Goal: Transaction & Acquisition: Purchase product/service

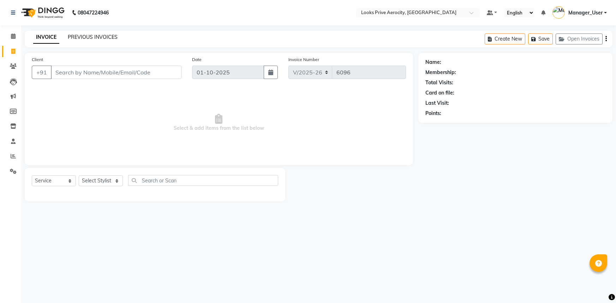
drag, startPoint x: 0, startPoint y: 0, endPoint x: 97, endPoint y: 35, distance: 103.4
click at [97, 35] on link "PREVIOUS INVOICES" at bounding box center [93, 37] width 50 height 6
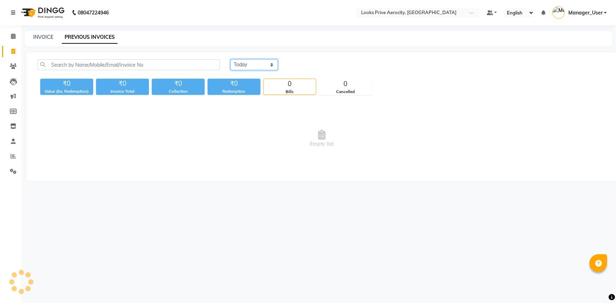
click at [260, 66] on select "[DATE] [DATE] Custom Range" at bounding box center [253, 64] width 47 height 11
select select "range"
click at [230, 59] on select "[DATE] [DATE] Custom Range" at bounding box center [253, 64] width 47 height 11
click at [311, 62] on input "01-10-2025" at bounding box center [311, 65] width 49 height 10
select select "10"
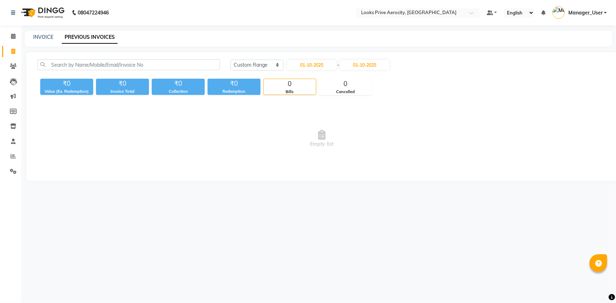
select select "2025"
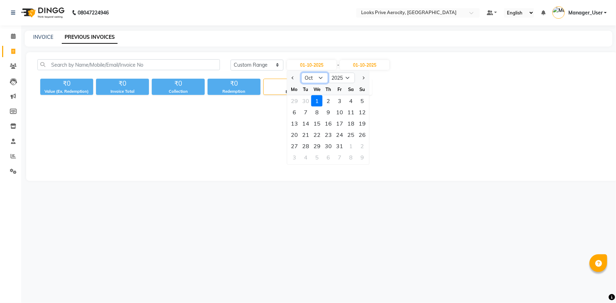
click at [321, 77] on select "Jan Feb Mar Apr May Jun Jul Aug Sep Oct Nov Dec" at bounding box center [314, 78] width 27 height 11
select select "9"
click at [301, 73] on select "Jan Feb Mar Apr May Jun Jul Aug Sep Oct Nov Dec" at bounding box center [314, 78] width 27 height 11
click at [295, 100] on div "1" at bounding box center [294, 100] width 11 height 11
type input "01-09-2025"
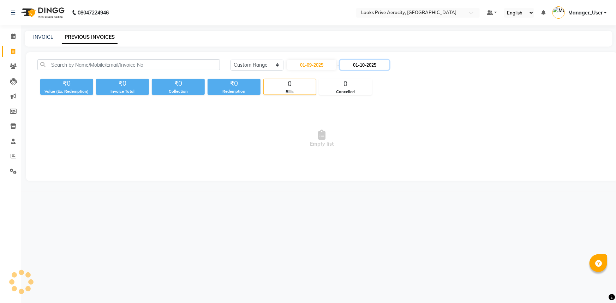
click at [370, 65] on input "01-10-2025" at bounding box center [364, 65] width 49 height 10
select select "10"
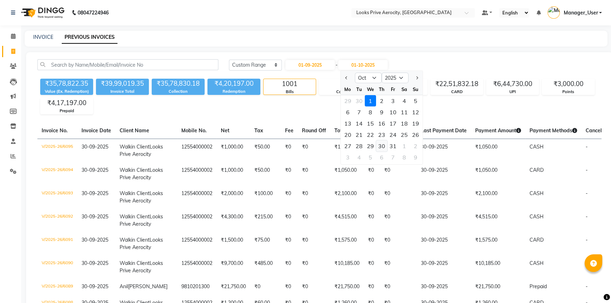
click at [381, 143] on div "30" at bounding box center [381, 145] width 11 height 11
type input "30-10-2025"
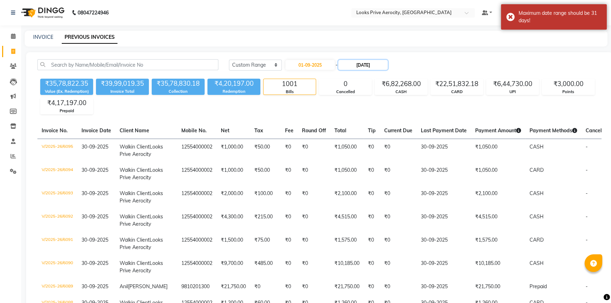
click at [372, 67] on input "30-10-2025" at bounding box center [362, 65] width 49 height 10
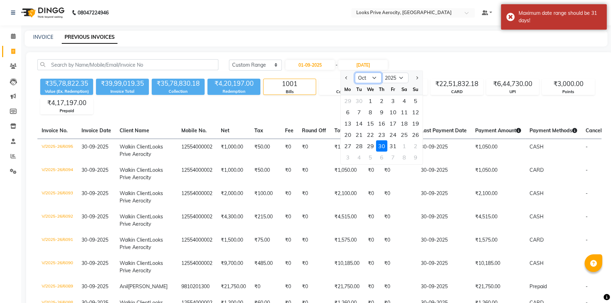
click at [374, 76] on select "Sep Oct Nov Dec" at bounding box center [368, 78] width 27 height 11
select select "9"
click at [355, 73] on select "Sep Oct Nov Dec" at bounding box center [368, 78] width 27 height 11
click at [360, 144] on div "30" at bounding box center [359, 145] width 11 height 11
type input "30-09-2025"
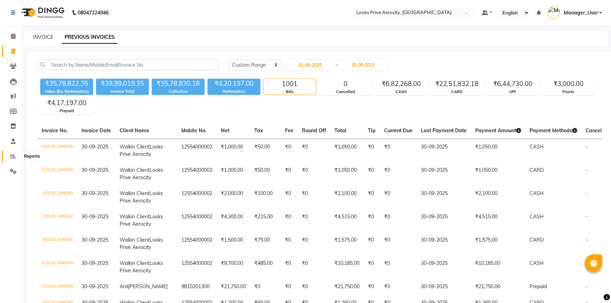
click at [14, 159] on span at bounding box center [13, 156] width 12 height 8
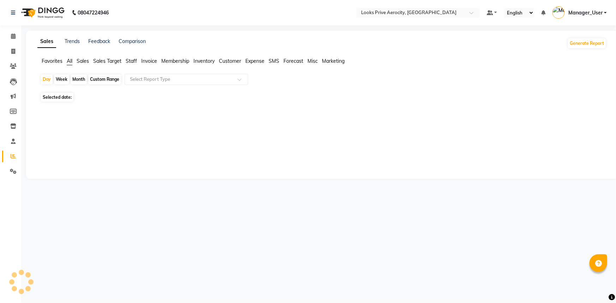
click at [132, 61] on span "Staff" at bounding box center [131, 61] width 11 height 6
click at [157, 82] on div "Select Report Type" at bounding box center [180, 79] width 109 height 7
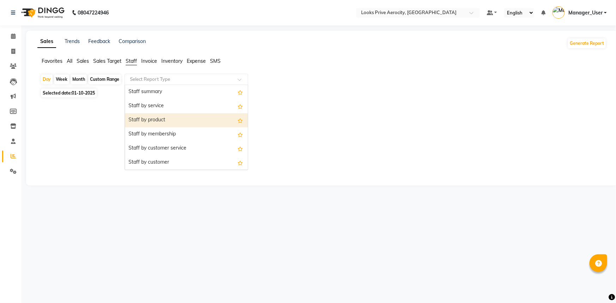
click at [80, 94] on span "01-10-2025" at bounding box center [83, 92] width 23 height 5
select select "10"
select select "2025"
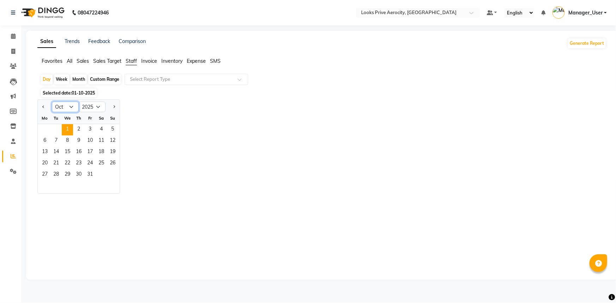
click at [71, 106] on select "Jan Feb Mar Apr May Jun Jul Aug Sep Oct Nov Dec" at bounding box center [65, 107] width 27 height 11
select select "9"
click at [52, 102] on select "Jan Feb Mar Apr May Jun Jul Aug Sep Oct Nov Dec" at bounding box center [65, 107] width 27 height 11
click at [58, 174] on span "30" at bounding box center [55, 174] width 11 height 11
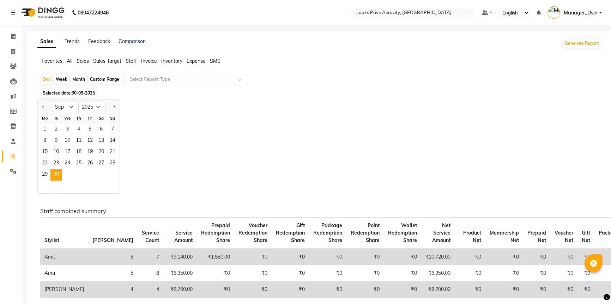
click at [232, 79] on div at bounding box center [186, 79] width 123 height 7
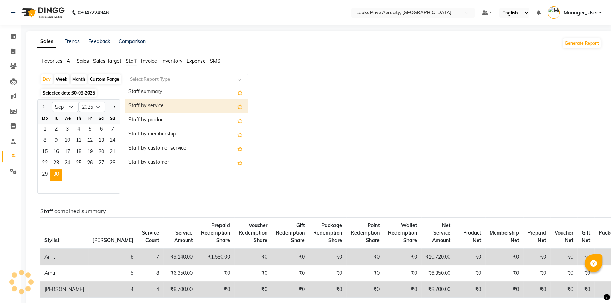
click at [198, 102] on div "Staff by service" at bounding box center [186, 106] width 123 height 14
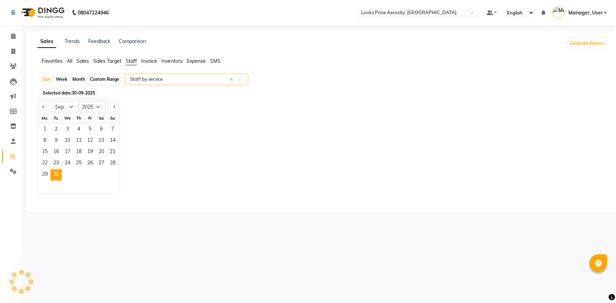
select select "full_report"
select select "csv"
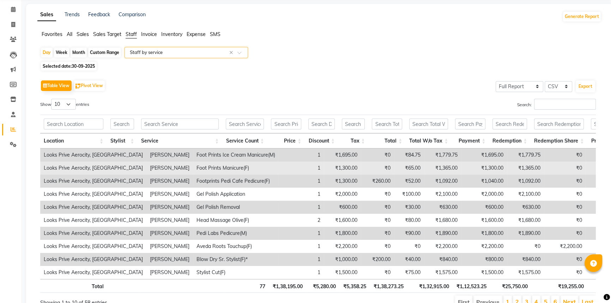
scroll to position [65, 0]
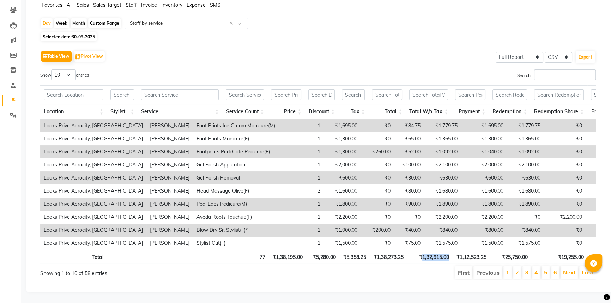
drag, startPoint x: 455, startPoint y: 251, endPoint x: 422, endPoint y: 250, distance: 32.8
click at [422, 250] on tr "Total 77 ₹1,38,195.00 ₹5,280.00 ₹5,358.25 ₹1,38,273.25 ₹1,32,915.00 ₹1,12,523.2…" at bounding box center [335, 257] width 590 height 14
copy th "1,32,915.00"
drag, startPoint x: 406, startPoint y: 251, endPoint x: 376, endPoint y: 250, distance: 30.0
click at [376, 250] on th "₹1,38,273.25" at bounding box center [388, 257] width 37 height 14
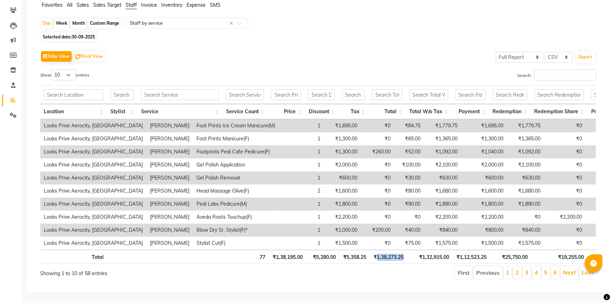
copy th "1,38,273.25"
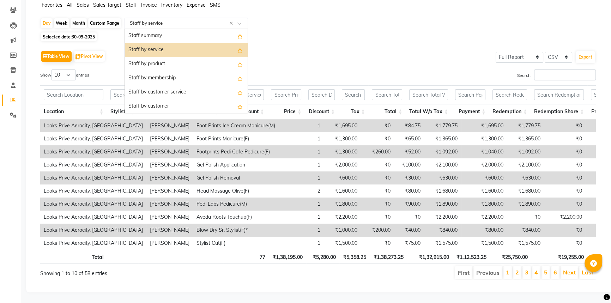
click at [237, 20] on div at bounding box center [186, 23] width 123 height 7
click at [167, 57] on div "Staff by product" at bounding box center [186, 64] width 123 height 14
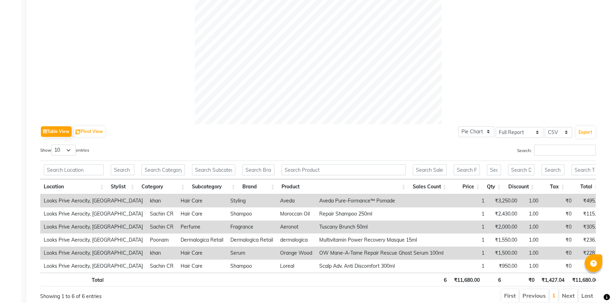
scroll to position [268, 0]
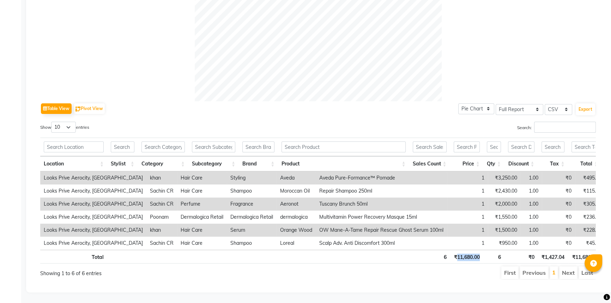
drag, startPoint x: 478, startPoint y: 254, endPoint x: 456, endPoint y: 254, distance: 21.9
click at [456, 254] on th "₹11,680.00" at bounding box center [466, 257] width 33 height 14
copy th "11,680.00"
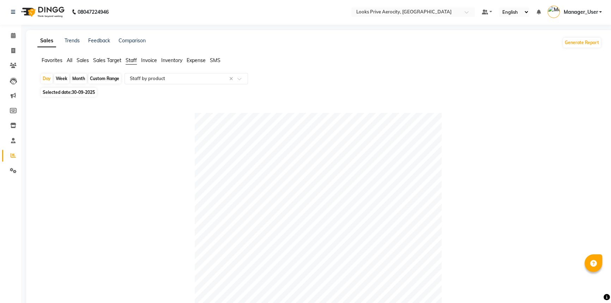
scroll to position [0, 0]
click at [12, 49] on icon at bounding box center [13, 51] width 4 height 5
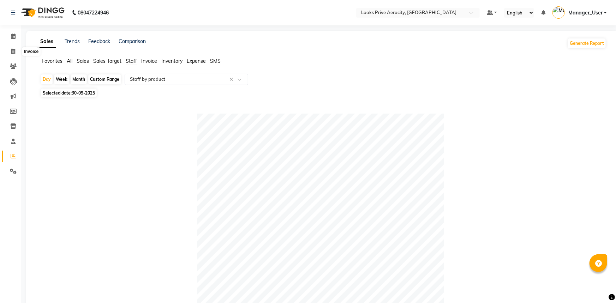
select select "service"
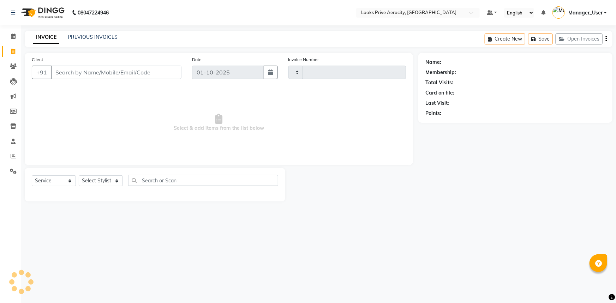
type input "6096"
select select "5913"
click at [116, 75] on input "Client" at bounding box center [116, 72] width 131 height 13
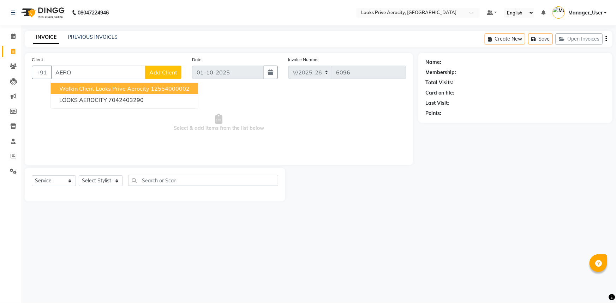
click at [156, 89] on ngb-highlight "12554000002" at bounding box center [170, 88] width 39 height 7
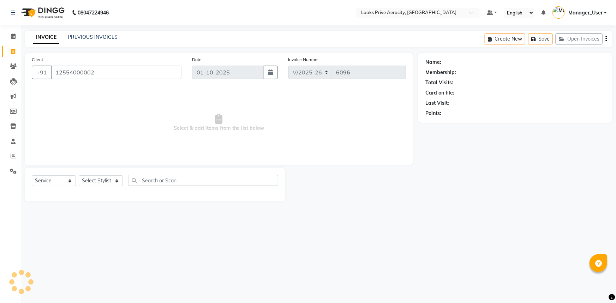
type input "12554000002"
click at [134, 137] on span "Select & add items from the list below" at bounding box center [219, 122] width 374 height 71
select select "1: Object"
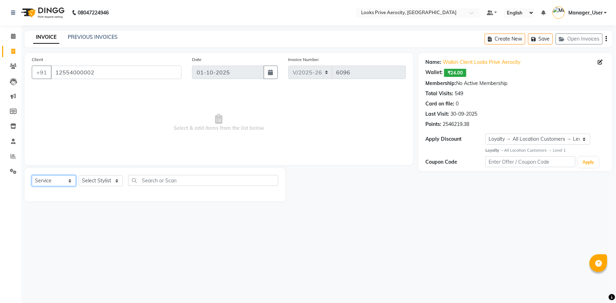
click at [64, 182] on select "Select Service Product Membership Package Voucher Prepaid Gift Card" at bounding box center [54, 180] width 44 height 11
click at [108, 181] on select "Select Stylist Aman_Barber Amit Amu Dharma [PERSON_NAME] Eric_asst [PERSON_NAME…" at bounding box center [101, 180] width 44 height 11
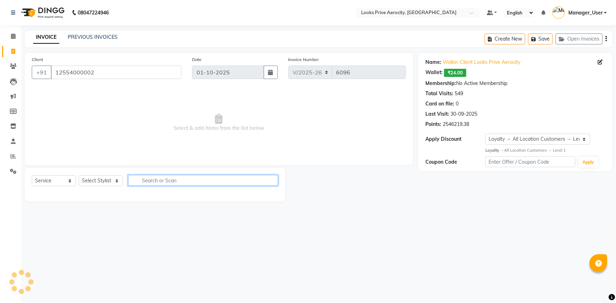
click at [146, 176] on input "text" at bounding box center [203, 180] width 150 height 11
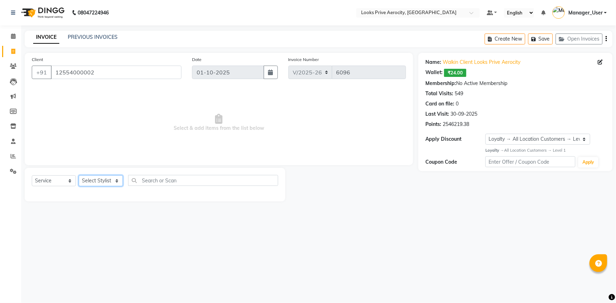
click at [99, 182] on select "Select Stylist Aman_Barber Amit Amu Dharma [PERSON_NAME] Eric_asst [PERSON_NAME…" at bounding box center [101, 180] width 44 height 11
select select "43241"
click at [79, 175] on select "Select Stylist Aman_Barber Amit Amu Dharma [PERSON_NAME] Eric_asst [PERSON_NAME…" at bounding box center [101, 180] width 44 height 11
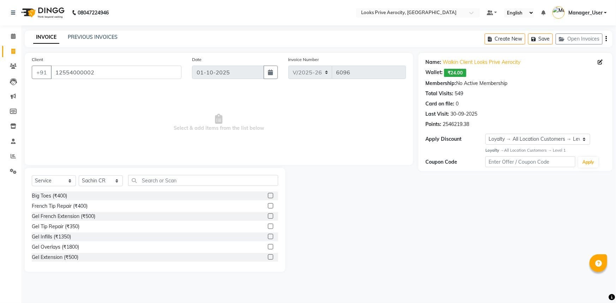
click at [143, 176] on div "Select Service Product Membership Package Voucher Prepaid Gift Card Select Styl…" at bounding box center [155, 220] width 260 height 104
drag, startPoint x: 183, startPoint y: 224, endPoint x: 183, endPoint y: 220, distance: 3.9
click at [183, 224] on div "Gel Tip Repair (₹350)" at bounding box center [155, 226] width 246 height 9
click at [180, 179] on input "text" at bounding box center [203, 180] width 150 height 11
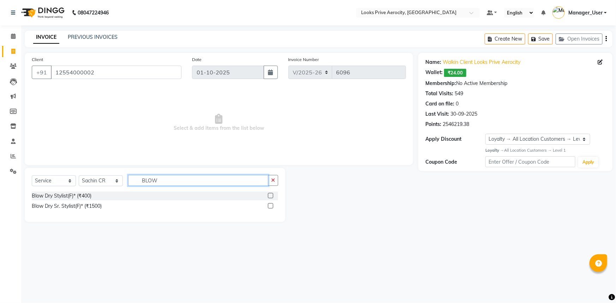
type input "BLOW"
click at [271, 196] on label at bounding box center [270, 195] width 5 height 5
click at [271, 196] on input "checkbox" at bounding box center [270, 196] width 5 height 5
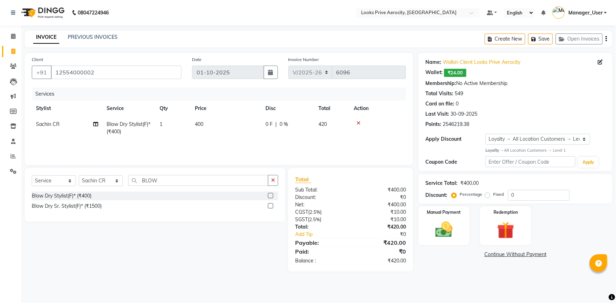
checkbox input "false"
click at [238, 136] on td "400" at bounding box center [226, 127] width 71 height 23
select select "43241"
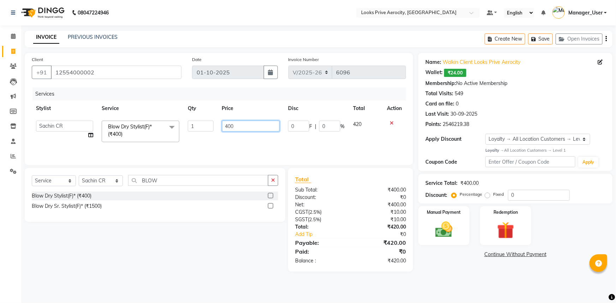
drag, startPoint x: 250, startPoint y: 123, endPoint x: 223, endPoint y: 125, distance: 27.2
click at [223, 125] on input "400" at bounding box center [251, 126] width 58 height 11
type input "800"
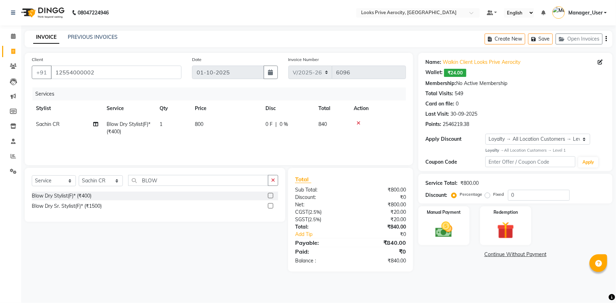
click at [247, 221] on div "Select Service Product Membership Package Voucher Prepaid Gift Card Select Styl…" at bounding box center [155, 195] width 260 height 54
click at [452, 242] on div "Manual Payment" at bounding box center [443, 226] width 53 height 41
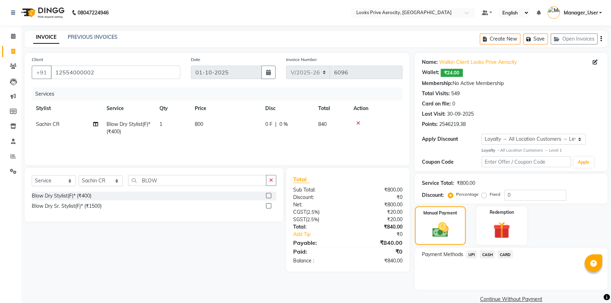
click at [507, 255] on span "CARD" at bounding box center [505, 254] width 15 height 8
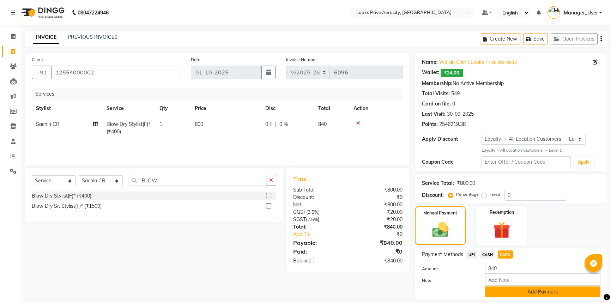
click at [515, 289] on button "Add Payment" at bounding box center [542, 291] width 115 height 11
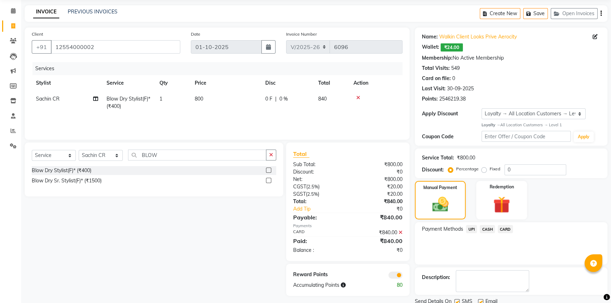
scroll to position [52, 0]
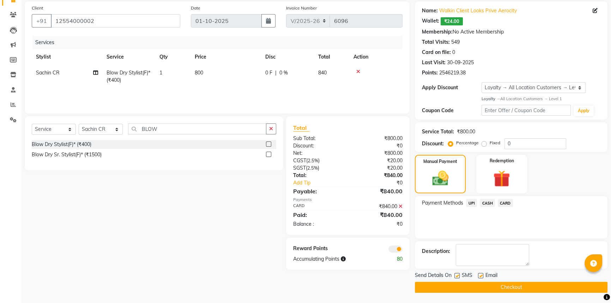
click at [514, 285] on button "Checkout" at bounding box center [511, 287] width 193 height 11
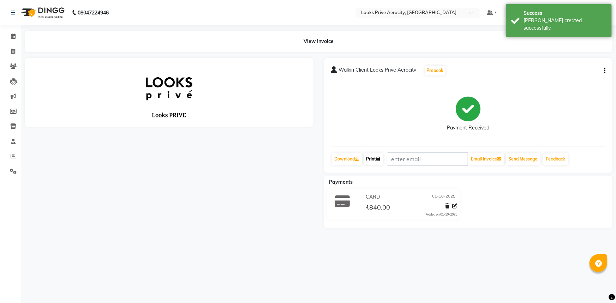
click at [371, 157] on link "Print" at bounding box center [373, 159] width 20 height 12
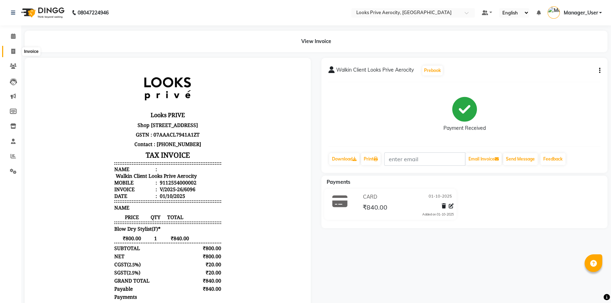
click at [13, 53] on icon at bounding box center [13, 51] width 4 height 5
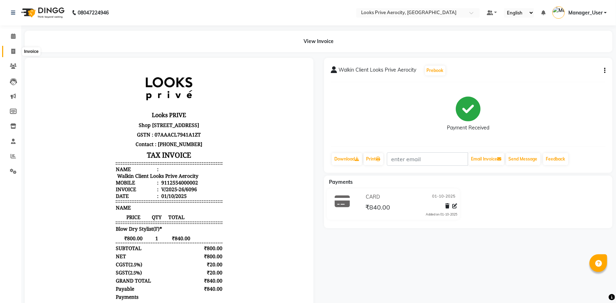
select select "service"
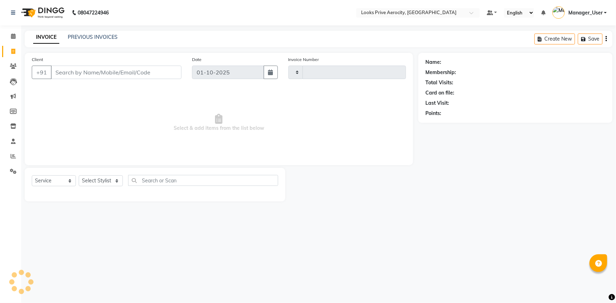
type input "6097"
select select "5913"
click at [123, 73] on input "Client" at bounding box center [116, 72] width 131 height 13
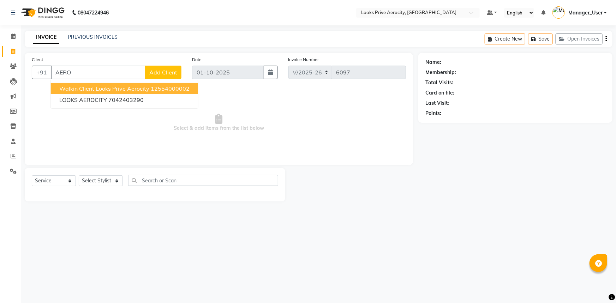
click at [152, 87] on ngb-highlight "12554000002" at bounding box center [170, 88] width 39 height 7
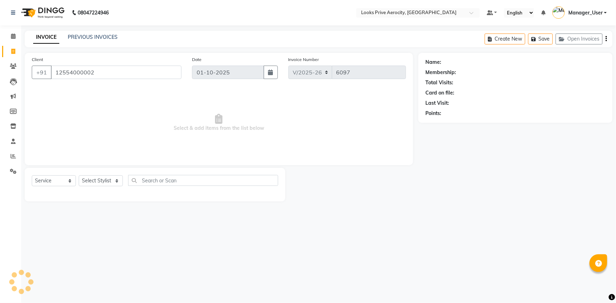
type input "12554000002"
select select "1: Object"
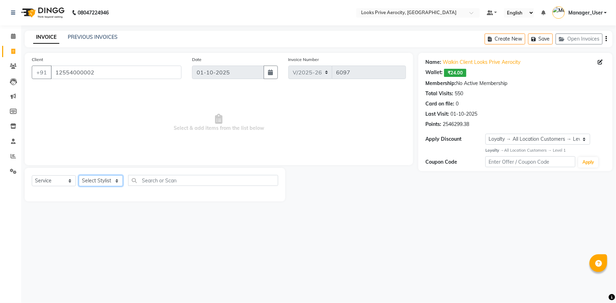
click at [110, 180] on select "Select Stylist Aman_Barber Amit Amu Dharma [PERSON_NAME] Eric_asst [PERSON_NAME…" at bounding box center [101, 180] width 44 height 11
select select "65946"
click at [79, 175] on select "Select Stylist Aman_Barber Amit Amu Dharma [PERSON_NAME] Eric_asst [PERSON_NAME…" at bounding box center [101, 180] width 44 height 11
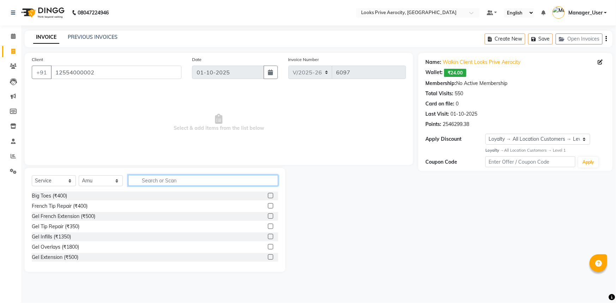
click at [163, 182] on input "text" at bounding box center [203, 180] width 150 height 11
type input "CUT"
click at [268, 206] on label at bounding box center [270, 205] width 5 height 5
click at [268, 206] on input "checkbox" at bounding box center [270, 206] width 5 height 5
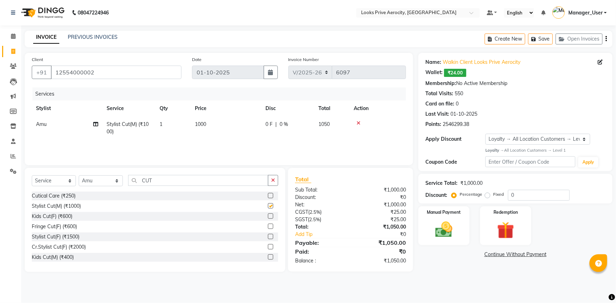
checkbox input "false"
click at [435, 223] on img at bounding box center [443, 229] width 29 height 20
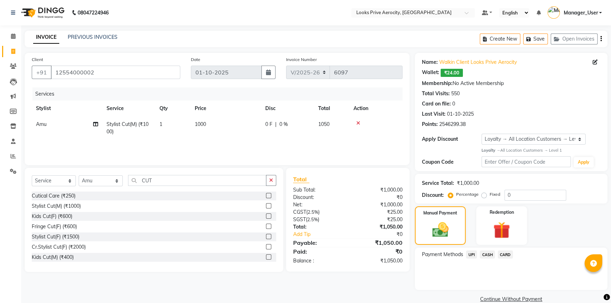
click at [502, 253] on span "CARD" at bounding box center [505, 254] width 15 height 8
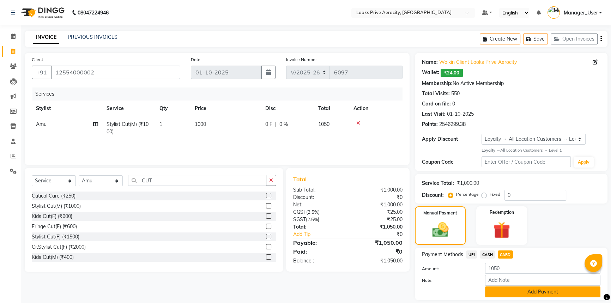
drag, startPoint x: 530, startPoint y: 292, endPoint x: 528, endPoint y: 287, distance: 5.8
click at [530, 292] on button "Add Payment" at bounding box center [542, 291] width 115 height 11
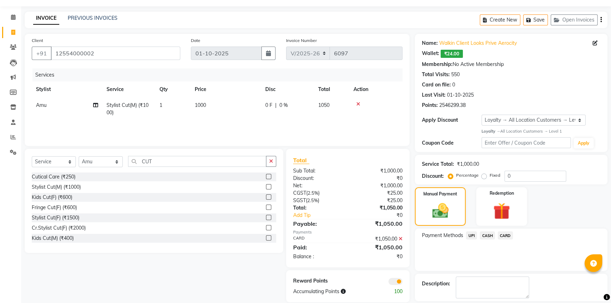
scroll to position [52, 0]
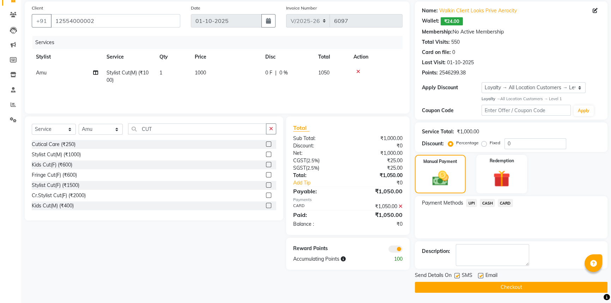
click at [514, 286] on button "Checkout" at bounding box center [511, 287] width 193 height 11
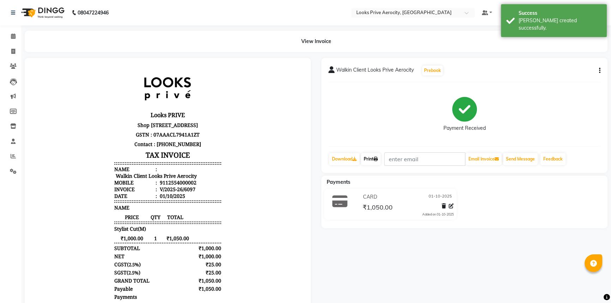
click at [378, 157] on icon at bounding box center [376, 159] width 4 height 4
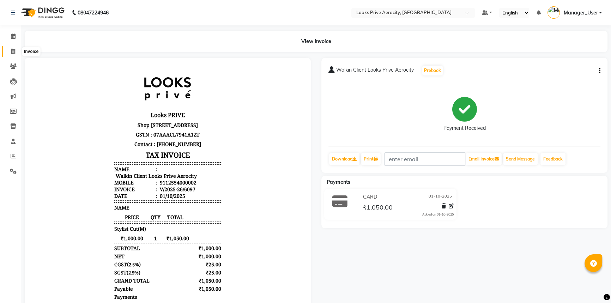
click at [13, 52] on icon at bounding box center [13, 51] width 4 height 5
select select "service"
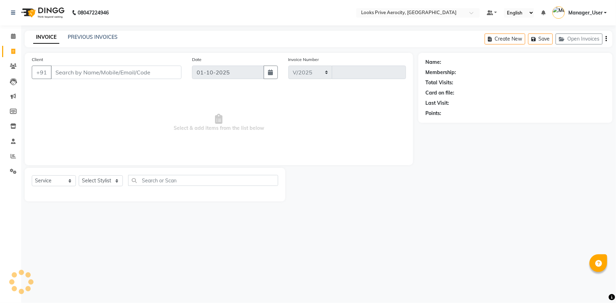
select select "5913"
type input "6098"
click at [95, 37] on link "PREVIOUS INVOICES" at bounding box center [93, 37] width 50 height 6
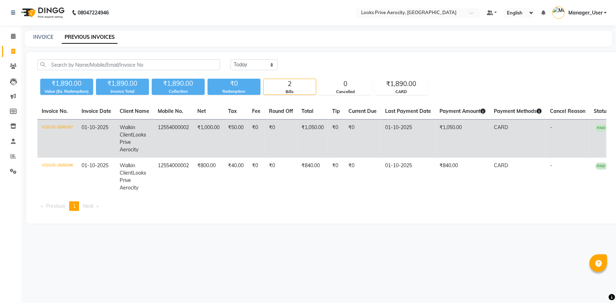
click at [286, 129] on td "₹0" at bounding box center [281, 139] width 32 height 38
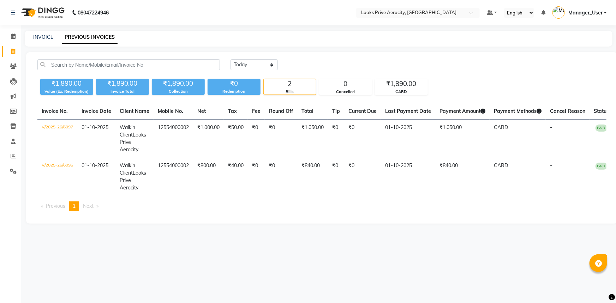
drag, startPoint x: 328, startPoint y: 174, endPoint x: 256, endPoint y: 316, distance: 159.5
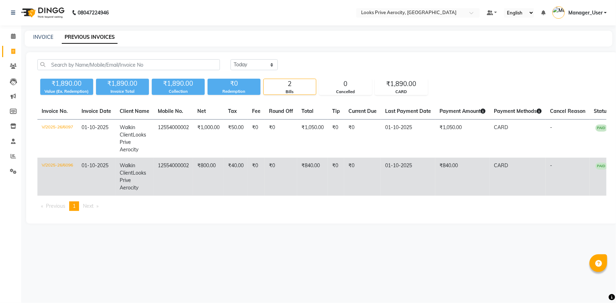
drag, startPoint x: 256, startPoint y: 316, endPoint x: 447, endPoint y: 171, distance: 240.1
click at [447, 171] on td "₹840.00" at bounding box center [462, 177] width 54 height 38
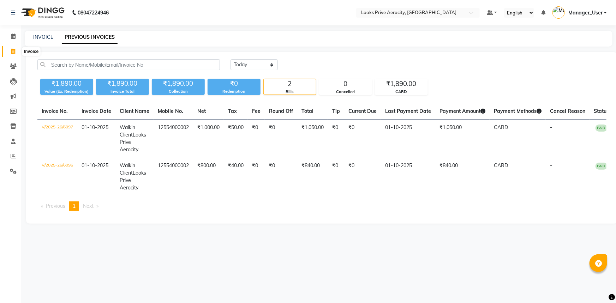
click at [14, 50] on icon at bounding box center [13, 51] width 4 height 5
select select "service"
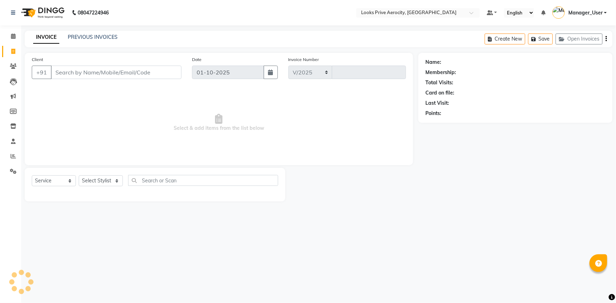
select select "5913"
type input "6098"
click at [505, 185] on div "Name: Membership: Total Visits: Card on file: Last Visit: Points:" at bounding box center [517, 127] width 199 height 149
click at [11, 49] on icon at bounding box center [13, 51] width 4 height 5
select select "service"
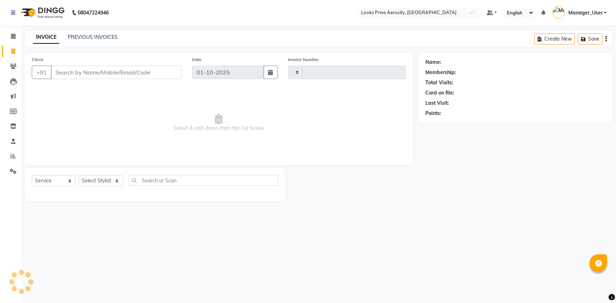
type input "6098"
select select "5913"
click at [15, 49] on icon at bounding box center [13, 51] width 4 height 5
select select "service"
type input "6098"
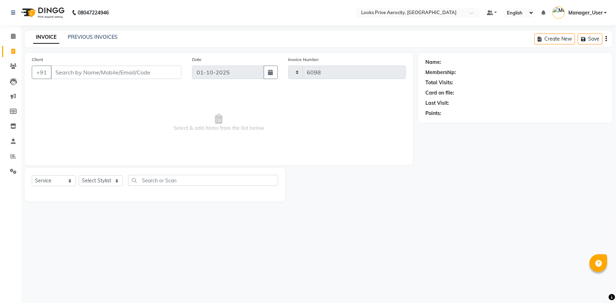
select select "5913"
drag, startPoint x: 13, startPoint y: 167, endPoint x: 2, endPoint y: 176, distance: 14.3
click at [13, 168] on span at bounding box center [13, 172] width 12 height 8
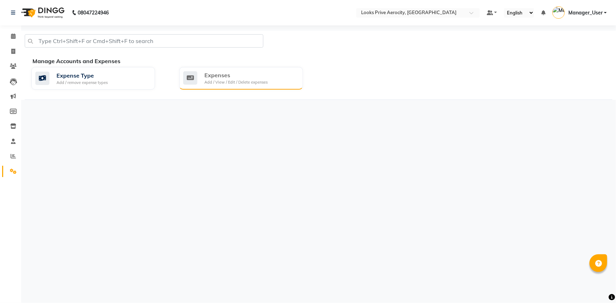
click at [254, 83] on div "Add / View / Edit / Delete expenses" at bounding box center [235, 82] width 63 height 6
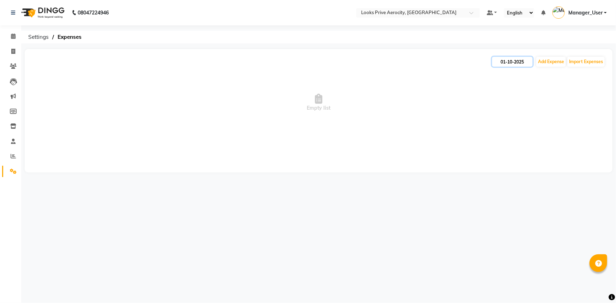
click at [518, 60] on input "01-10-2025" at bounding box center [512, 62] width 41 height 10
select select "10"
select select "2025"
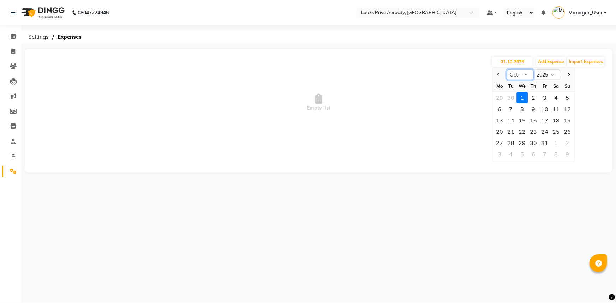
click at [522, 74] on select "Jan Feb Mar Apr May Jun Jul Aug Sep Oct Nov Dec" at bounding box center [520, 75] width 27 height 11
select select "9"
click at [507, 70] on select "Jan Feb Mar Apr May Jun Jul Aug Sep Oct Nov Dec" at bounding box center [520, 75] width 27 height 11
click at [510, 141] on div "30" at bounding box center [510, 142] width 11 height 11
type input "30-09-2025"
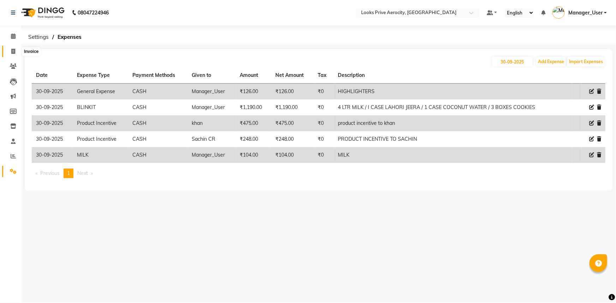
click at [11, 52] on icon at bounding box center [13, 51] width 4 height 5
select select "service"
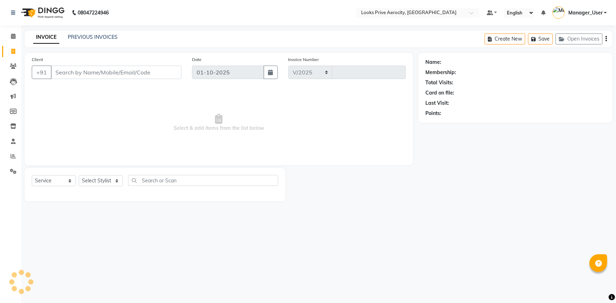
select select "5913"
type input "6098"
click at [15, 52] on icon at bounding box center [13, 51] width 4 height 5
select select "service"
click at [73, 72] on input "Client" at bounding box center [116, 72] width 131 height 13
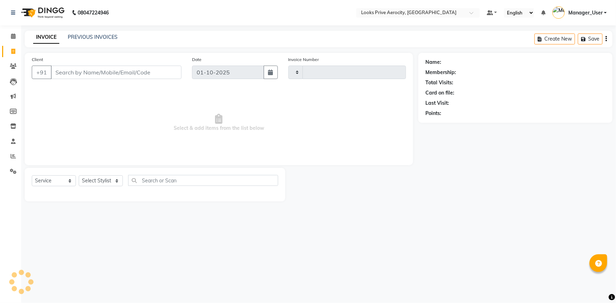
type input "6098"
select select "5913"
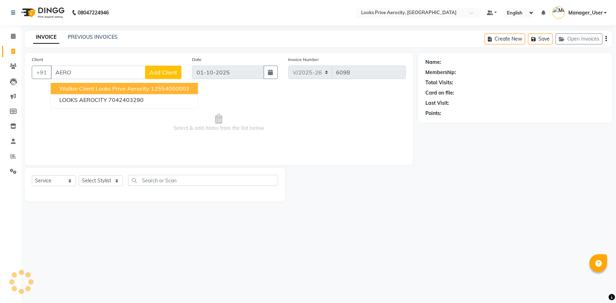
click at [111, 89] on span "Walkin Client Looks Prive Aerocity" at bounding box center [104, 88] width 90 height 7
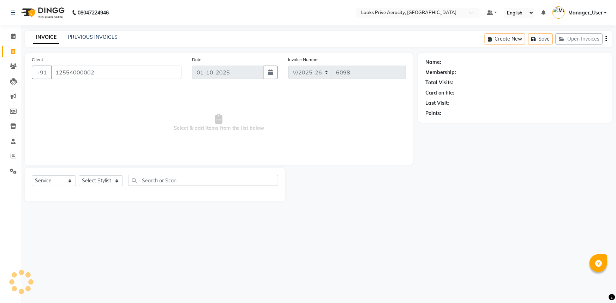
type input "12554000002"
click at [105, 180] on select "Select Stylist" at bounding box center [101, 180] width 44 height 11
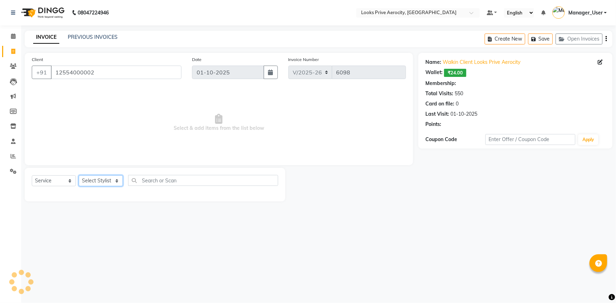
select select "1: Object"
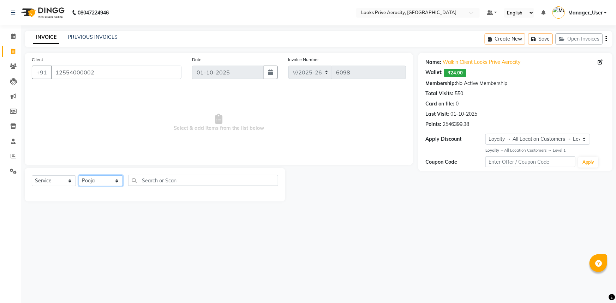
click at [79, 175] on select "Select Stylist Aman_Barber Amit Amu Dharma [PERSON_NAME] Eric_asst [PERSON_NAME…" at bounding box center [101, 180] width 44 height 11
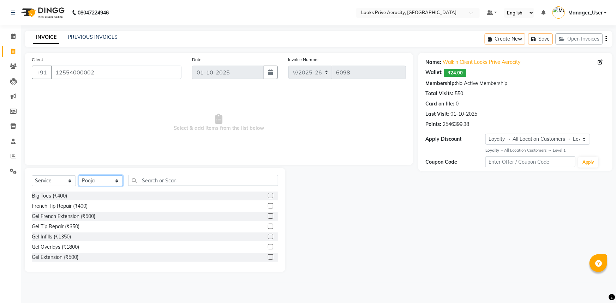
click at [110, 181] on select "Select Stylist Aman_Barber Amit Amu Dharma [PERSON_NAME] Eric_asst [PERSON_NAME…" at bounding box center [101, 180] width 44 height 11
select select "65946"
click at [79, 175] on select "Select Stylist Aman_Barber Amit Amu Dharma [PERSON_NAME] Eric_asst [PERSON_NAME…" at bounding box center [101, 180] width 44 height 11
click at [205, 182] on input "text" at bounding box center [203, 180] width 150 height 11
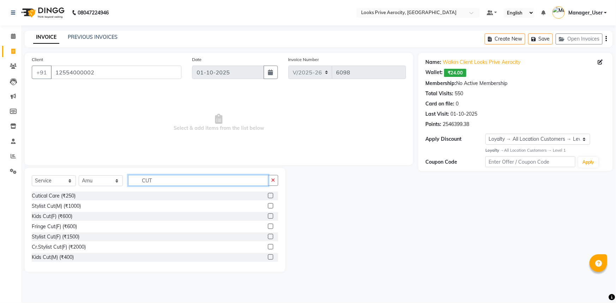
type input "CUT"
click at [268, 207] on label at bounding box center [270, 205] width 5 height 5
click at [268, 207] on input "checkbox" at bounding box center [270, 206] width 5 height 5
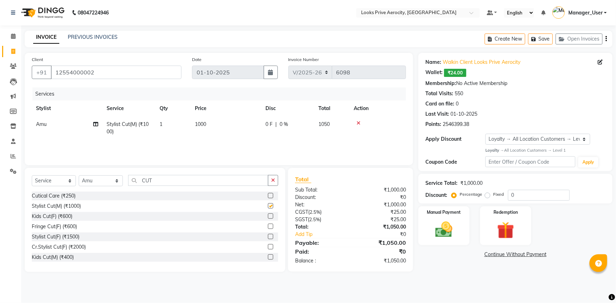
checkbox input "false"
drag, startPoint x: 141, startPoint y: 179, endPoint x: 123, endPoint y: 179, distance: 18.0
click at [125, 179] on div "Select Service Product Membership Package Voucher Prepaid Gift Card Select Styl…" at bounding box center [155, 183] width 246 height 17
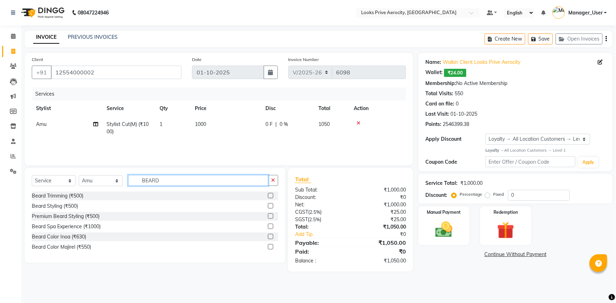
type input "BEARD"
click at [270, 198] on label at bounding box center [270, 195] width 5 height 5
click at [270, 198] on input "checkbox" at bounding box center [270, 196] width 5 height 5
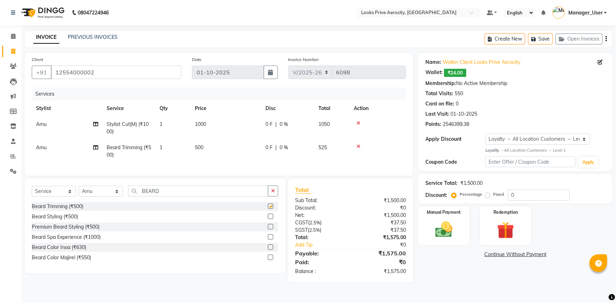
checkbox input "false"
drag, startPoint x: 174, startPoint y: 198, endPoint x: 104, endPoint y: 191, distance: 70.2
click at [107, 191] on div "Select Service Product Membership Package Voucher Prepaid Gift Card Select Styl…" at bounding box center [155, 194] width 246 height 17
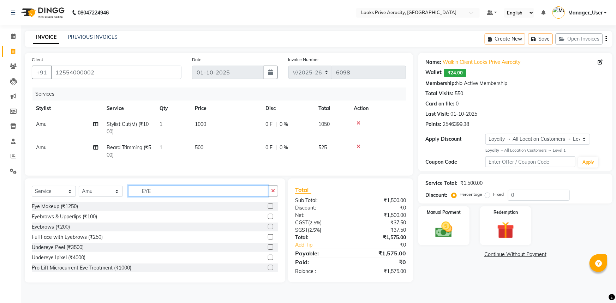
type input "EYE"
click at [268, 219] on label at bounding box center [270, 216] width 5 height 5
click at [268, 219] on input "checkbox" at bounding box center [270, 217] width 5 height 5
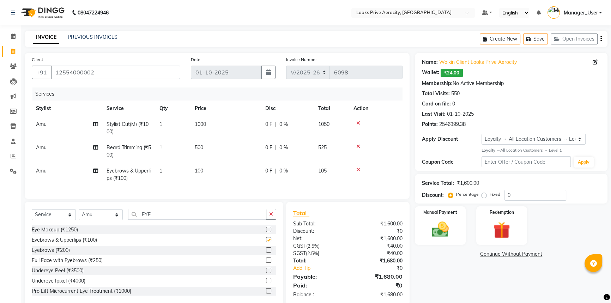
checkbox input "false"
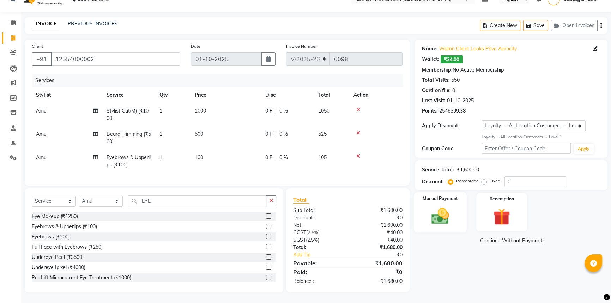
click at [461, 220] on div "Manual Payment" at bounding box center [440, 212] width 53 height 40
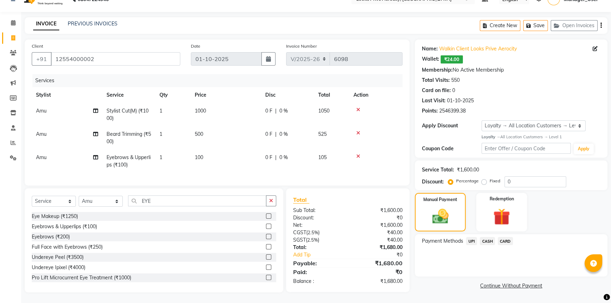
click at [466, 237] on span "UPI" at bounding box center [471, 241] width 11 height 8
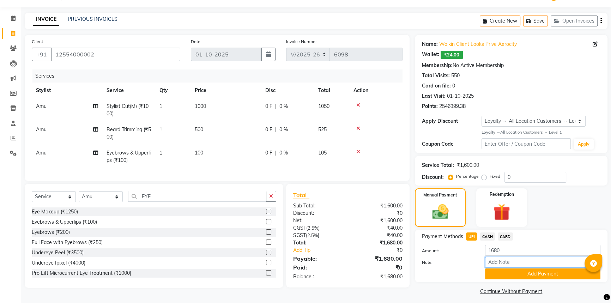
click at [506, 262] on input "Note:" at bounding box center [542, 262] width 115 height 11
paste input "564020568569"
type input "564020568569"
click at [505, 274] on button "Add Payment" at bounding box center [542, 273] width 115 height 11
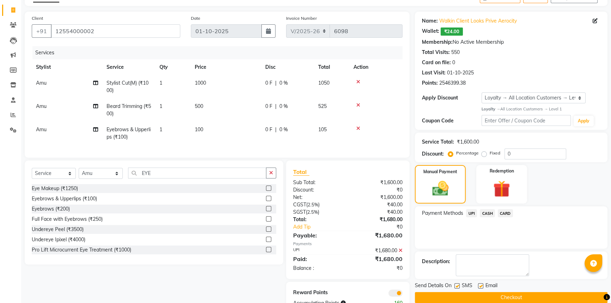
scroll to position [68, 0]
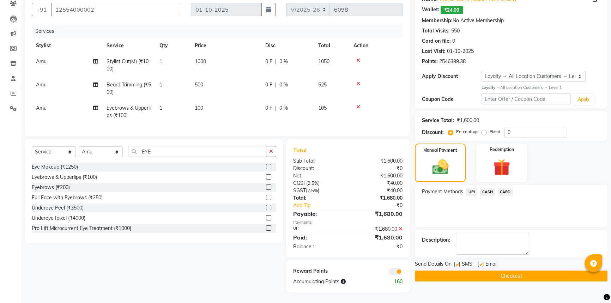
click at [491, 278] on div "Name: Walkin Client Looks Prive Aerocity Wallet: ₹24.00 Membership: No Active M…" at bounding box center [514, 141] width 198 height 302
click at [491, 271] on button "Checkout" at bounding box center [511, 276] width 193 height 11
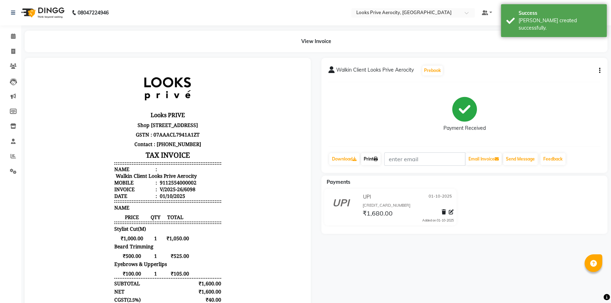
click at [377, 160] on icon at bounding box center [376, 159] width 4 height 4
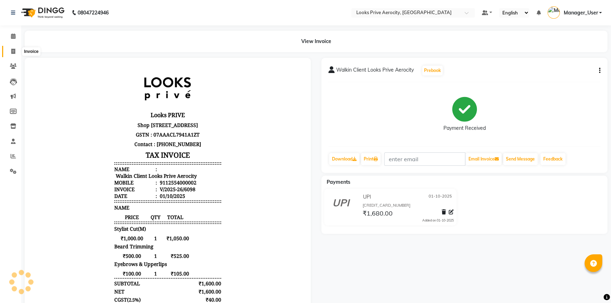
click at [9, 51] on span at bounding box center [13, 52] width 12 height 8
select select "service"
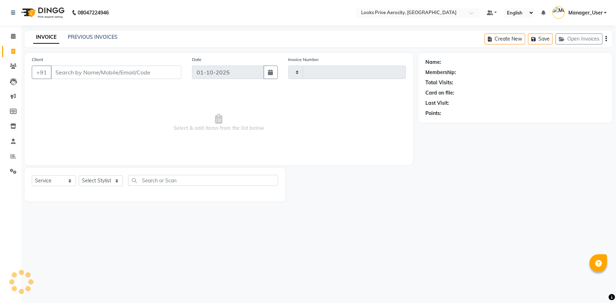
type input "6099"
select select "5913"
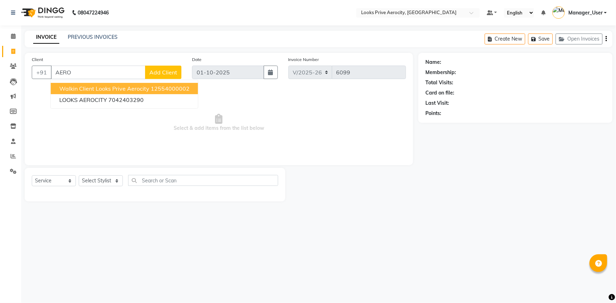
click at [114, 87] on span "Walkin Client Looks Prive Aerocity" at bounding box center [104, 88] width 90 height 7
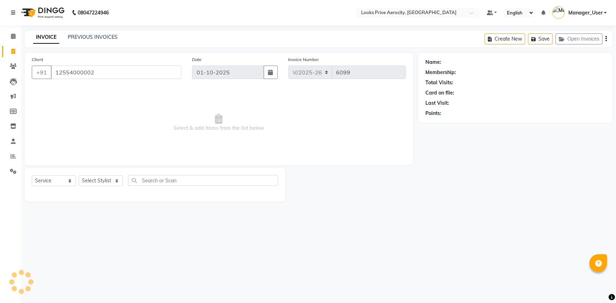
type input "12554000002"
click at [104, 180] on select "Select Stylist Aman_Barber Amit Amu Dharma [PERSON_NAME] Eric_asst [PERSON_NAME…" at bounding box center [101, 180] width 44 height 11
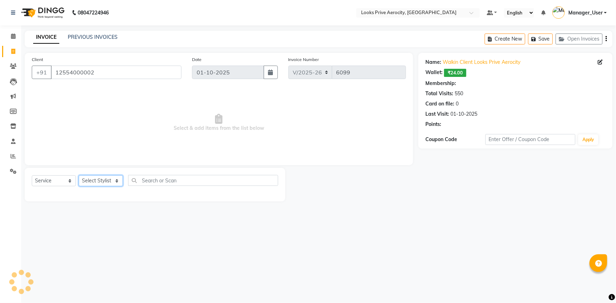
select select "43243"
click at [79, 175] on select "Select Stylist Aman_Barber Amit Amu Dharma [PERSON_NAME] Eric_asst [PERSON_NAME…" at bounding box center [101, 180] width 44 height 11
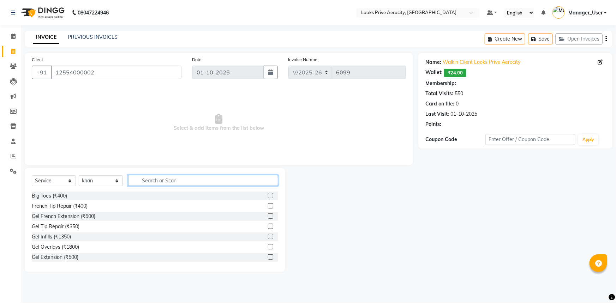
click at [177, 183] on input "text" at bounding box center [203, 180] width 150 height 11
select select "1: Object"
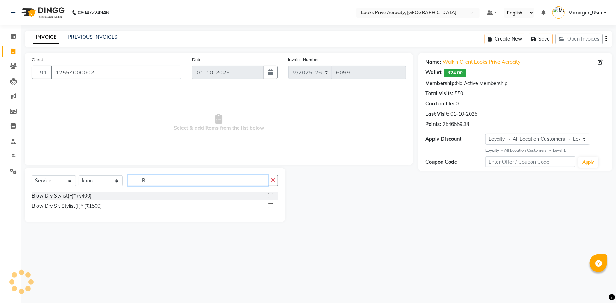
type input "B"
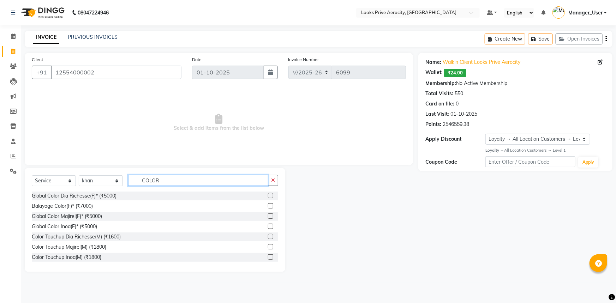
type input "COLOR"
click at [268, 246] on label at bounding box center [270, 246] width 5 height 5
click at [268, 246] on input "checkbox" at bounding box center [270, 247] width 5 height 5
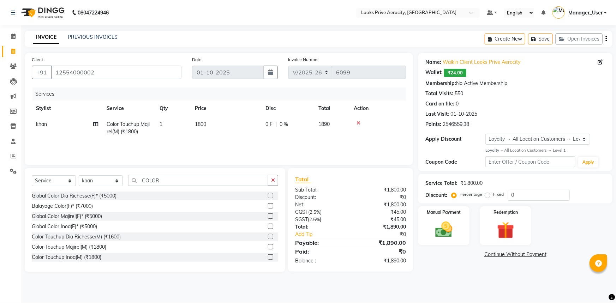
checkbox input "false"
click at [220, 123] on td "1800" at bounding box center [226, 127] width 71 height 23
select select "43243"
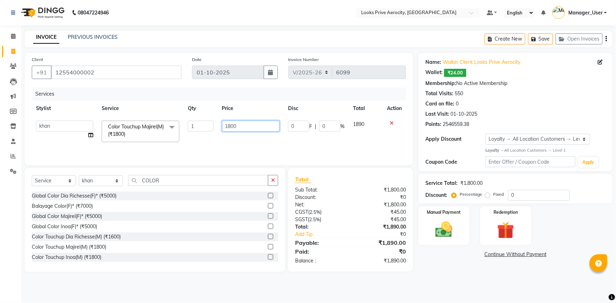
drag, startPoint x: 245, startPoint y: 126, endPoint x: 201, endPoint y: 120, distance: 43.8
click at [201, 120] on tr "Aman_Barber Amit Amu Dharma Erica CR Eric_asst Esha Ishita kapil khan Manager_U…" at bounding box center [219, 131] width 374 height 30
type input "1700"
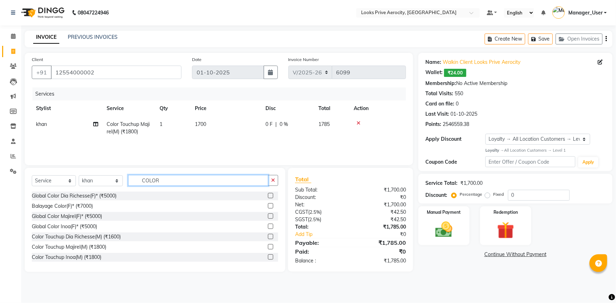
drag, startPoint x: 173, startPoint y: 182, endPoint x: 110, endPoint y: 168, distance: 63.9
click at [111, 169] on div "Select Service Product Membership Package Voucher Prepaid Gift Card Select Styl…" at bounding box center [155, 220] width 260 height 104
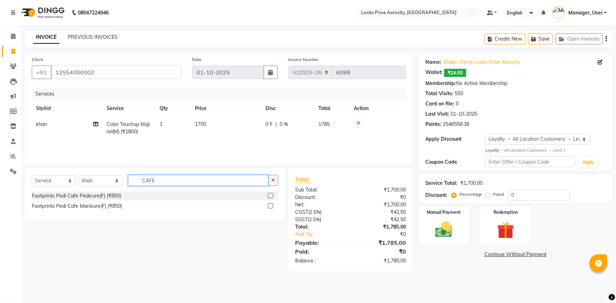
type input "CAFE"
drag, startPoint x: 272, startPoint y: 195, endPoint x: 251, endPoint y: 172, distance: 31.0
click at [271, 195] on label at bounding box center [270, 195] width 5 height 5
click at [271, 195] on input "checkbox" at bounding box center [270, 196] width 5 height 5
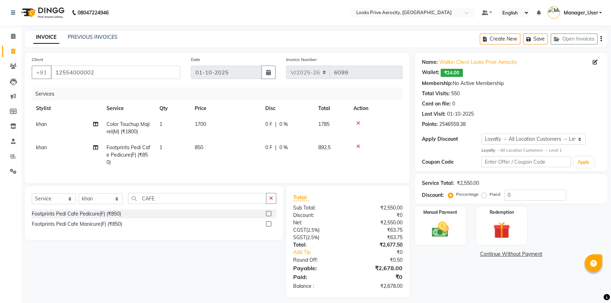
checkbox input "false"
click at [231, 148] on td "850" at bounding box center [226, 155] width 71 height 31
select select "43243"
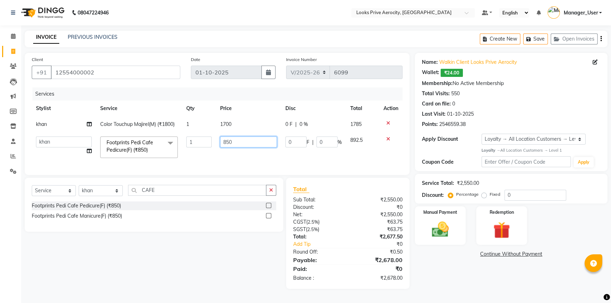
drag, startPoint x: 217, startPoint y: 140, endPoint x: 204, endPoint y: 139, distance: 12.4
click at [204, 139] on tr "Aman_Barber Amit Amu Dharma Erica CR Eric_asst Esha Ishita kapil khan Manager_U…" at bounding box center [217, 147] width 371 height 30
type input "1000"
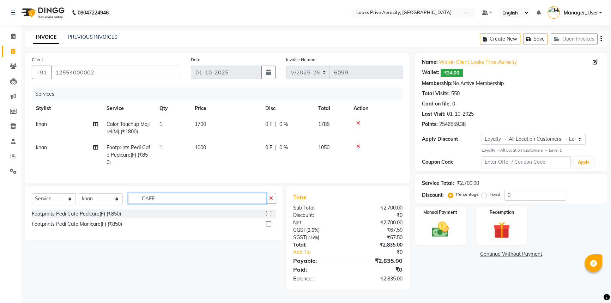
click at [157, 195] on div "Select Service Product Membership Package Voucher Prepaid Gift Card Select Styl…" at bounding box center [154, 213] width 259 height 54
drag, startPoint x: 157, startPoint y: 201, endPoint x: 109, endPoint y: 201, distance: 47.6
click at [110, 201] on div "Select Service Product Membership Package Voucher Prepaid Gift Card Select Styl…" at bounding box center [154, 201] width 244 height 17
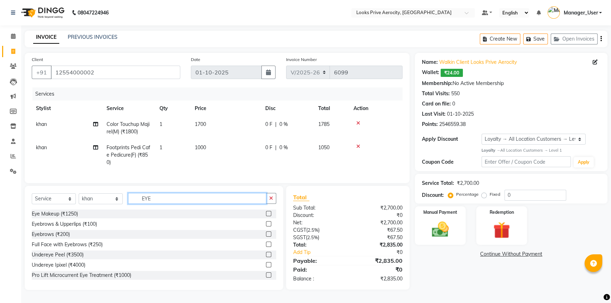
type input "EYE"
click at [266, 237] on label at bounding box center [268, 233] width 5 height 5
click at [266, 237] on input "checkbox" at bounding box center [268, 234] width 5 height 5
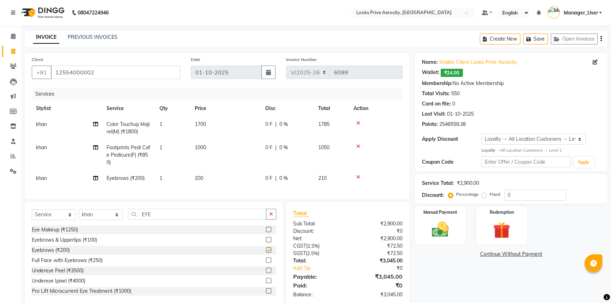
checkbox input "false"
click at [60, 175] on td "khan" at bounding box center [67, 178] width 71 height 16
select select "43243"
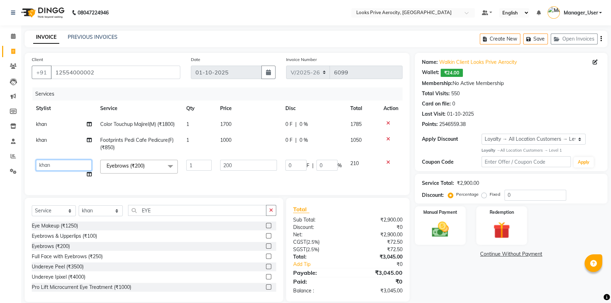
click at [61, 165] on select "Aman_Barber Amit Amu Dharma [PERSON_NAME] Eric_asst [PERSON_NAME] [PERSON_NAME]…" at bounding box center [64, 165] width 56 height 11
select select "69143"
click at [56, 143] on td "khan" at bounding box center [64, 143] width 64 height 23
select select "43243"
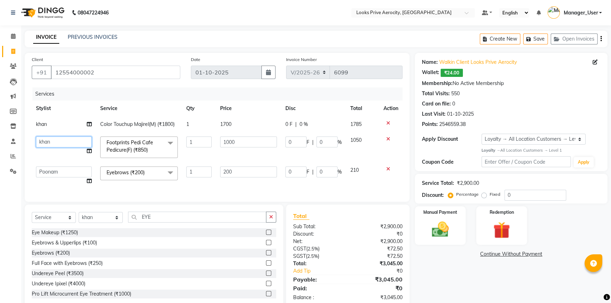
click at [57, 139] on select "Aman_Barber Amit Amu Dharma [PERSON_NAME] Eric_asst [PERSON_NAME] [PERSON_NAME]…" at bounding box center [64, 142] width 56 height 11
select select "88600"
click at [61, 145] on select "Aman_Barber Amit Amu Dharma Erica CR Eric_asst Esha Ishita kapil khan Manager_U…" at bounding box center [64, 142] width 56 height 11
select select "43250"
click at [429, 277] on div "Name: Walkin Client Looks Prive Aerocity Wallet: ₹24.00 Membership: No Active M…" at bounding box center [514, 181] width 198 height 256
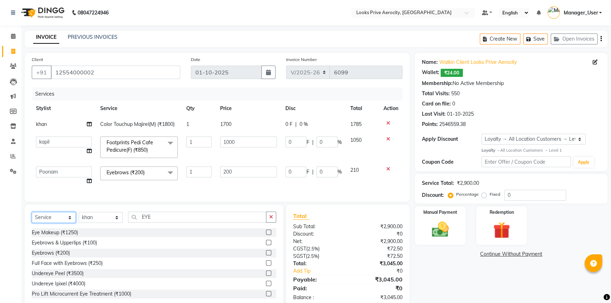
click at [67, 223] on select "Select Service Product Membership Package Voucher Prepaid Gift Card" at bounding box center [54, 217] width 44 height 11
select select "product"
click at [32, 217] on select "Select Service Product Membership Package Voucher Prepaid Gift Card" at bounding box center [54, 217] width 44 height 11
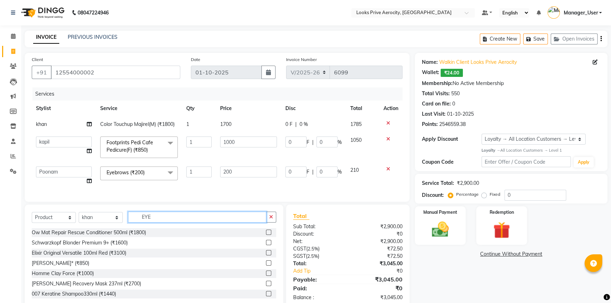
drag, startPoint x: 155, startPoint y: 222, endPoint x: 125, endPoint y: 222, distance: 30.0
click at [125, 222] on div "Select Service Product Membership Package Voucher Prepaid Gift Card Select Styl…" at bounding box center [154, 220] width 244 height 17
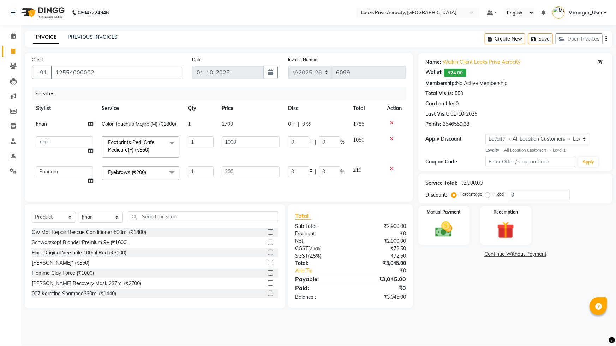
click at [224, 17] on nav "08047224946 Select Location × Looks Prive Aerocity, Delhi Default Panel My Pane…" at bounding box center [308, 12] width 616 height 25
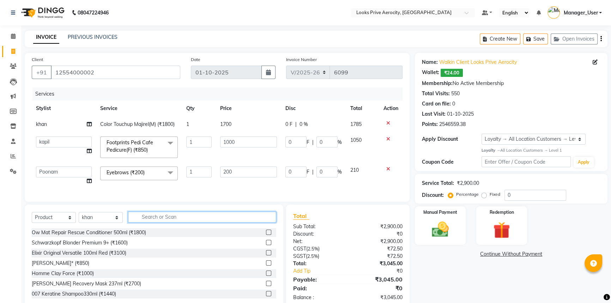
click at [149, 223] on input "text" at bounding box center [202, 217] width 148 height 11
type input "018084015810"
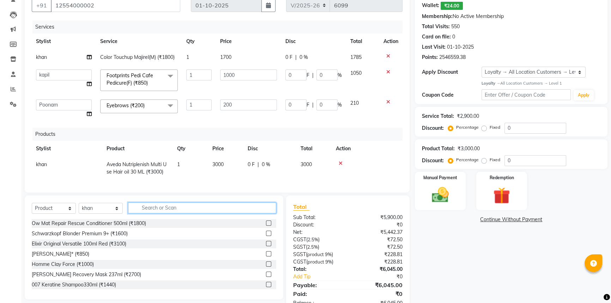
scroll to position [93, 0]
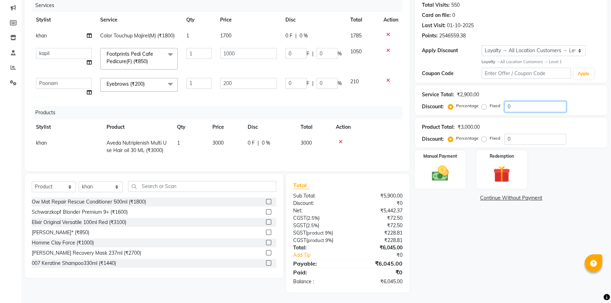
click at [506, 101] on input "0" at bounding box center [536, 106] width 62 height 11
type input "20"
type input "40"
type input "20"
type input "200"
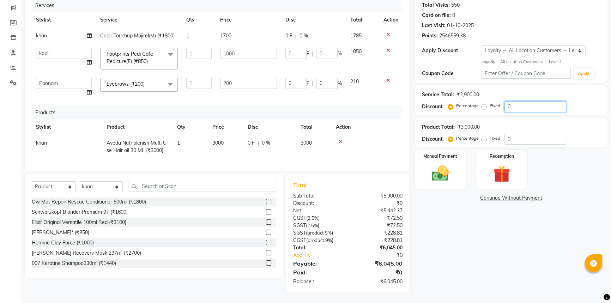
type input "20"
click at [436, 175] on img at bounding box center [440, 173] width 29 height 20
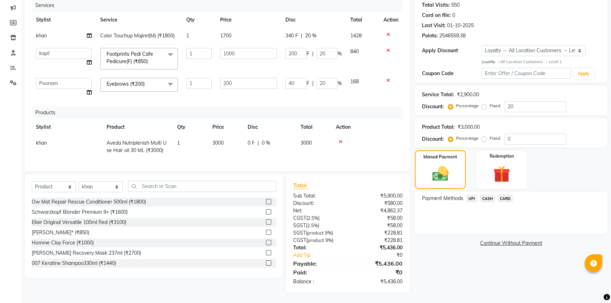
click at [474, 194] on span "UPI" at bounding box center [471, 198] width 11 height 8
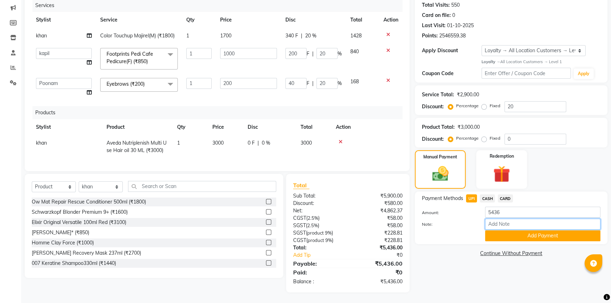
click at [497, 220] on input "Note:" at bounding box center [542, 224] width 115 height 11
paste input "112015305194"
type input "112015305194"
click at [557, 230] on button "Add Payment" at bounding box center [542, 235] width 115 height 11
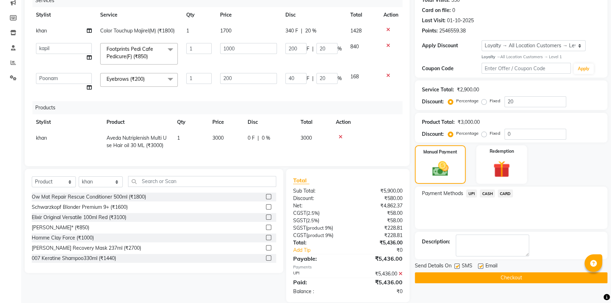
click at [483, 275] on button "Checkout" at bounding box center [511, 277] width 193 height 11
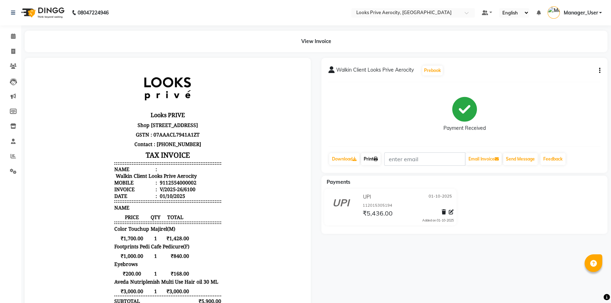
click at [372, 158] on link "Print" at bounding box center [371, 159] width 20 height 12
click at [10, 50] on span at bounding box center [13, 52] width 12 height 8
select select "service"
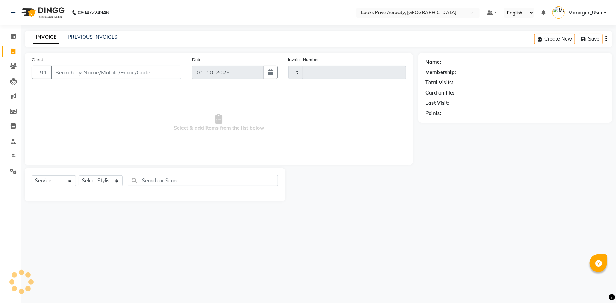
type input "6101"
select select "5913"
click at [87, 38] on link "PREVIOUS INVOICES" at bounding box center [93, 37] width 50 height 6
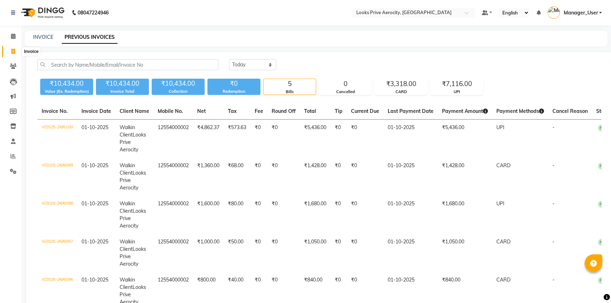
click at [12, 53] on icon at bounding box center [13, 51] width 4 height 5
select select "service"
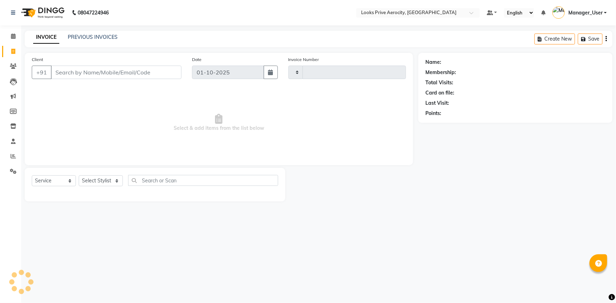
type input "6101"
select select "5913"
click at [81, 38] on link "PREVIOUS INVOICES" at bounding box center [93, 37] width 50 height 6
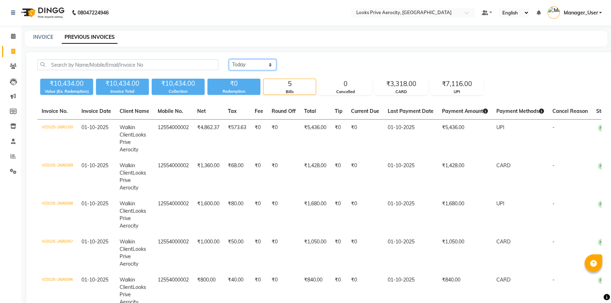
click at [253, 64] on select "Today Yesterday Custom Range" at bounding box center [252, 64] width 47 height 11
select select "range"
click at [229, 59] on select "Today Yesterday Custom Range" at bounding box center [252, 64] width 47 height 11
click at [304, 67] on input "01-10-2025" at bounding box center [309, 65] width 49 height 10
select select "10"
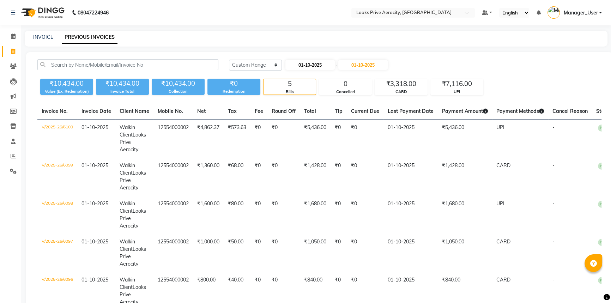
select select "2025"
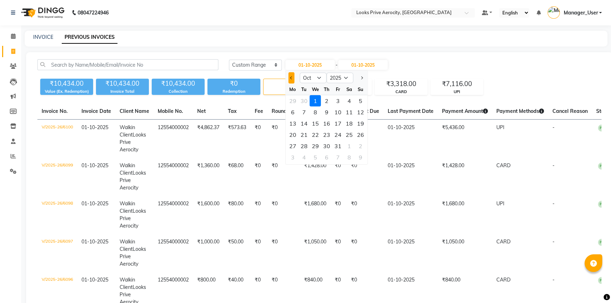
click at [291, 80] on button "Previous month" at bounding box center [292, 77] width 6 height 11
select select "9"
click at [296, 103] on div "1" at bounding box center [292, 100] width 11 height 11
type input "01-09-2025"
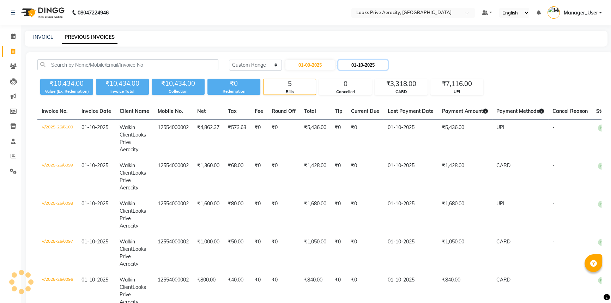
click at [359, 67] on input "01-10-2025" at bounding box center [362, 65] width 49 height 10
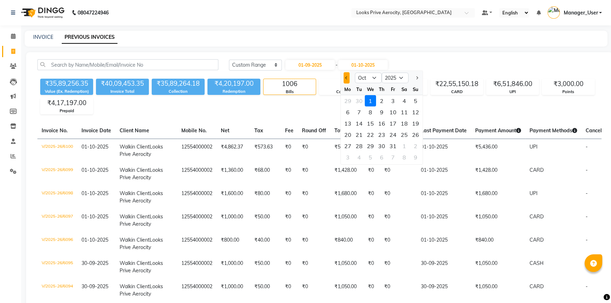
click at [346, 78] on span "Previous month" at bounding box center [346, 78] width 3 height 3
select select "9"
click at [363, 146] on div "30" at bounding box center [359, 145] width 11 height 11
type input "30-09-2025"
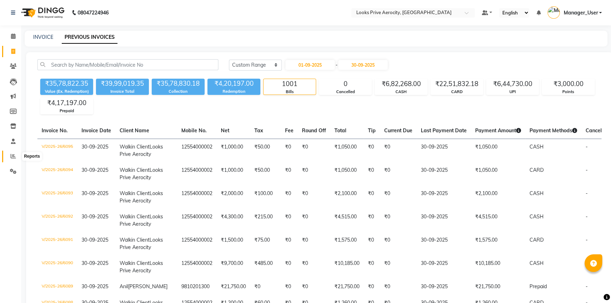
click at [12, 156] on icon at bounding box center [13, 155] width 5 height 5
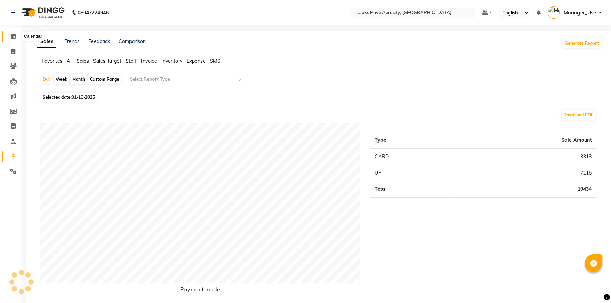
click at [12, 36] on icon at bounding box center [13, 36] width 5 height 5
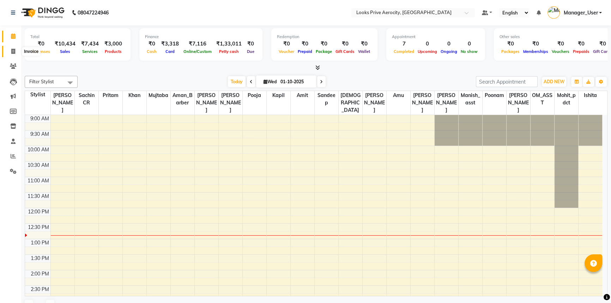
click at [10, 49] on span at bounding box center [13, 52] width 12 height 8
select select "service"
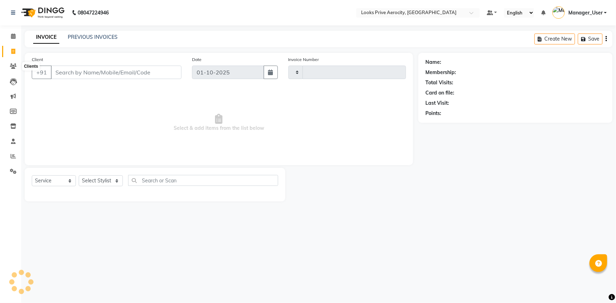
type input "6101"
select select "5913"
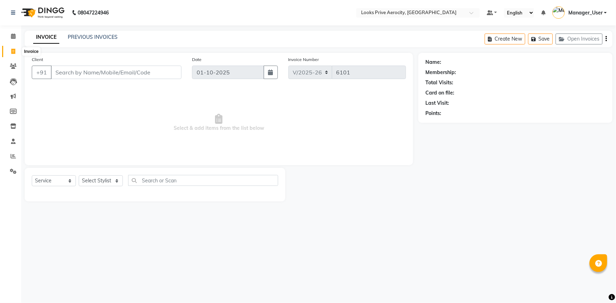
click at [13, 50] on icon at bounding box center [13, 51] width 4 height 5
select select "service"
type input "6101"
select select "5913"
click at [74, 72] on input "Client" at bounding box center [116, 72] width 131 height 13
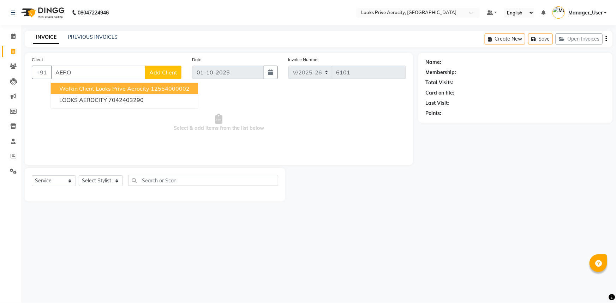
click at [97, 88] on span "Walkin Client Looks Prive Aerocity" at bounding box center [104, 88] width 90 height 7
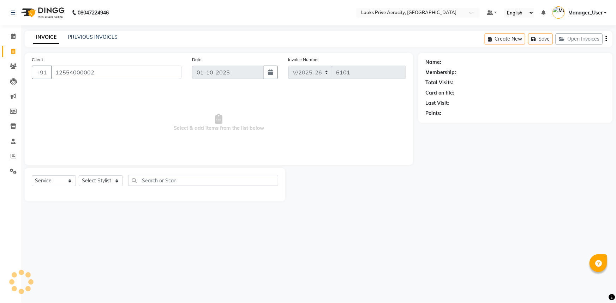
type input "12554000002"
click at [98, 175] on div "Select Service Product Membership Package Voucher Prepaid Gift Card Select Styl…" at bounding box center [155, 183] width 246 height 17
click at [96, 179] on select "Select Stylist Aman_Barber Amit Amu Dharma Erica CR Eric_asst Esha Ishita kapil…" at bounding box center [101, 180] width 44 height 11
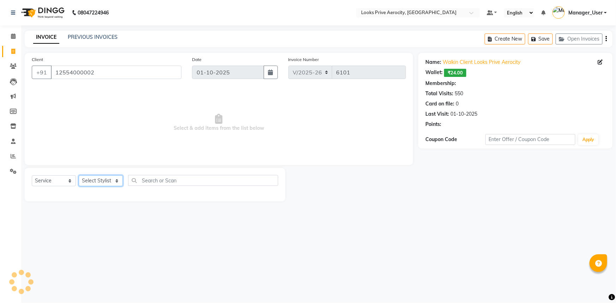
select select "1: Object"
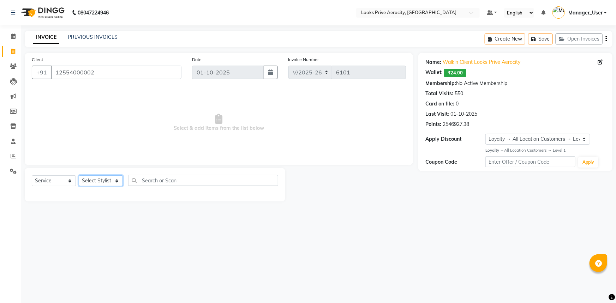
select select "43243"
click at [79, 175] on select "Select Stylist Aman_Barber Amit Amu Dharma Erica CR Eric_asst Esha Ishita kapil…" at bounding box center [101, 180] width 44 height 11
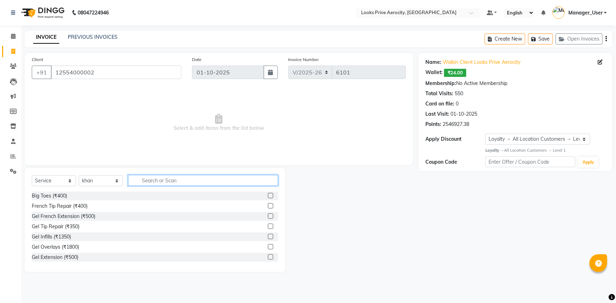
click at [183, 182] on input "text" at bounding box center [203, 180] width 150 height 11
type input "STYLING"
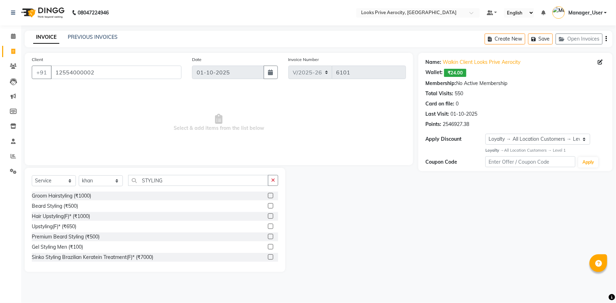
click at [268, 227] on label at bounding box center [270, 226] width 5 height 5
click at [268, 227] on input "checkbox" at bounding box center [270, 226] width 5 height 5
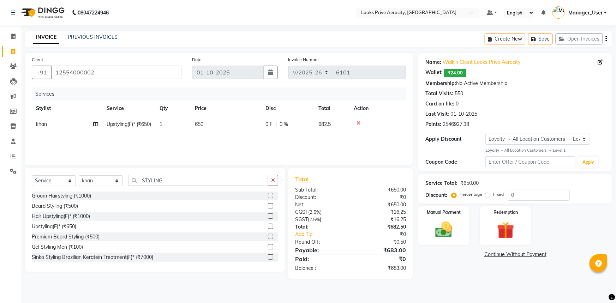
checkbox input "false"
click at [214, 127] on td "650" at bounding box center [226, 124] width 71 height 16
select select "43243"
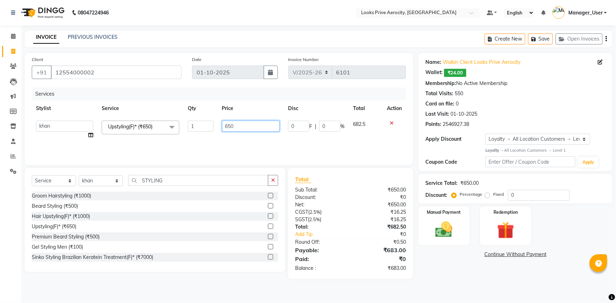
drag, startPoint x: 215, startPoint y: 121, endPoint x: 206, endPoint y: 121, distance: 8.8
click at [206, 121] on tr "Aman_Barber Amit Amu Dharma Erica CR Eric_asst Esha Ishita kapil khan Manager_U…" at bounding box center [219, 129] width 374 height 27
type input "350"
click at [102, 181] on select "Select Stylist Aman_Barber Amit Amu Dharma Erica CR Eric_asst Esha Ishita kapil…" at bounding box center [101, 180] width 44 height 11
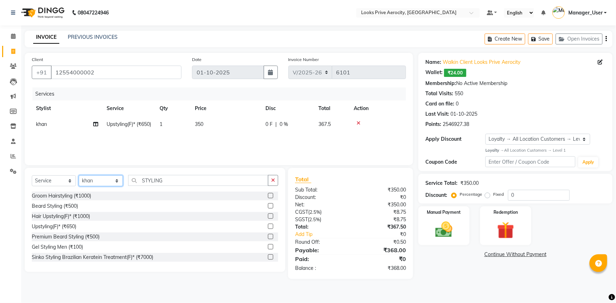
select select "43255"
click at [79, 175] on select "Select Stylist Aman_Barber Amit Amu Dharma Erica CR Eric_asst Esha Ishita kapil…" at bounding box center [101, 180] width 44 height 11
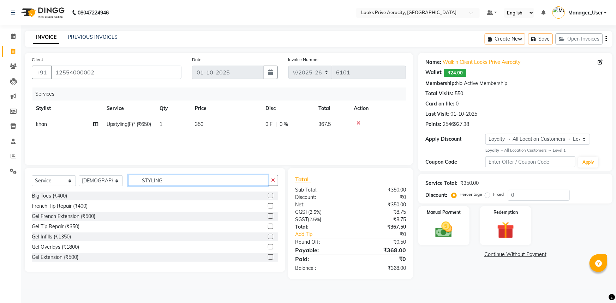
drag, startPoint x: 173, startPoint y: 177, endPoint x: 109, endPoint y: 176, distance: 63.2
click at [115, 176] on div "Select Service Product Membership Package Voucher Prepaid Gift Card Select Styl…" at bounding box center [155, 183] width 246 height 17
type input "WASH"
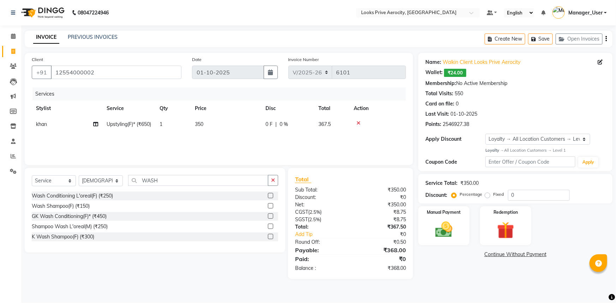
click at [270, 217] on label at bounding box center [270, 215] width 5 height 5
click at [270, 217] on input "checkbox" at bounding box center [270, 216] width 5 height 5
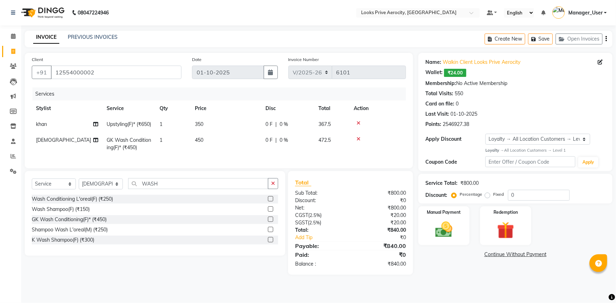
checkbox input "false"
click at [228, 155] on td "450" at bounding box center [226, 143] width 71 height 23
select select "43255"
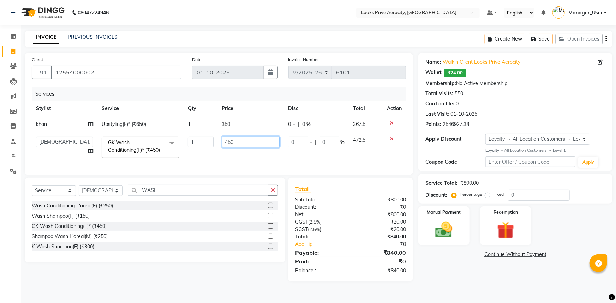
drag, startPoint x: 241, startPoint y: 141, endPoint x: 212, endPoint y: 139, distance: 28.7
click at [212, 139] on tr "Aman_Barber Amit Amu Dharma Erica CR Eric_asst Esha Ishita kapil khan Manager_U…" at bounding box center [219, 147] width 374 height 30
type input "350"
click at [94, 196] on select "Select Stylist Aman_Barber Amit Amu Dharma Erica CR Eric_asst Esha Ishita kapil…" at bounding box center [101, 190] width 44 height 11
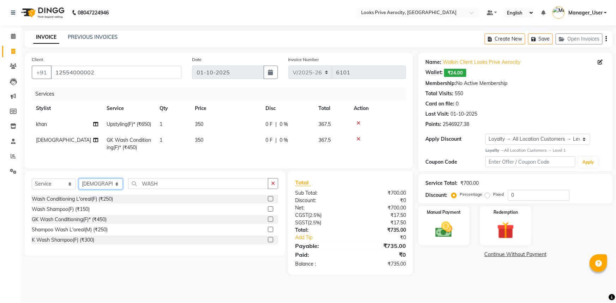
select select "65946"
click at [79, 189] on select "Select Stylist Aman_Barber Amit Amu Dharma Erica CR Eric_asst Esha Ishita kapil…" at bounding box center [101, 184] width 44 height 11
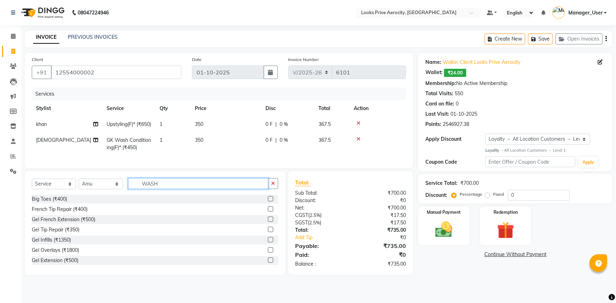
drag, startPoint x: 170, startPoint y: 199, endPoint x: 121, endPoint y: 191, distance: 50.0
click at [123, 192] on div "Select Service Product Membership Package Voucher Prepaid Gift Card Select Styl…" at bounding box center [155, 186] width 246 height 17
type input "BEARD"
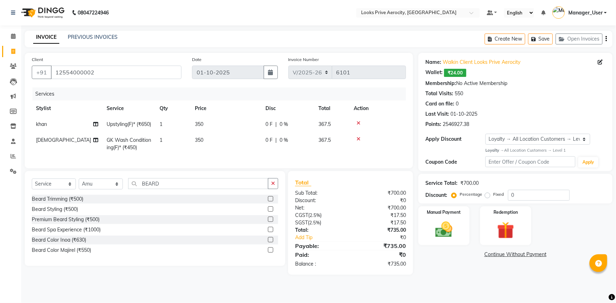
click at [269, 201] on label at bounding box center [270, 198] width 5 height 5
click at [269, 201] on input "checkbox" at bounding box center [270, 199] width 5 height 5
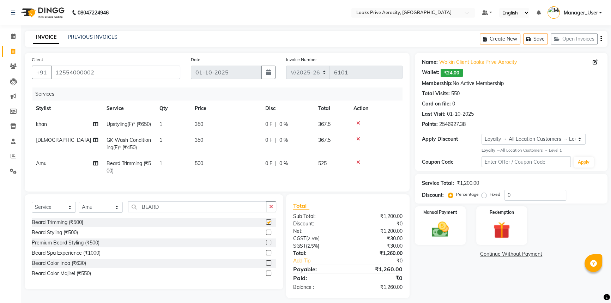
checkbox input "false"
click at [114, 213] on select "Select Stylist Aman_Barber Amit Amu Dharma Erica CR Eric_asst Esha Ishita kapil…" at bounding box center [101, 207] width 44 height 11
select select "43252"
click at [79, 213] on select "Select Stylist Aman_Barber Amit Amu Dharma Erica CR Eric_asst Esha Ishita kapil…" at bounding box center [101, 207] width 44 height 11
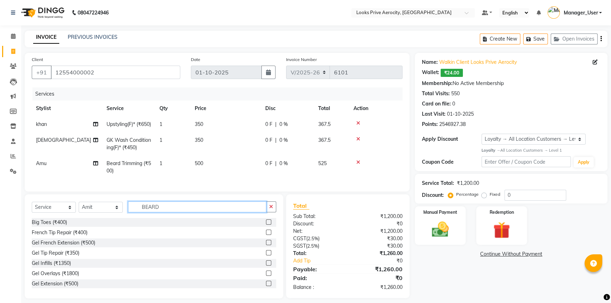
drag, startPoint x: 168, startPoint y: 222, endPoint x: 135, endPoint y: 215, distance: 33.9
click at [135, 212] on input "BEARD" at bounding box center [197, 206] width 138 height 11
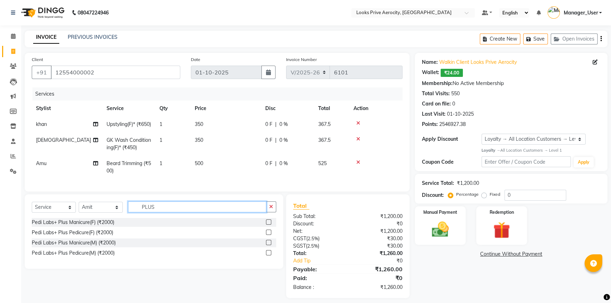
type input "PLUS"
click at [268, 235] on label at bounding box center [268, 232] width 5 height 5
click at [268, 235] on input "checkbox" at bounding box center [268, 232] width 5 height 5
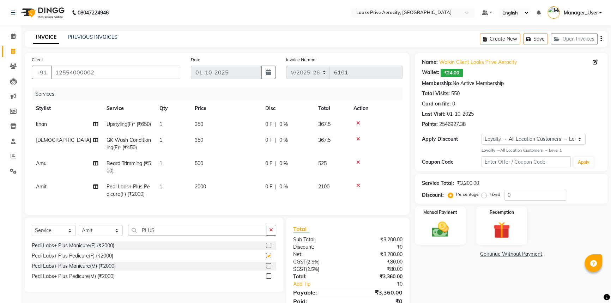
checkbox input "false"
click at [140, 236] on input "PLUS" at bounding box center [197, 230] width 138 height 11
click at [117, 236] on select "Select Stylist Aman_Barber Amit Amu Dharma Erica CR Eric_asst Esha Ishita kapil…" at bounding box center [101, 230] width 44 height 11
select select "43250"
click at [79, 236] on select "Select Stylist Aman_Barber Amit Amu Dharma Erica CR Eric_asst Esha Ishita kapil…" at bounding box center [101, 230] width 44 height 11
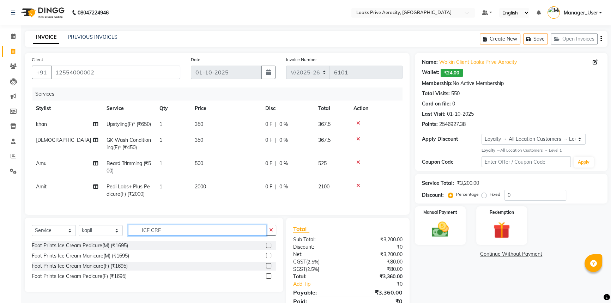
type input "ICE CRE"
click at [268, 258] on label at bounding box center [268, 255] width 5 height 5
click at [268, 258] on input "checkbox" at bounding box center [268, 256] width 5 height 5
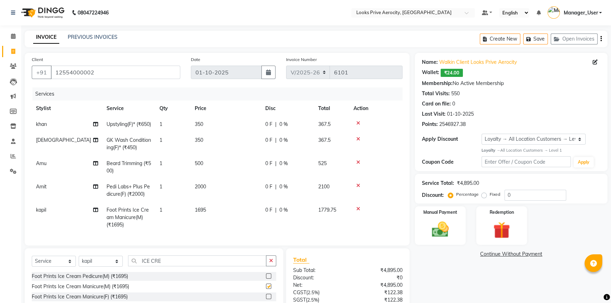
checkbox input "false"
drag, startPoint x: 247, startPoint y: 213, endPoint x: 242, endPoint y: 222, distance: 9.9
click at [247, 215] on td "1695" at bounding box center [226, 217] width 71 height 31
select select "43250"
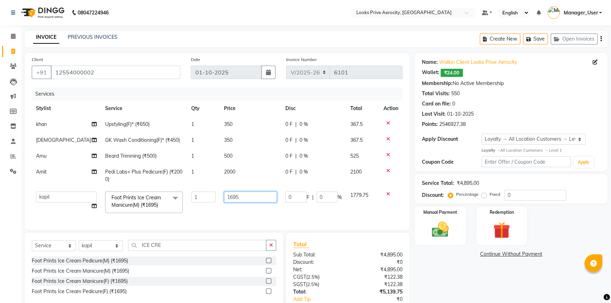
drag, startPoint x: 250, startPoint y: 197, endPoint x: 188, endPoint y: 198, distance: 62.8
click at [188, 198] on tr "Aman_Barber Amit Amu Dharma Erica CR Eric_asst Esha Ishita kapil khan Manager_U…" at bounding box center [217, 202] width 371 height 30
type input "1700"
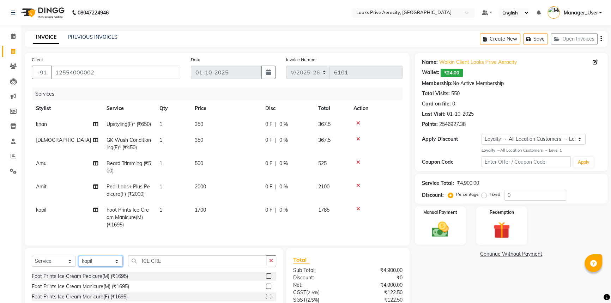
click at [99, 248] on div "Client +91 12554000002 Date 01-10-2025 Invoice Number V/2025 V/2025-26 6101 Ser…" at bounding box center [216, 202] width 395 height 299
select select "43249"
click at [79, 267] on select "Select Stylist Aman_Barber Amit Amu Dharma Erica CR Eric_asst Esha Ishita kapil…" at bounding box center [101, 261] width 44 height 11
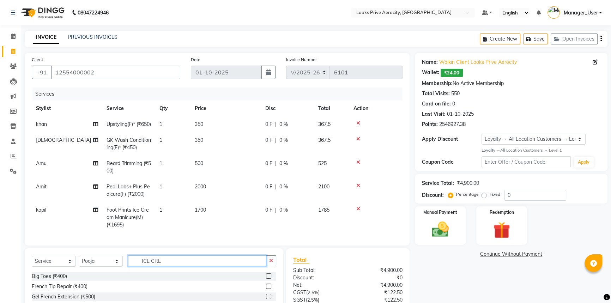
click at [135, 266] on input "ICE CRE" at bounding box center [197, 260] width 138 height 11
type input "C"
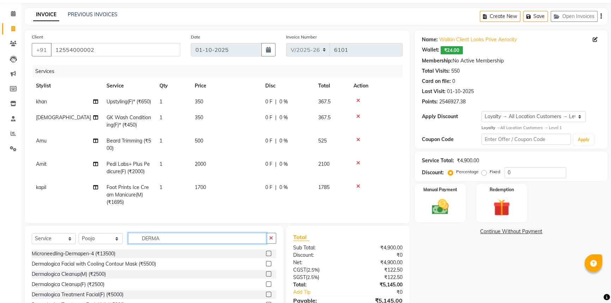
scroll to position [64, 0]
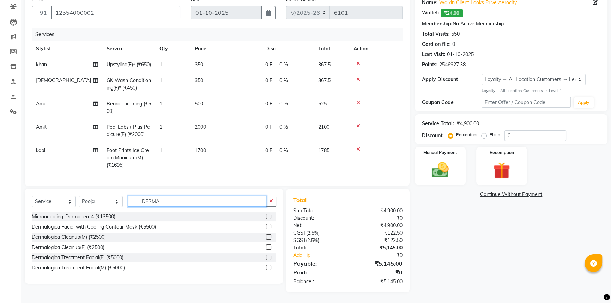
type input "DERMA"
click at [268, 260] on label at bounding box center [268, 257] width 5 height 5
click at [268, 260] on input "checkbox" at bounding box center [268, 257] width 5 height 5
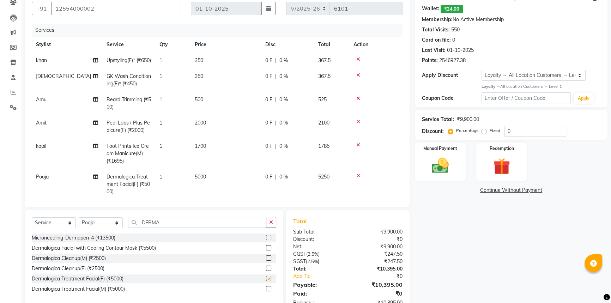
checkbox input "false"
click at [229, 182] on td "5000" at bounding box center [226, 184] width 71 height 31
select select "43249"
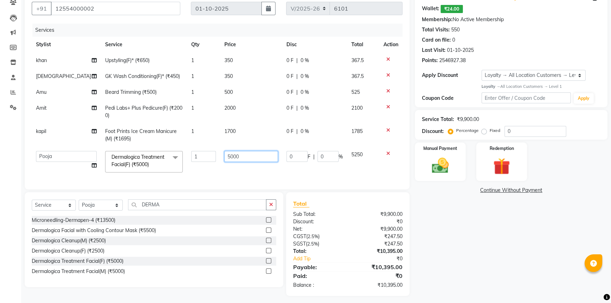
drag, startPoint x: 237, startPoint y: 160, endPoint x: 218, endPoint y: 155, distance: 19.6
click at [220, 155] on td "5000" at bounding box center [251, 162] width 62 height 30
type input "5500"
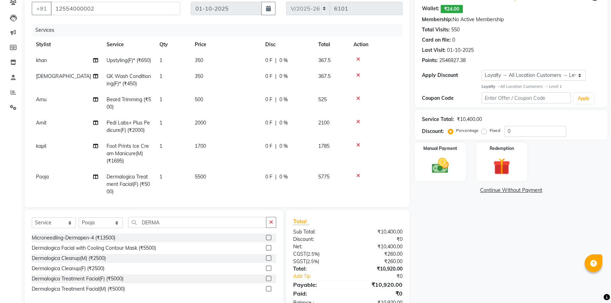
click at [437, 242] on div "Name: Walkin Client Looks Prive Aerocity Wallet: ₹24.00 Membership: No Active M…" at bounding box center [514, 151] width 198 height 325
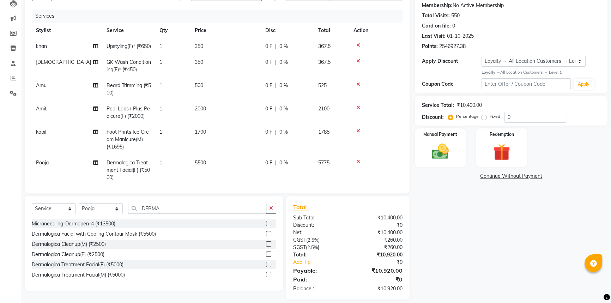
scroll to position [85, 0]
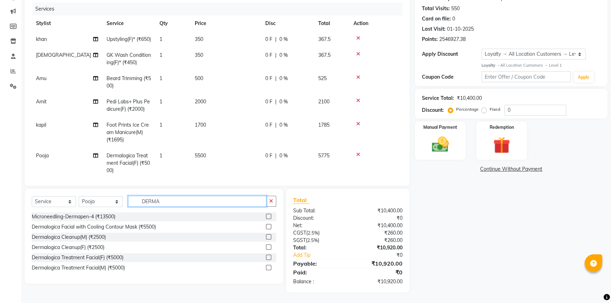
drag, startPoint x: 169, startPoint y: 198, endPoint x: 133, endPoint y: 201, distance: 36.1
click at [133, 201] on input "DERMA" at bounding box center [197, 201] width 138 height 11
click at [109, 201] on select "Select Stylist Aman_Barber Amit Amu Dharma Erica CR Eric_asst Esha Ishita kapil…" at bounding box center [101, 201] width 44 height 11
select select "43241"
click at [79, 196] on select "Select Stylist Aman_Barber Amit Amu Dharma Erica CR Eric_asst Esha Ishita kapil…" at bounding box center [101, 201] width 44 height 11
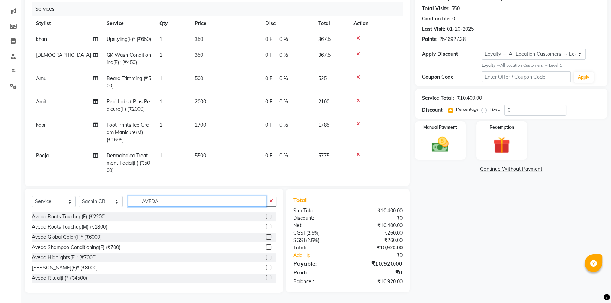
type input "AVEDA"
click at [266, 278] on label at bounding box center [268, 277] width 5 height 5
click at [266, 278] on input "checkbox" at bounding box center [268, 278] width 5 height 5
checkbox input "false"
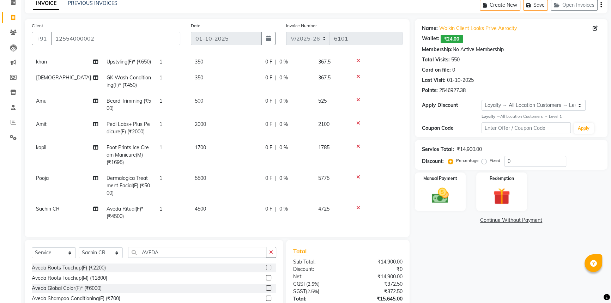
scroll to position [85, 0]
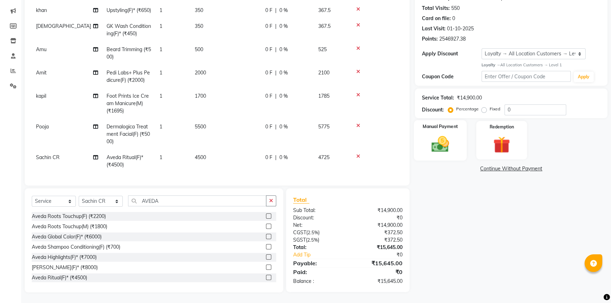
click at [437, 138] on img at bounding box center [440, 144] width 29 height 20
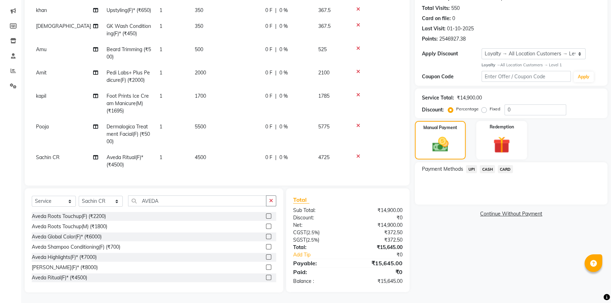
click at [508, 168] on span "CARD" at bounding box center [505, 169] width 15 height 8
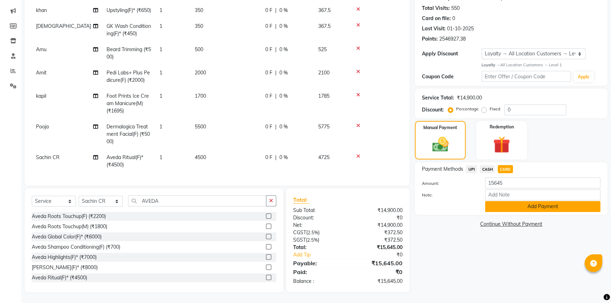
click at [535, 202] on button "Add Payment" at bounding box center [542, 206] width 115 height 11
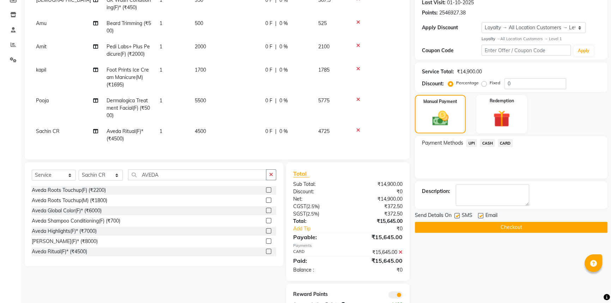
scroll to position [117, 0]
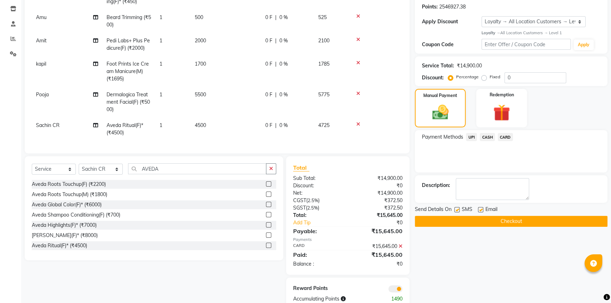
click at [520, 219] on button "Checkout" at bounding box center [511, 221] width 193 height 11
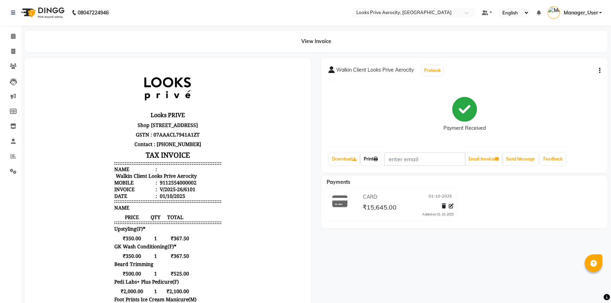
click at [376, 155] on link "Print" at bounding box center [371, 159] width 20 height 12
click at [11, 155] on icon at bounding box center [13, 155] width 5 height 5
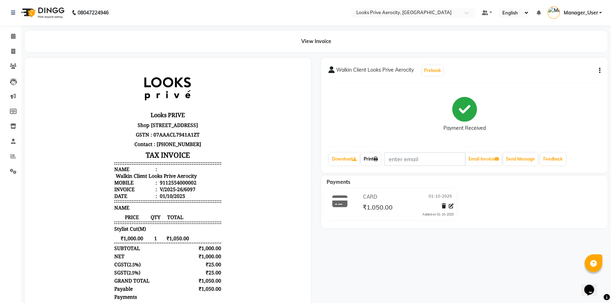
click at [377, 157] on icon at bounding box center [376, 159] width 4 height 4
click at [377, 159] on icon at bounding box center [376, 159] width 4 height 4
click at [378, 159] on icon at bounding box center [376, 159] width 4 height 4
click at [12, 159] on span at bounding box center [13, 156] width 12 height 8
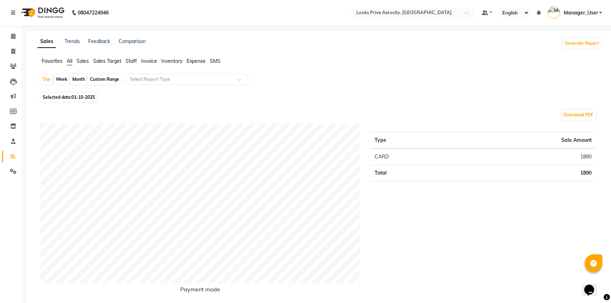
drag, startPoint x: 71, startPoint y: 96, endPoint x: 60, endPoint y: 102, distance: 13.1
click at [70, 97] on span "Selected date: 01-10-2025" at bounding box center [69, 97] width 56 height 9
select select "10"
select select "2025"
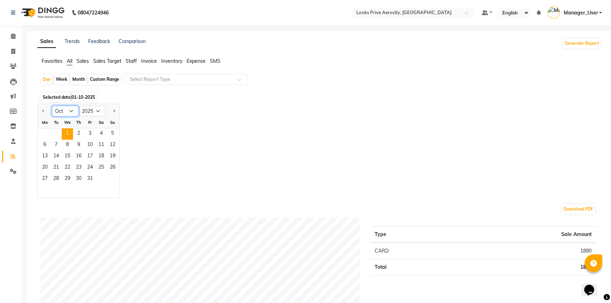
click at [70, 110] on select "Jan Feb Mar Apr May Jun Jul Aug Sep Oct Nov Dec" at bounding box center [65, 111] width 27 height 11
select select "9"
click at [52, 106] on select "Jan Feb Mar Apr May Jun Jul Aug Sep Oct Nov Dec" at bounding box center [65, 111] width 27 height 11
click at [51, 180] on span "30" at bounding box center [55, 179] width 11 height 11
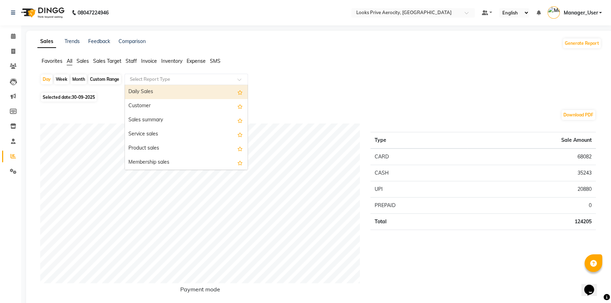
click at [236, 81] on div at bounding box center [186, 79] width 123 height 7
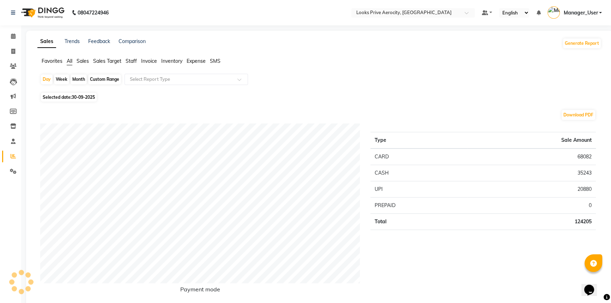
click at [279, 74] on div "Day Week Month Custom Range Select Report Type" at bounding box center [319, 82] width 558 height 17
click at [127, 60] on span "Staff" at bounding box center [131, 61] width 11 height 6
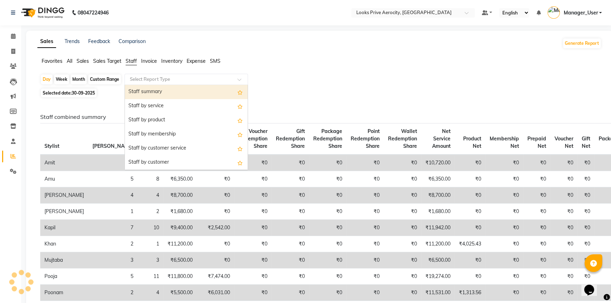
click at [188, 82] on input "text" at bounding box center [179, 79] width 102 height 7
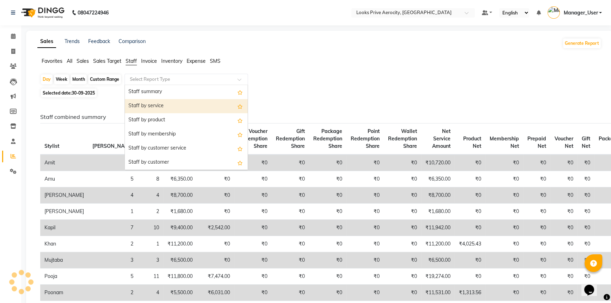
click at [167, 105] on div "Staff by service" at bounding box center [186, 106] width 123 height 14
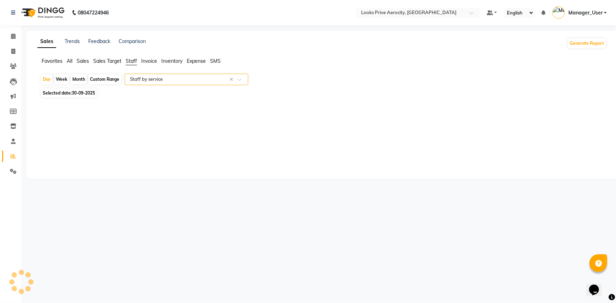
select select "full_report"
select select "csv"
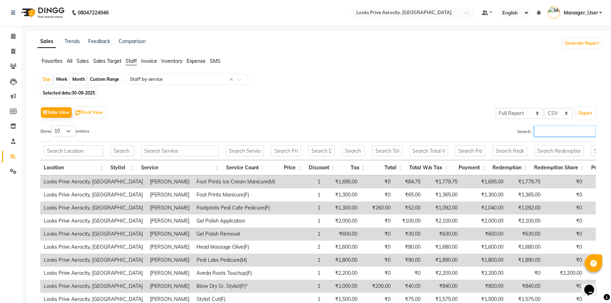
click at [540, 130] on input "Search:" at bounding box center [565, 131] width 62 height 11
paste input "Erica"
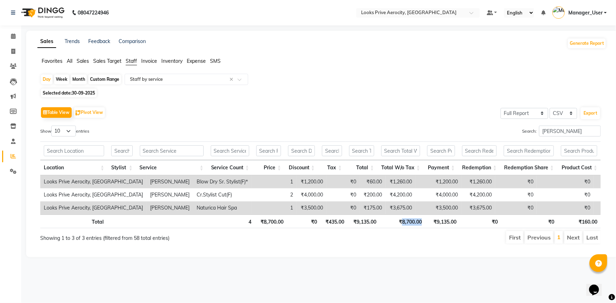
drag, startPoint x: 422, startPoint y: 220, endPoint x: 401, endPoint y: 219, distance: 20.9
click at [401, 219] on th "₹8,700.00" at bounding box center [402, 222] width 45 height 14
copy th "8,700.00"
drag, startPoint x: 554, startPoint y: 132, endPoint x: 519, endPoint y: 127, distance: 35.6
click at [519, 127] on div "Search: Erica" at bounding box center [463, 133] width 275 height 14
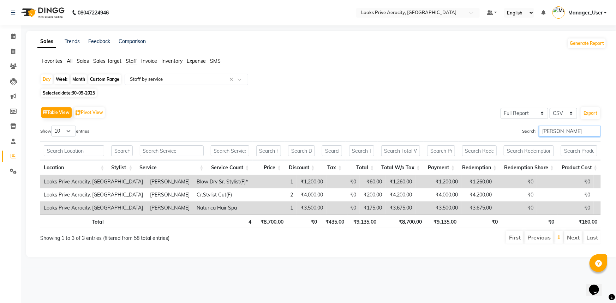
paste input "KHAN"
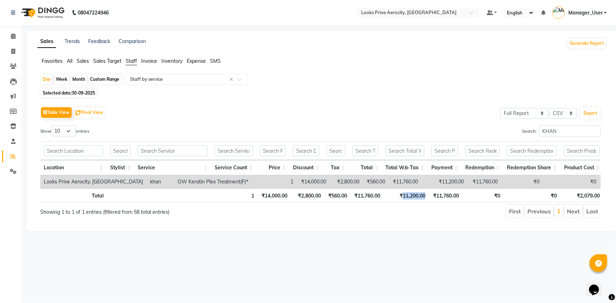
drag, startPoint x: 429, startPoint y: 200, endPoint x: 401, endPoint y: 199, distance: 27.6
click at [401, 199] on tr "Total 1 ₹14,000.00 ₹2,800.00 ₹560.00 ₹11,760.00 ₹11,200.00 ₹11,760.00 ₹0 ₹0 ₹2,…" at bounding box center [321, 195] width 563 height 14
copy th "11,200.00"
drag, startPoint x: 514, startPoint y: 128, endPoint x: 506, endPoint y: 128, distance: 8.1
click at [506, 128] on div "Search: KHAN" at bounding box center [463, 133] width 275 height 14
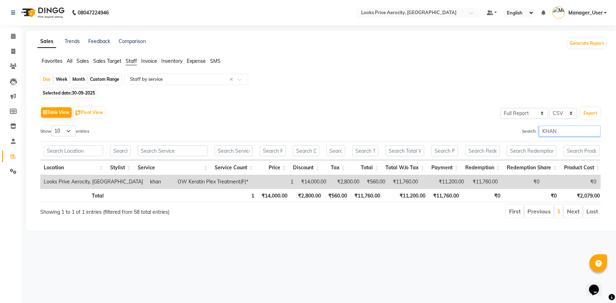
paste input "Sachin"
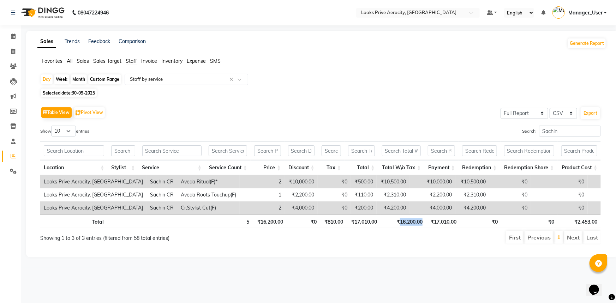
drag, startPoint x: 424, startPoint y: 222, endPoint x: 399, endPoint y: 219, distance: 25.2
click at [399, 219] on th "₹16,200.00" at bounding box center [403, 222] width 45 height 14
copy th "16,200.00"
drag, startPoint x: 423, startPoint y: 231, endPoint x: 422, endPoint y: 222, distance: 9.6
click at [422, 231] on ul "First Previous 1 Next Last" at bounding box center [439, 237] width 322 height 13
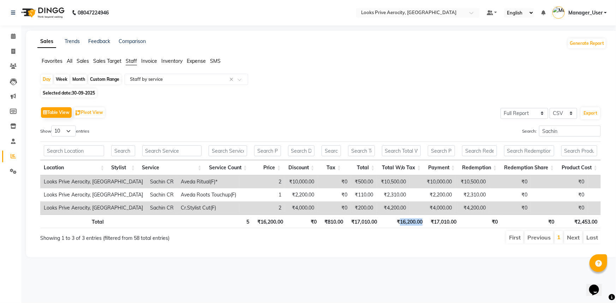
drag, startPoint x: 422, startPoint y: 220, endPoint x: 399, endPoint y: 219, distance: 22.3
click at [399, 219] on th "₹16,200.00" at bounding box center [403, 222] width 45 height 14
copy th "16,200.00"
drag, startPoint x: 562, startPoint y: 128, endPoint x: 501, endPoint y: 132, distance: 60.8
click at [501, 132] on div "Search: Sachin" at bounding box center [463, 133] width 275 height 14
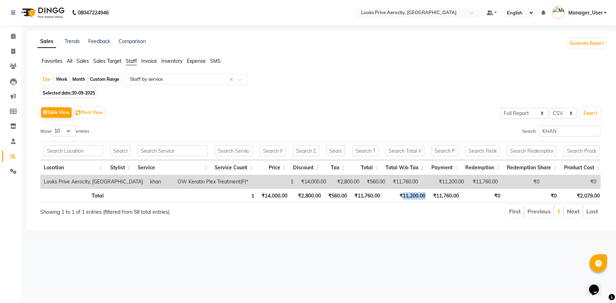
drag, startPoint x: 424, startPoint y: 199, endPoint x: 402, endPoint y: 197, distance: 22.3
click at [402, 197] on th "₹11,200.00" at bounding box center [405, 195] width 45 height 14
copy th "11,200.00"
drag, startPoint x: 561, startPoint y: 130, endPoint x: 512, endPoint y: 127, distance: 49.5
click at [512, 127] on div "Search: KHAN" at bounding box center [463, 133] width 275 height 14
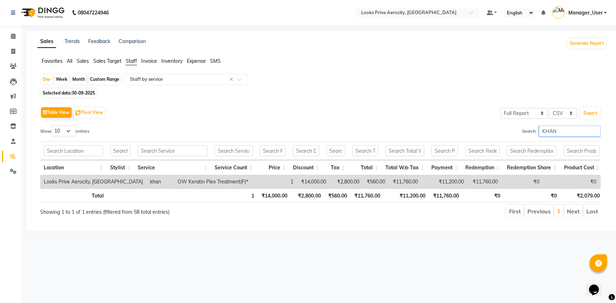
paste input "PRITAM"
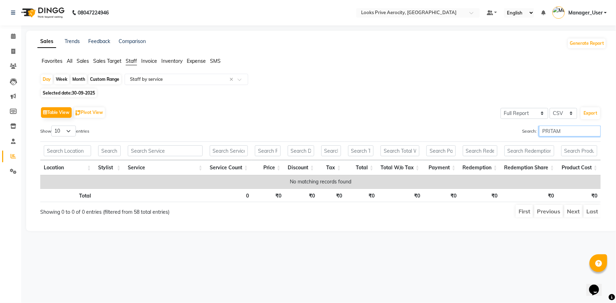
drag, startPoint x: 574, startPoint y: 128, endPoint x: 513, endPoint y: 128, distance: 60.3
click at [513, 128] on div "Search: PRITAM" at bounding box center [463, 133] width 275 height 14
paste input "sanjeev"
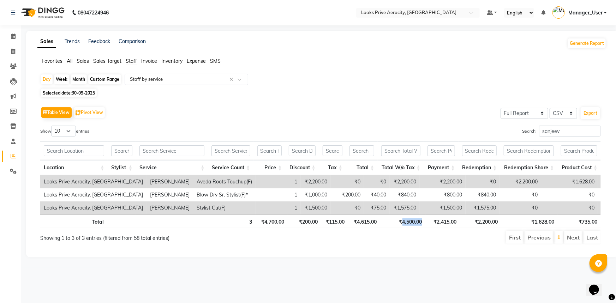
drag, startPoint x: 421, startPoint y: 221, endPoint x: 402, endPoint y: 218, distance: 18.5
click at [402, 218] on th "₹4,500.00" at bounding box center [402, 222] width 45 height 14
copy th "4,500.00"
drag, startPoint x: 568, startPoint y: 131, endPoint x: 494, endPoint y: 132, distance: 73.7
click at [494, 132] on div "Search: sanjeev" at bounding box center [463, 133] width 275 height 14
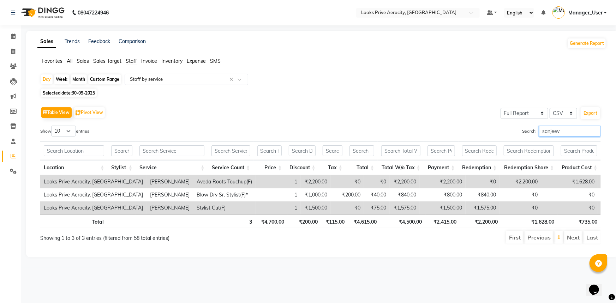
paste input "Pooja"
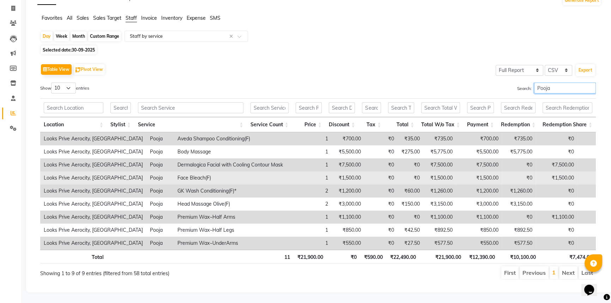
scroll to position [52, 0]
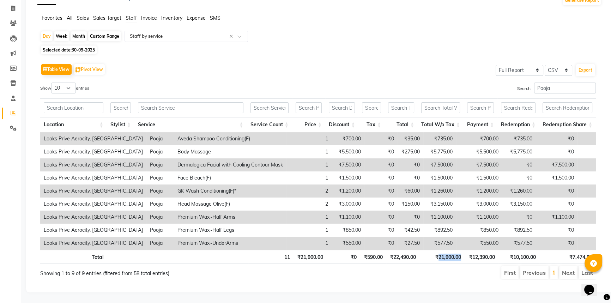
drag, startPoint x: 463, startPoint y: 250, endPoint x: 437, endPoint y: 252, distance: 25.1
click at [437, 252] on th "₹21,900.00" at bounding box center [441, 257] width 45 height 14
copy th "21,900.00"
drag, startPoint x: 528, startPoint y: 78, endPoint x: 517, endPoint y: 79, distance: 10.9
click at [517, 83] on label "Search: Pooja" at bounding box center [556, 88] width 79 height 11
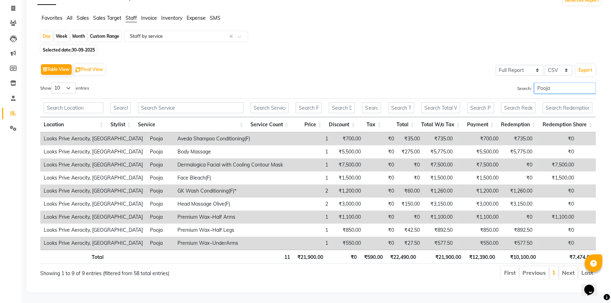
paste input "Esh"
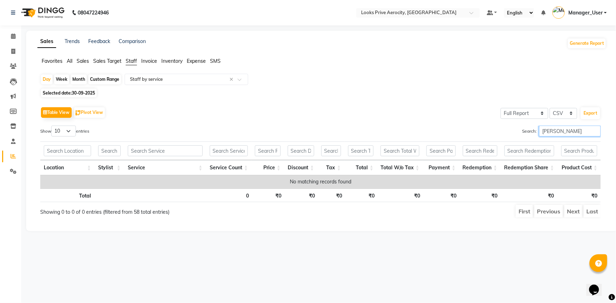
drag, startPoint x: 568, startPoint y: 126, endPoint x: 502, endPoint y: 124, distance: 65.7
click at [502, 124] on div "Table View Pivot View Select Full Report Filtered Report Select CSV PDF Export …" at bounding box center [320, 161] width 560 height 113
paste input "Poonam"
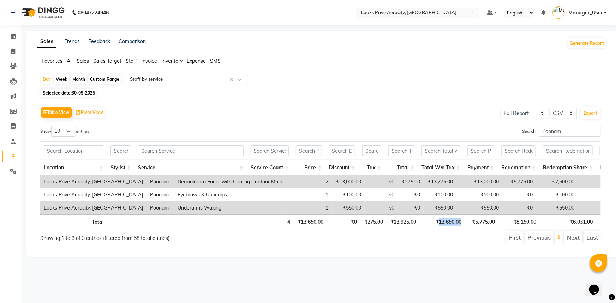
drag, startPoint x: 462, startPoint y: 226, endPoint x: 437, endPoint y: 224, distance: 24.4
click at [437, 224] on th "₹13,650.00" at bounding box center [441, 222] width 45 height 14
copy th "13,650.00"
drag, startPoint x: 560, startPoint y: 132, endPoint x: 522, endPoint y: 128, distance: 38.3
click at [522, 128] on label "Search: Poonam" at bounding box center [561, 131] width 79 height 11
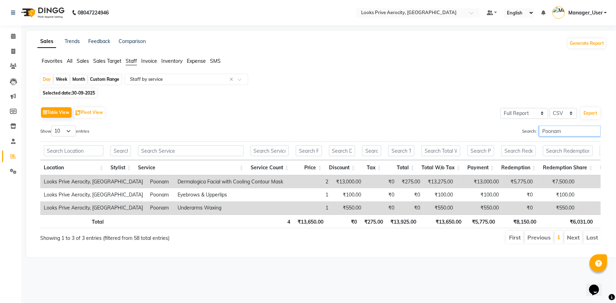
paste input "Kapil"
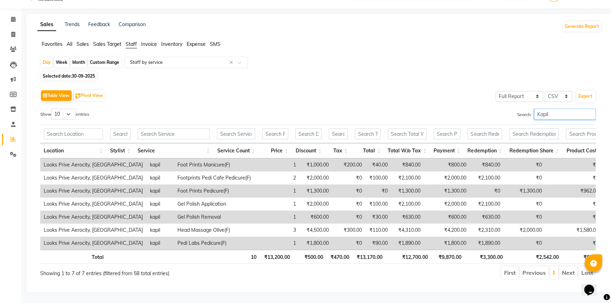
scroll to position [26, 0]
drag, startPoint x: 428, startPoint y: 250, endPoint x: 405, endPoint y: 250, distance: 22.9
click at [405, 250] on th "₹12,700.00" at bounding box center [408, 257] width 45 height 14
copy th "12,700.00"
drag, startPoint x: 563, startPoint y: 108, endPoint x: 481, endPoint y: 96, distance: 83.0
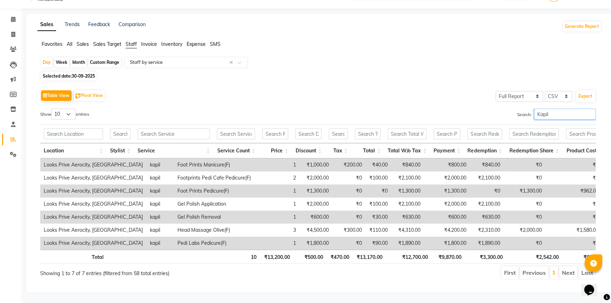
click at [481, 96] on div "Table View Pivot View Select Full Report Filtered Report Select CSV PDF Export …" at bounding box center [318, 184] width 556 height 192
paste input "AMIT"
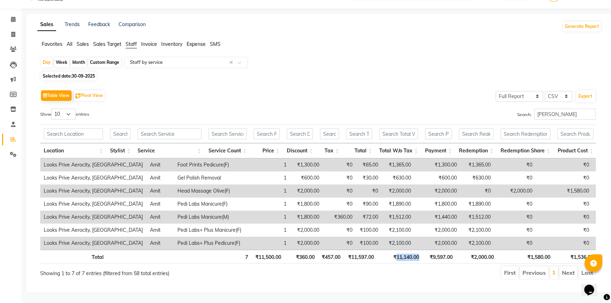
drag, startPoint x: 420, startPoint y: 253, endPoint x: 396, endPoint y: 250, distance: 24.2
click at [396, 250] on th "₹11,140.00" at bounding box center [399, 257] width 45 height 14
copy th "11,140.00"
drag, startPoint x: 548, startPoint y: 106, endPoint x: 510, endPoint y: 101, distance: 38.5
click at [510, 109] on div "Search: AMIT" at bounding box center [460, 116] width 273 height 14
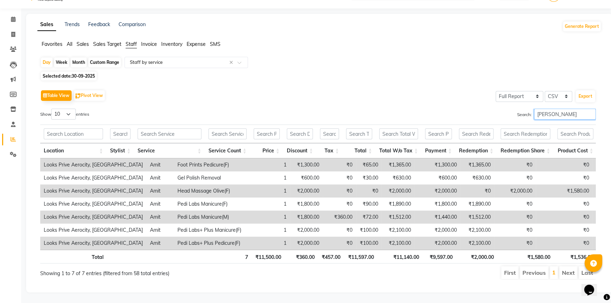
paste input "Vijay"
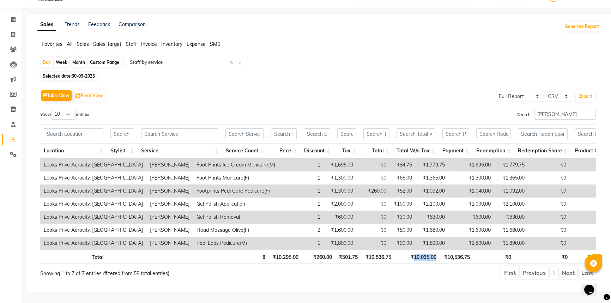
drag, startPoint x: 437, startPoint y: 254, endPoint x: 413, endPoint y: 253, distance: 23.7
click at [413, 253] on th "₹10,035.00" at bounding box center [417, 257] width 45 height 14
drag, startPoint x: 568, startPoint y: 102, endPoint x: 500, endPoint y: 103, distance: 68.1
click at [500, 109] on div "Search: Vijay" at bounding box center [460, 116] width 273 height 14
paste input "Mohit"
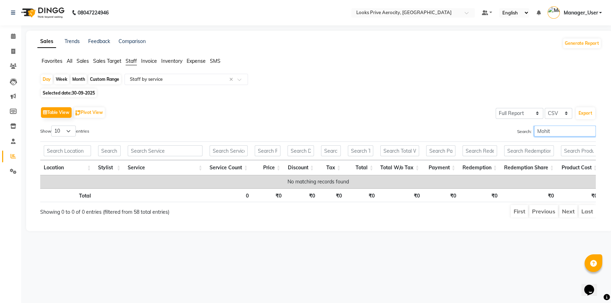
scroll to position [0, 0]
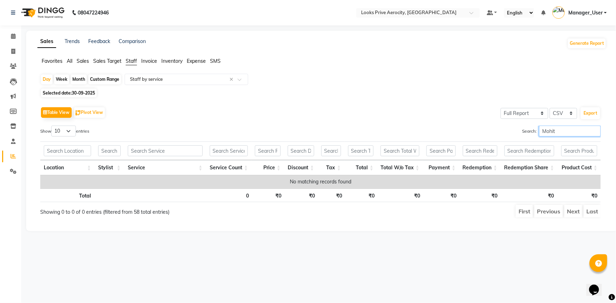
drag, startPoint x: 574, startPoint y: 131, endPoint x: 475, endPoint y: 129, distance: 98.8
click at [475, 129] on div "Search: Mohit" at bounding box center [463, 133] width 275 height 14
drag, startPoint x: 563, startPoint y: 134, endPoint x: 515, endPoint y: 122, distance: 49.4
click at [515, 122] on div "Table View Pivot View Select Full Report Filtered Report Select CSV PDF Export …" at bounding box center [320, 161] width 560 height 113
paste input "[PERSON_NAME]"
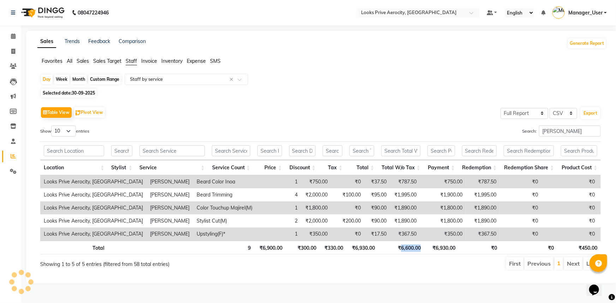
drag, startPoint x: 425, startPoint y: 247, endPoint x: 400, endPoint y: 246, distance: 25.1
click at [400, 246] on tr "Total 9 ₹6,900.00 ₹300.00 ₹330.00 ₹6,930.00 ₹6,600.00 ₹6,930.00 ₹0 ₹0 ₹450.00" at bounding box center [320, 248] width 560 height 14
drag, startPoint x: 556, startPoint y: 131, endPoint x: 536, endPoint y: 129, distance: 19.8
click at [536, 129] on label "Search: Sam" at bounding box center [561, 131] width 79 height 11
paste input "Mujtaba"
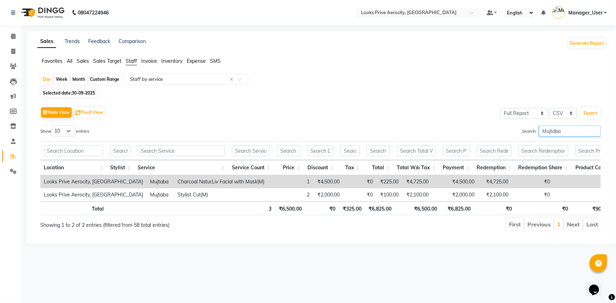
drag, startPoint x: 563, startPoint y: 129, endPoint x: 527, endPoint y: 127, distance: 36.1
click at [527, 127] on label "Search: Mujtaba" at bounding box center [561, 131] width 79 height 11
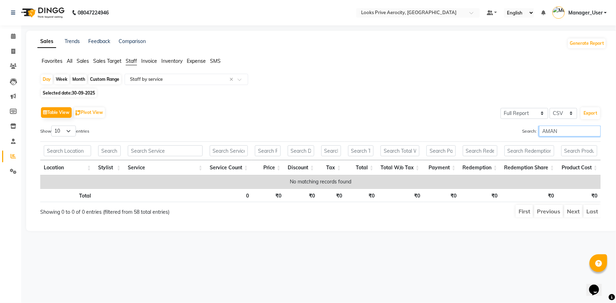
drag, startPoint x: 568, startPoint y: 127, endPoint x: 527, endPoint y: 126, distance: 41.3
click at [527, 126] on label "Search: AMAN" at bounding box center [561, 131] width 79 height 11
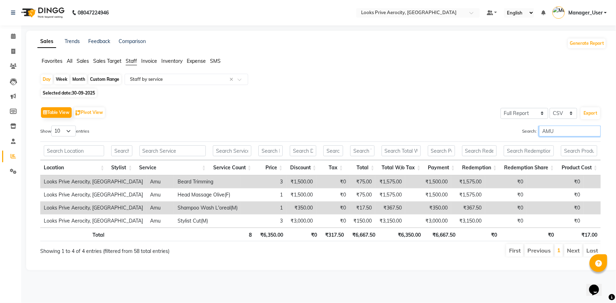
type input "AMU"
click at [594, 130] on input "AMU" at bounding box center [570, 131] width 62 height 11
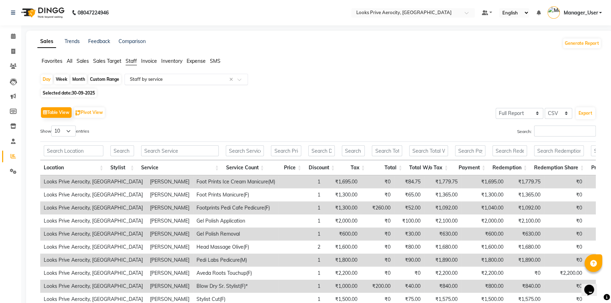
click at [246, 80] on span at bounding box center [241, 81] width 9 height 7
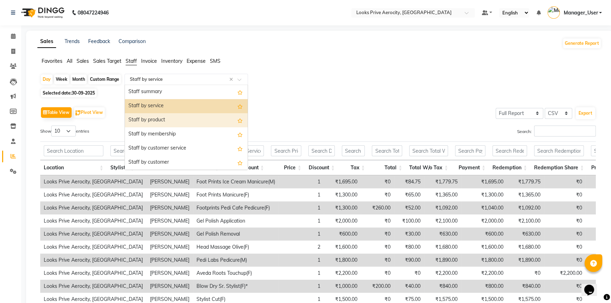
click at [196, 122] on div "Staff by product" at bounding box center [186, 120] width 123 height 14
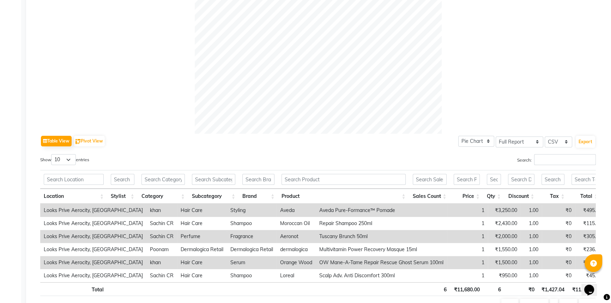
scroll to position [268, 0]
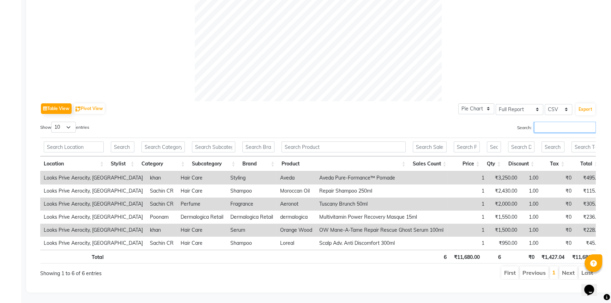
click at [554, 122] on input "Search:" at bounding box center [565, 127] width 62 height 11
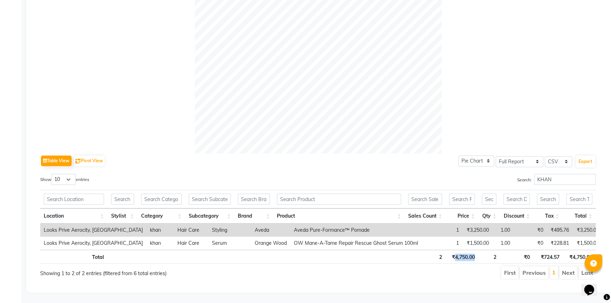
drag, startPoint x: 475, startPoint y: 252, endPoint x: 455, endPoint y: 253, distance: 19.4
click at [455, 253] on th "₹4,750.00" at bounding box center [462, 257] width 33 height 14
drag, startPoint x: 569, startPoint y: 175, endPoint x: 504, endPoint y: 176, distance: 64.9
click at [504, 176] on div "Search: KHAN" at bounding box center [460, 181] width 273 height 14
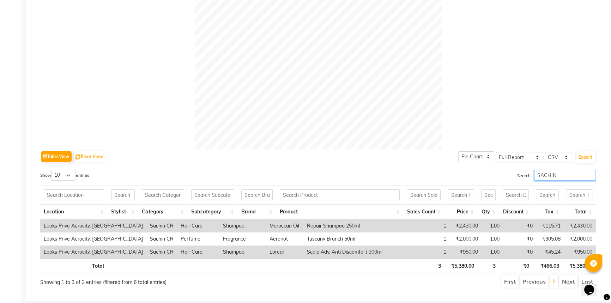
drag, startPoint x: 563, startPoint y: 176, endPoint x: 515, endPoint y: 173, distance: 48.1
click at [517, 173] on label "Search: SACHIN" at bounding box center [556, 175] width 79 height 11
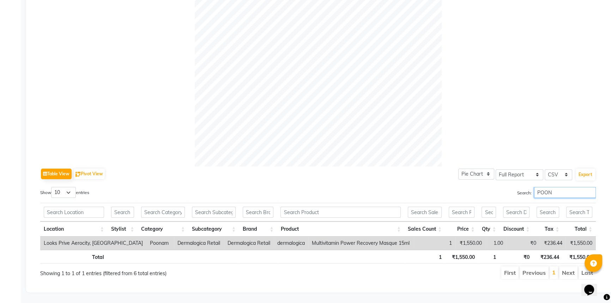
scroll to position [198, 0]
drag, startPoint x: 473, startPoint y: 252, endPoint x: 453, endPoint y: 252, distance: 19.4
click at [453, 252] on th "₹1,550.00" at bounding box center [461, 257] width 33 height 14
drag, startPoint x: 571, startPoint y: 184, endPoint x: 495, endPoint y: 180, distance: 76.0
click at [495, 180] on div "Table View Pivot View Pie Chart Bar Chart Select Full Report Filtered Report Se…" at bounding box center [318, 223] width 556 height 113
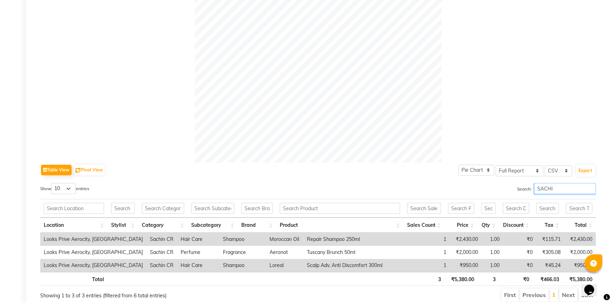
type input "SACHIN"
click at [591, 188] on input "SACHIN" at bounding box center [565, 188] width 62 height 11
click at [590, 188] on input "SACHIN" at bounding box center [565, 188] width 62 height 11
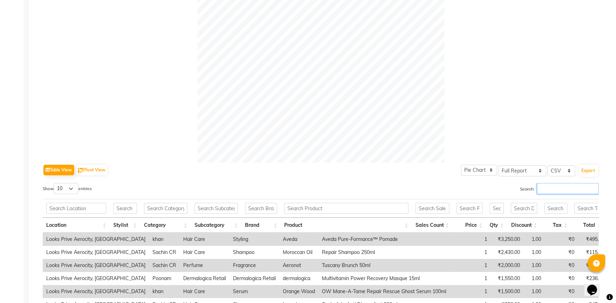
scroll to position [0, 0]
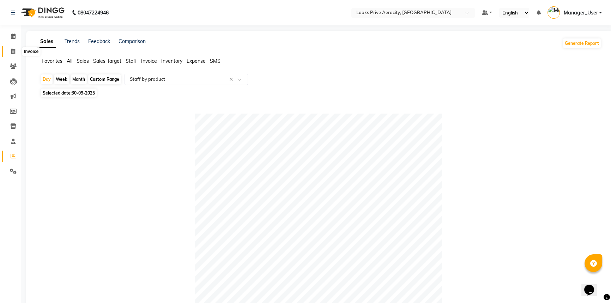
click at [19, 53] on span at bounding box center [13, 52] width 12 height 8
select select "service"
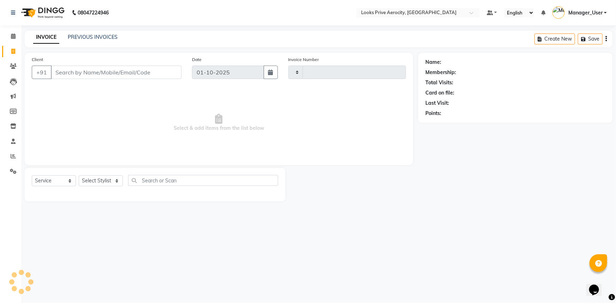
type input "6098"
select select "5913"
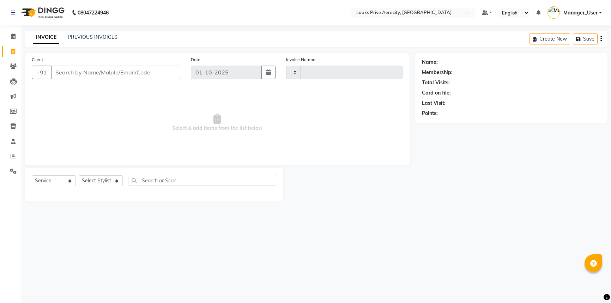
select select "service"
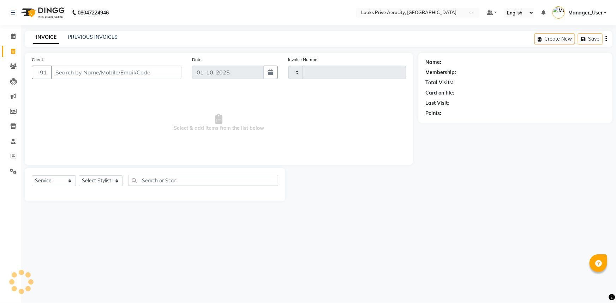
type input "6099"
select select "5913"
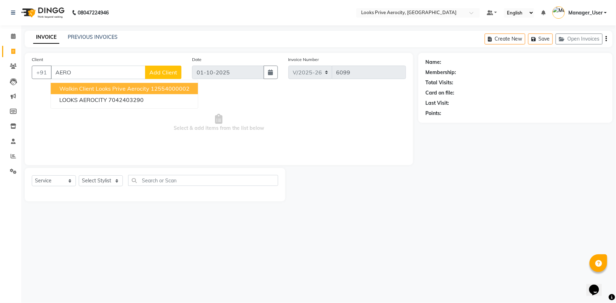
click at [151, 85] on ngb-highlight "12554000002" at bounding box center [170, 88] width 39 height 7
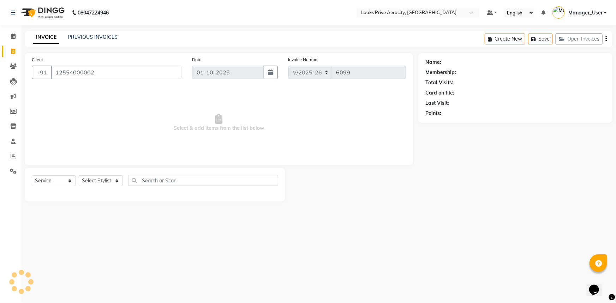
type input "12554000002"
click at [83, 182] on select "Select Stylist Aman_Barber Amit Amu Dharma [PERSON_NAME] Eric_asst [PERSON_NAME…" at bounding box center [101, 180] width 44 height 11
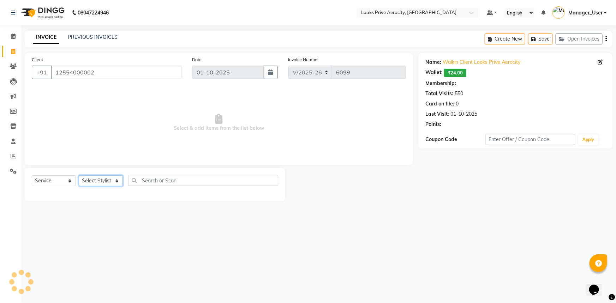
select select "1: Object"
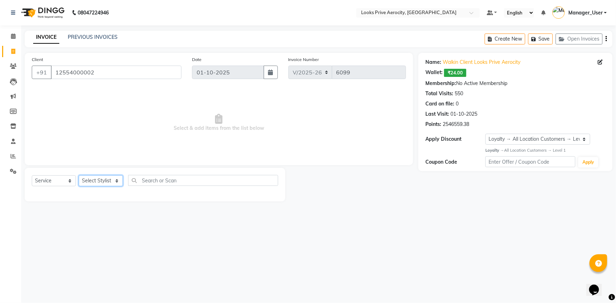
select select "76840"
click at [79, 175] on select "Select Stylist Aman_Barber Amit Amu Dharma Erica CR Eric_asst Esha Ishita kapil…" at bounding box center [101, 180] width 44 height 11
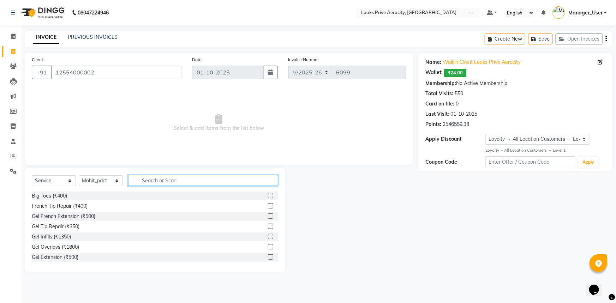
click at [145, 182] on input "text" at bounding box center [203, 180] width 150 height 11
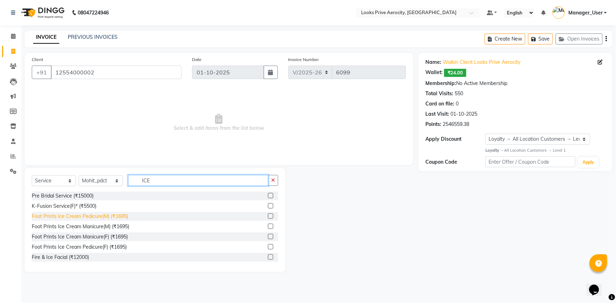
type input "ICE"
click at [63, 219] on div "Foot Prints Ice Cream Pedicure(M) (₹1695)" at bounding box center [80, 216] width 96 height 7
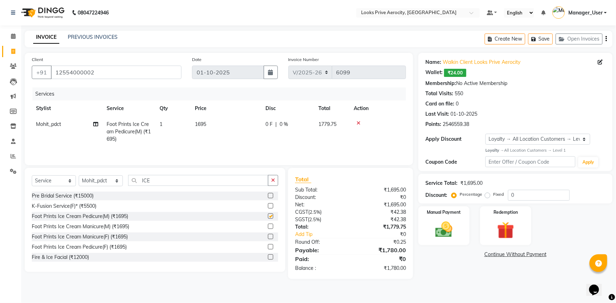
checkbox input "false"
click at [209, 147] on div "Services Stylist Service Qty Price Disc Total Action Mohit_pdct Foot Prints Ice…" at bounding box center [219, 122] width 374 height 71
click at [215, 128] on td "1695" at bounding box center [226, 131] width 71 height 31
select select "76840"
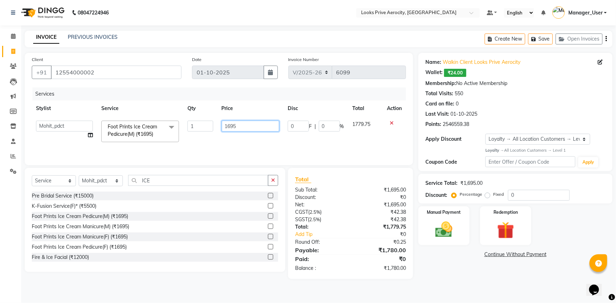
drag, startPoint x: 250, startPoint y: 125, endPoint x: 0, endPoint y: 231, distance: 271.6
click at [22, 187] on div "Client +91 12554000002 Date 01-10-2025 Invoice Number V/2025 V/2025-26 6099 Ser…" at bounding box center [218, 166] width 399 height 226
type input "1700"
click at [191, 151] on div "Services Stylist Service Qty Price Disc Total Action Aman_Barber Amit Amu Dharm…" at bounding box center [219, 122] width 374 height 71
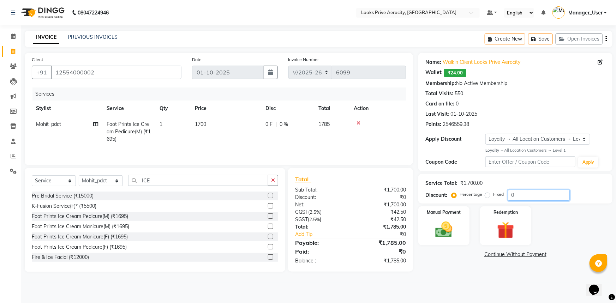
click at [511, 197] on input "0" at bounding box center [539, 195] width 62 height 11
type input "20"
click at [423, 236] on div "Manual Payment" at bounding box center [443, 226] width 53 height 41
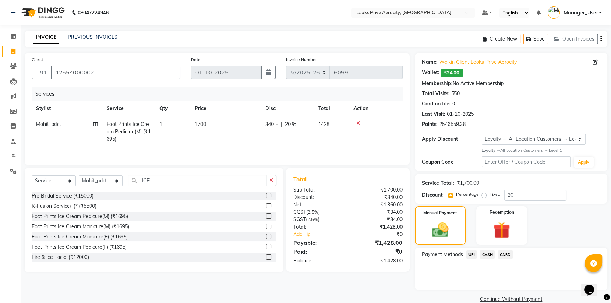
click at [506, 254] on span "CARD" at bounding box center [505, 254] width 15 height 8
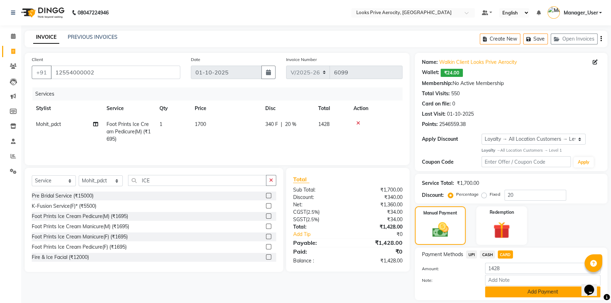
click at [520, 294] on button "Add Payment" at bounding box center [542, 291] width 115 height 11
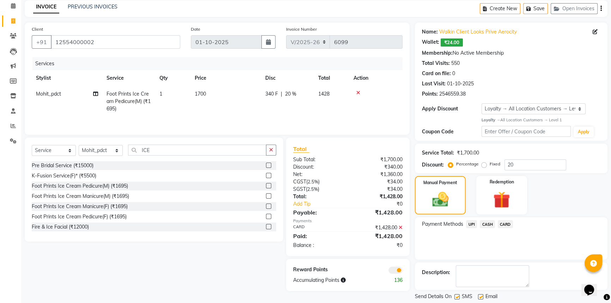
scroll to position [52, 0]
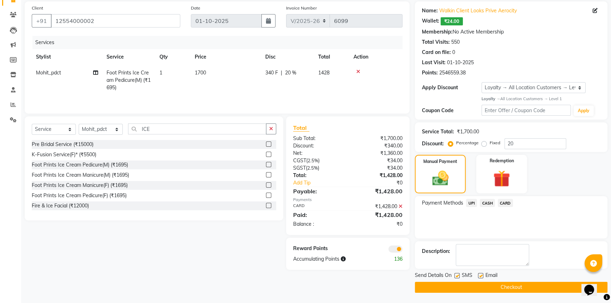
click at [519, 294] on main "INVOICE PREVIOUS INVOICES Create New Save Open Invoices Client +91 12554000002 …" at bounding box center [316, 141] width 590 height 324
click at [517, 289] on button "Checkout" at bounding box center [511, 287] width 193 height 11
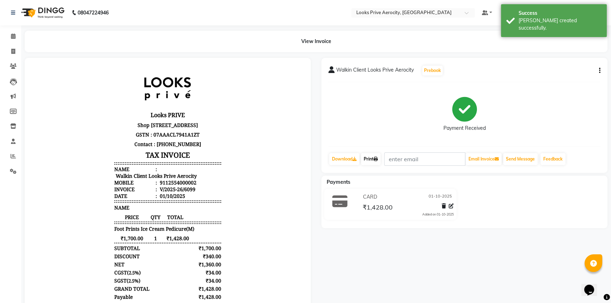
click at [374, 159] on link "Print" at bounding box center [371, 159] width 20 height 12
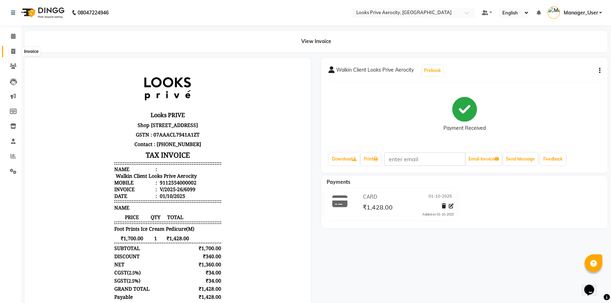
click at [12, 51] on icon at bounding box center [13, 51] width 4 height 5
select select "service"
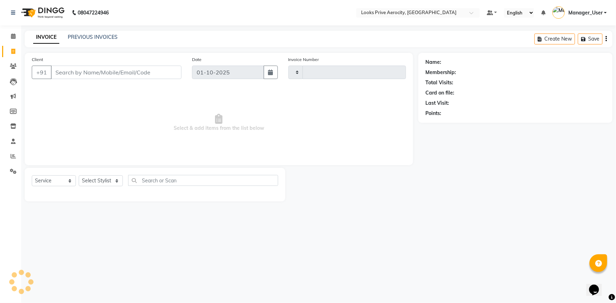
type input "6100"
select select "5913"
click at [94, 37] on link "PREVIOUS INVOICES" at bounding box center [93, 37] width 50 height 6
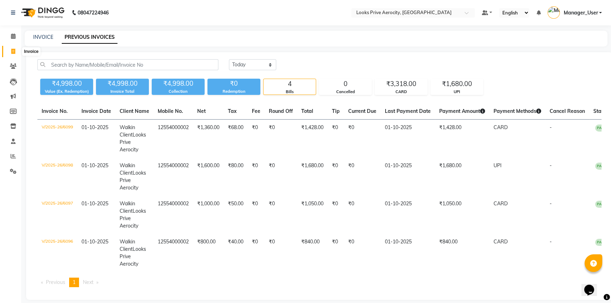
click at [11, 53] on icon at bounding box center [13, 51] width 4 height 5
select select "service"
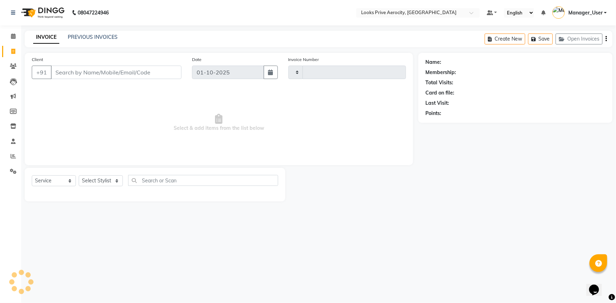
type input "6100"
select select "5913"
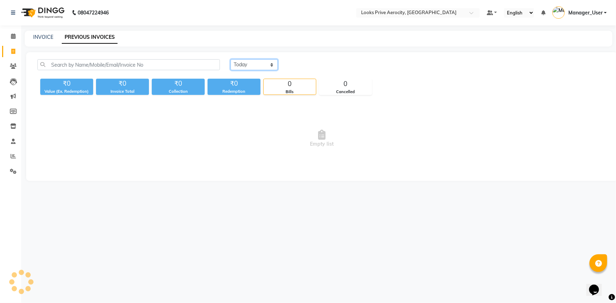
click at [249, 67] on select "[DATE] [DATE] Custom Range" at bounding box center [253, 64] width 47 height 11
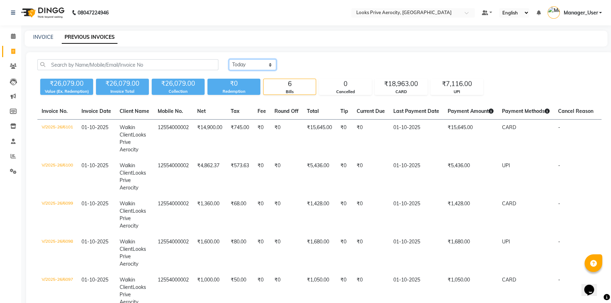
select select "range"
click at [229, 59] on select "[DATE] [DATE] Custom Range" at bounding box center [252, 64] width 47 height 11
click at [299, 64] on input "01-10-2025" at bounding box center [309, 65] width 49 height 10
select select "10"
select select "2025"
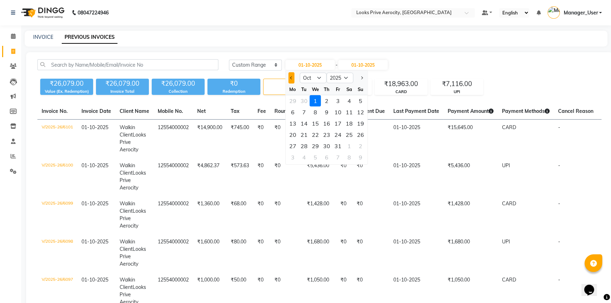
click at [289, 78] on button "Previous month" at bounding box center [292, 77] width 6 height 11
select select "9"
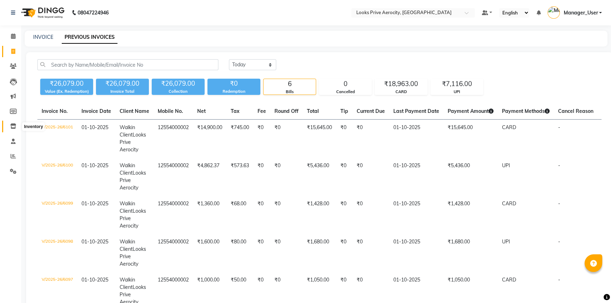
click at [15, 123] on icon at bounding box center [13, 125] width 6 height 5
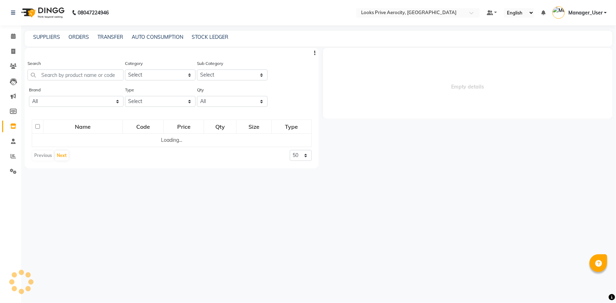
select select
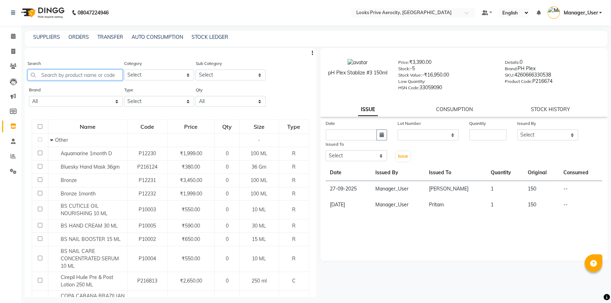
click at [98, 75] on input "text" at bounding box center [75, 75] width 95 height 11
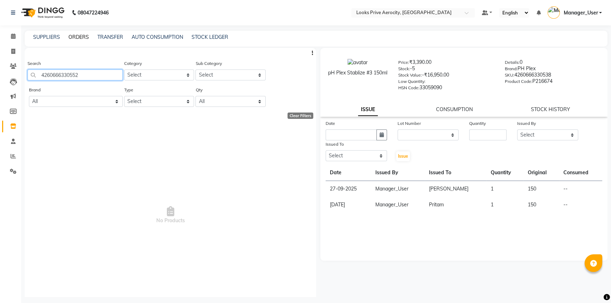
type input "4260666330552"
click at [72, 38] on link "ORDERS" at bounding box center [78, 37] width 20 height 6
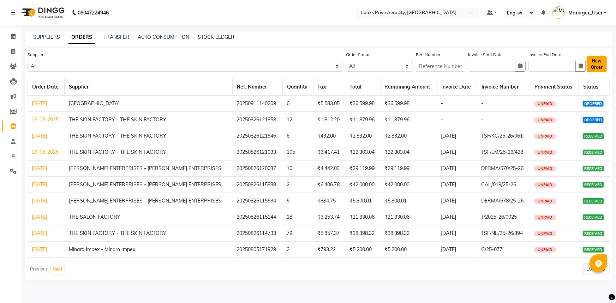
click at [600, 66] on button "New Order" at bounding box center [596, 64] width 20 height 16
select select "true"
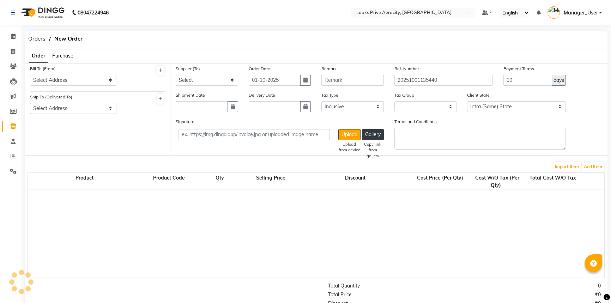
select select "2550"
click at [78, 80] on select "Select Address LOOK SALON PVT LTD [STREET_ADDRESS][PERSON_NAME] LOOKS PRIVE AER…" at bounding box center [73, 80] width 86 height 11
select select "897"
click at [30, 75] on select "Select Address LOOK SALON PVT LTD [STREET_ADDRESS][PERSON_NAME] LOOKS PRIVE AER…" at bounding box center [73, 80] width 86 height 11
click at [70, 109] on select "Select Address LOOKS PRIVE AEROCITY" at bounding box center [73, 108] width 86 height 11
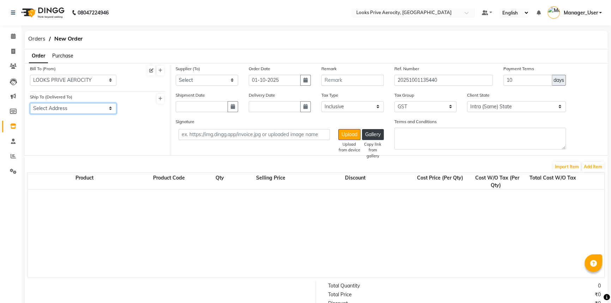
select select "891"
click at [30, 103] on select "Select Address LOOKS PRIVE AEROCITY" at bounding box center [73, 108] width 86 height 11
drag, startPoint x: 227, startPoint y: 81, endPoint x: 229, endPoint y: 84, distance: 3.8
click at [227, 81] on select "Select LOREAL INDIA PRAVITE LIMITED Vamona Developers Private Limited Samruddhi…" at bounding box center [207, 80] width 62 height 11
select select "2165"
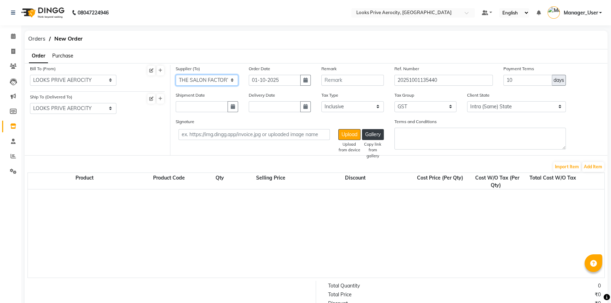
click at [176, 75] on select "Select LOREAL INDIA PRAVITE LIMITED Vamona Developers Private Limited Samruddhi…" at bounding box center [207, 80] width 62 height 11
click at [230, 108] on button "button" at bounding box center [233, 106] width 11 height 11
select select "10"
select select "2025"
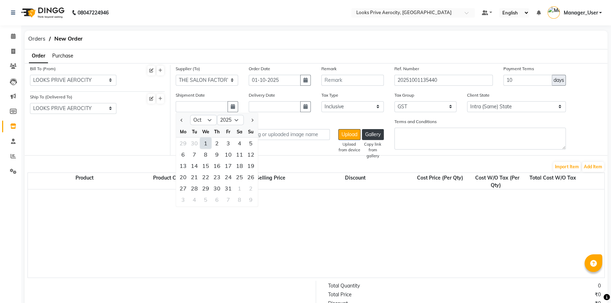
click at [205, 143] on div "1" at bounding box center [205, 142] width 11 height 11
type input "01-10-2025"
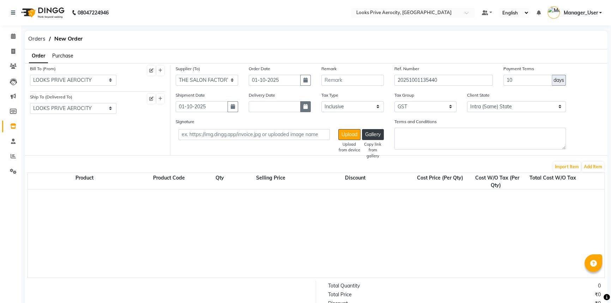
click at [304, 106] on icon "button" at bounding box center [305, 106] width 4 height 5
select select "10"
select select "2025"
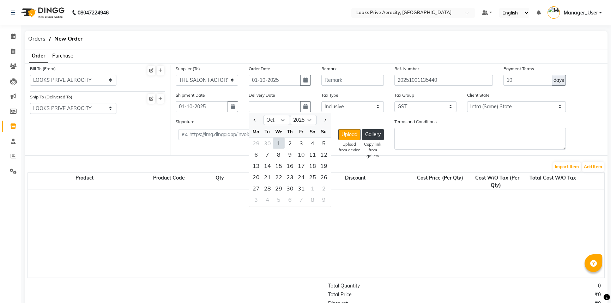
click at [279, 146] on div "1" at bounding box center [278, 142] width 11 height 11
type input "01-10-2025"
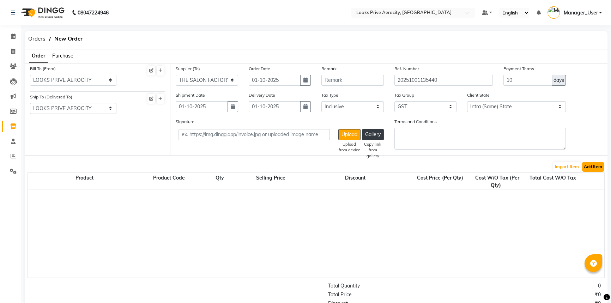
click at [594, 168] on button "Add Item" at bounding box center [593, 167] width 22 height 10
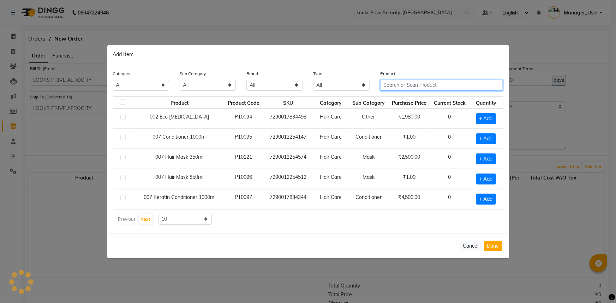
drag, startPoint x: 386, startPoint y: 86, endPoint x: 399, endPoint y: 104, distance: 21.5
click at [386, 86] on input "text" at bounding box center [441, 85] width 123 height 11
drag, startPoint x: 444, startPoint y: 85, endPoint x: 200, endPoint y: 97, distance: 244.8
click at [198, 98] on div "Category All Skin Personal Care Hair Threading Loreal Bio Top Cons. Bio Top Ret…" at bounding box center [307, 148] width 401 height 169
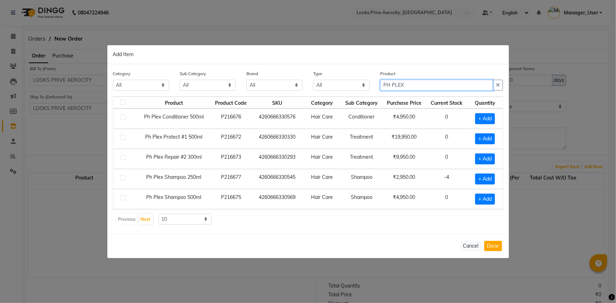
type input "PH PLEX"
click at [489, 245] on button "Done" at bounding box center [493, 246] width 18 height 10
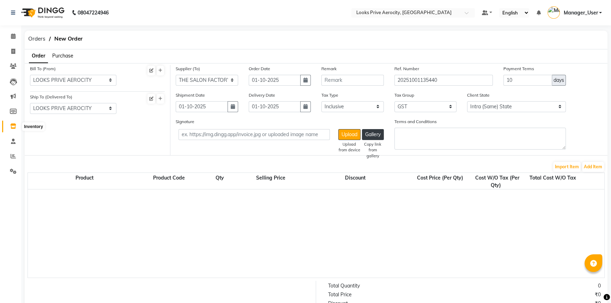
click at [14, 125] on icon at bounding box center [13, 125] width 6 height 5
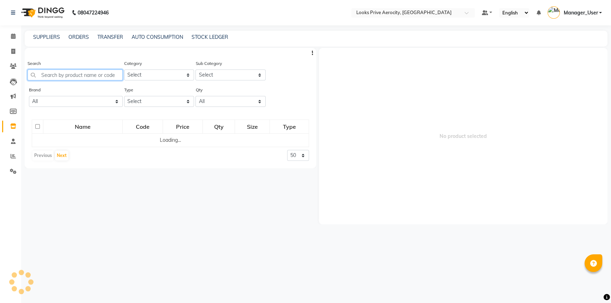
click at [48, 72] on input "text" at bounding box center [75, 75] width 95 height 11
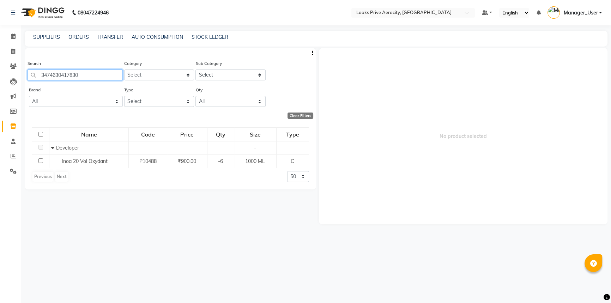
type input "3474630417830"
click at [14, 54] on icon at bounding box center [13, 51] width 4 height 5
select select "service"
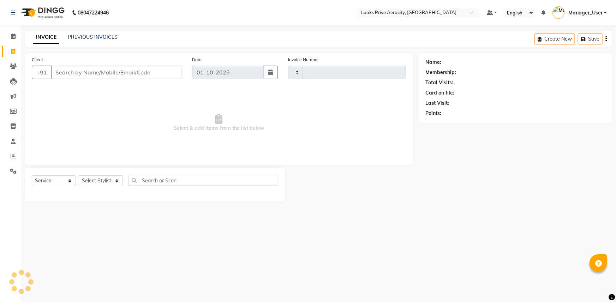
type input "6102"
select select "5913"
click at [13, 131] on link "Inventory" at bounding box center [10, 127] width 17 height 12
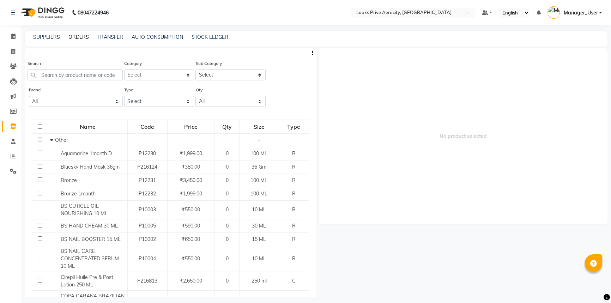
click at [75, 35] on link "ORDERS" at bounding box center [78, 37] width 20 height 6
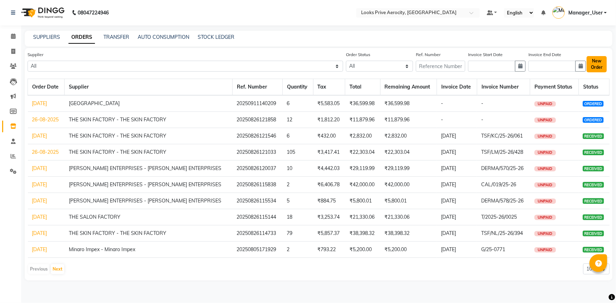
click at [602, 61] on button "New Order" at bounding box center [596, 64] width 20 height 16
select select "true"
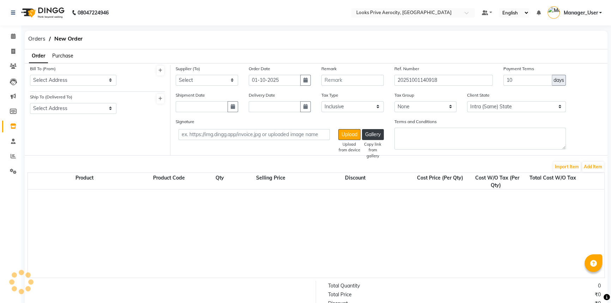
select select "2550"
click at [104, 79] on select "Select Address LOOK SALON PVT LTD [STREET_ADDRESS][PERSON_NAME] LOOKS PRIVE AER…" at bounding box center [73, 80] width 86 height 11
select select "897"
click at [30, 75] on select "Select Address LOOK SALON PVT LTD [STREET_ADDRESS][PERSON_NAME] LOOKS PRIVE AER…" at bounding box center [73, 80] width 86 height 11
click at [65, 108] on select "Select Address LOOKS PRIVE AEROCITY" at bounding box center [73, 108] width 86 height 11
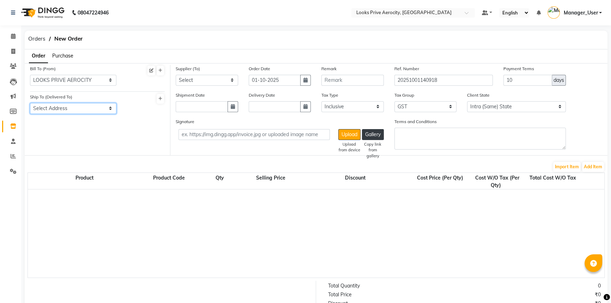
select select "891"
click at [30, 103] on select "Select Address LOOKS PRIVE AEROCITY" at bounding box center [73, 108] width 86 height 11
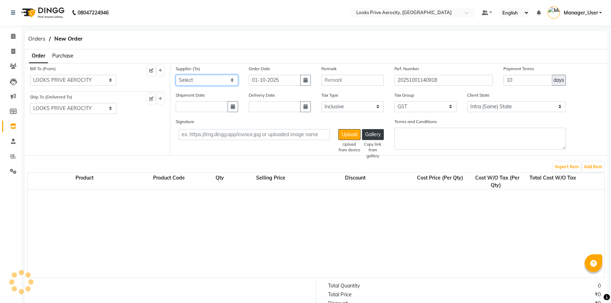
drag, startPoint x: 188, startPoint y: 77, endPoint x: 185, endPoint y: 85, distance: 8.4
click at [188, 77] on select "Select LOREAL INDIA PRAVITE LIMITED Vamona Developers Private Limited Samruddhi…" at bounding box center [207, 80] width 62 height 11
select select "2165"
click at [176, 75] on select "Select LOREAL INDIA PRAVITE LIMITED Vamona Developers Private Limited Samruddhi…" at bounding box center [207, 80] width 62 height 11
click at [234, 108] on icon "button" at bounding box center [233, 106] width 4 height 5
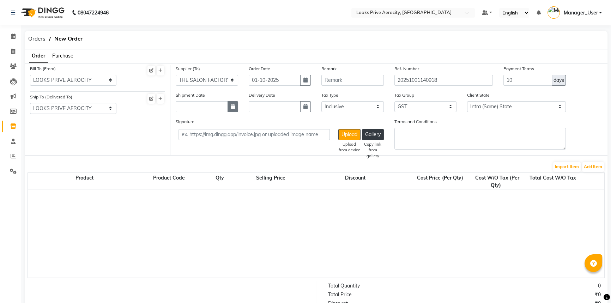
select select "10"
select select "2025"
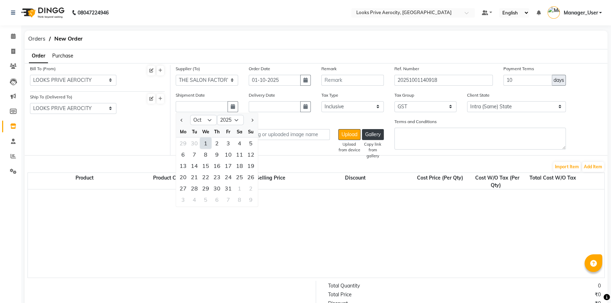
click at [208, 141] on div "1" at bounding box center [205, 142] width 11 height 11
type input "01-10-2025"
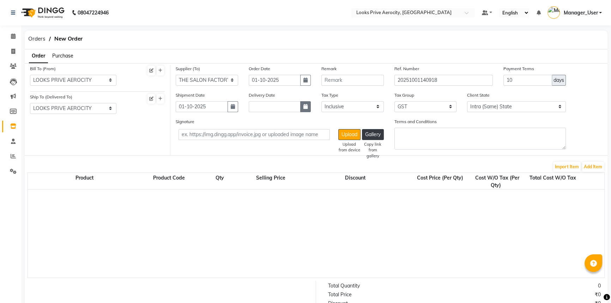
click at [303, 109] on icon "button" at bounding box center [305, 106] width 4 height 5
select select "10"
select select "2025"
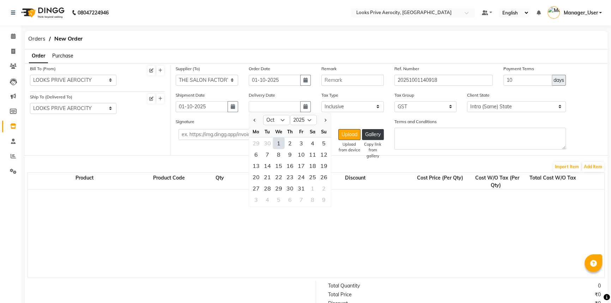
click at [282, 140] on div "1" at bounding box center [278, 142] width 11 height 11
type input "01-10-2025"
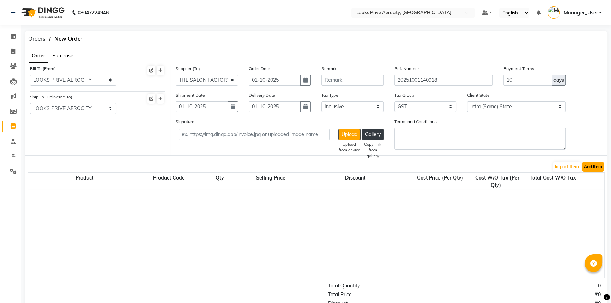
click at [589, 168] on button "Add Item" at bounding box center [593, 167] width 22 height 10
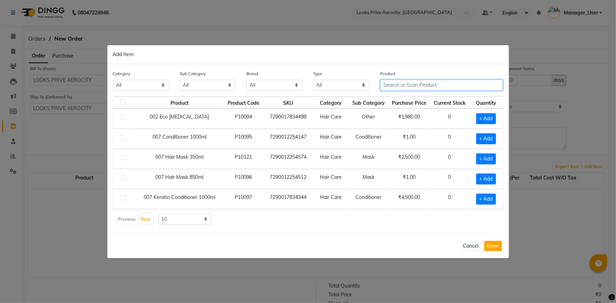
click at [388, 86] on input "text" at bounding box center [441, 85] width 123 height 11
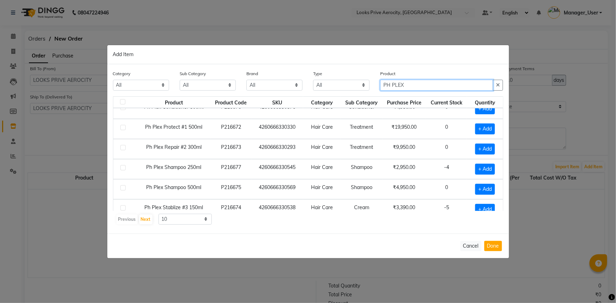
scroll to position [18, 0]
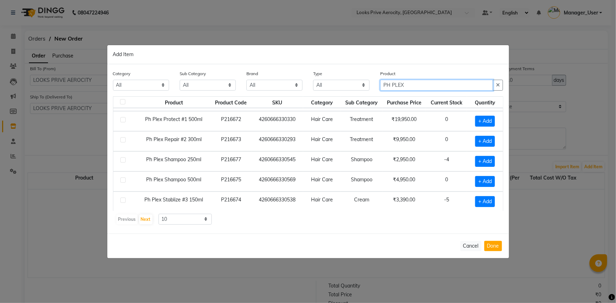
drag, startPoint x: 413, startPoint y: 86, endPoint x: 194, endPoint y: 97, distance: 219.7
click at [200, 95] on div "Category All Skin Personal Care Hair Threading Loreal Bio Top Cons. Bio Top Ret…" at bounding box center [308, 83] width 401 height 26
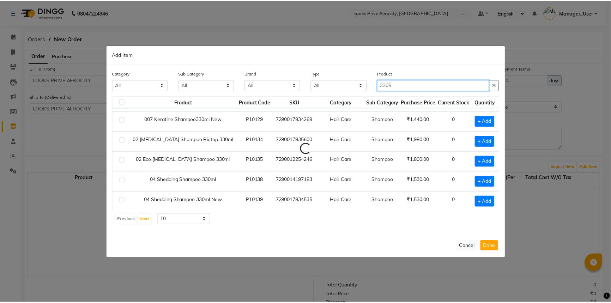
scroll to position [0, 0]
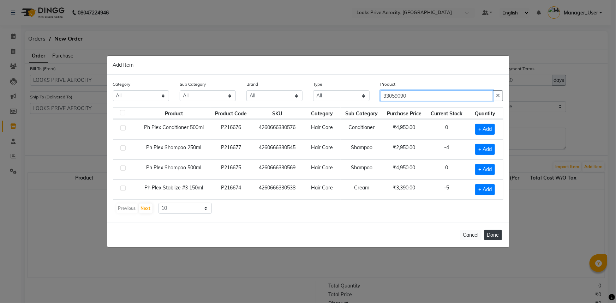
type input "33059090"
click at [496, 235] on button "Done" at bounding box center [493, 235] width 18 height 10
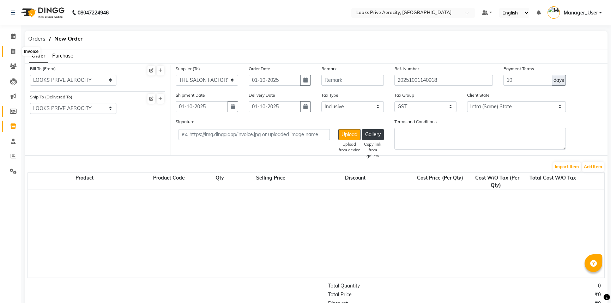
drag, startPoint x: 11, startPoint y: 49, endPoint x: 2, endPoint y: 106, distance: 57.2
click at [11, 49] on icon at bounding box center [13, 51] width 4 height 5
select select "service"
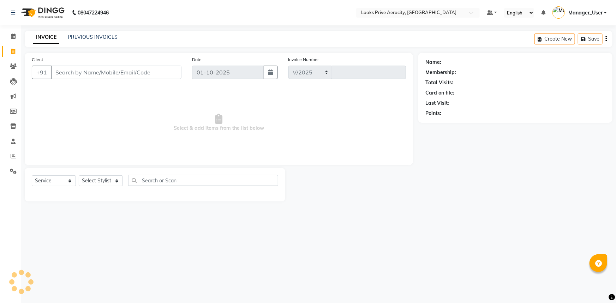
select select "5913"
type input "6102"
click at [113, 76] on input "Client" at bounding box center [116, 72] width 131 height 13
click at [112, 72] on input "Client" at bounding box center [116, 72] width 131 height 13
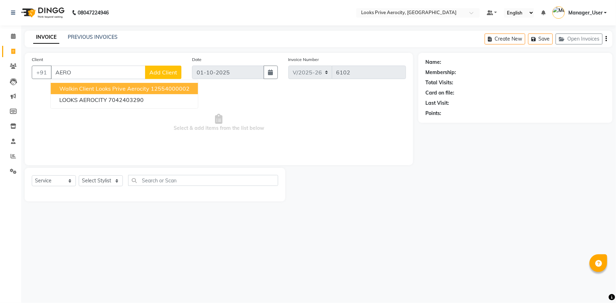
click at [98, 89] on span "Walkin Client Looks Prive Aerocity" at bounding box center [104, 88] width 90 height 7
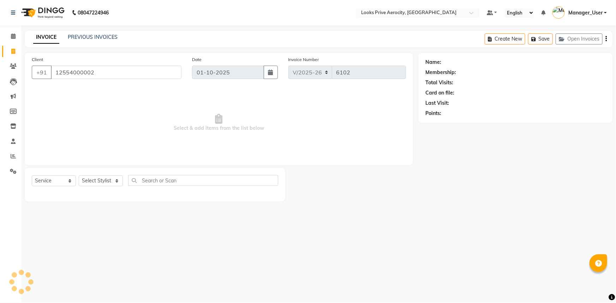
type input "12554000002"
select select "1: Object"
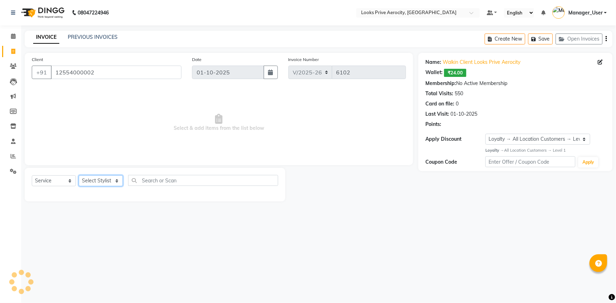
click at [99, 185] on select "Select Stylist Aman_Barber Amit Amu Dharma [PERSON_NAME] Eric_asst [PERSON_NAME…" at bounding box center [101, 180] width 44 height 11
click at [79, 175] on select "Select Stylist Aman_Barber Amit Amu Dharma [PERSON_NAME] Eric_asst [PERSON_NAME…" at bounding box center [101, 180] width 44 height 11
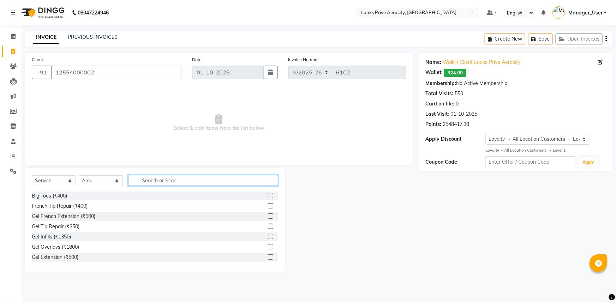
click at [163, 177] on input "text" at bounding box center [203, 180] width 150 height 11
click at [109, 182] on select "Select Stylist Aman_Barber Amit Amu Dharma [PERSON_NAME] Eric_asst [PERSON_NAME…" at bounding box center [101, 180] width 44 height 11
select select "43250"
click at [79, 175] on select "Select Stylist Aman_Barber Amit Amu Dharma [PERSON_NAME] Eric_asst [PERSON_NAME…" at bounding box center [101, 180] width 44 height 11
click at [167, 179] on input "text" at bounding box center [203, 180] width 150 height 11
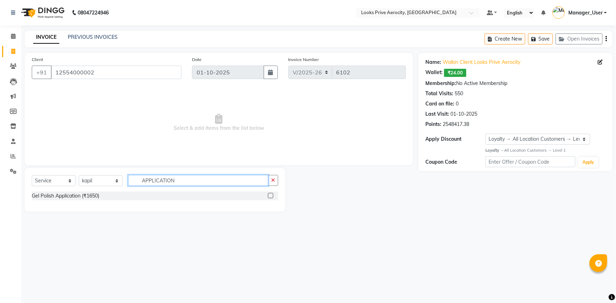
type input "APPLICATION"
click at [269, 194] on label at bounding box center [270, 195] width 5 height 5
click at [269, 194] on input "checkbox" at bounding box center [270, 196] width 5 height 5
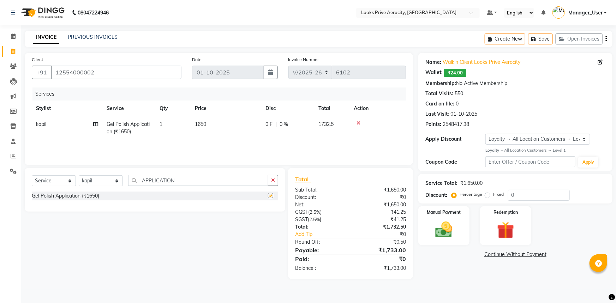
checkbox input "false"
click at [176, 127] on td "1" at bounding box center [172, 127] width 35 height 23
select select "43250"
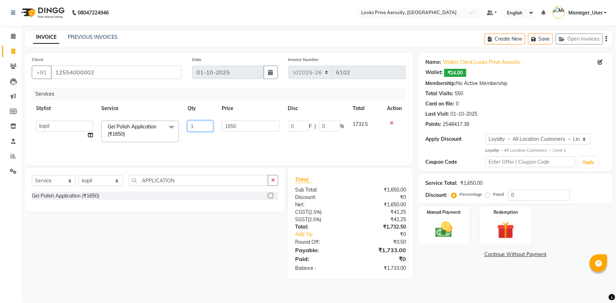
drag, startPoint x: 199, startPoint y: 125, endPoint x: 185, endPoint y: 120, distance: 14.2
click at [185, 120] on td "1" at bounding box center [200, 131] width 34 height 30
type input "2"
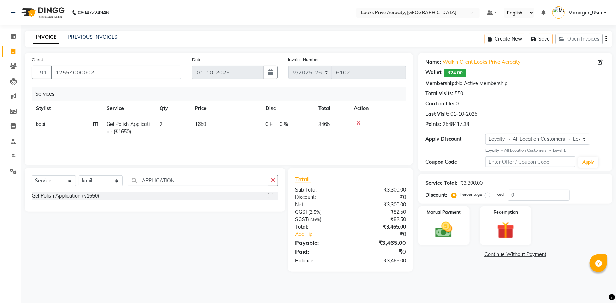
click at [225, 144] on div "Services Stylist Service Qty Price Disc Total Action kapil Gel Polish Applicati…" at bounding box center [219, 122] width 374 height 71
click at [237, 123] on td "1650" at bounding box center [226, 127] width 71 height 23
select select "43250"
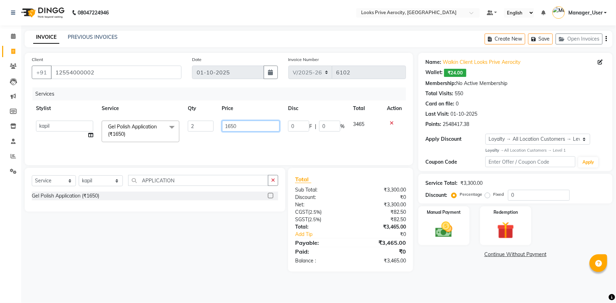
drag, startPoint x: 252, startPoint y: 122, endPoint x: 197, endPoint y: 123, distance: 55.0
click at [197, 123] on tr "Aman_Barber Amit Amu Dharma Erica CR Eric_asst Esha Ishita kapil khan Manager_U…" at bounding box center [219, 131] width 374 height 30
type input "2000"
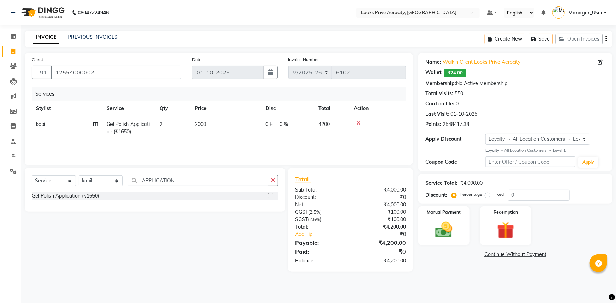
click at [139, 273] on main "INVOICE PREVIOUS INVOICES Create New Save Open Invoices Client +91 12554000002 …" at bounding box center [318, 157] width 594 height 252
drag, startPoint x: 139, startPoint y: 178, endPoint x: 133, endPoint y: 177, distance: 6.1
click at [133, 177] on input "APPLICATION" at bounding box center [198, 180] width 140 height 11
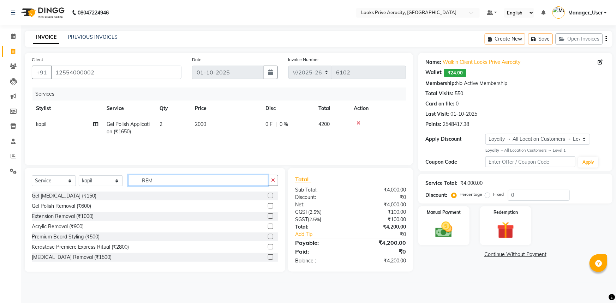
type input "REM"
click at [268, 205] on label at bounding box center [270, 205] width 5 height 5
click at [268, 205] on input "checkbox" at bounding box center [270, 206] width 5 height 5
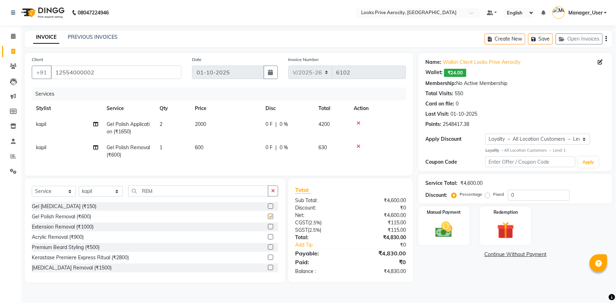
checkbox input "false"
drag, startPoint x: 512, startPoint y: 194, endPoint x: 505, endPoint y: 192, distance: 7.5
click at [505, 192] on div "Percentage Fixed 0" at bounding box center [511, 195] width 117 height 11
type input "20"
click at [448, 233] on img at bounding box center [443, 229] width 29 height 20
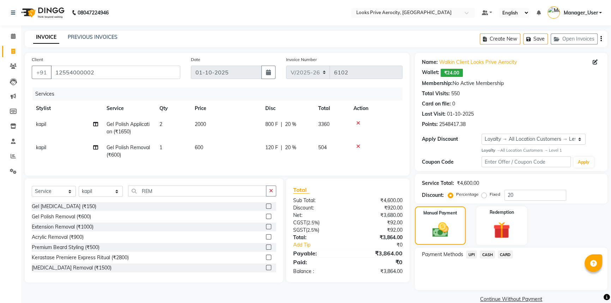
click at [470, 256] on span "UPI" at bounding box center [471, 254] width 11 height 8
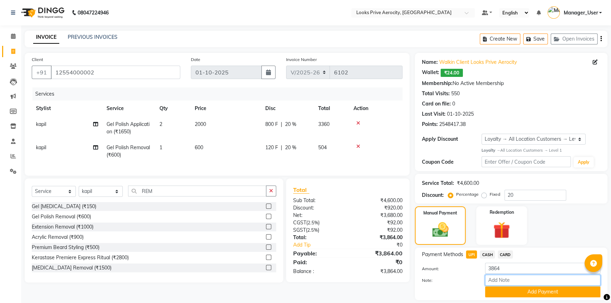
click at [514, 279] on input "Note:" at bounding box center [542, 280] width 115 height 11
paste input "112020027659"
type input "112020027659"
click at [522, 297] on button "Add Payment" at bounding box center [542, 291] width 115 height 11
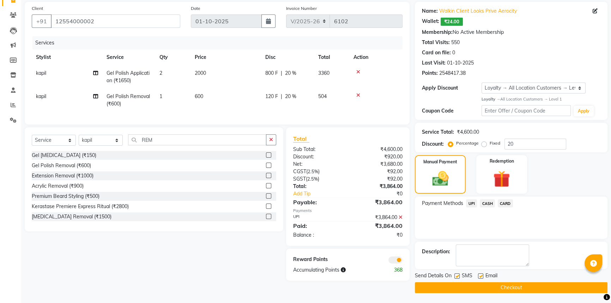
scroll to position [52, 0]
click at [512, 292] on button "Checkout" at bounding box center [511, 287] width 193 height 11
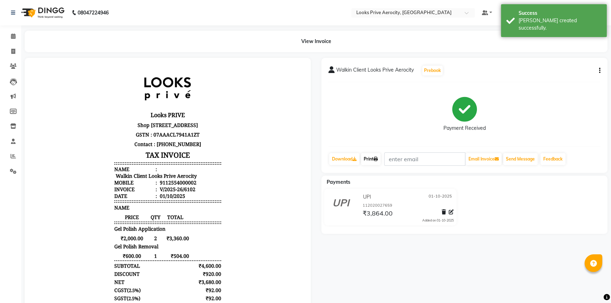
click at [374, 154] on link "Print" at bounding box center [371, 159] width 20 height 12
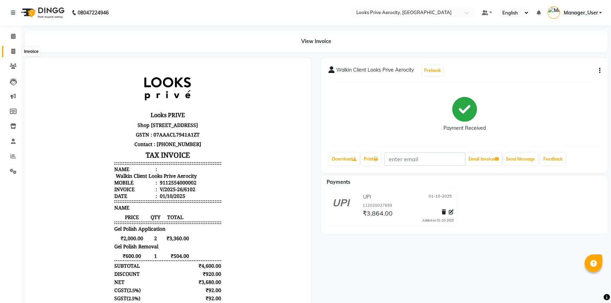
click at [14, 53] on icon at bounding box center [13, 51] width 4 height 5
select select "service"
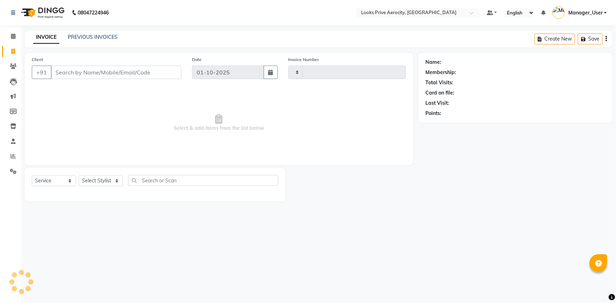
type input "6103"
select select "5913"
click at [79, 36] on link "PREVIOUS INVOICES" at bounding box center [93, 37] width 50 height 6
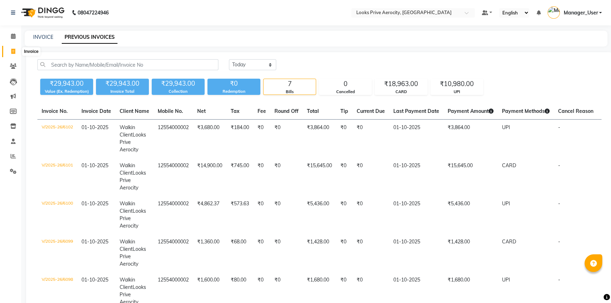
click at [12, 50] on icon at bounding box center [13, 51] width 4 height 5
select select "service"
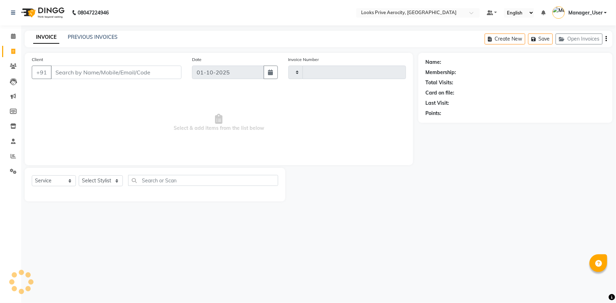
type input "6103"
select select "5913"
click at [17, 173] on span at bounding box center [13, 172] width 12 height 8
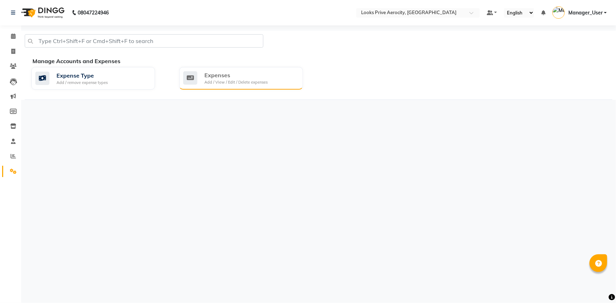
click at [264, 77] on div "Expenses" at bounding box center [235, 75] width 63 height 8
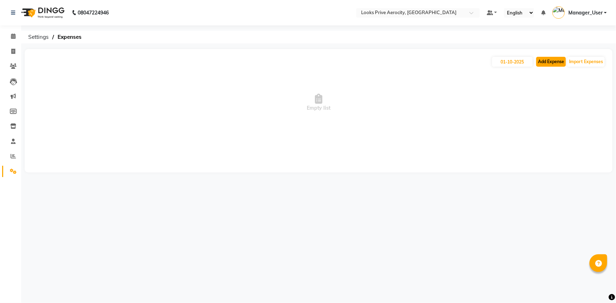
click at [556, 58] on button "Add Expense" at bounding box center [551, 62] width 30 height 10
select select "1"
select select "4876"
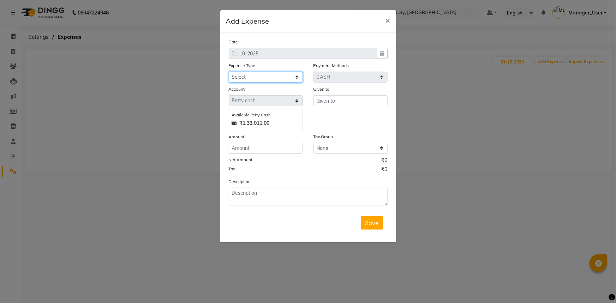
drag, startPoint x: 276, startPoint y: 78, endPoint x: 274, endPoint y: 71, distance: 7.7
click at [276, 78] on select "Select Accommodation Aesthetics Bank Deposit BLINKIT Cash Handover Client Refun…" at bounding box center [266, 77] width 74 height 11
click at [465, 116] on ngb-modal-window "Add Expense × Date 01-10-2025 Expense Type Select Accommodation Aesthetics Bank…" at bounding box center [308, 151] width 616 height 303
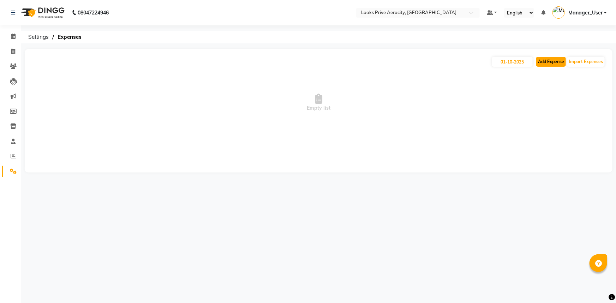
click at [543, 60] on button "Add Expense" at bounding box center [551, 62] width 30 height 10
select select "1"
select select "4876"
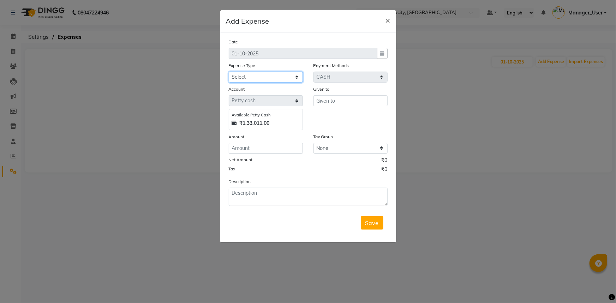
click at [297, 78] on select "Select Accommodation Aesthetics Bank Deposit BLINKIT Cash Handover Client Refun…" at bounding box center [266, 77] width 74 height 11
click at [229, 72] on select "Select Accommodation Aesthetics Bank Deposit BLINKIT Cash Handover Client Refun…" at bounding box center [266, 77] width 74 height 11
click at [275, 79] on select "Select Accommodation Aesthetics Bank Deposit BLINKIT Cash Handover Client Refun…" at bounding box center [266, 77] width 74 height 11
select select "23704"
click at [229, 72] on select "Select Accommodation Aesthetics Bank Deposit BLINKIT Cash Handover Client Refun…" at bounding box center [266, 77] width 74 height 11
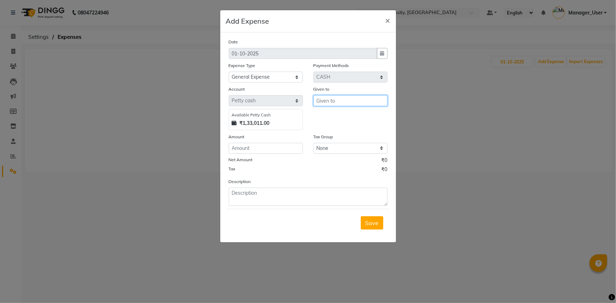
click at [334, 104] on input "text" at bounding box center [350, 100] width 74 height 11
click at [339, 127] on ngb-highlight "Mu jtaba" at bounding box center [333, 127] width 23 height 7
type input "Mujtaba"
click at [268, 151] on input "number" at bounding box center [266, 148] width 74 height 11
type input "500"
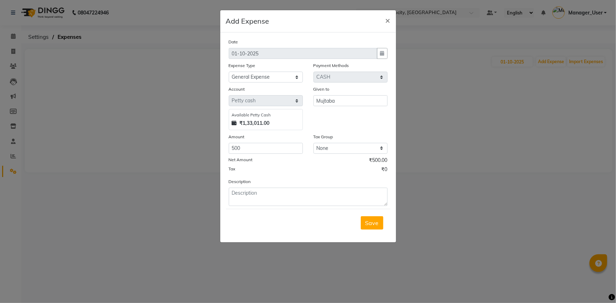
drag, startPoint x: 273, startPoint y: 223, endPoint x: 274, endPoint y: 216, distance: 6.8
click at [273, 222] on div "Save" at bounding box center [308, 223] width 164 height 28
click at [270, 201] on textarea at bounding box center [308, 197] width 159 height 18
type textarea "TIP GIVEN TO MUJTABA BY SHUBHAM SIR"
click at [364, 219] on button "Save" at bounding box center [372, 222] width 23 height 13
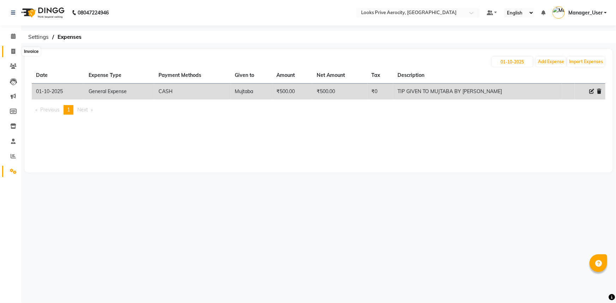
click at [14, 49] on icon at bounding box center [13, 51] width 4 height 5
select select "service"
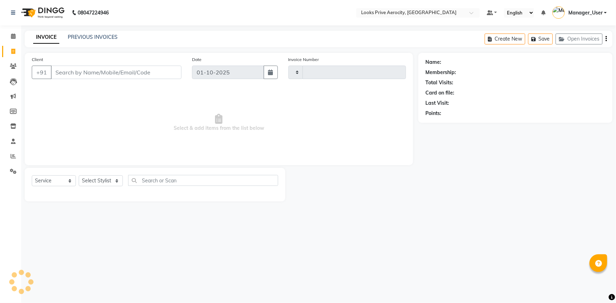
type input "6103"
select select "5913"
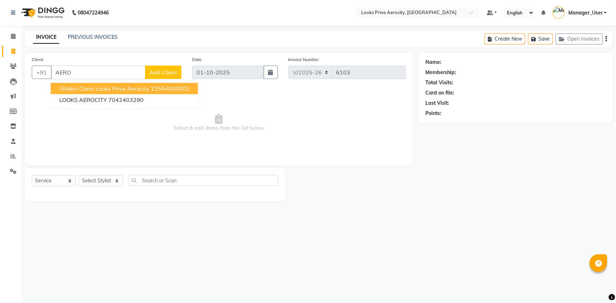
click at [98, 88] on span "Walkin Client Looks Prive Aerocity" at bounding box center [104, 88] width 90 height 7
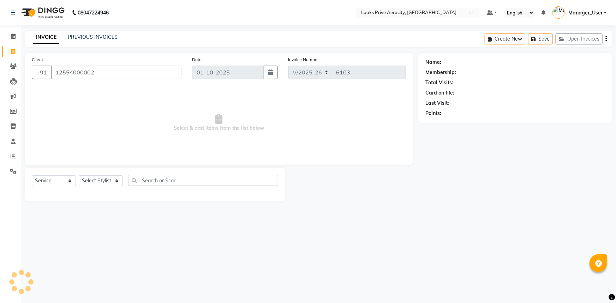
type input "12554000002"
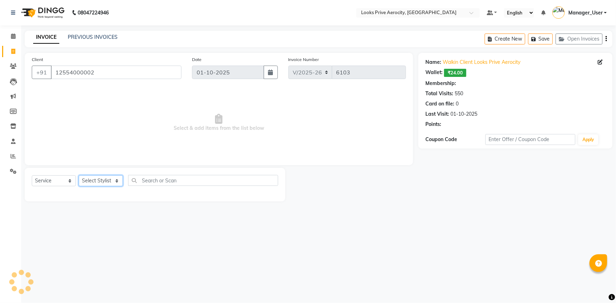
click at [97, 180] on select "Select Stylist Aman_Barber Amit Amu Dharma Erica CR Eric_asst Esha Ishita kapil…" at bounding box center [101, 180] width 44 height 11
select select "1: Object"
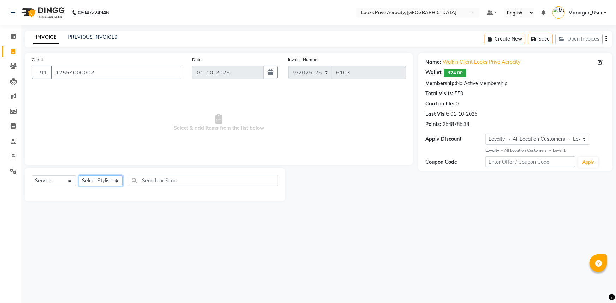
select select "43242"
click at [79, 175] on select "Select Stylist Aman_Barber Amit Amu Dharma Erica CR Eric_asst Esha Ishita kapil…" at bounding box center [101, 180] width 44 height 11
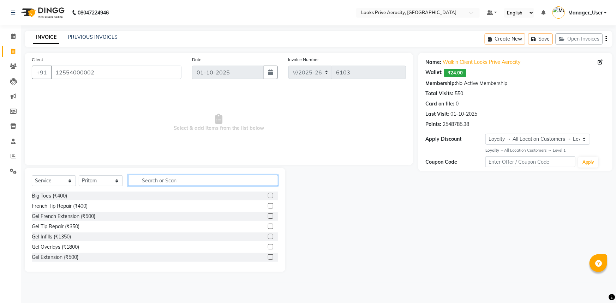
drag, startPoint x: 154, startPoint y: 183, endPoint x: 147, endPoint y: 178, distance: 8.4
click at [153, 183] on input "text" at bounding box center [203, 180] width 150 height 11
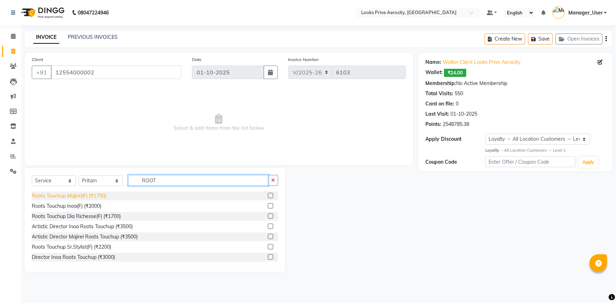
type input "ROOT"
click at [91, 194] on div "Roots Touchup Majirel(F) (₹1700)" at bounding box center [69, 195] width 74 height 7
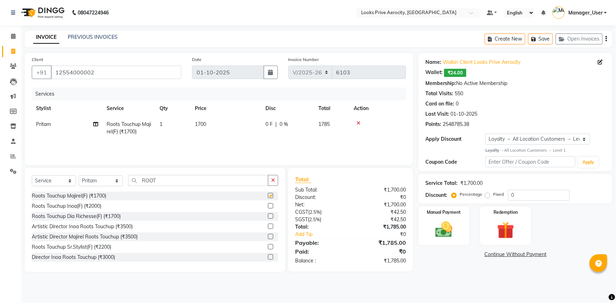
checkbox input "false"
click at [448, 229] on img at bounding box center [443, 229] width 29 height 20
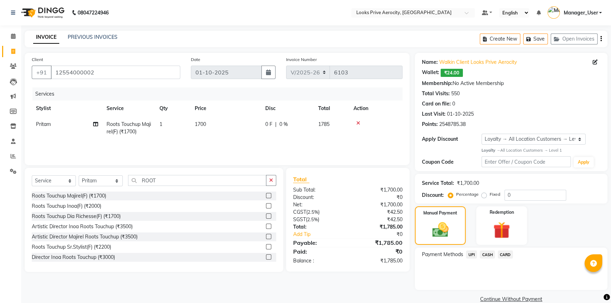
click at [475, 258] on span "UPI" at bounding box center [471, 254] width 11 height 8
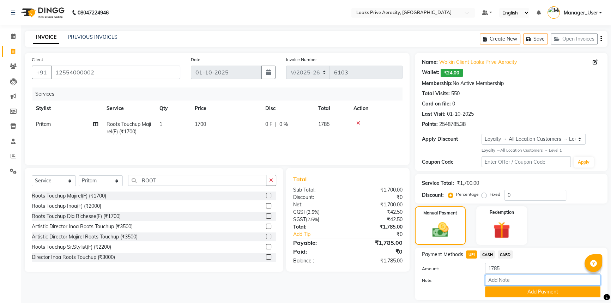
click at [488, 282] on input "Note:" at bounding box center [542, 280] width 115 height 11
paste input "273186979260"
type input "273186979260"
click at [563, 291] on button "Add Payment" at bounding box center [542, 291] width 115 height 11
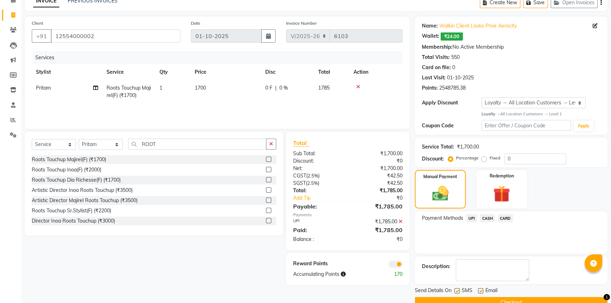
scroll to position [52, 0]
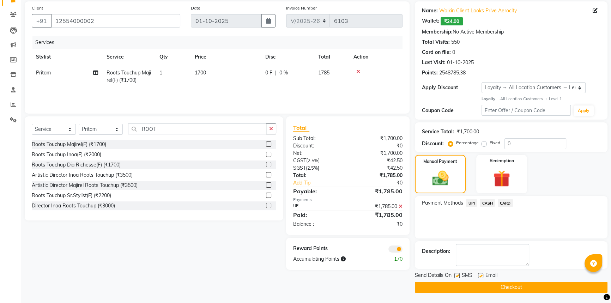
click at [546, 286] on button "Checkout" at bounding box center [511, 287] width 193 height 11
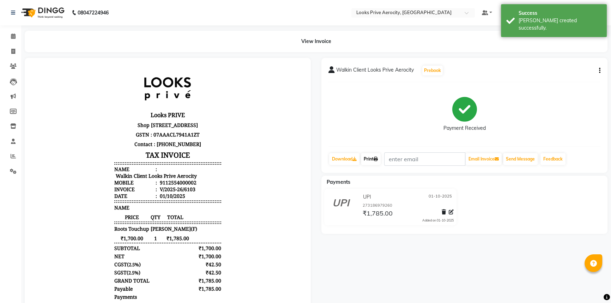
click at [375, 154] on link "Print" at bounding box center [371, 159] width 20 height 12
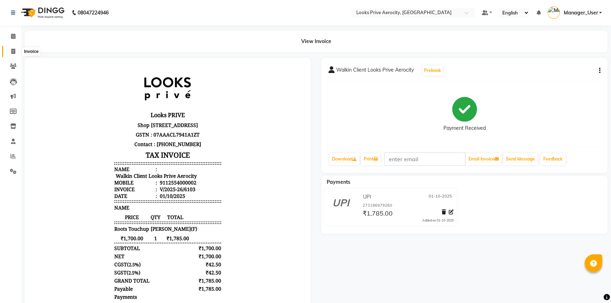
drag, startPoint x: 14, startPoint y: 50, endPoint x: 123, endPoint y: 14, distance: 115.1
click at [14, 50] on icon at bounding box center [13, 51] width 4 height 5
select select "service"
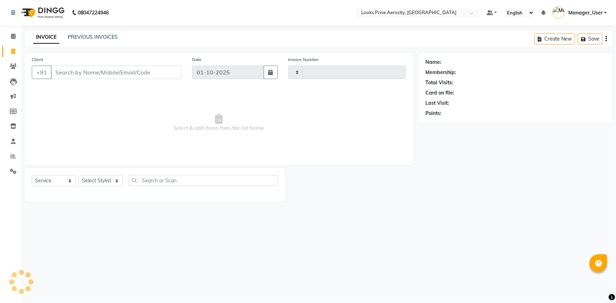
type input "6104"
select select "5913"
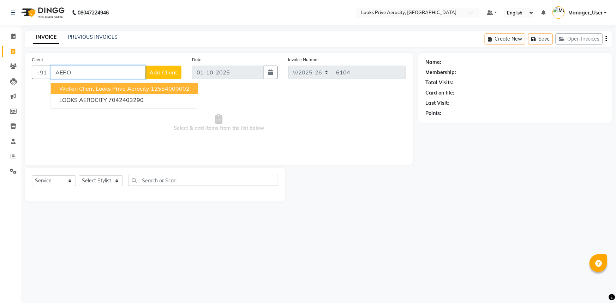
click at [147, 90] on span "Walkin Client Looks Prive Aerocity" at bounding box center [104, 88] width 90 height 7
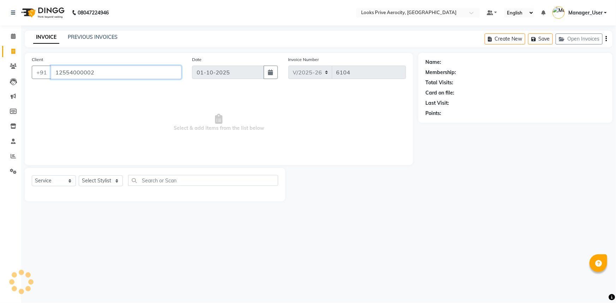
type input "12554000002"
click at [87, 182] on select "Select Stylist Aman_Barber Amit Amu Dharma Erica CR Eric_asst Esha Ishita kapil…" at bounding box center [101, 180] width 44 height 11
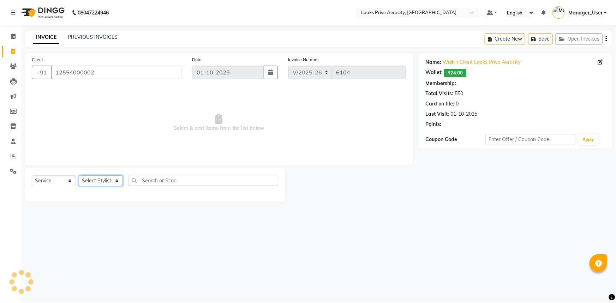
select select "1: Object"
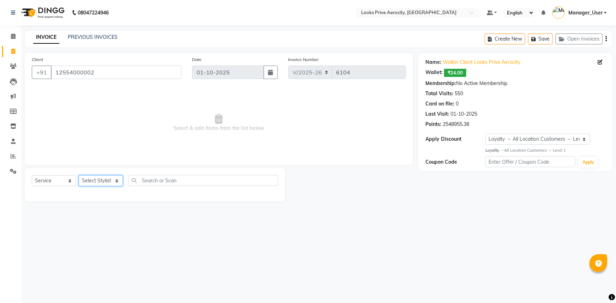
click at [101, 177] on select "Select Stylist Aman_Barber Amit Amu Dharma Erica CR Eric_asst Esha Ishita kapil…" at bounding box center [101, 180] width 44 height 11
select select "76840"
click at [79, 175] on select "Select Stylist Aman_Barber Amit Amu Dharma Erica CR Eric_asst Esha Ishita kapil…" at bounding box center [101, 180] width 44 height 11
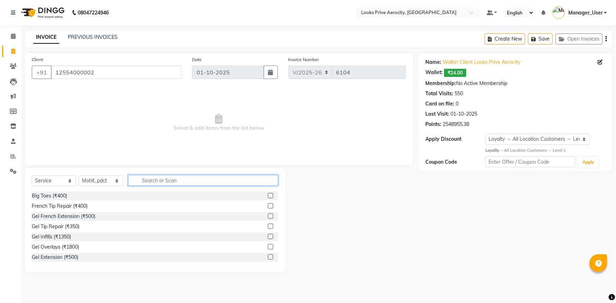
click at [150, 180] on input "text" at bounding box center [203, 180] width 150 height 11
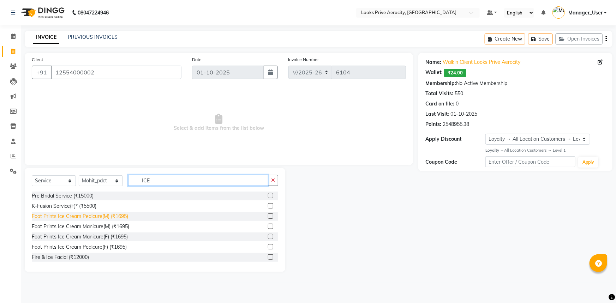
type input "ICE"
click at [68, 217] on div "Foot Prints Ice Cream Pedicure(M) (₹1695)" at bounding box center [80, 216] width 96 height 7
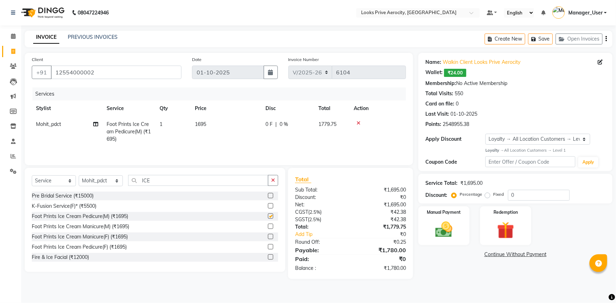
checkbox input "false"
click at [184, 102] on th "Qty" at bounding box center [172, 109] width 35 height 16
click at [214, 129] on td "1695" at bounding box center [226, 131] width 71 height 31
select select "76840"
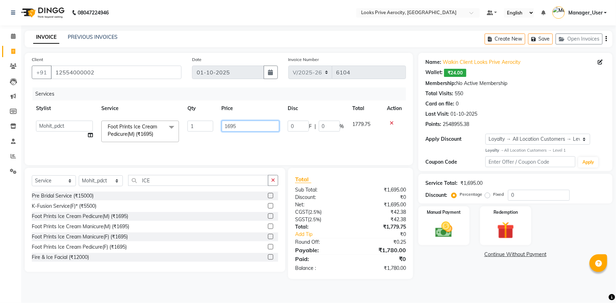
drag, startPoint x: 238, startPoint y: 127, endPoint x: 204, endPoint y: 132, distance: 35.0
click at [219, 130] on td "1695" at bounding box center [250, 131] width 66 height 30
type input "1700"
click at [106, 181] on select "Select Stylist Aman_Barber Amit Amu Dharma Erica CR Eric_asst Esha Ishita kapil…" at bounding box center [101, 180] width 44 height 11
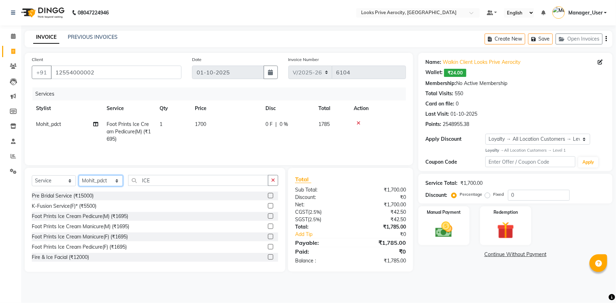
select select "43250"
click at [79, 175] on select "Select Stylist Aman_Barber Amit Amu Dharma Erica CR Eric_asst Esha Ishita kapil…" at bounding box center [101, 180] width 44 height 11
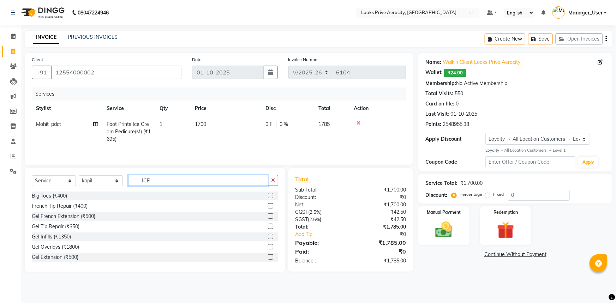
drag, startPoint x: 152, startPoint y: 183, endPoint x: 73, endPoint y: 173, distance: 79.4
click at [110, 180] on div "Select Service Product Membership Package Voucher Prepaid Gift Card Select Styl…" at bounding box center [155, 183] width 246 height 17
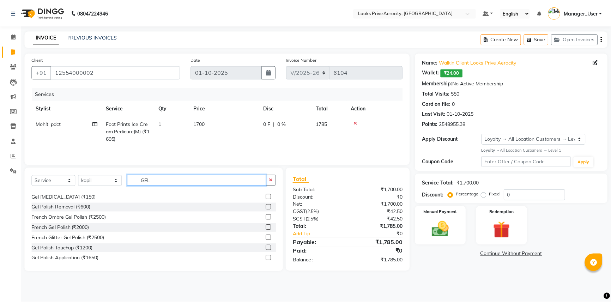
scroll to position [64, 0]
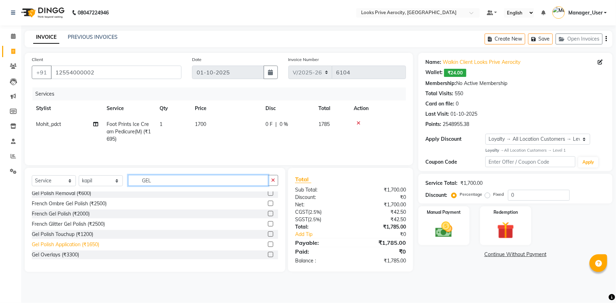
type input "GEL"
click at [77, 244] on div "Gel Polish Application (₹1650)" at bounding box center [65, 244] width 67 height 7
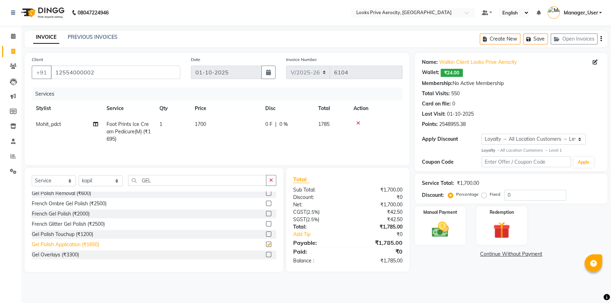
checkbox input "false"
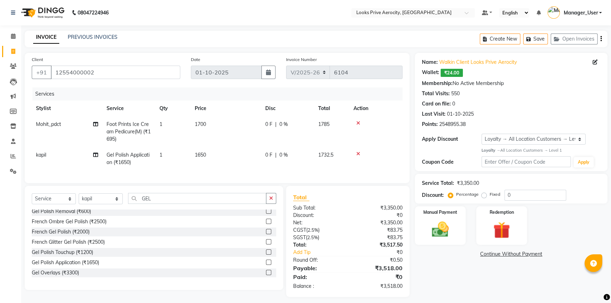
click at [219, 159] on td "1650" at bounding box center [226, 158] width 71 height 23
select select "43250"
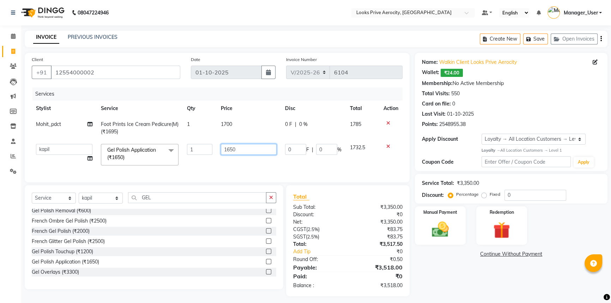
drag, startPoint x: 239, startPoint y: 150, endPoint x: 47, endPoint y: 160, distance: 192.2
click at [52, 159] on tr "Aman_Barber Amit Amu Dharma Erica CR Eric_asst Esha Ishita kapil khan Manager_U…" at bounding box center [217, 155] width 371 height 30
type input "2000"
click at [195, 160] on tr "Aman_Barber Amit Amu Dharma Erica CR Eric_asst Esha Ishita kapil khan Manager_U…" at bounding box center [217, 155] width 371 height 30
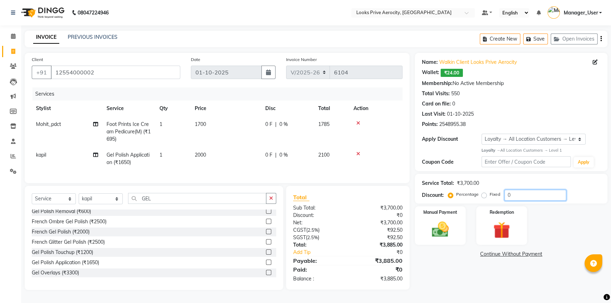
click at [507, 195] on input "0" at bounding box center [536, 195] width 62 height 11
type input "20"
click at [543, 40] on button "Save" at bounding box center [535, 39] width 25 height 11
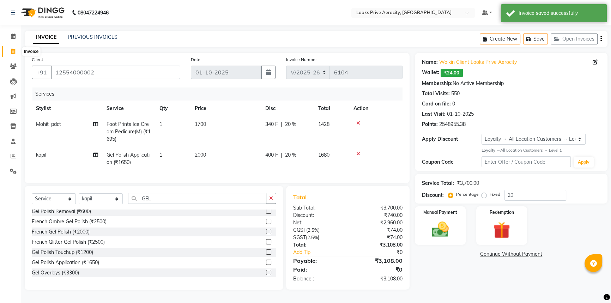
click at [15, 52] on span at bounding box center [13, 52] width 12 height 8
select select "service"
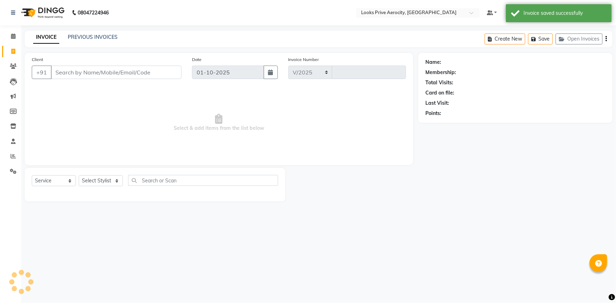
select select "5913"
type input "6104"
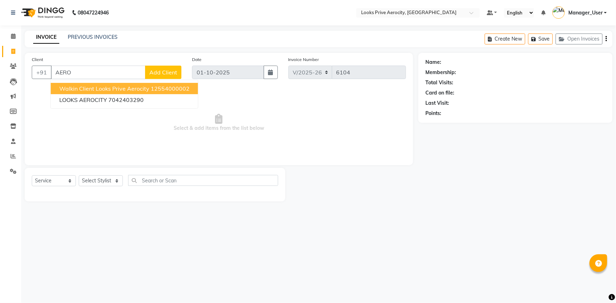
click at [71, 89] on span "Walkin Client Looks Prive Aerocity" at bounding box center [104, 88] width 90 height 7
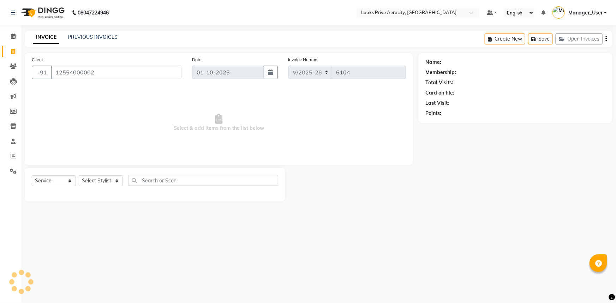
type input "12554000002"
select select "1: Object"
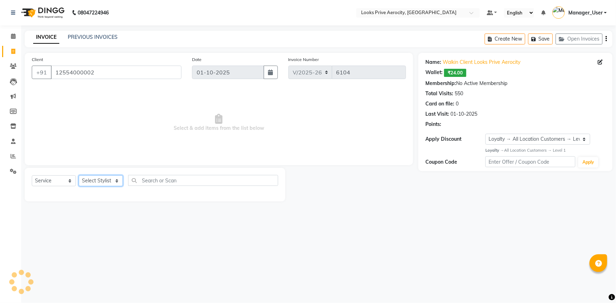
click at [85, 184] on select "Select Stylist Aman_Barber Amit Amu Dharma Erica CR Eric_asst Esha Ishita kapil…" at bounding box center [101, 180] width 44 height 11
select select "65946"
click at [79, 175] on select "Select Stylist Aman_Barber Amit Amu Dharma Erica CR Eric_asst Esha Ishita kapil…" at bounding box center [101, 180] width 44 height 11
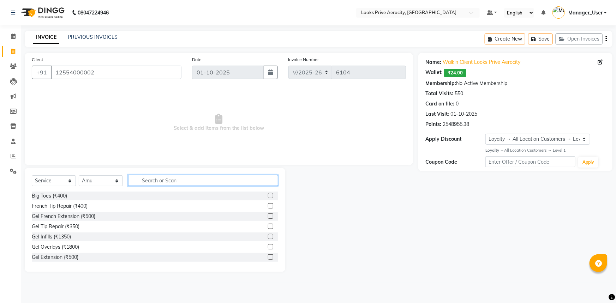
click at [166, 180] on input "text" at bounding box center [203, 180] width 150 height 11
type input "CUT"
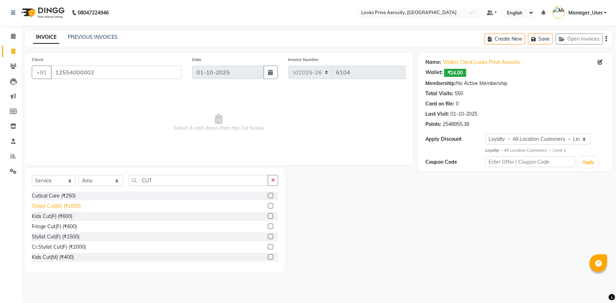
click at [69, 204] on div "Stylist Cut(M) (₹1000)" at bounding box center [56, 206] width 49 height 7
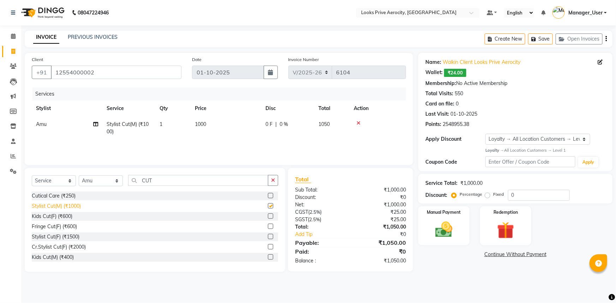
checkbox input "false"
click at [403, 209] on div "₹25.00" at bounding box center [380, 212] width 61 height 7
click at [452, 234] on img at bounding box center [443, 229] width 29 height 20
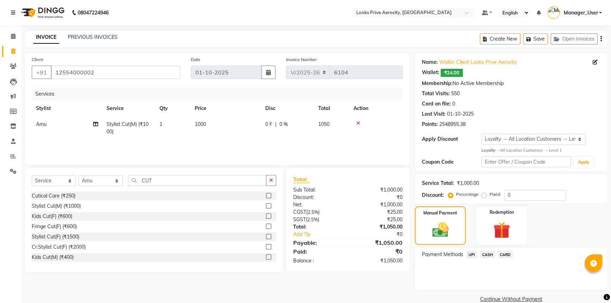
click at [489, 254] on span "CASH" at bounding box center [487, 254] width 15 height 8
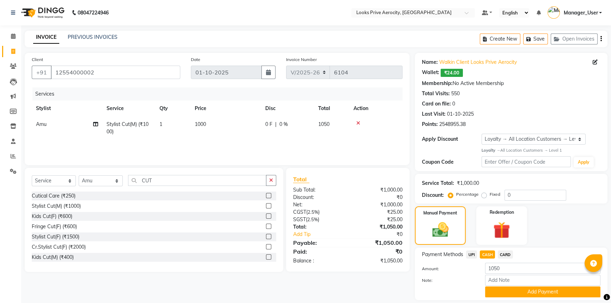
click at [500, 289] on button "Add Payment" at bounding box center [542, 291] width 115 height 11
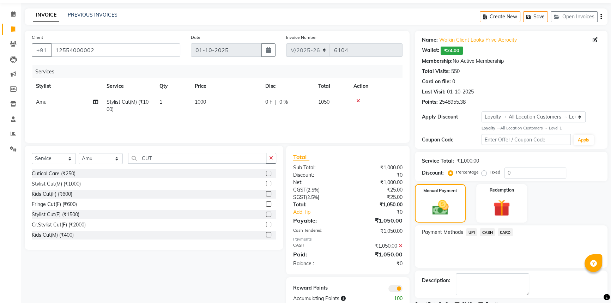
scroll to position [52, 0]
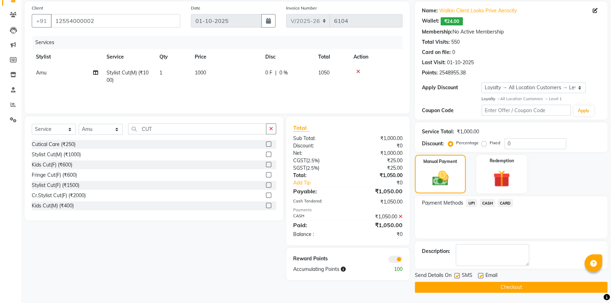
click at [498, 287] on button "Checkout" at bounding box center [511, 287] width 193 height 11
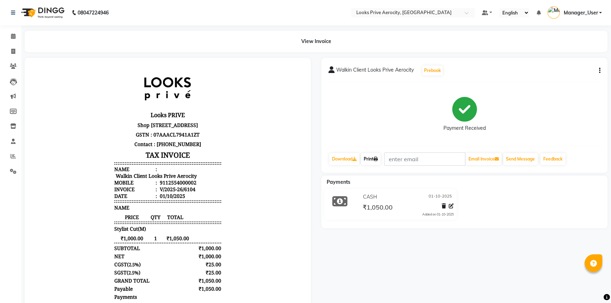
click at [367, 161] on link "Print" at bounding box center [371, 159] width 20 height 12
click at [9, 46] on link "Invoice" at bounding box center [10, 52] width 17 height 12
select select "service"
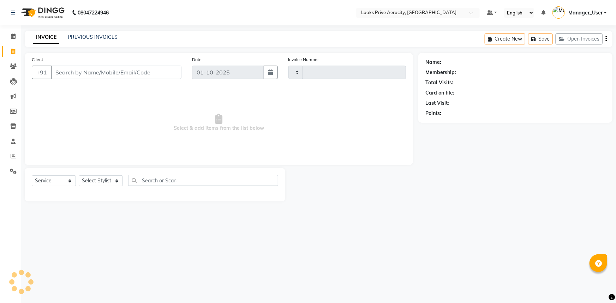
type input "6105"
select select "5913"
click at [13, 52] on icon at bounding box center [13, 51] width 4 height 5
select select "service"
type input "6105"
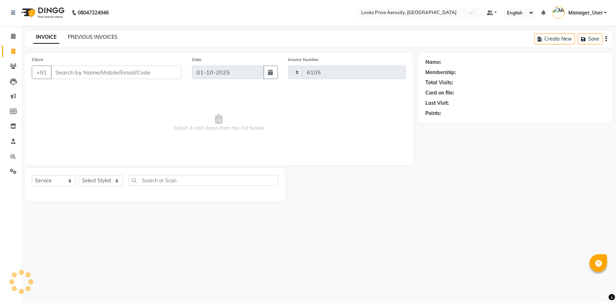
select select "5913"
click at [95, 36] on link "PREVIOUS INVOICES" at bounding box center [93, 37] width 50 height 6
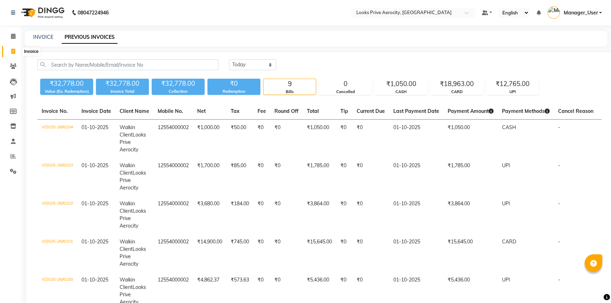
click at [16, 49] on span at bounding box center [13, 52] width 12 height 8
select select "service"
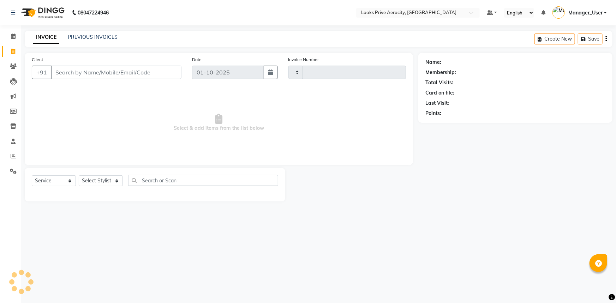
click at [122, 70] on input "Client" at bounding box center [116, 72] width 131 height 13
type input "6105"
select select "5913"
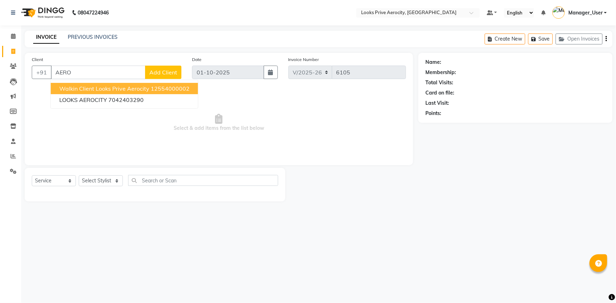
drag, startPoint x: 113, startPoint y: 89, endPoint x: 89, endPoint y: 134, distance: 51.0
click at [113, 89] on span "Walkin Client Looks Prive Aerocity" at bounding box center [104, 88] width 90 height 7
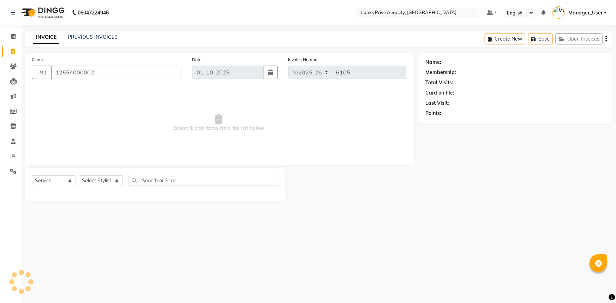
type input "12554000002"
click at [105, 182] on select "Select Stylist Aman_Barber Amit Amu Dharma Erica CR Eric_asst Esha Ishita kapil…" at bounding box center [101, 180] width 44 height 11
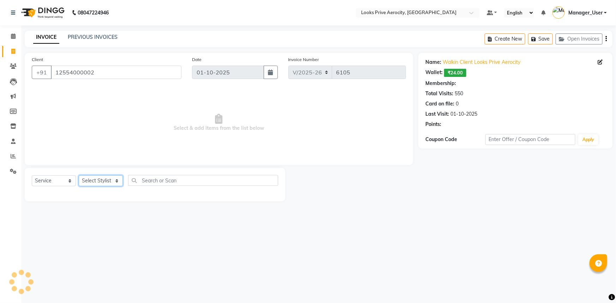
select select "1: Object"
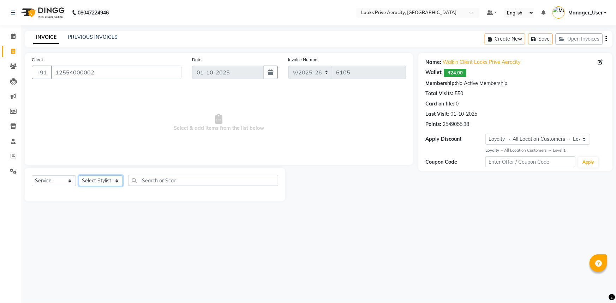
select select "43250"
click at [79, 175] on select "Select Stylist Aman_Barber Amit Amu Dharma Erica CR Eric_asst Esha Ishita kapil…" at bounding box center [101, 180] width 44 height 11
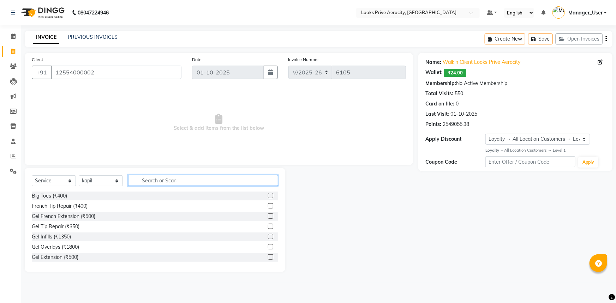
click at [144, 180] on input "text" at bounding box center [203, 180] width 150 height 11
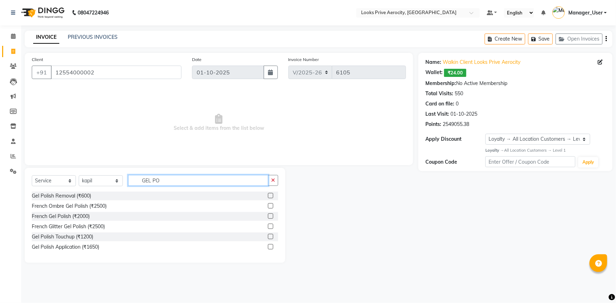
type input "GEL PO"
click at [271, 215] on label at bounding box center [270, 215] width 5 height 5
click at [271, 215] on input "checkbox" at bounding box center [270, 216] width 5 height 5
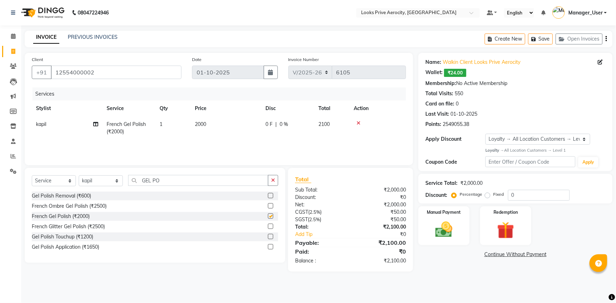
checkbox input "false"
drag, startPoint x: 175, startPoint y: 182, endPoint x: 119, endPoint y: 181, distance: 55.8
click at [119, 181] on div "Select Service Product Membership Package Voucher Prepaid Gift Card Select Styl…" at bounding box center [155, 183] width 246 height 17
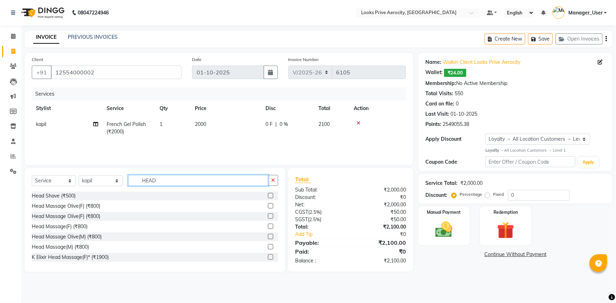
type input "HEAD"
click at [268, 206] on label at bounding box center [270, 205] width 5 height 5
click at [268, 206] on input "checkbox" at bounding box center [270, 206] width 5 height 5
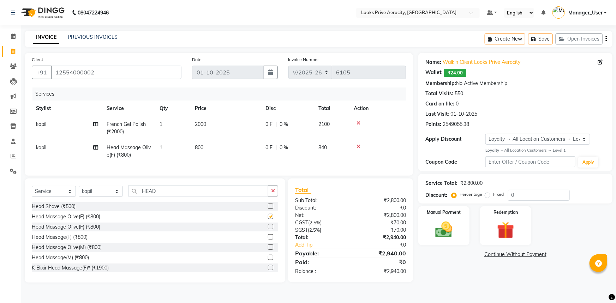
checkbox input "false"
drag, startPoint x: 225, startPoint y: 159, endPoint x: 227, endPoint y: 152, distance: 7.4
click at [224, 159] on td "800" at bounding box center [226, 151] width 71 height 23
select select "43250"
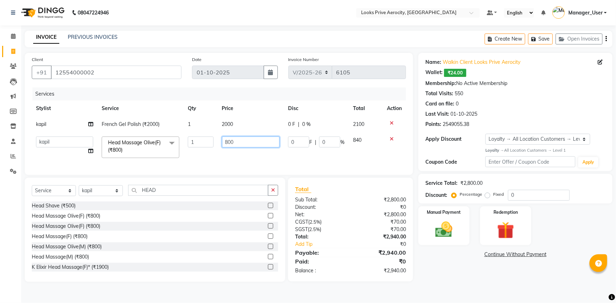
drag, startPoint x: 238, startPoint y: 144, endPoint x: 200, endPoint y: 141, distance: 38.6
click at [202, 141] on tr "Aman_Barber Amit Amu Dharma Erica CR Eric_asst Esha Ishita kapil khan Manager_U…" at bounding box center [219, 147] width 374 height 30
type input "1500"
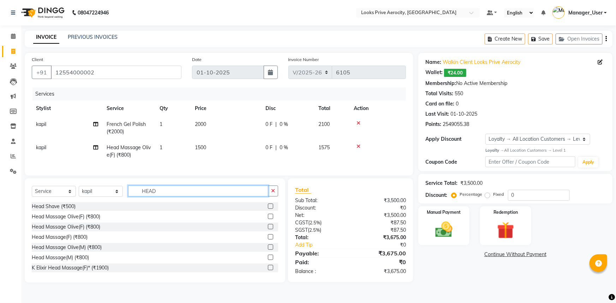
click at [166, 200] on div "Select Service Product Membership Package Voucher Prepaid Gift Card Select Styl…" at bounding box center [155, 194] width 246 height 17
drag, startPoint x: 172, startPoint y: 195, endPoint x: 111, endPoint y: 195, distance: 60.7
click at [111, 195] on div "Select Service Product Membership Package Voucher Prepaid Gift Card Select Styl…" at bounding box center [155, 194] width 246 height 17
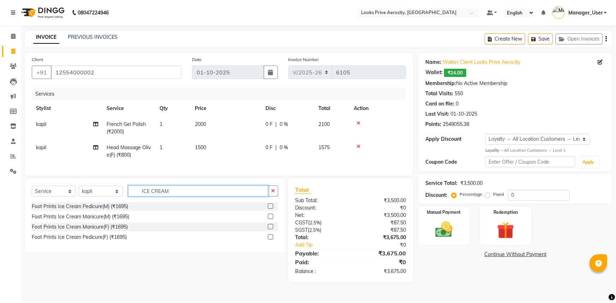
type input "ICE CREAM"
click at [270, 219] on label at bounding box center [270, 216] width 5 height 5
click at [270, 219] on input "checkbox" at bounding box center [270, 217] width 5 height 5
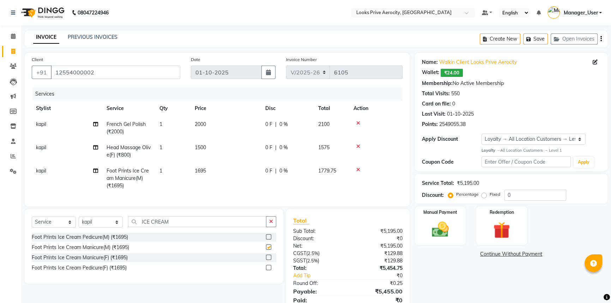
click at [235, 173] on td "1695" at bounding box center [226, 178] width 71 height 31
checkbox input "false"
select select "43250"
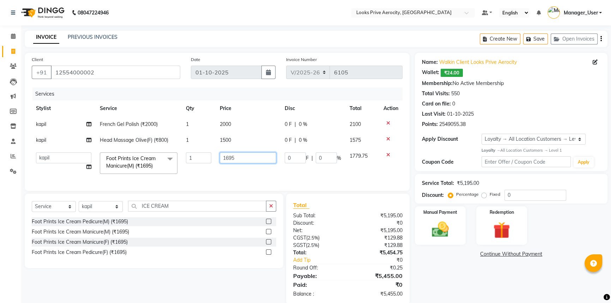
drag, startPoint x: 231, startPoint y: 156, endPoint x: 208, endPoint y: 157, distance: 23.3
click at [208, 157] on tr "Aman_Barber Amit Amu Dharma Erica CR Eric_asst Esha Ishita kapil khan Manager_U…" at bounding box center [217, 163] width 371 height 30
type input "1700"
click at [451, 269] on div "Name: Walkin Client Looks Prive Aerocity Wallet: ₹24.00 Membership: No Active M…" at bounding box center [514, 179] width 198 height 252
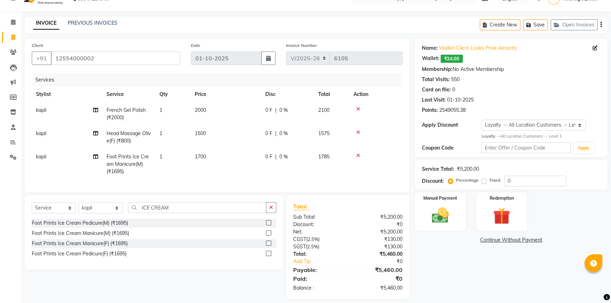
scroll to position [25, 0]
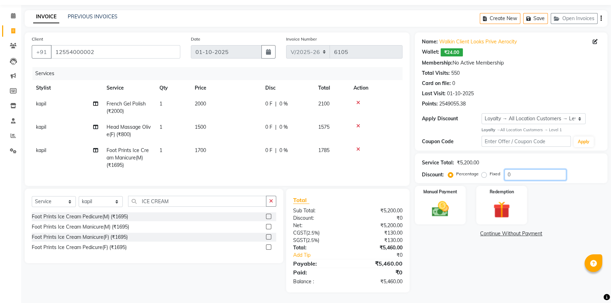
drag, startPoint x: 522, startPoint y: 166, endPoint x: 485, endPoint y: 165, distance: 37.0
click at [485, 169] on div "Percentage Fixed 0" at bounding box center [507, 174] width 117 height 11
type input "20"
drag, startPoint x: 517, startPoint y: 289, endPoint x: 511, endPoint y: 289, distance: 5.7
click at [512, 289] on div "Name: Walkin Client Looks Prive Aerocity Wallet: ₹24.00 Membership: No Active M…" at bounding box center [514, 162] width 198 height 260
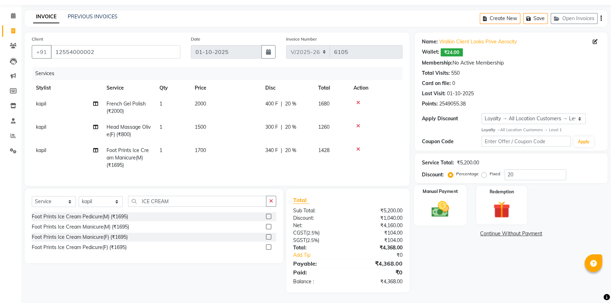
click at [443, 206] on img at bounding box center [440, 209] width 29 height 20
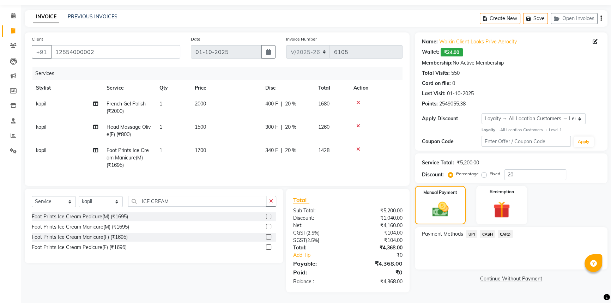
click at [503, 230] on span "CARD" at bounding box center [505, 234] width 15 height 8
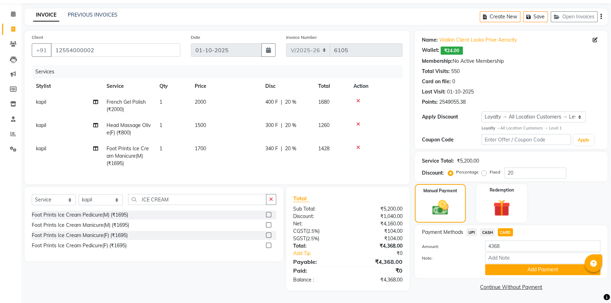
click at [529, 265] on button "Add Payment" at bounding box center [542, 269] width 115 height 11
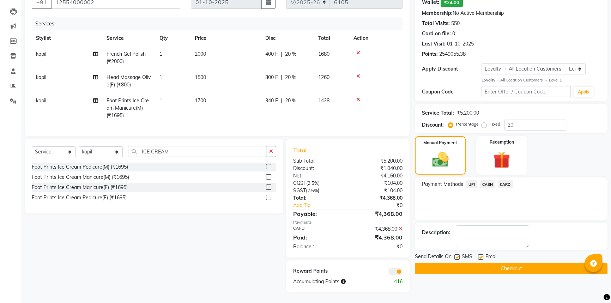
scroll to position [75, 0]
click at [528, 263] on button "Checkout" at bounding box center [511, 268] width 193 height 11
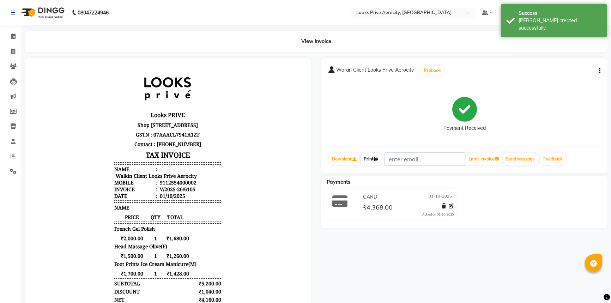
click at [363, 158] on link "Print" at bounding box center [371, 159] width 20 height 12
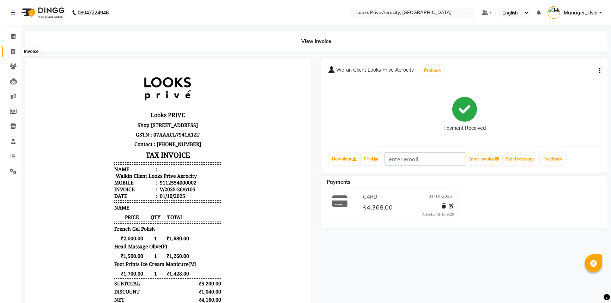
click at [15, 52] on span at bounding box center [13, 52] width 12 height 8
select select "service"
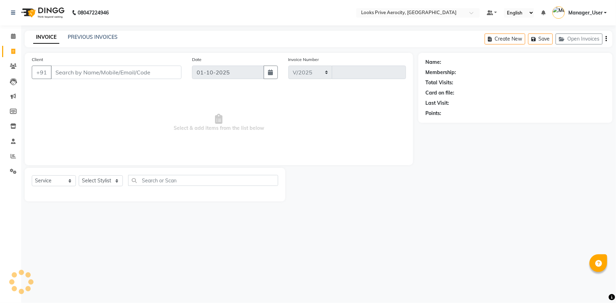
select select "5913"
type input "6106"
click at [92, 74] on input "Client" at bounding box center [116, 72] width 131 height 13
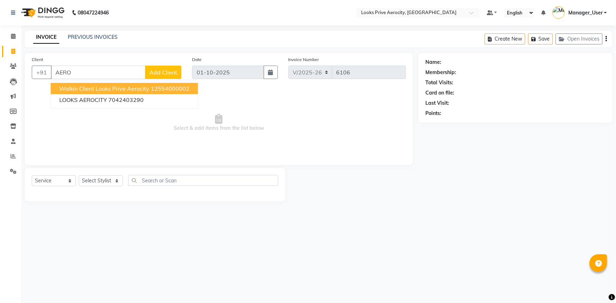
click at [160, 91] on ngb-highlight "12554000002" at bounding box center [170, 88] width 39 height 7
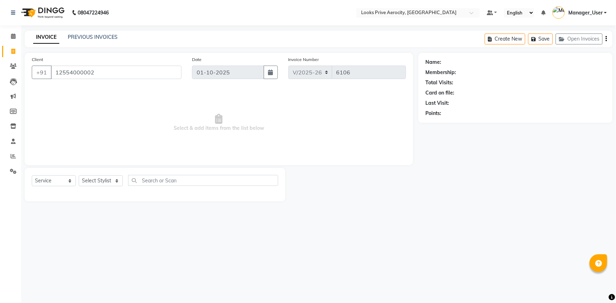
type input "12554000002"
click at [116, 182] on select "Select Stylist Aman_Barber Amit Amu Dharma Erica CR Eric_asst Esha Ishita kapil…" at bounding box center [101, 180] width 44 height 11
select select "43244"
click at [79, 175] on select "Select Stylist Aman_Barber Amit Amu Dharma Erica CR Eric_asst Esha Ishita kapil…" at bounding box center [101, 180] width 44 height 11
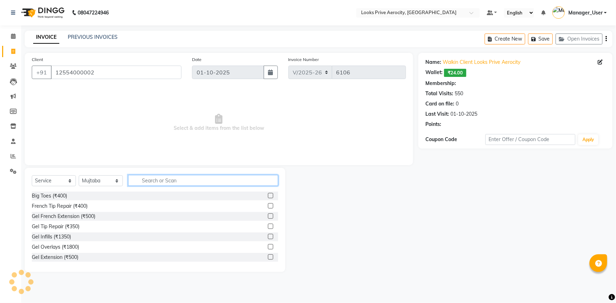
click at [161, 183] on input "text" at bounding box center [203, 180] width 150 height 11
select select "1: Object"
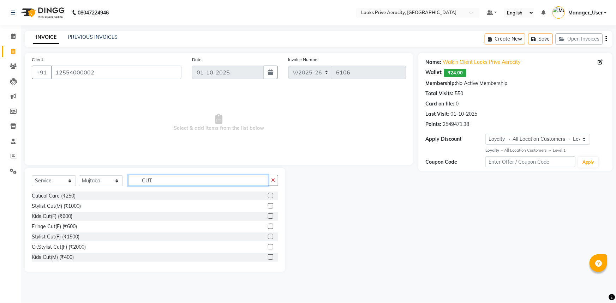
type input "CUT"
click at [268, 205] on label at bounding box center [270, 205] width 5 height 5
click at [268, 205] on input "checkbox" at bounding box center [270, 206] width 5 height 5
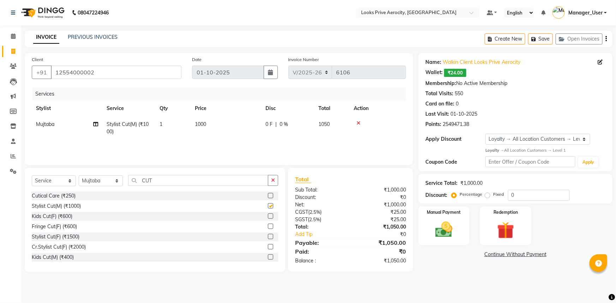
checkbox input "false"
drag, startPoint x: 161, startPoint y: 182, endPoint x: 139, endPoint y: 180, distance: 22.1
click at [139, 180] on input "CUT" at bounding box center [198, 180] width 140 height 11
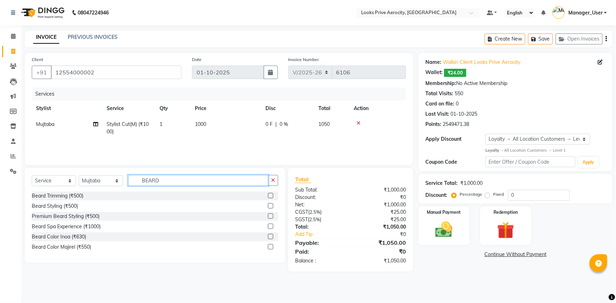
type input "BEARD"
click at [269, 198] on label at bounding box center [270, 195] width 5 height 5
click at [269, 198] on input "checkbox" at bounding box center [270, 196] width 5 height 5
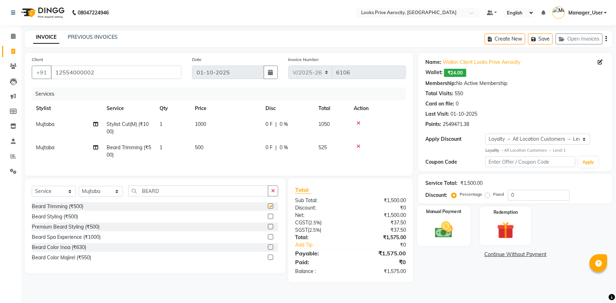
checkbox input "false"
click at [433, 229] on img at bounding box center [443, 229] width 29 height 20
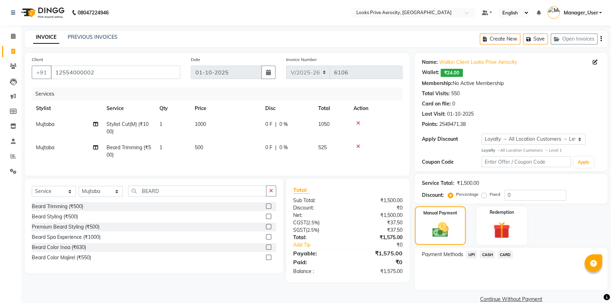
click at [490, 255] on span "CASH" at bounding box center [487, 254] width 15 height 8
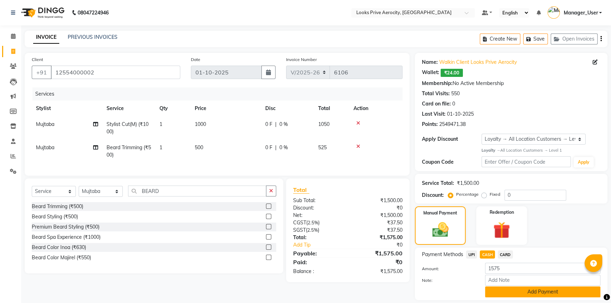
click at [510, 286] on button "Add Payment" at bounding box center [542, 291] width 115 height 11
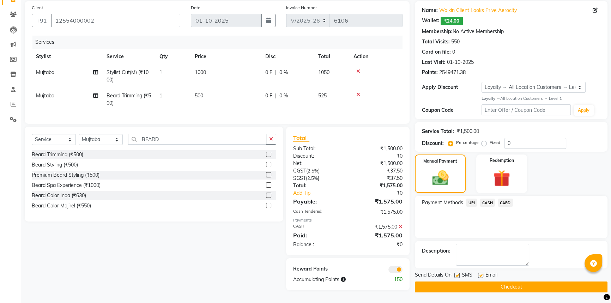
scroll to position [55, 0]
click at [510, 282] on button "Checkout" at bounding box center [511, 287] width 193 height 11
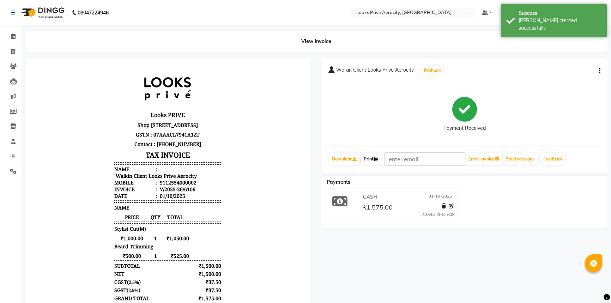
click at [376, 157] on icon at bounding box center [376, 159] width 4 height 4
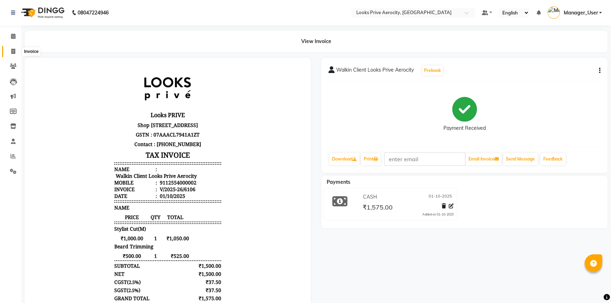
click at [14, 51] on icon at bounding box center [13, 51] width 4 height 5
select select "service"
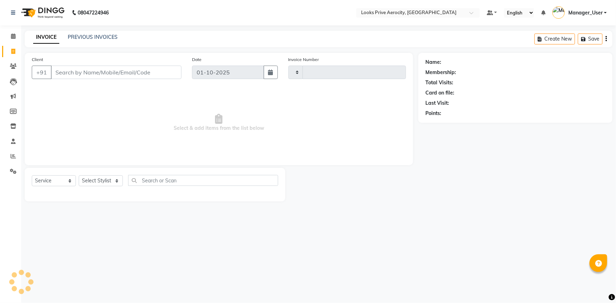
click at [80, 73] on input "Client" at bounding box center [116, 72] width 131 height 13
type input "6107"
select select "5913"
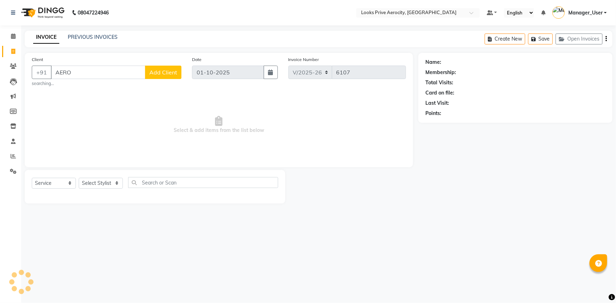
type input "AERO"
click at [96, 186] on select "Select Stylist" at bounding box center [101, 183] width 44 height 11
click at [79, 178] on select "Select Stylist Aman_Barber Amit Amu Dharma Erica CR Eric_asst Esha Ishita kapil…" at bounding box center [101, 183] width 44 height 11
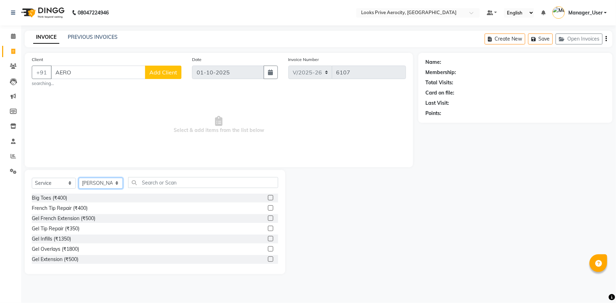
drag, startPoint x: 101, startPoint y: 184, endPoint x: 101, endPoint y: 179, distance: 4.9
click at [101, 184] on select "Select Stylist Aman_Barber Amit Amu Dharma Erica CR Eric_asst Esha Ishita kapil…" at bounding box center [101, 183] width 44 height 11
select select "43240"
click at [79, 178] on select "Select Stylist Aman_Barber Amit Amu Dharma Erica CR Eric_asst Esha Ishita kapil…" at bounding box center [101, 183] width 44 height 11
click at [168, 180] on input "text" at bounding box center [203, 182] width 150 height 11
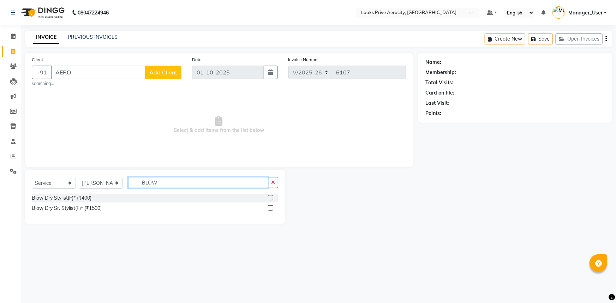
type input "BLOW"
click at [271, 207] on label at bounding box center [270, 207] width 5 height 5
click at [271, 207] on input "checkbox" at bounding box center [270, 208] width 5 height 5
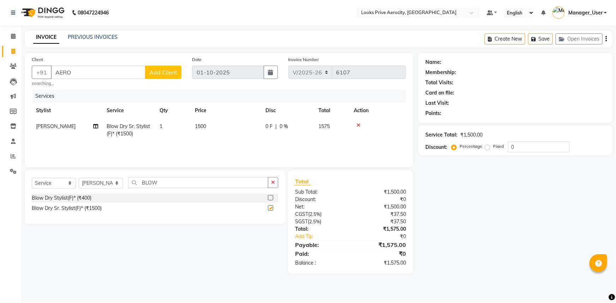
checkbox input "false"
drag, startPoint x: 173, startPoint y: 176, endPoint x: 148, endPoint y: 182, distance: 25.5
click at [138, 178] on div "Select Service Product Membership Package Voucher Prepaid Gift Card Select Styl…" at bounding box center [155, 197] width 260 height 54
drag, startPoint x: 163, startPoint y: 183, endPoint x: 84, endPoint y: 174, distance: 79.9
click at [86, 175] on div "Select Service Product Membership Package Voucher Prepaid Gift Card Select Styl…" at bounding box center [155, 197] width 260 height 54
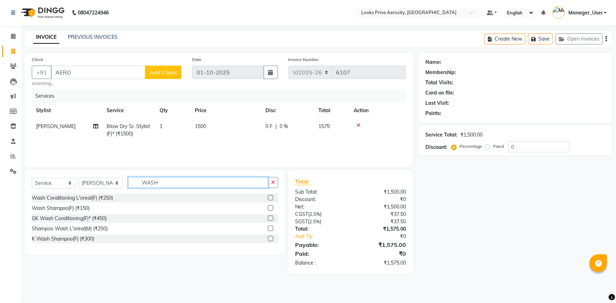
type input "WASH"
click at [271, 218] on label at bounding box center [270, 218] width 5 height 5
click at [271, 218] on input "checkbox" at bounding box center [270, 218] width 5 height 5
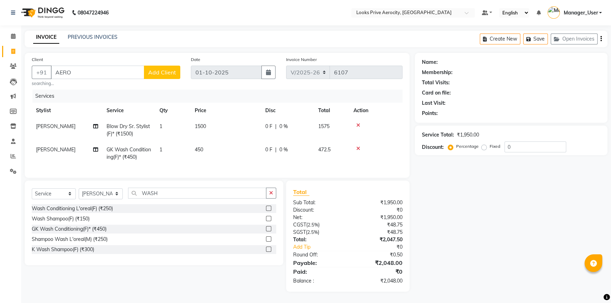
checkbox input "false"
click at [219, 144] on td "450" at bounding box center [226, 153] width 71 height 23
select select "43240"
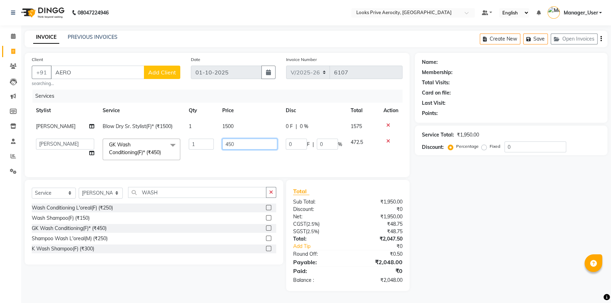
click at [206, 144] on tr "Aman_Barber Amit Amu Dharma Erica CR Eric_asst Esha Ishita kapil khan Manager_U…" at bounding box center [217, 149] width 371 height 30
type input "600"
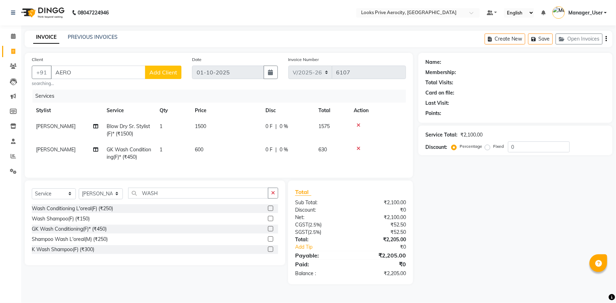
drag, startPoint x: 452, startPoint y: 233, endPoint x: 436, endPoint y: 236, distance: 16.1
click at [452, 234] on div "Name: Membership: Total Visits: Card on file: Last Visit: Points: Service Total…" at bounding box center [517, 168] width 199 height 231
drag, startPoint x: 87, startPoint y: 71, endPoint x: 7, endPoint y: 64, distance: 80.4
click at [7, 64] on app-home "08047224946 Select Location × Looks Prive Aerocity, Delhi Default Panel My Pane…" at bounding box center [308, 147] width 616 height 295
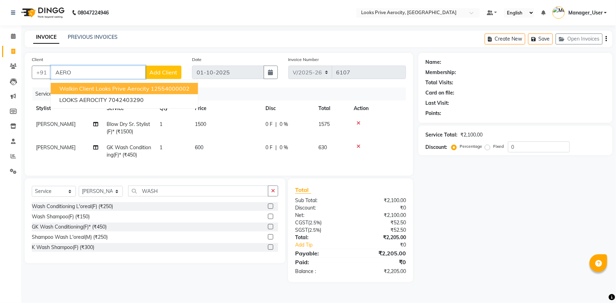
click at [104, 89] on span "Walkin Client Looks Prive Aerocity" at bounding box center [104, 88] width 90 height 7
type input "12554000002"
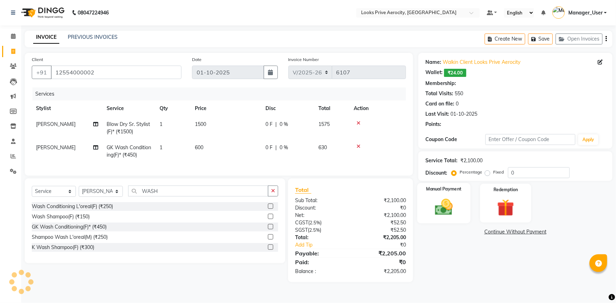
select select "1: Object"
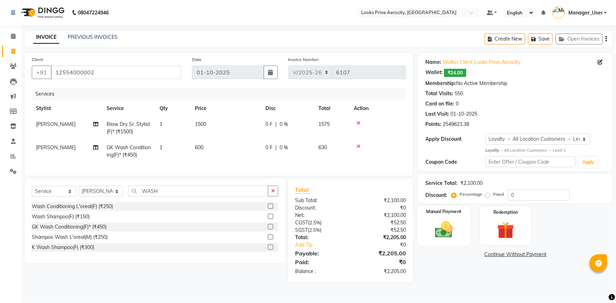
click at [443, 229] on img at bounding box center [443, 229] width 29 height 20
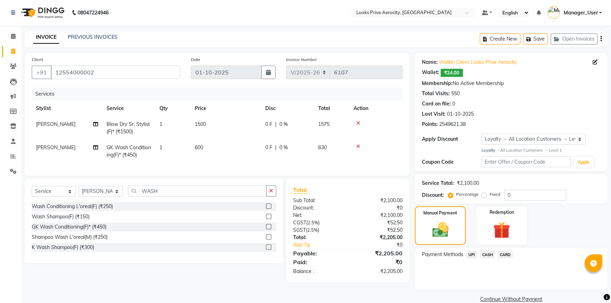
click at [488, 252] on span "CASH" at bounding box center [487, 254] width 15 height 8
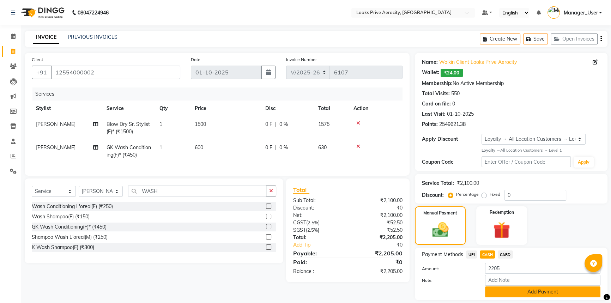
click at [531, 291] on button "Add Payment" at bounding box center [542, 291] width 115 height 11
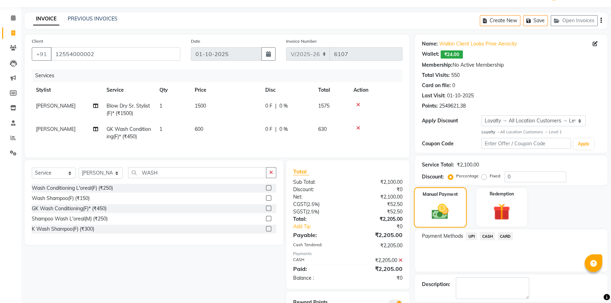
scroll to position [55, 0]
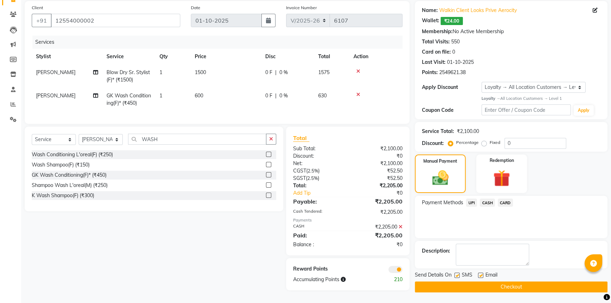
click at [510, 283] on button "Checkout" at bounding box center [511, 287] width 193 height 11
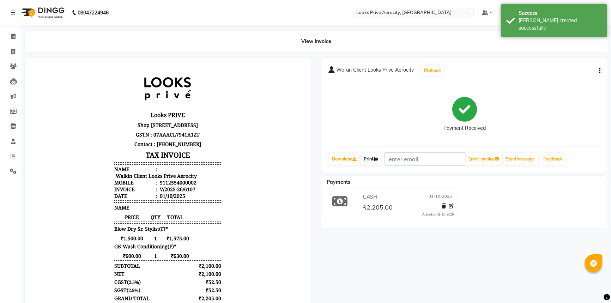
click at [370, 157] on link "Print" at bounding box center [371, 159] width 20 height 12
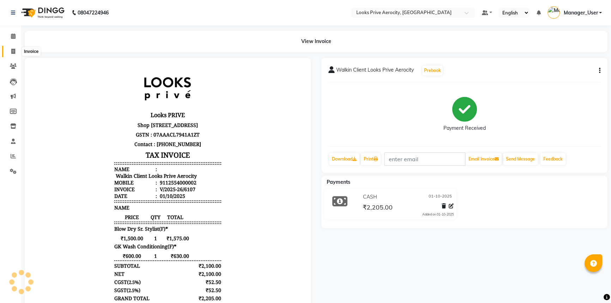
click at [14, 50] on icon at bounding box center [13, 51] width 4 height 5
select select "service"
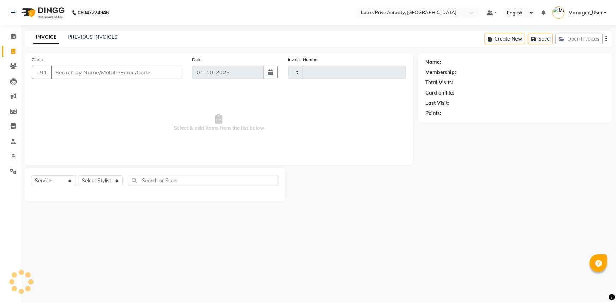
click at [91, 72] on input "Client" at bounding box center [116, 72] width 131 height 13
type input "6108"
select select "5913"
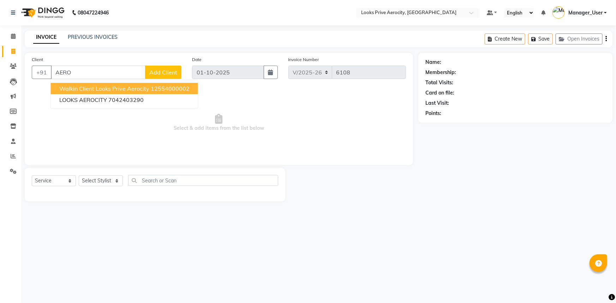
click at [123, 89] on span "Walkin Client Looks Prive Aerocity" at bounding box center [104, 88] width 90 height 7
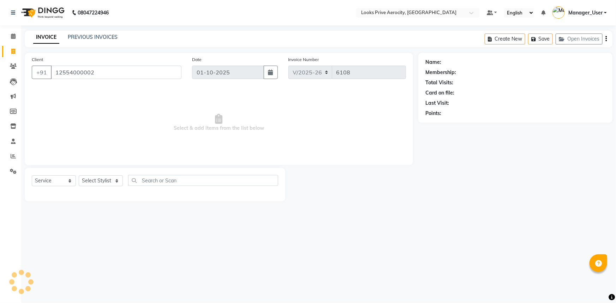
type input "12554000002"
select select "1: Object"
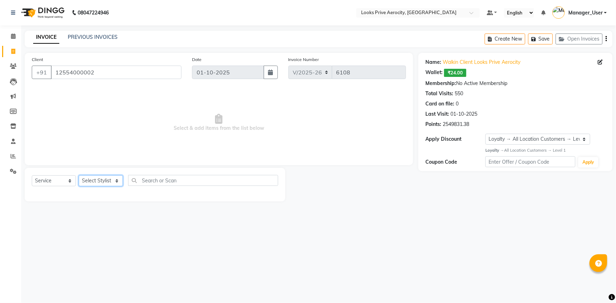
click at [107, 180] on select "Select Stylist Aman_Barber Amit Amu Dharma Erica CR Eric_asst Esha Ishita kapil…" at bounding box center [101, 180] width 44 height 11
select select "76840"
click at [79, 175] on select "Select Stylist Aman_Barber Amit Amu Dharma Erica CR Eric_asst Esha Ishita kapil…" at bounding box center [101, 180] width 44 height 11
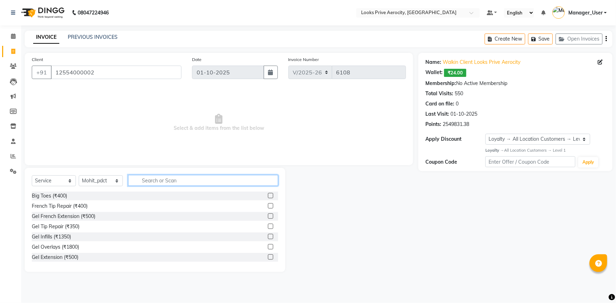
click at [161, 182] on input "text" at bounding box center [203, 180] width 150 height 11
click at [156, 178] on input "text" at bounding box center [203, 180] width 150 height 11
click at [157, 179] on input "text" at bounding box center [203, 180] width 150 height 11
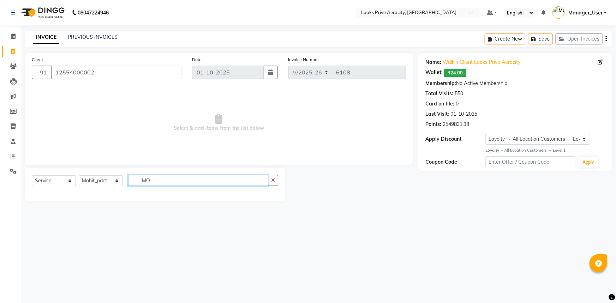
type input "M"
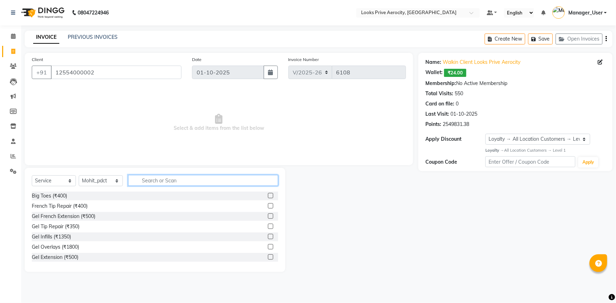
click at [199, 176] on input "text" at bounding box center [203, 180] width 150 height 11
type input "W"
click at [158, 181] on input "text" at bounding box center [203, 180] width 150 height 11
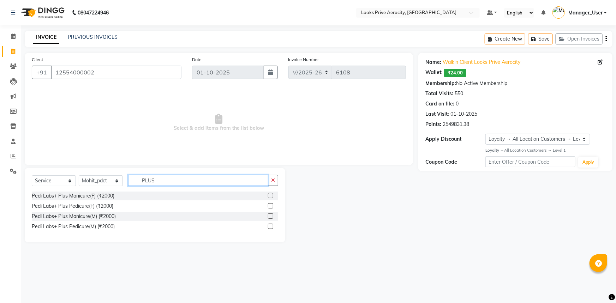
type input "PLUS"
click at [270, 206] on label at bounding box center [270, 205] width 5 height 5
click at [270, 206] on input "checkbox" at bounding box center [270, 206] width 5 height 5
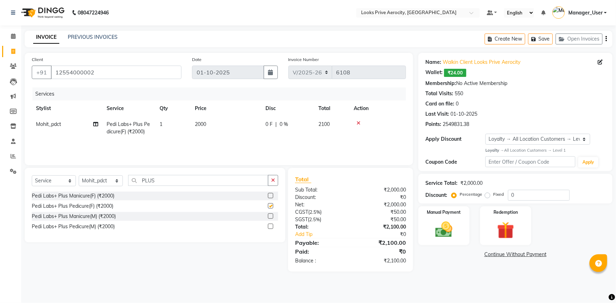
checkbox input "false"
click at [119, 180] on select "Select Stylist Aman_Barber Amit Amu Dharma Erica CR Eric_asst Esha Ishita kapil…" at bounding box center [101, 180] width 44 height 11
select select "43252"
click at [79, 175] on select "Select Stylist Aman_Barber Amit Amu Dharma Erica CR Eric_asst Esha Ishita kapil…" at bounding box center [101, 180] width 44 height 11
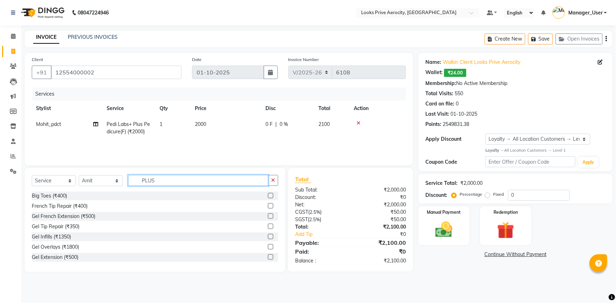
drag, startPoint x: 172, startPoint y: 179, endPoint x: 128, endPoint y: 180, distance: 44.5
click at [128, 180] on input "PLUS" at bounding box center [198, 180] width 140 height 11
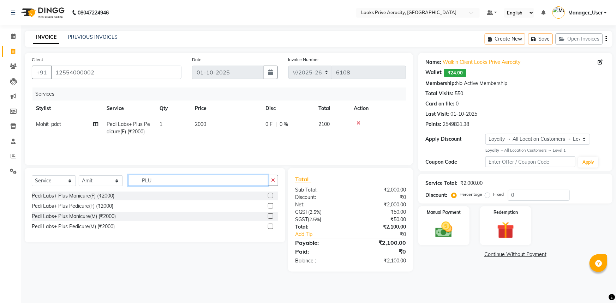
type input "PLUS"
click at [272, 215] on label at bounding box center [270, 215] width 5 height 5
click at [272, 215] on input "checkbox" at bounding box center [270, 216] width 5 height 5
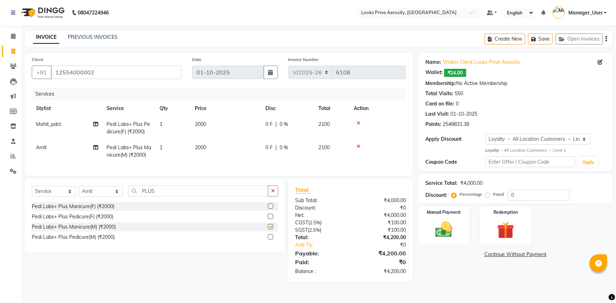
checkbox input "false"
drag, startPoint x: 163, startPoint y: 196, endPoint x: 132, endPoint y: 193, distance: 31.6
click at [132, 193] on input "PLUS" at bounding box center [198, 191] width 140 height 11
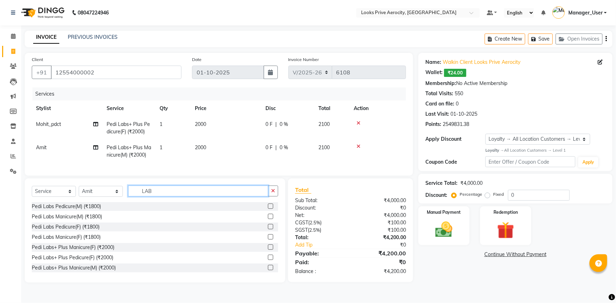
type input "LAB"
click at [268, 219] on label at bounding box center [270, 216] width 5 height 5
click at [268, 219] on input "checkbox" at bounding box center [270, 217] width 5 height 5
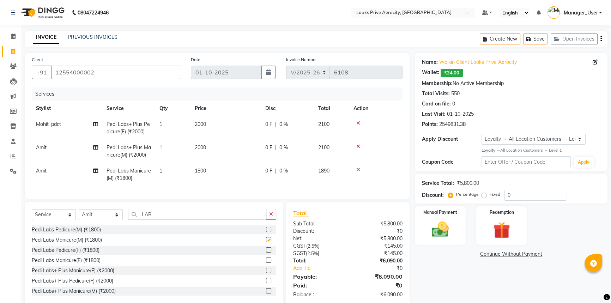
checkbox input "false"
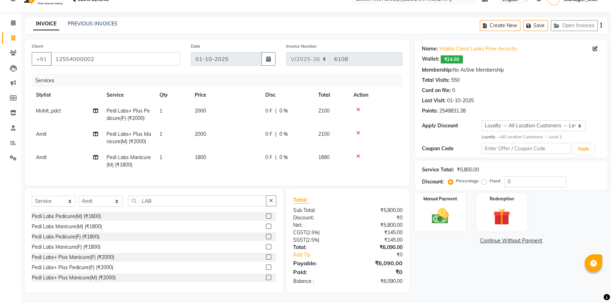
scroll to position [18, 0]
click at [452, 206] on img at bounding box center [440, 216] width 29 height 20
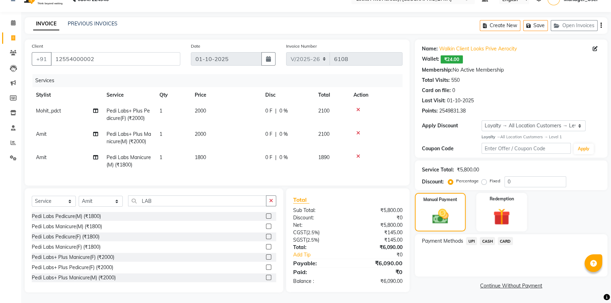
click at [506, 237] on span "CARD" at bounding box center [505, 241] width 15 height 8
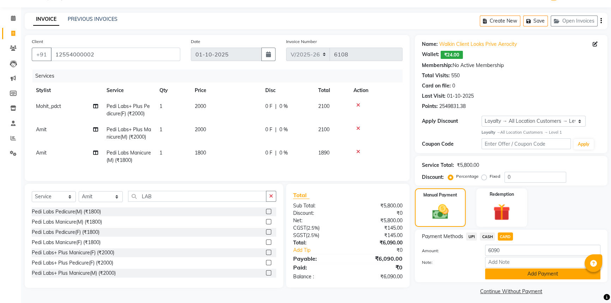
click at [547, 272] on button "Add Payment" at bounding box center [542, 273] width 115 height 11
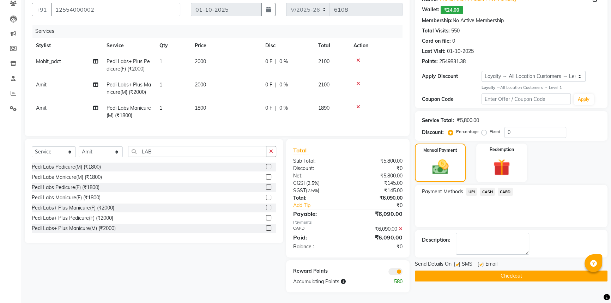
scroll to position [68, 0]
click at [542, 272] on button "Checkout" at bounding box center [511, 276] width 193 height 11
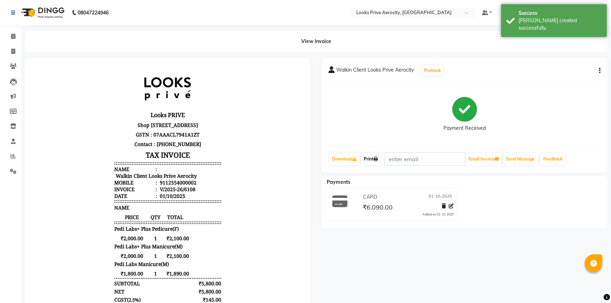
click at [370, 160] on link "Print" at bounding box center [371, 159] width 20 height 12
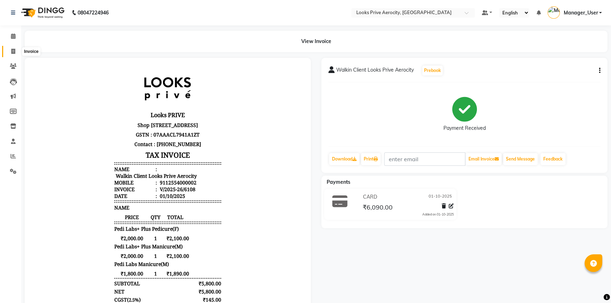
click at [13, 53] on icon at bounding box center [13, 51] width 4 height 5
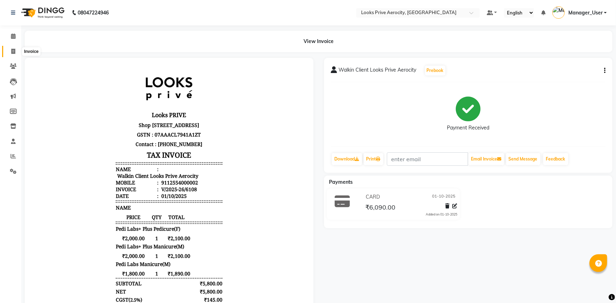
select select "service"
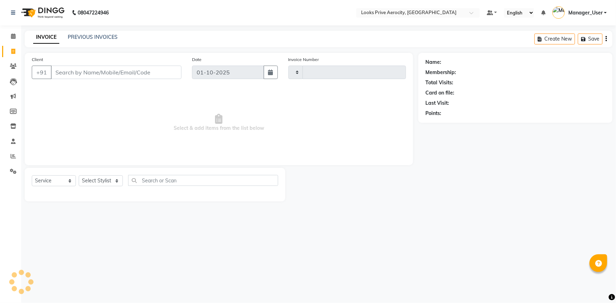
type input "6109"
select select "5913"
click at [99, 71] on input "Client" at bounding box center [116, 72] width 131 height 13
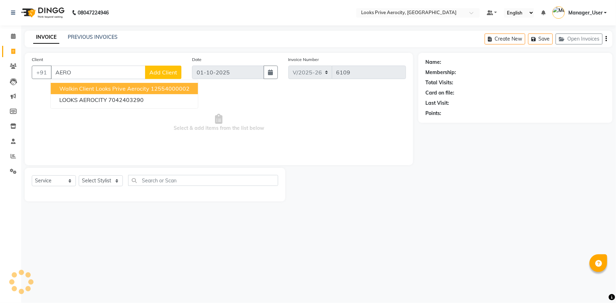
click at [98, 89] on span "Walkin Client Looks Prive Aerocity" at bounding box center [104, 88] width 90 height 7
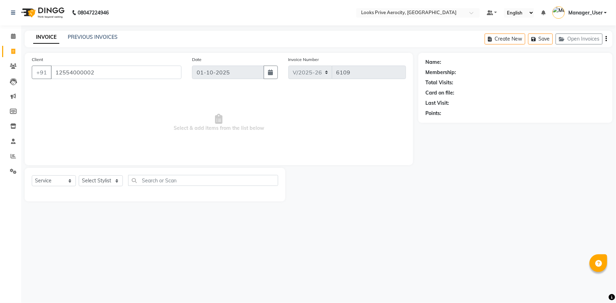
type input "12554000002"
click at [97, 176] on select "Select Stylist" at bounding box center [101, 180] width 44 height 11
click at [96, 181] on select "Select Stylist" at bounding box center [101, 180] width 44 height 11
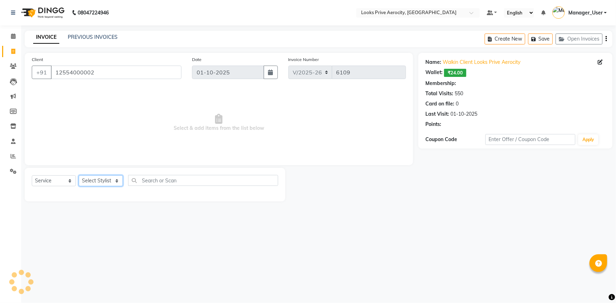
click at [96, 184] on select "Select Stylist" at bounding box center [101, 180] width 44 height 11
drag, startPoint x: 116, startPoint y: 210, endPoint x: 115, endPoint y: 199, distance: 11.7
click at [116, 210] on main "INVOICE PREVIOUS INVOICES Create New Save Open Invoices Client +91 12554000002 …" at bounding box center [318, 121] width 594 height 181
click at [111, 181] on select "Select Stylist Aman_Barber Amit Amu Dharma Erica CR Eric_asst Esha Ishita kapil…" at bounding box center [101, 180] width 44 height 11
select select "1: Object"
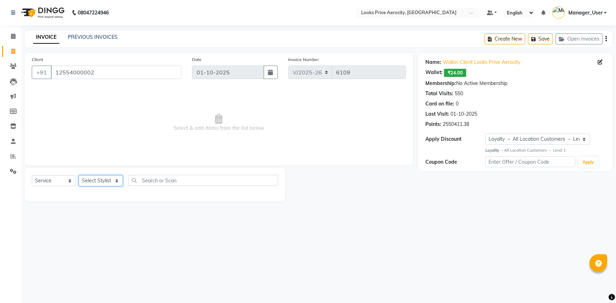
select select "66241"
click at [79, 175] on select "Select Stylist Aman_Barber Amit Amu Dharma Erica CR Eric_asst Esha Ishita kapil…" at bounding box center [101, 180] width 44 height 11
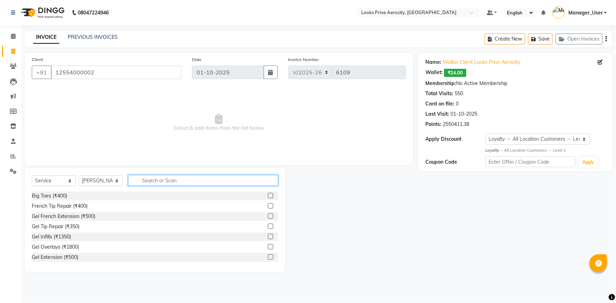
click at [194, 182] on input "text" at bounding box center [203, 180] width 150 height 11
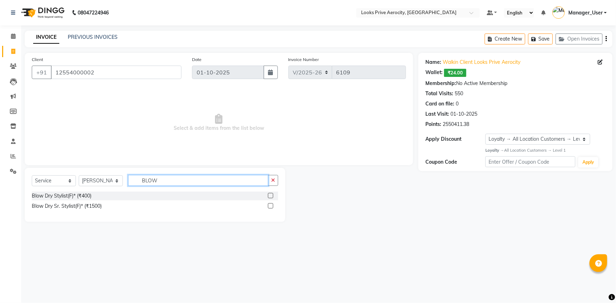
type input "BLOW"
click at [272, 205] on label at bounding box center [270, 205] width 5 height 5
click at [272, 205] on input "checkbox" at bounding box center [270, 206] width 5 height 5
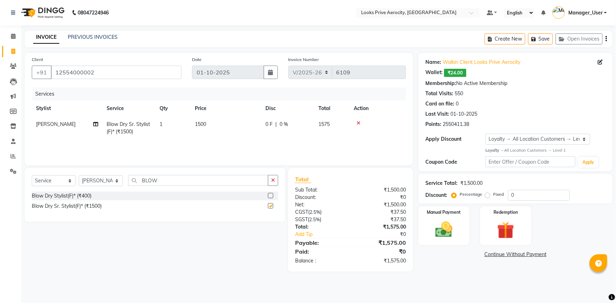
checkbox input "false"
click at [119, 182] on select "Select Stylist Aman_Barber Amit Amu Dharma Erica CR Eric_asst Esha Ishita kapil…" at bounding box center [101, 180] width 44 height 11
select select "43243"
click at [79, 175] on select "Select Stylist Aman_Barber Amit Amu Dharma Erica CR Eric_asst Esha Ishita kapil…" at bounding box center [101, 180] width 44 height 11
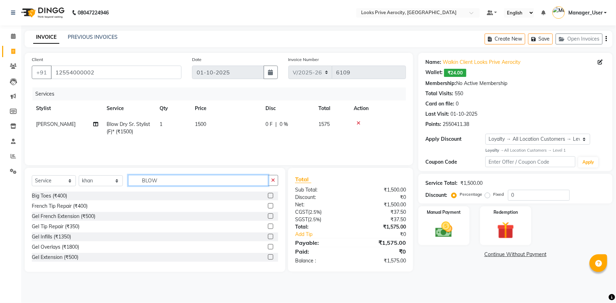
drag, startPoint x: 161, startPoint y: 182, endPoint x: 125, endPoint y: 175, distance: 37.1
click at [130, 179] on input "BLOW" at bounding box center [198, 180] width 140 height 11
type input "WASH"
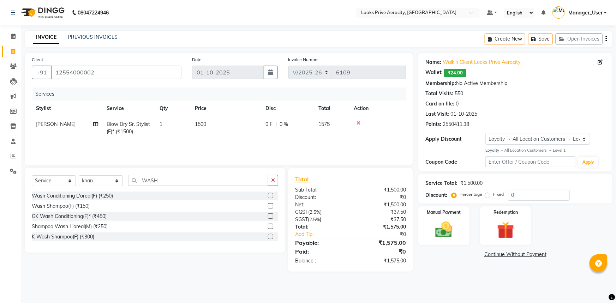
click at [270, 216] on label at bounding box center [270, 215] width 5 height 5
click at [270, 216] on input "checkbox" at bounding box center [270, 216] width 5 height 5
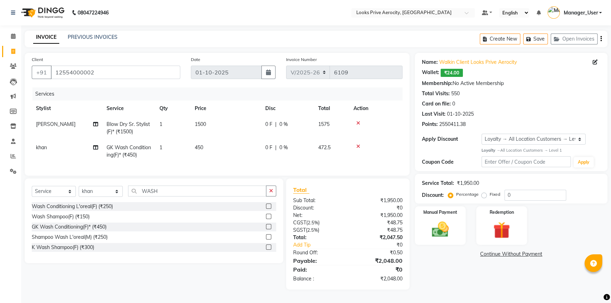
checkbox input "false"
click at [229, 145] on td "450" at bounding box center [226, 151] width 71 height 23
select select "43243"
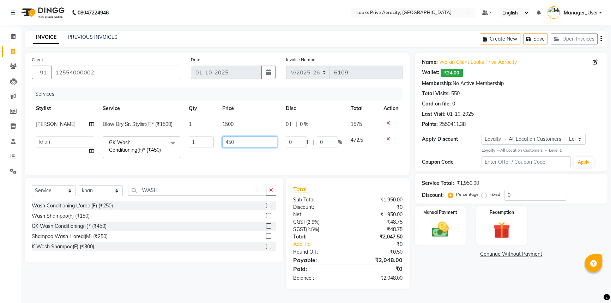
drag, startPoint x: 254, startPoint y: 139, endPoint x: 221, endPoint y: 139, distance: 33.9
click at [222, 139] on input "450" at bounding box center [249, 142] width 55 height 11
type input "700"
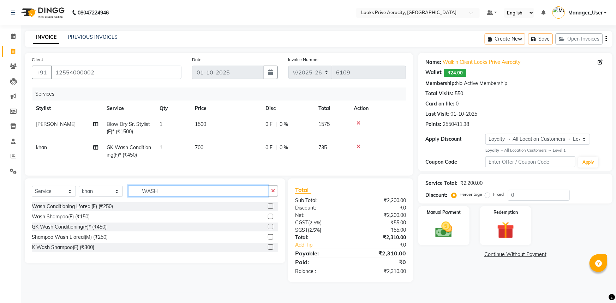
click at [151, 197] on input "WASH" at bounding box center [198, 191] width 140 height 11
drag, startPoint x: 161, startPoint y: 197, endPoint x: 120, endPoint y: 192, distance: 41.5
click at [120, 192] on div "Select Service Product Membership Package Voucher Prepaid Gift Card Select Styl…" at bounding box center [155, 194] width 246 height 17
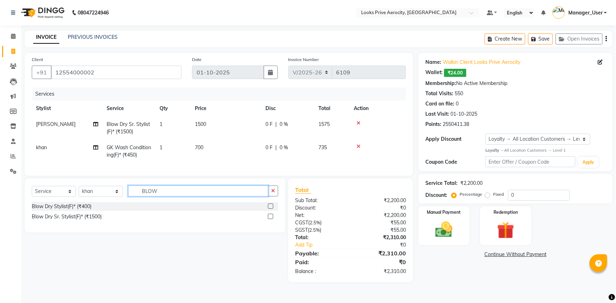
type input "BLOW"
click at [269, 219] on label at bounding box center [270, 216] width 5 height 5
click at [269, 219] on input "checkbox" at bounding box center [270, 217] width 5 height 5
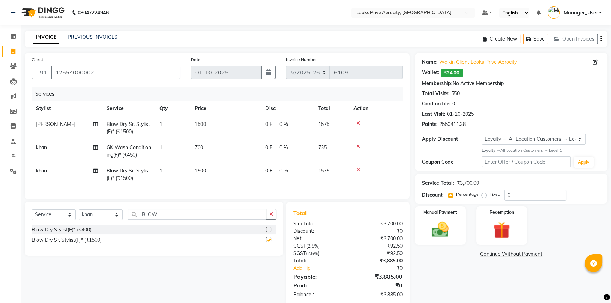
checkbox input "false"
click at [228, 170] on td "1500" at bounding box center [226, 174] width 71 height 23
select select "43243"
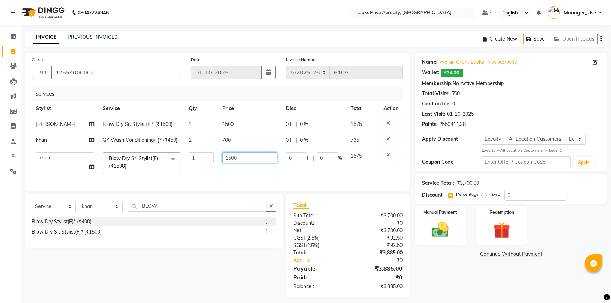
drag, startPoint x: 252, startPoint y: 163, endPoint x: 208, endPoint y: 156, distance: 44.0
click at [208, 156] on tr "Aman_Barber Amit Amu Dharma Erica CR Eric_asst Esha Ishita kapil khan Manager_U…" at bounding box center [217, 163] width 371 height 30
type input "1200"
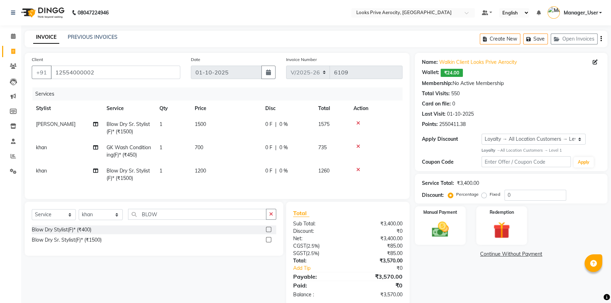
click at [191, 218] on div "Select Service Product Membership Package Voucher Prepaid Gift Card Select Styl…" at bounding box center [154, 217] width 244 height 17
click at [358, 169] on icon at bounding box center [358, 169] width 4 height 5
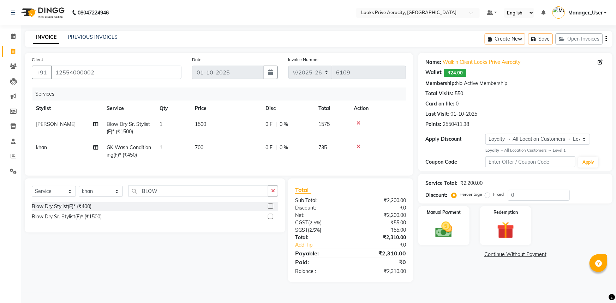
click at [359, 146] on icon at bounding box center [358, 146] width 4 height 5
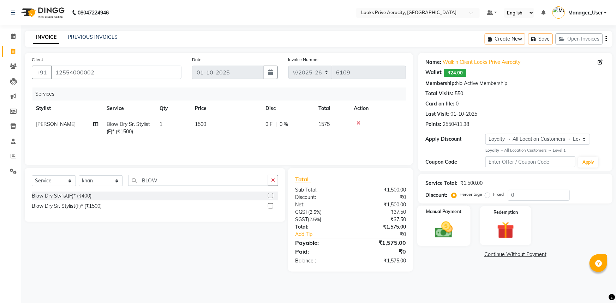
click at [464, 219] on div "Manual Payment" at bounding box center [443, 226] width 53 height 41
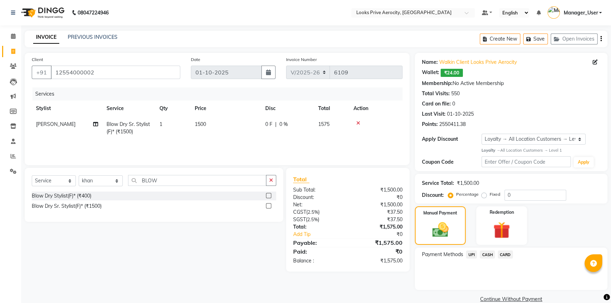
click at [508, 255] on span "CARD" at bounding box center [505, 254] width 15 height 8
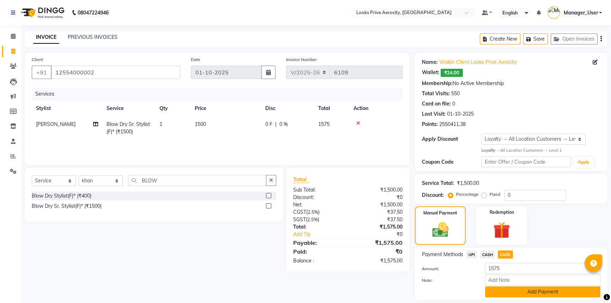
click at [526, 297] on button "Add Payment" at bounding box center [542, 291] width 115 height 11
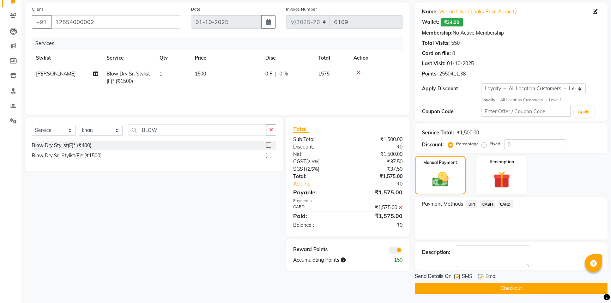
scroll to position [52, 0]
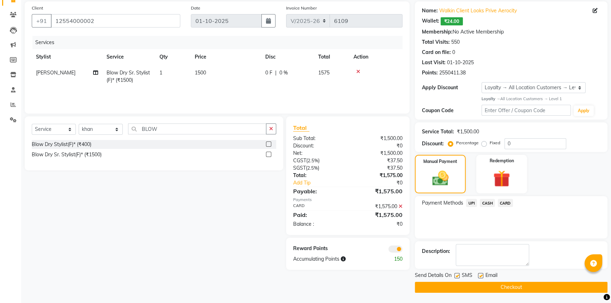
click at [521, 286] on button "Checkout" at bounding box center [511, 287] width 193 height 11
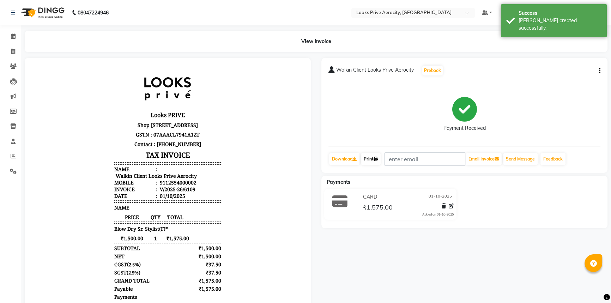
click at [372, 161] on link "Print" at bounding box center [371, 159] width 20 height 12
click at [16, 51] on span at bounding box center [13, 52] width 12 height 8
select select "service"
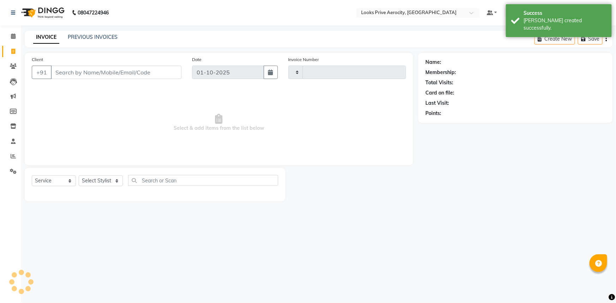
click at [115, 73] on input "Client" at bounding box center [116, 72] width 131 height 13
type input "6110"
select select "5913"
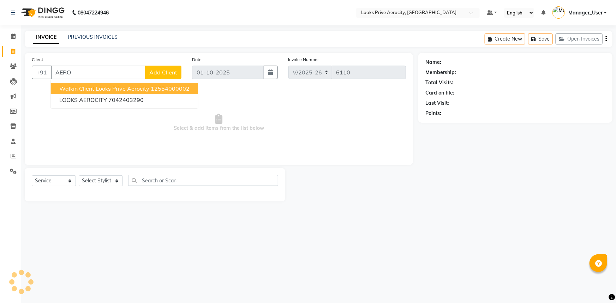
click at [134, 85] on span "Walkin Client Looks Prive Aerocity" at bounding box center [104, 88] width 90 height 7
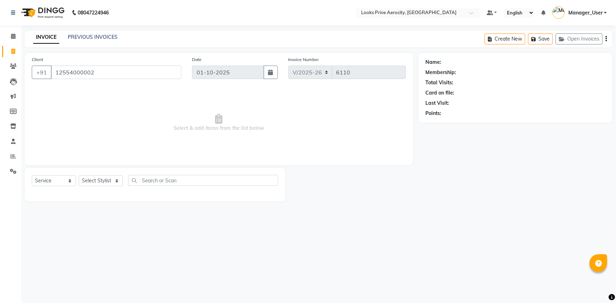
type input "12554000002"
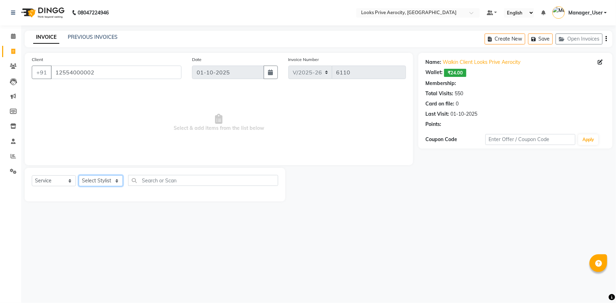
click at [112, 177] on select "Select Stylist" at bounding box center [101, 180] width 44 height 11
select select "1: Object"
select select "43243"
click at [79, 175] on select "Select Stylist Aman_Barber Amit Amu Dharma Erica CR Eric_asst Esha Ishita kapil…" at bounding box center [101, 180] width 44 height 11
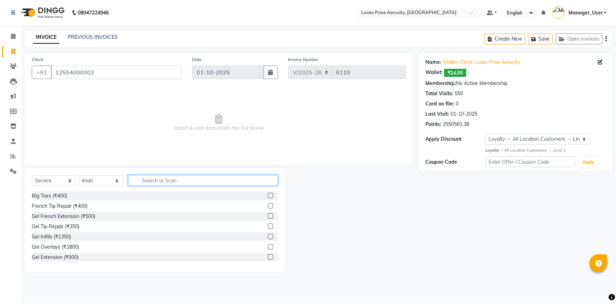
click at [163, 185] on input "text" at bounding box center [203, 180] width 150 height 11
type input "B"
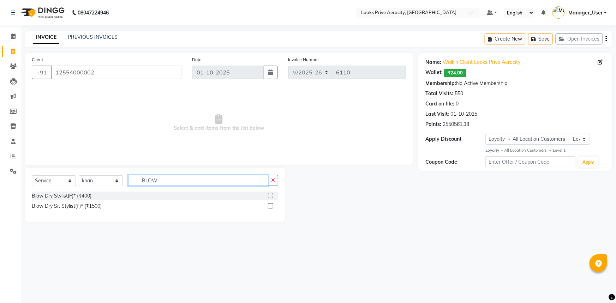
type input "BLOW"
click at [268, 207] on label at bounding box center [270, 205] width 5 height 5
click at [268, 207] on input "checkbox" at bounding box center [270, 206] width 5 height 5
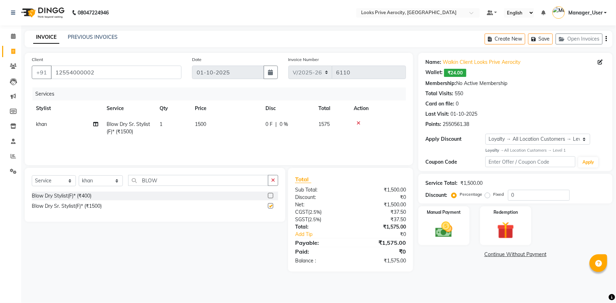
checkbox input "false"
click at [234, 127] on td "1500" at bounding box center [226, 127] width 71 height 23
select select "43243"
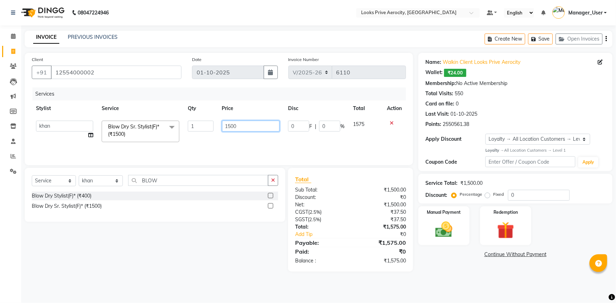
drag, startPoint x: 249, startPoint y: 124, endPoint x: 208, endPoint y: 123, distance: 40.6
click at [208, 123] on tr "Aman_Barber Amit Amu Dharma Erica CR Eric_asst Esha Ishita kapil khan Manager_U…" at bounding box center [219, 131] width 374 height 30
type input "1200"
click at [191, 189] on div "Select Service Product Membership Package Voucher Prepaid Gift Card Select Styl…" at bounding box center [155, 183] width 246 height 17
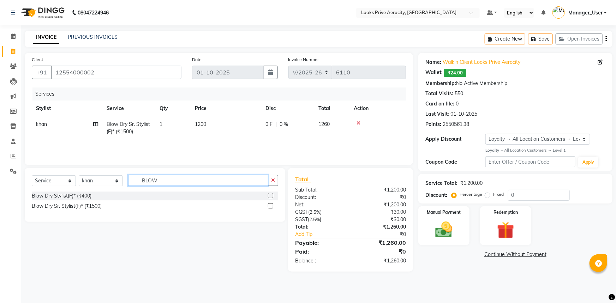
drag, startPoint x: 153, startPoint y: 184, endPoint x: 74, endPoint y: 176, distance: 78.7
click at [81, 179] on div "Select Service Product Membership Package Voucher Prepaid Gift Card Select Styl…" at bounding box center [155, 183] width 246 height 17
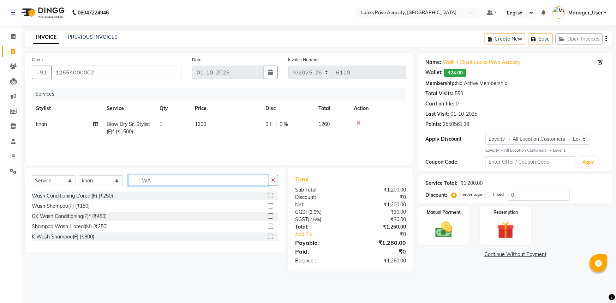
type input "W"
type input "AVEDA"
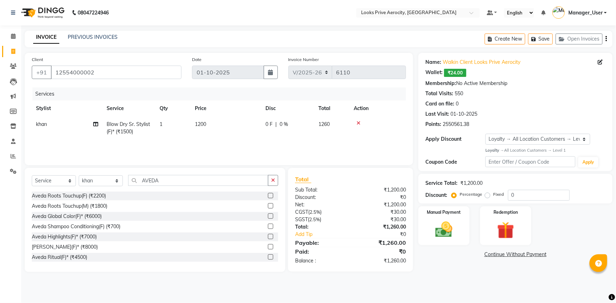
click at [268, 225] on label at bounding box center [270, 226] width 5 height 5
click at [268, 225] on input "checkbox" at bounding box center [270, 226] width 5 height 5
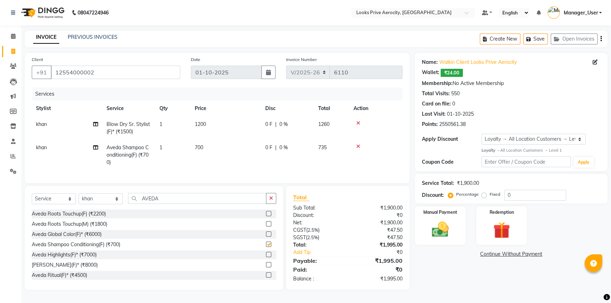
checkbox input "false"
drag, startPoint x: 162, startPoint y: 202, endPoint x: 145, endPoint y: 201, distance: 17.3
click at [145, 201] on input "AVEDA" at bounding box center [197, 198] width 138 height 11
type input "A"
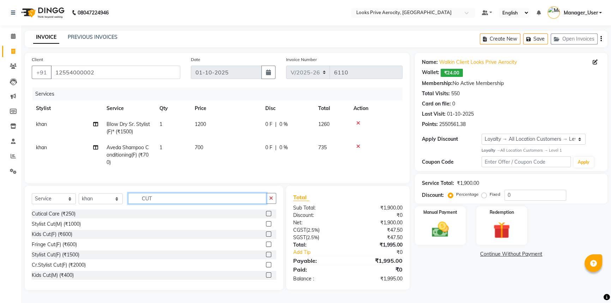
drag, startPoint x: 157, startPoint y: 201, endPoint x: 123, endPoint y: 204, distance: 33.7
click at [123, 204] on div "Select Service Product Membership Package Voucher Prepaid Gift Card Select Styl…" at bounding box center [154, 201] width 244 height 17
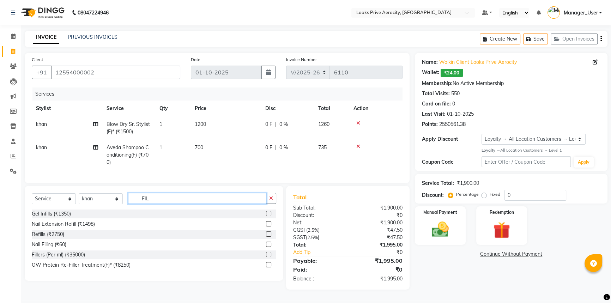
type input "FILE"
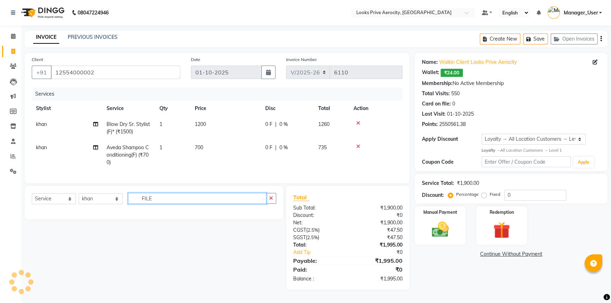
drag, startPoint x: 164, startPoint y: 203, endPoint x: 128, endPoint y: 203, distance: 35.6
click at [128, 203] on input "FILE" at bounding box center [197, 198] width 138 height 11
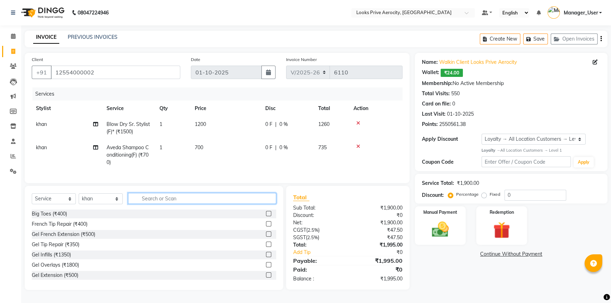
click at [165, 204] on input "text" at bounding box center [202, 198] width 148 height 11
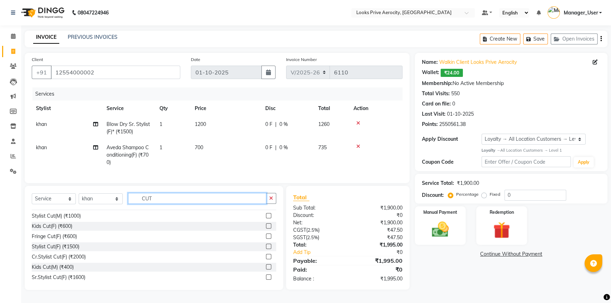
scroll to position [3, 0]
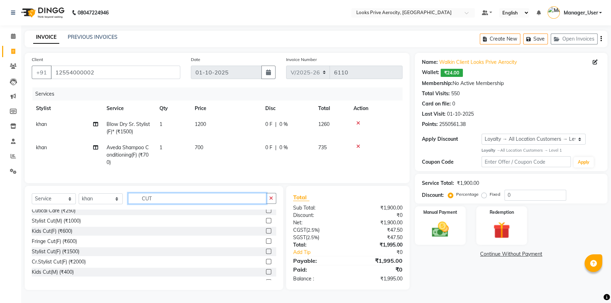
drag, startPoint x: 154, startPoint y: 203, endPoint x: 133, endPoint y: 201, distance: 21.2
click at [133, 202] on input "CUT" at bounding box center [197, 198] width 138 height 11
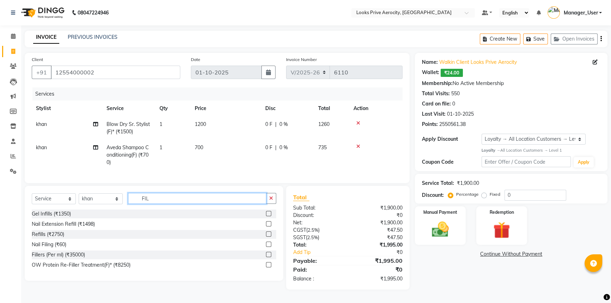
scroll to position [0, 0]
type input "FIL"
click at [270, 247] on label at bounding box center [268, 244] width 5 height 5
click at [270, 247] on input "checkbox" at bounding box center [268, 244] width 5 height 5
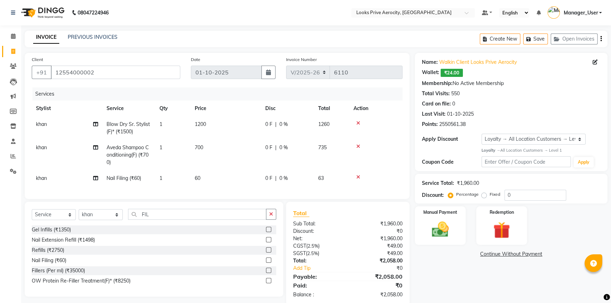
checkbox input "false"
click at [229, 181] on td "60" at bounding box center [226, 178] width 71 height 16
select select "43243"
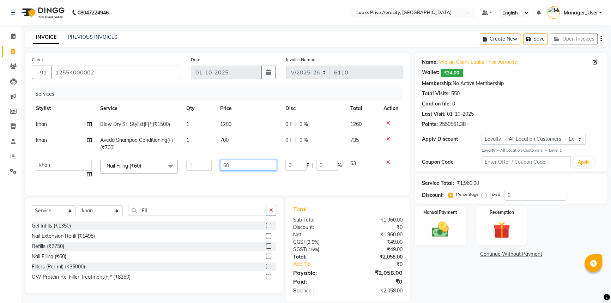
drag, startPoint x: 256, startPoint y: 169, endPoint x: 207, endPoint y: 167, distance: 49.4
click at [207, 167] on tr "Aman_Barber Amit Amu Dharma Erica CR Eric_asst Esha Ishita kapil khan Manager_U…" at bounding box center [217, 169] width 371 height 27
type input "2"
type input "350"
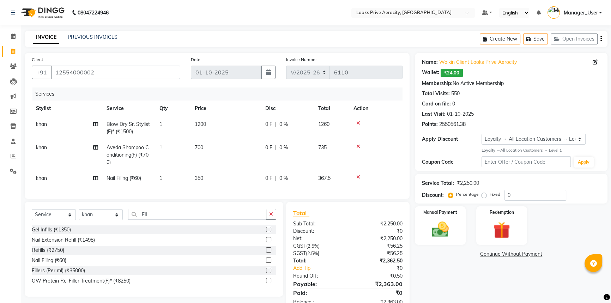
click at [166, 209] on div "Select Service Product Membership Package Voucher Prepaid Gift Card Select Styl…" at bounding box center [154, 249] width 259 height 95
drag, startPoint x: 160, startPoint y: 221, endPoint x: 125, endPoint y: 217, distance: 34.8
click at [125, 217] on div "Select Service Product Membership Package Voucher Prepaid Gift Card Select Styl…" at bounding box center [154, 217] width 244 height 17
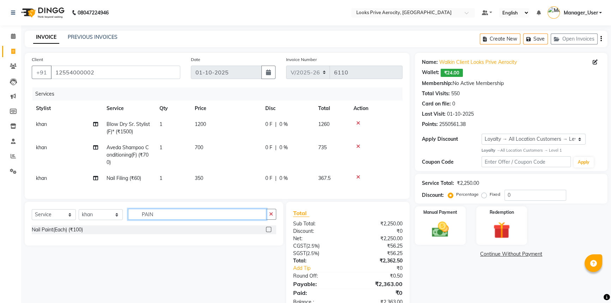
type input "PAIN"
click at [268, 232] on label at bounding box center [268, 229] width 5 height 5
click at [268, 232] on input "checkbox" at bounding box center [268, 230] width 5 height 5
checkbox input "true"
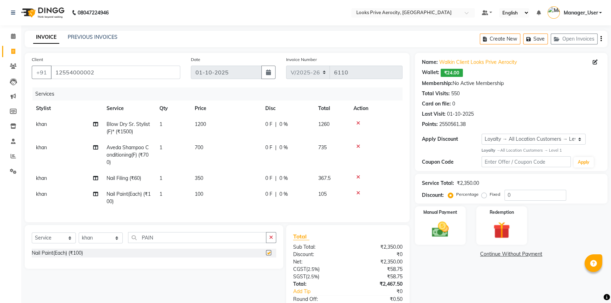
click at [226, 198] on td "100" at bounding box center [226, 197] width 71 height 23
select select "43243"
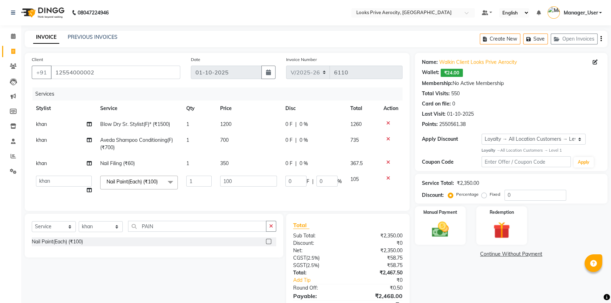
checkbox input "false"
drag, startPoint x: 241, startPoint y: 182, endPoint x: 208, endPoint y: 177, distance: 32.9
click at [208, 177] on tr "Aman_Barber Amit Amu Dharma Erica CR Eric_asst Esha Ishita kapil khan Manager_U…" at bounding box center [217, 184] width 371 height 27
type input "350"
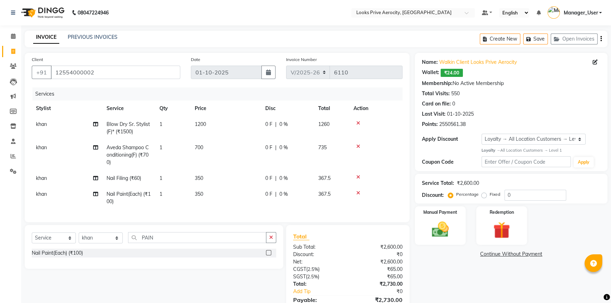
drag, startPoint x: 207, startPoint y: 275, endPoint x: 201, endPoint y: 265, distance: 11.7
click at [206, 275] on div "Select Service Product Membership Package Voucher Prepaid Gift Card Select Styl…" at bounding box center [151, 277] width 264 height 104
drag, startPoint x: 165, startPoint y: 242, endPoint x: 135, endPoint y: 240, distance: 30.4
click at [135, 240] on input "PAIN" at bounding box center [197, 237] width 138 height 11
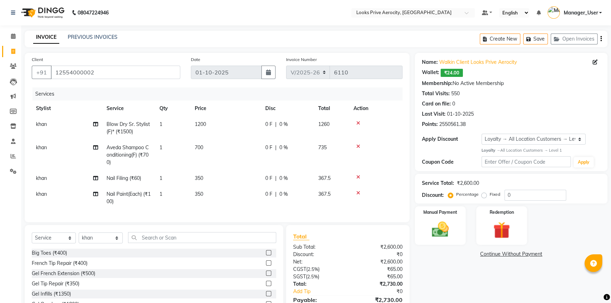
click at [50, 197] on td "khan" at bounding box center [67, 197] width 71 height 23
select select "43243"
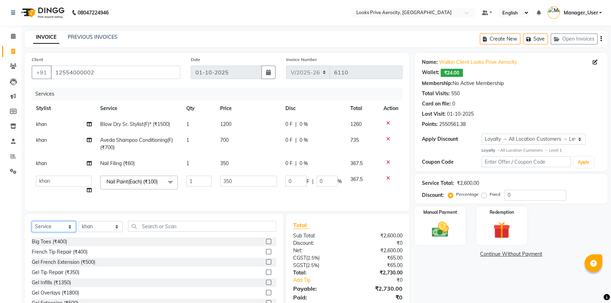
click at [68, 231] on select "Select Service Product Membership Package Voucher Prepaid Gift Card" at bounding box center [54, 226] width 44 height 11
select select "product"
click at [32, 226] on select "Select Service Product Membership Package Voucher Prepaid Gift Card" at bounding box center [54, 226] width 44 height 11
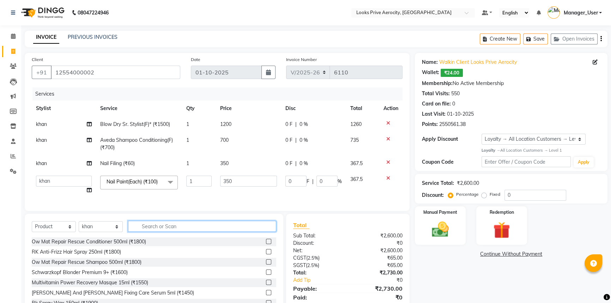
click at [163, 229] on input "text" at bounding box center [202, 226] width 148 height 11
click at [50, 163] on td "khan" at bounding box center [64, 164] width 64 height 16
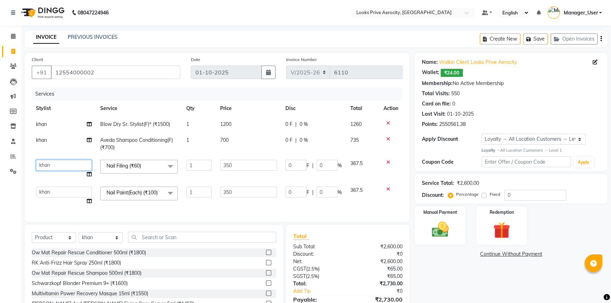
click at [56, 164] on select "Aman_Barber Amit Amu Dharma Erica CR Eric_asst Esha Ishita kapil khan Manager_U…" at bounding box center [64, 165] width 56 height 11
click at [55, 195] on select "Aman_Barber Amit Amu Dharma Erica CR Eric_asst Esha Ishita kapil khan Manager_U…" at bounding box center [64, 192] width 56 height 11
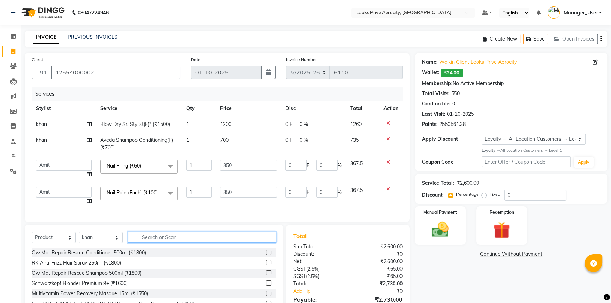
click at [168, 242] on input "text" at bounding box center [202, 237] width 148 height 11
click at [168, 243] on input "text" at bounding box center [202, 237] width 148 height 11
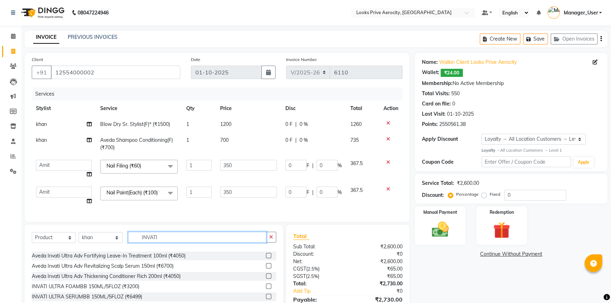
scroll to position [32, 0]
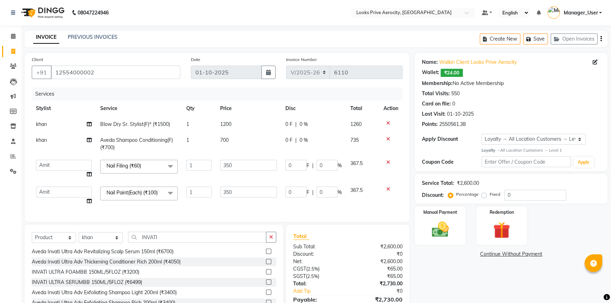
click at [266, 295] on label at bounding box center [268, 292] width 5 height 5
click at [266, 295] on input "checkbox" at bounding box center [268, 292] width 5 height 5
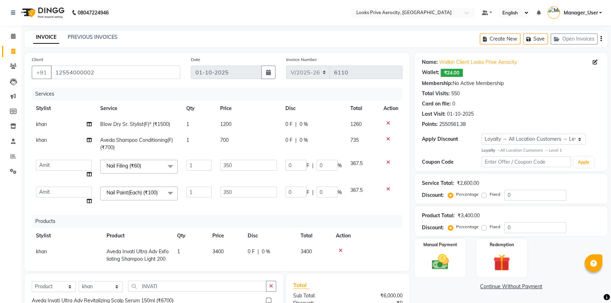
click at [236, 250] on td "3400" at bounding box center [225, 259] width 35 height 31
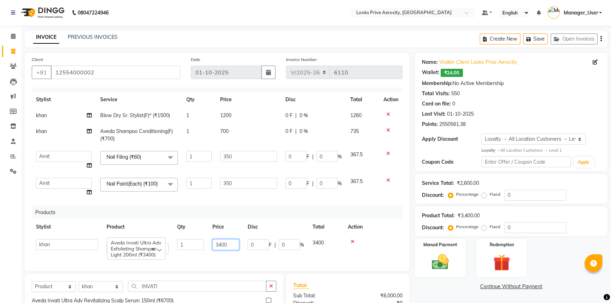
scroll to position [14, 0]
drag, startPoint x: 237, startPoint y: 251, endPoint x: 194, endPoint y: 255, distance: 42.9
click at [194, 255] on div "Services Stylist Service Qty Price Disc Total Action khan Blow Dry Sr. Stylist(…" at bounding box center [217, 175] width 371 height 176
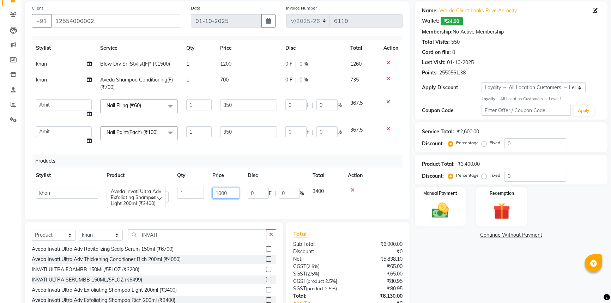
scroll to position [100, 0]
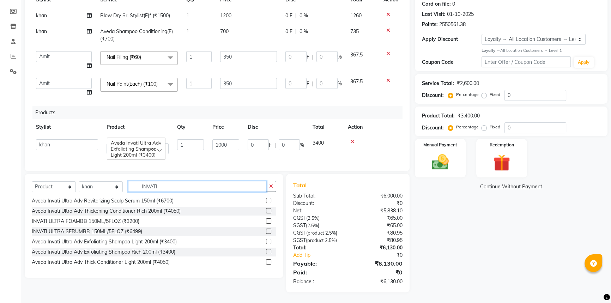
click at [130, 186] on input "INVATI" at bounding box center [197, 186] width 138 height 11
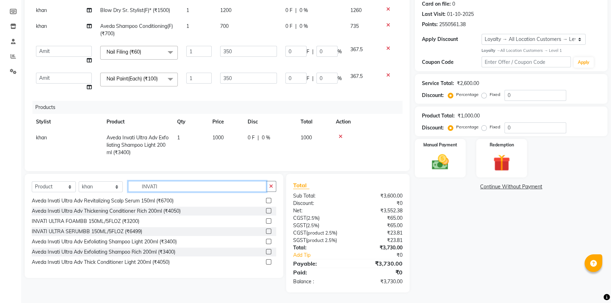
drag, startPoint x: 177, startPoint y: 186, endPoint x: 133, endPoint y: 184, distance: 43.8
click at [133, 184] on input "INVATI" at bounding box center [197, 186] width 138 height 11
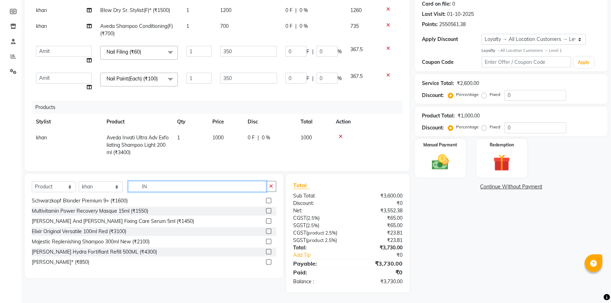
scroll to position [0, 0]
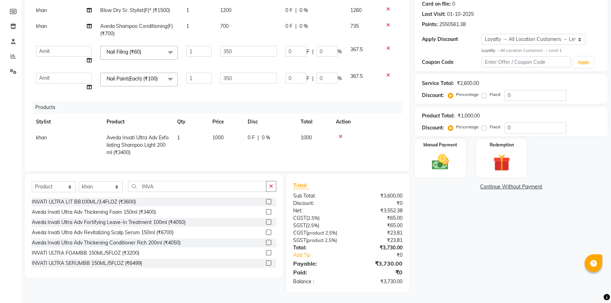
click at [266, 241] on label at bounding box center [268, 242] width 5 height 5
click at [266, 241] on input "checkbox" at bounding box center [268, 243] width 5 height 5
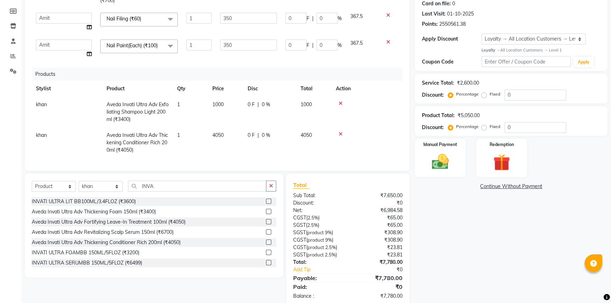
click at [237, 134] on td "4050" at bounding box center [225, 142] width 35 height 31
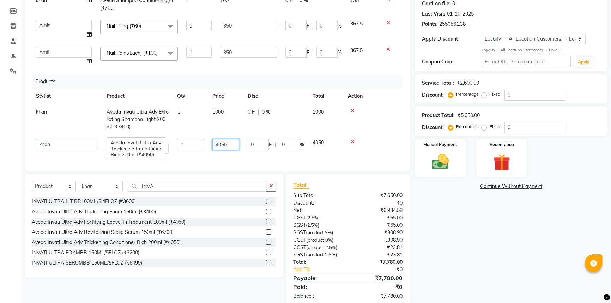
drag, startPoint x: 231, startPoint y: 138, endPoint x: 182, endPoint y: 137, distance: 48.7
click at [182, 137] on tr "Aman_Barber Amit Amu Dharma Erica CR Eric_asst Esha Ishita kapil khan Manager_U…" at bounding box center [217, 146] width 371 height 23
click at [550, 261] on div "Name: Walkin Client Looks Prive Aerocity Wallet: ₹24.00 Membership: No Active M…" at bounding box center [514, 130] width 198 height 354
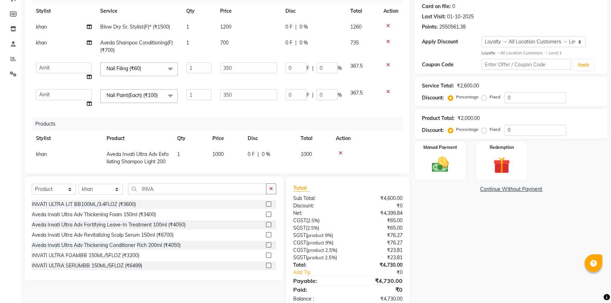
scroll to position [83, 0]
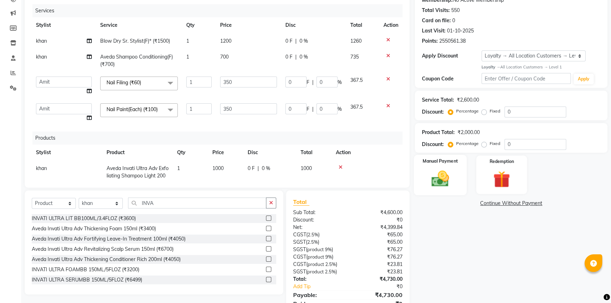
click at [438, 177] on img at bounding box center [440, 179] width 29 height 20
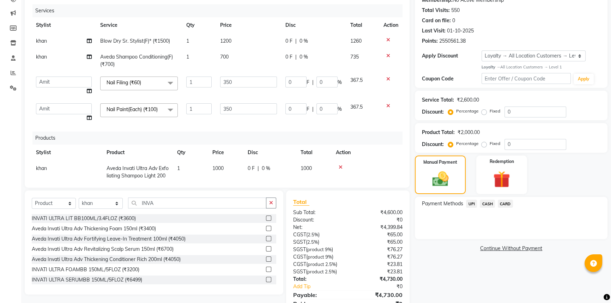
click at [472, 205] on span "UPI" at bounding box center [471, 204] width 11 height 8
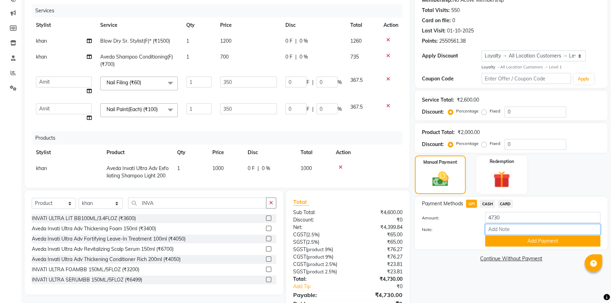
drag, startPoint x: 487, startPoint y: 229, endPoint x: 473, endPoint y: 249, distance: 24.4
click at [487, 229] on input "Note:" at bounding box center [542, 229] width 115 height 11
paste input "527456041056"
click at [508, 239] on button "Add Payment" at bounding box center [542, 241] width 115 height 11
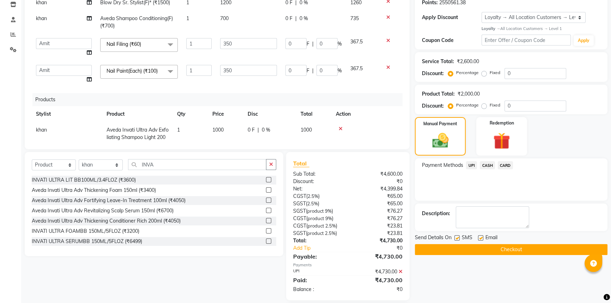
scroll to position [165, 0]
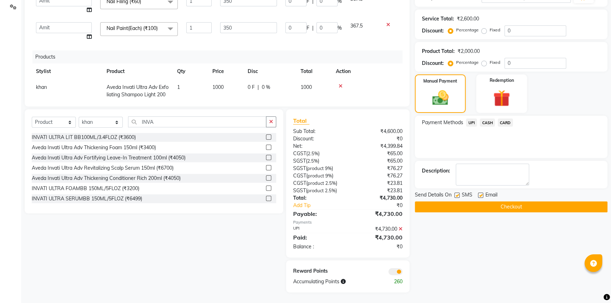
click at [483, 201] on button "Checkout" at bounding box center [511, 206] width 193 height 11
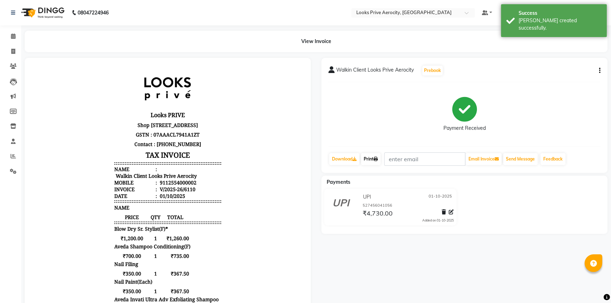
click at [371, 155] on link "Print" at bounding box center [371, 159] width 20 height 12
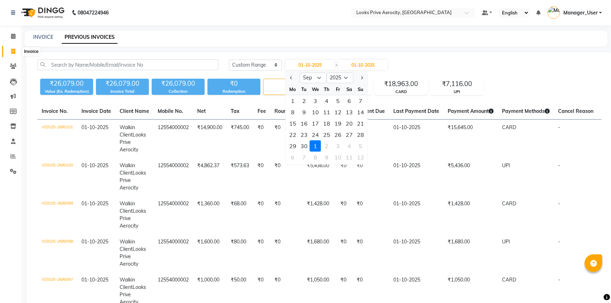
select select "range"
select select "9"
select select "2025"
click at [14, 52] on icon at bounding box center [13, 51] width 4 height 5
select select "service"
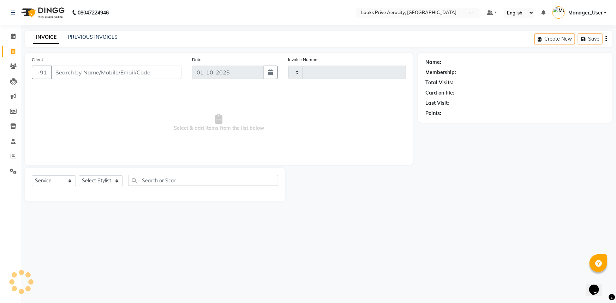
type input "6110"
select select "5913"
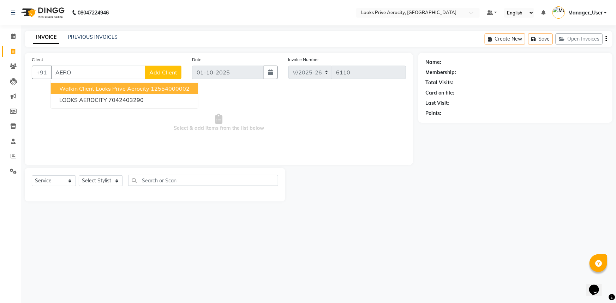
click at [82, 88] on span "Walkin Client Looks Prive Aerocity" at bounding box center [104, 88] width 90 height 7
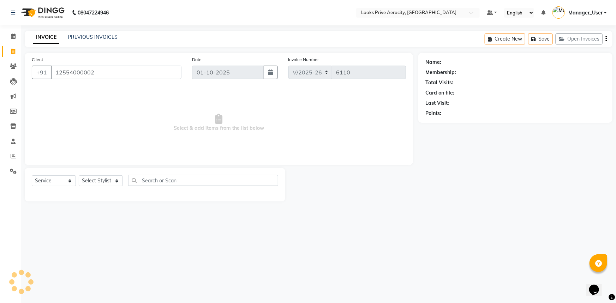
type input "12554000002"
click at [90, 180] on select "Select Stylist Aman_Barber Amit Amu Dharma [PERSON_NAME] Eric_asst [PERSON_NAME…" at bounding box center [101, 180] width 44 height 11
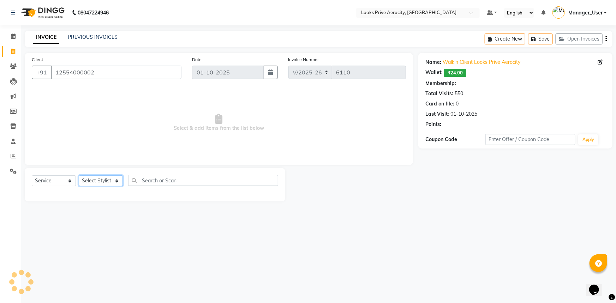
select select "1: Object"
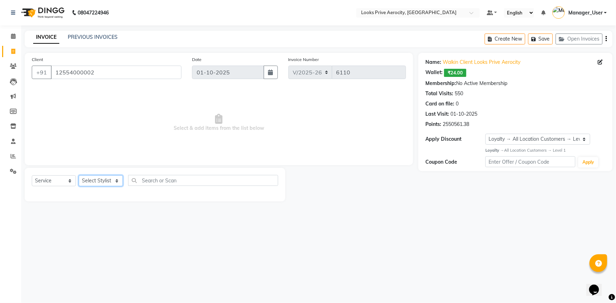
select select "43244"
click at [79, 175] on select "Select Stylist Aman_Barber Amit Amu Dharma [PERSON_NAME] Eric_asst [PERSON_NAME…" at bounding box center [101, 180] width 44 height 11
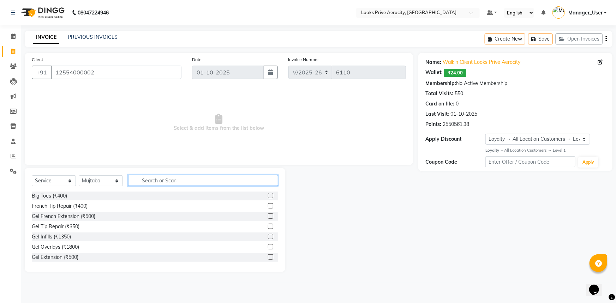
click at [145, 182] on input "text" at bounding box center [203, 180] width 150 height 11
type input "CUT"
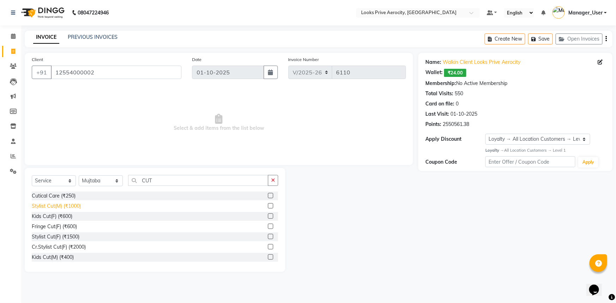
click at [76, 208] on div "Stylist Cut(M) (₹1000)" at bounding box center [56, 206] width 49 height 7
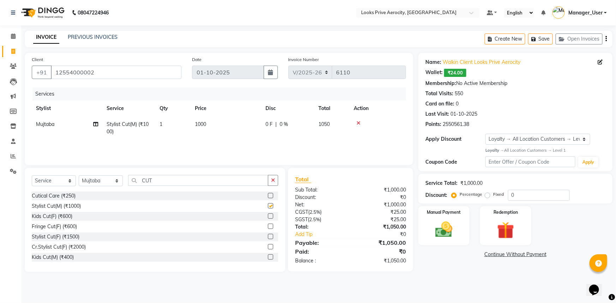
checkbox input "false"
drag, startPoint x: 157, startPoint y: 180, endPoint x: 26, endPoint y: 180, distance: 130.5
click at [49, 184] on div "Select Service Product Membership Package Voucher Prepaid Gift Card Select Styl…" at bounding box center [155, 183] width 246 height 17
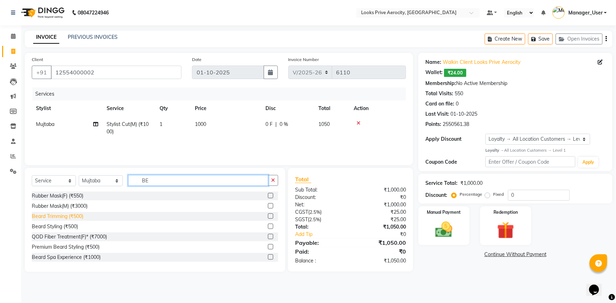
type input "BE"
click at [49, 217] on div "Beard Trimming (₹500)" at bounding box center [58, 216] width 52 height 7
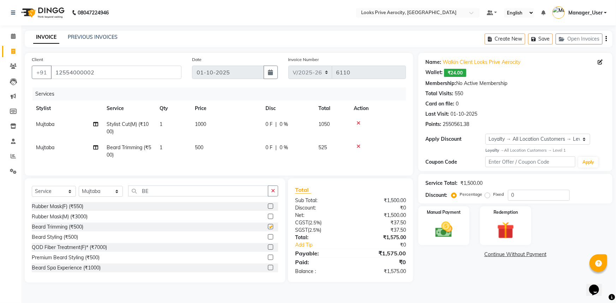
checkbox input "false"
drag, startPoint x: 153, startPoint y: 195, endPoint x: 26, endPoint y: 195, distance: 127.0
click at [88, 201] on div "Select Service Product Membership Package Voucher Prepaid Gift Card Select Styl…" at bounding box center [155, 194] width 246 height 17
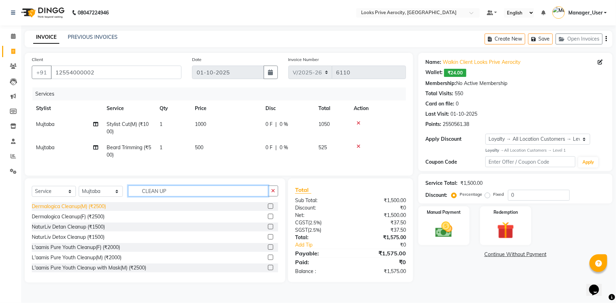
type input "CLEAN UP"
click at [77, 210] on div "Dermalogica Cleanup(M) (₹2500)" at bounding box center [69, 206] width 74 height 7
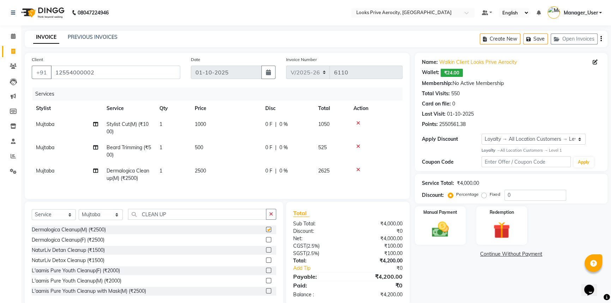
checkbox input "false"
click at [204, 170] on span "2500" at bounding box center [200, 171] width 11 height 6
select select "43244"
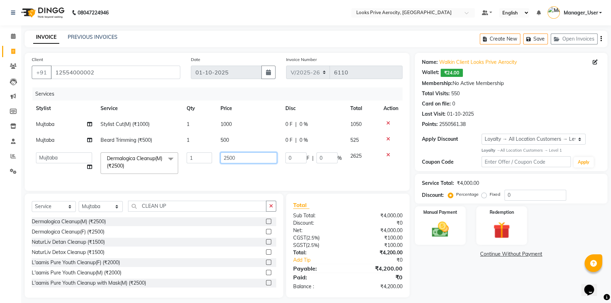
drag, startPoint x: 225, startPoint y: 158, endPoint x: 201, endPoint y: 162, distance: 25.0
click at [211, 162] on tr "Aman_Barber Amit Amu Dharma [PERSON_NAME] CR Eric_asst [PERSON_NAME] [PERSON_NA…" at bounding box center [217, 163] width 371 height 30
type input "4500"
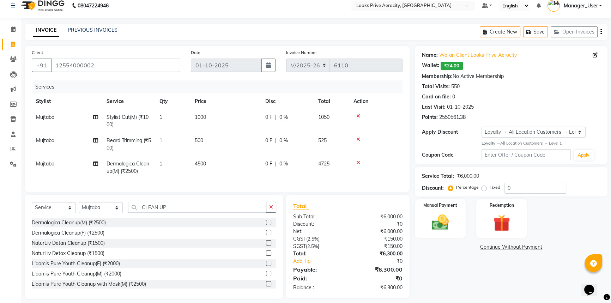
scroll to position [18, 0]
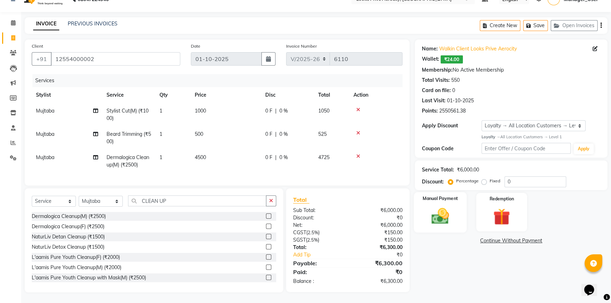
click at [445, 220] on img at bounding box center [440, 216] width 29 height 20
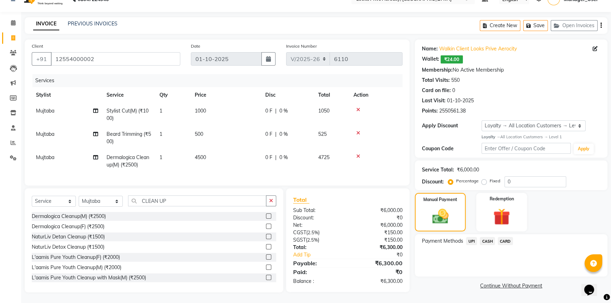
click at [486, 237] on span "CASH" at bounding box center [487, 241] width 15 height 8
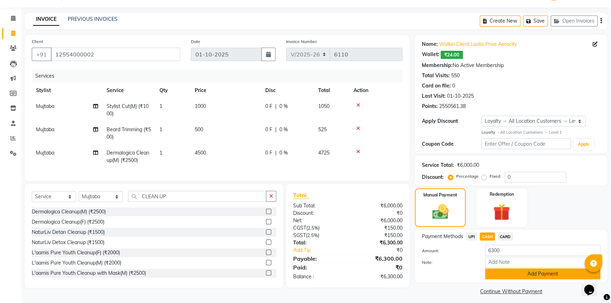
click at [494, 276] on button "Add Payment" at bounding box center [542, 273] width 115 height 11
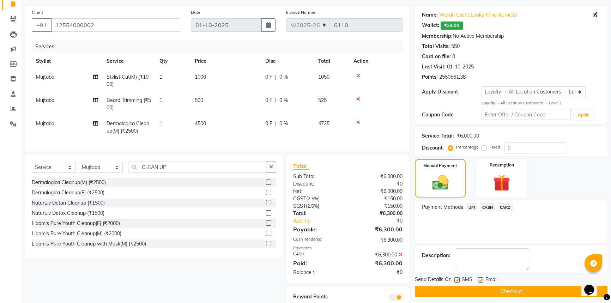
scroll to position [78, 0]
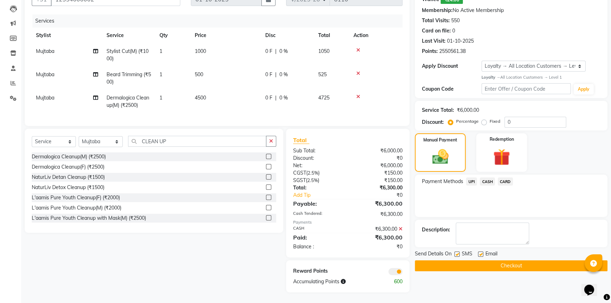
drag, startPoint x: 496, startPoint y: 260, endPoint x: 499, endPoint y: 251, distance: 9.6
click at [496, 260] on button "Checkout" at bounding box center [511, 265] width 193 height 11
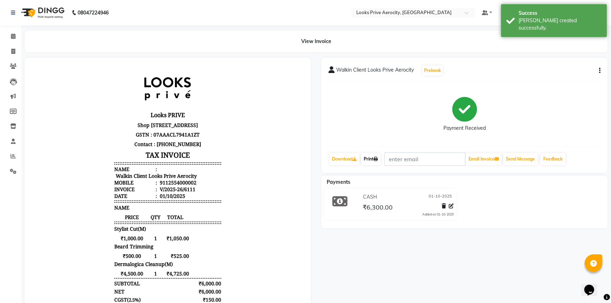
click at [368, 156] on link "Print" at bounding box center [371, 159] width 20 height 12
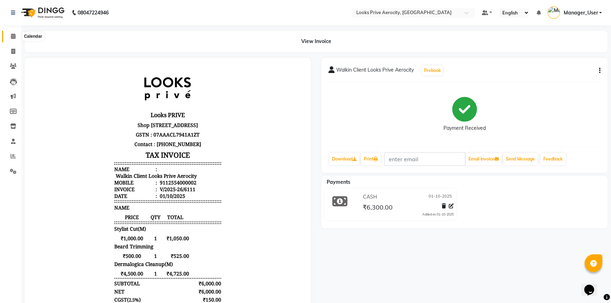
click at [15, 36] on icon at bounding box center [13, 36] width 5 height 5
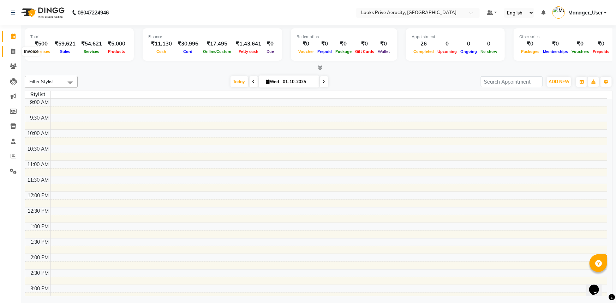
click at [11, 52] on icon at bounding box center [13, 51] width 4 height 5
select select "service"
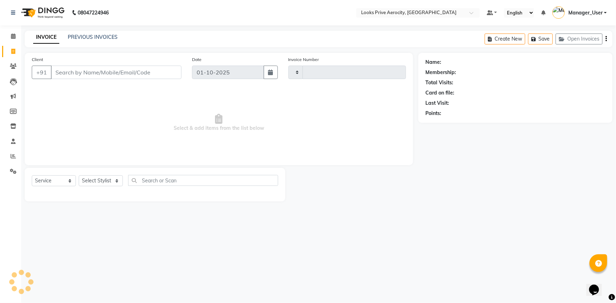
type input "6114"
select select "5913"
click at [10, 173] on icon at bounding box center [13, 171] width 7 height 5
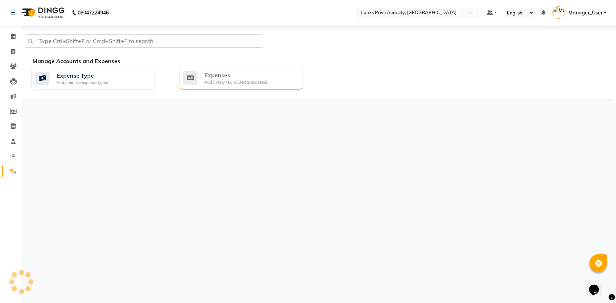
click at [229, 79] on div "Expenses" at bounding box center [235, 75] width 63 height 8
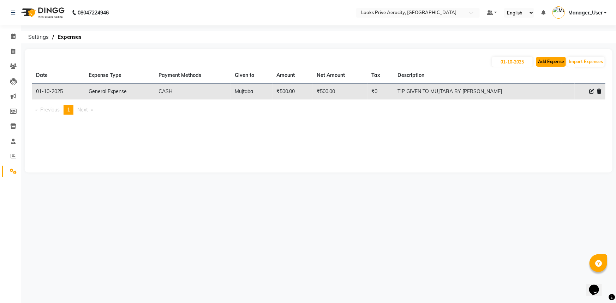
click at [546, 64] on button "Add Expense" at bounding box center [551, 62] width 30 height 10
select select "1"
select select "4876"
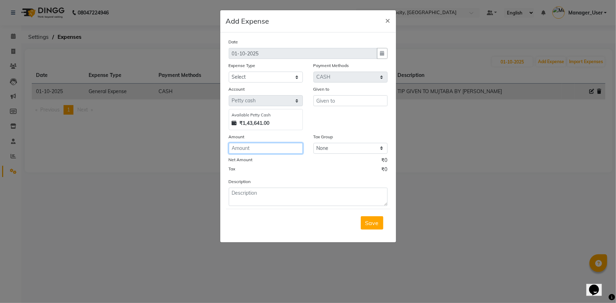
click at [255, 149] on input "number" at bounding box center [266, 148] width 74 height 11
type input "273"
click at [332, 107] on div "Given to" at bounding box center [350, 107] width 85 height 45
click at [331, 101] on input "text" at bounding box center [350, 100] width 74 height 11
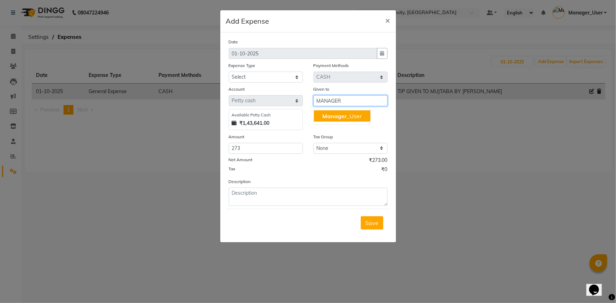
click at [333, 115] on span "Manager" at bounding box center [334, 116] width 24 height 7
type input "Manager_User"
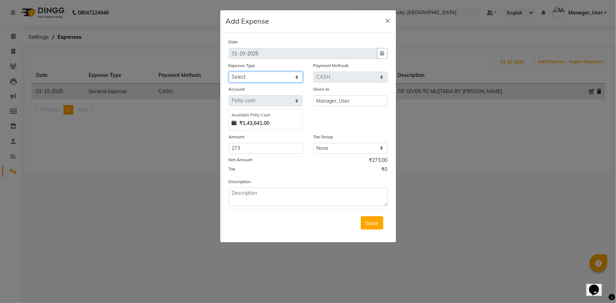
click at [273, 76] on select "Select Accommodation Aesthetics Bank Deposit BLINKIT Cash Handover Client Refun…" at bounding box center [266, 77] width 74 height 11
select select "23704"
click at [229, 72] on select "Select Accommodation Aesthetics Bank Deposit BLINKIT Cash Handover Client Refun…" at bounding box center [266, 77] width 74 height 11
click at [239, 203] on textarea at bounding box center [308, 197] width 159 height 18
type textarea "R"
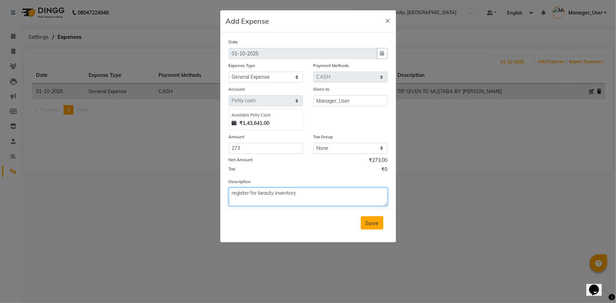
type textarea "register for beauty inventory"
click at [373, 219] on button "Save" at bounding box center [372, 222] width 23 height 13
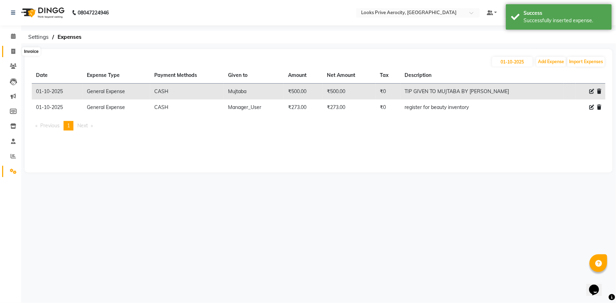
click at [12, 50] on icon at bounding box center [13, 51] width 4 height 5
select select "service"
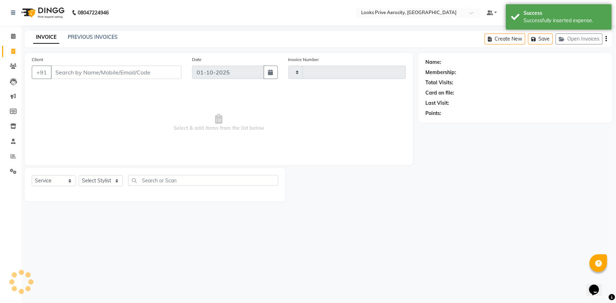
type input "6114"
select select "5913"
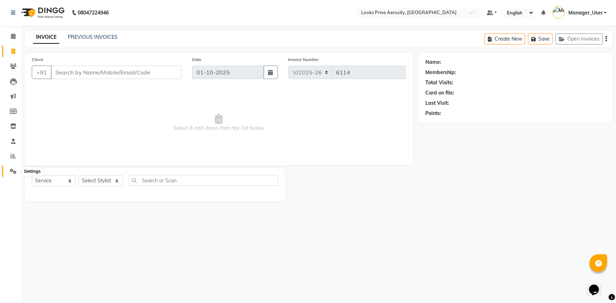
click at [9, 168] on span at bounding box center [13, 172] width 12 height 8
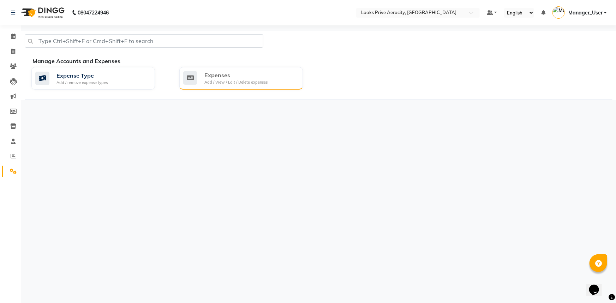
click at [268, 80] on div "Expenses Add / View / Edit / Delete expenses" at bounding box center [240, 78] width 114 height 14
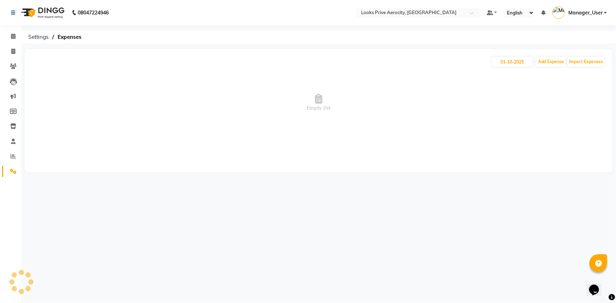
click at [557, 53] on div "01-10-2025 Add Expense Import Expenses Empty list" at bounding box center [318, 110] width 587 height 123
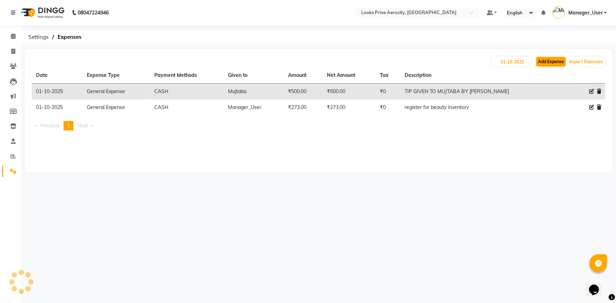
click at [554, 59] on button "Add Expense" at bounding box center [551, 62] width 30 height 10
select select "1"
select select "4876"
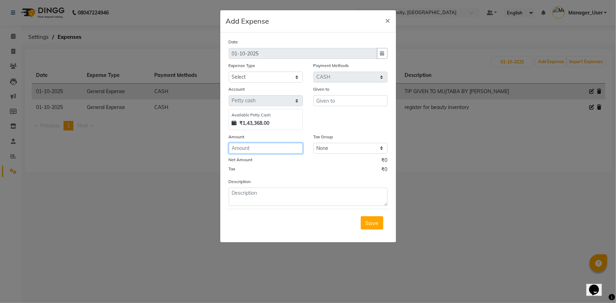
click at [269, 152] on input "number" at bounding box center [266, 148] width 74 height 11
type input "1500"
click at [325, 100] on input "text" at bounding box center [350, 100] width 74 height 11
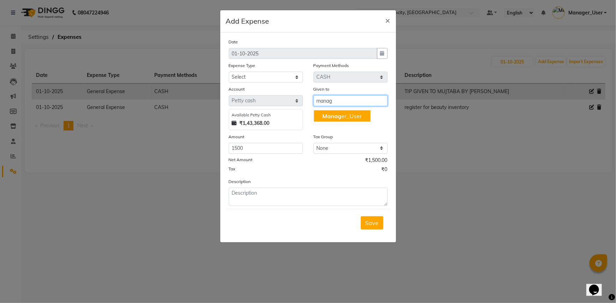
click at [354, 121] on button "Manag er_User" at bounding box center [342, 115] width 56 height 11
type input "Manager_User"
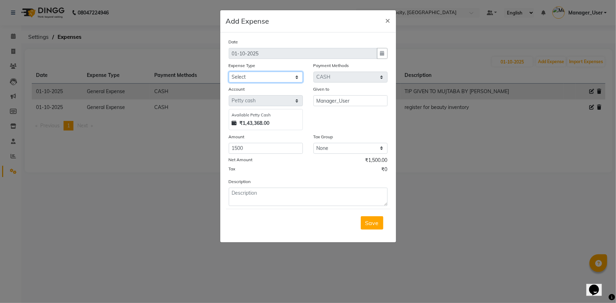
click at [244, 79] on select "Select Accommodation Aesthetics Bank Deposit BLINKIT Cash Handover Client Refun…" at bounding box center [266, 77] width 74 height 11
select select "23704"
click at [229, 72] on select "Select Accommodation Aesthetics Bank Deposit BLINKIT Cash Handover Client Refun…" at bounding box center [266, 77] width 74 height 11
click at [261, 198] on textarea at bounding box center [308, 197] width 159 height 18
type textarea "p"
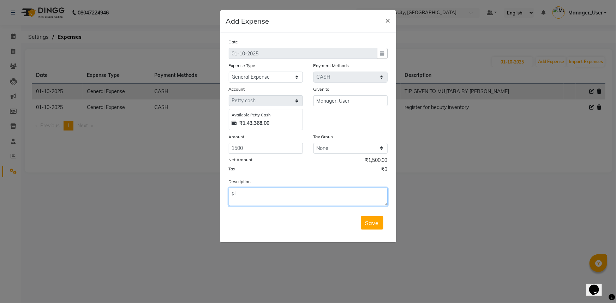
type textarea "p"
type textarea "payment to the planter"
click at [369, 228] on button "Save" at bounding box center [372, 222] width 23 height 13
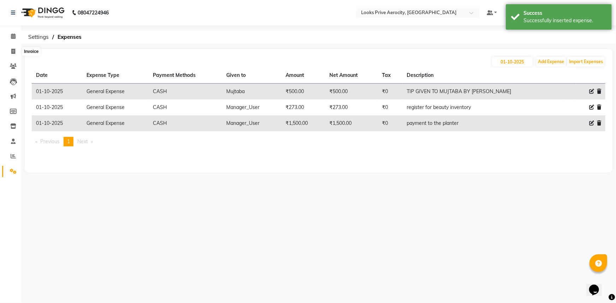
click at [10, 44] on li "Invoice" at bounding box center [10, 51] width 21 height 15
drag, startPoint x: 8, startPoint y: 54, endPoint x: 12, endPoint y: 56, distance: 4.8
click at [8, 54] on span at bounding box center [13, 52] width 12 height 8
select select "service"
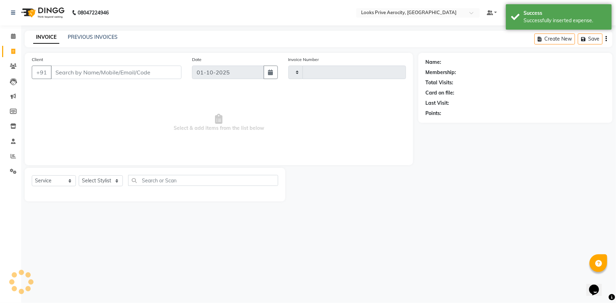
type input "6114"
select select "5913"
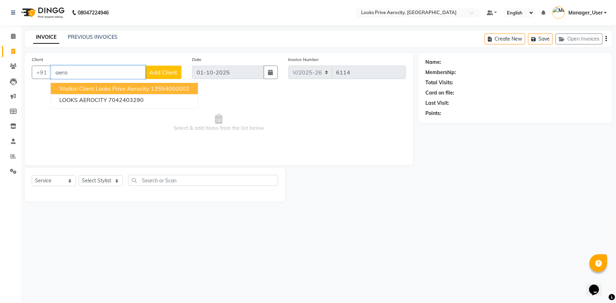
click at [70, 87] on span "Walkin Client Looks Prive Aerocity" at bounding box center [104, 88] width 90 height 7
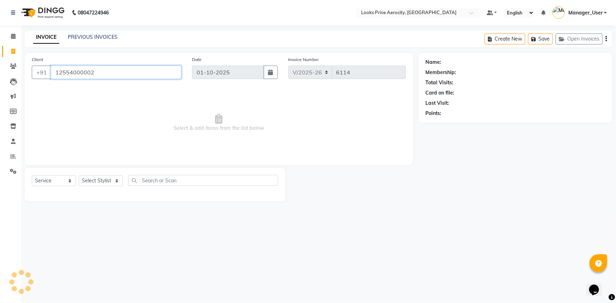
type input "12554000002"
drag, startPoint x: 88, startPoint y: 182, endPoint x: 91, endPoint y: 176, distance: 6.6
click at [88, 182] on select "Select Stylist Aman_Barber Amit Amu Dharma [PERSON_NAME] Eric_asst [PERSON_NAME…" at bounding box center [101, 180] width 44 height 11
select select "65946"
click at [79, 175] on select "Select Stylist Aman_Barber Amit Amu Dharma [PERSON_NAME] Eric_asst [PERSON_NAME…" at bounding box center [101, 180] width 44 height 11
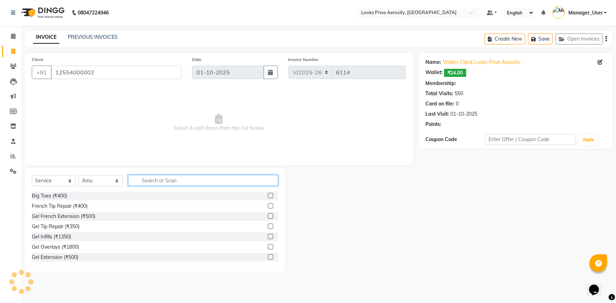
click at [148, 185] on input "text" at bounding box center [203, 180] width 150 height 11
select select "1: Object"
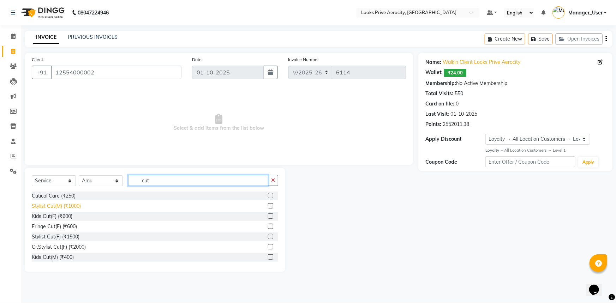
type input "cut"
drag, startPoint x: 70, startPoint y: 206, endPoint x: 120, endPoint y: 201, distance: 50.1
click at [73, 207] on div "Stylist Cut(M) (₹1000)" at bounding box center [56, 206] width 49 height 7
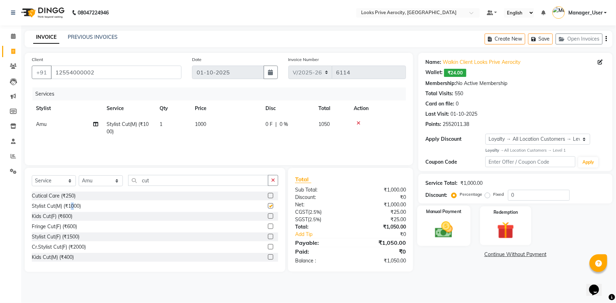
checkbox input "false"
click at [452, 234] on img at bounding box center [443, 229] width 29 height 20
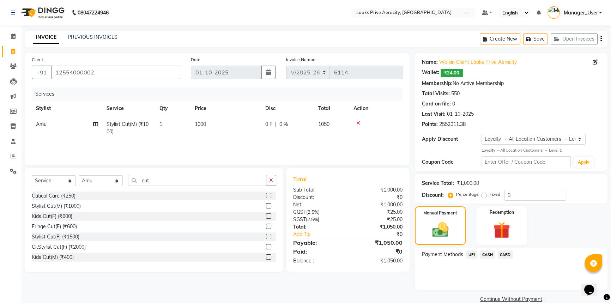
click at [488, 254] on span "CASH" at bounding box center [487, 254] width 15 height 8
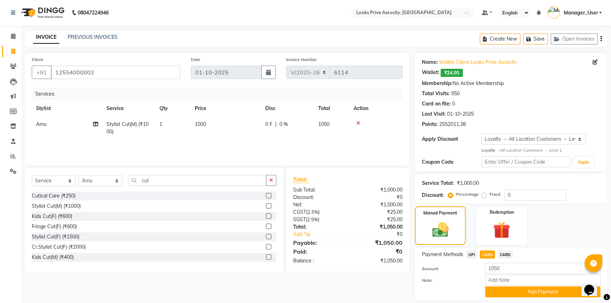
click at [492, 293] on button "Add Payment" at bounding box center [542, 291] width 115 height 11
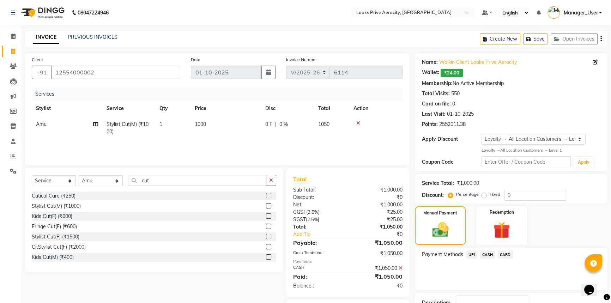
scroll to position [52, 0]
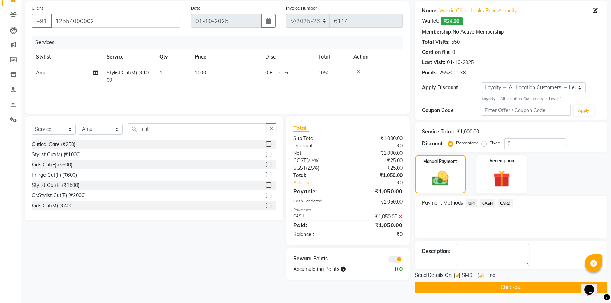
click at [489, 284] on button "Checkout" at bounding box center [511, 287] width 193 height 11
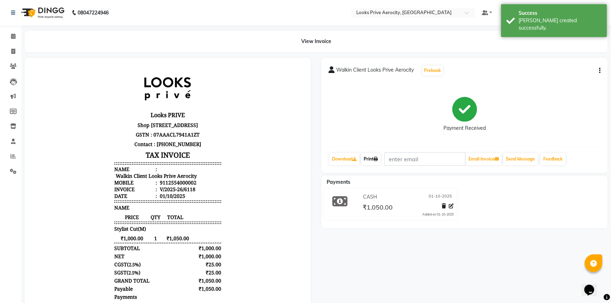
click at [374, 161] on link "Print" at bounding box center [371, 159] width 20 height 12
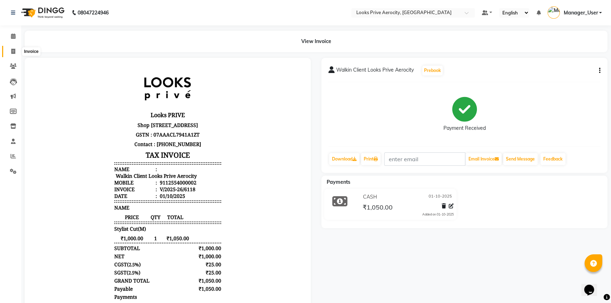
drag, startPoint x: 16, startPoint y: 52, endPoint x: 36, endPoint y: 56, distance: 21.2
click at [15, 52] on span at bounding box center [13, 52] width 12 height 8
select select "service"
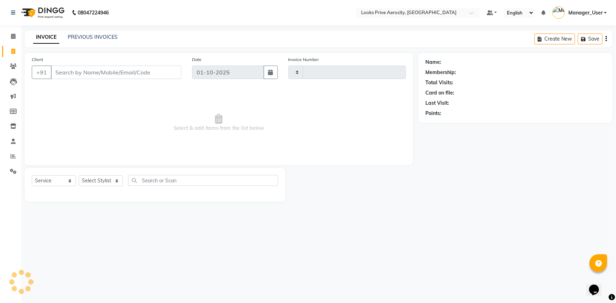
type input "6119"
select select "5913"
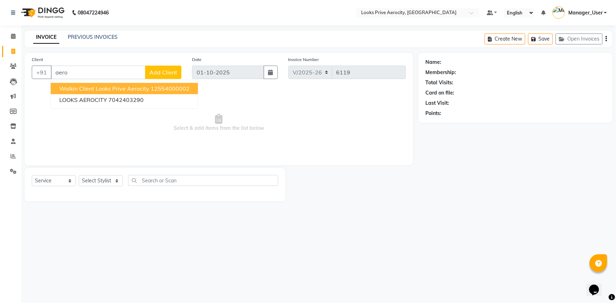
click at [105, 90] on span "Walkin Client Looks Prive Aerocity" at bounding box center [104, 88] width 90 height 7
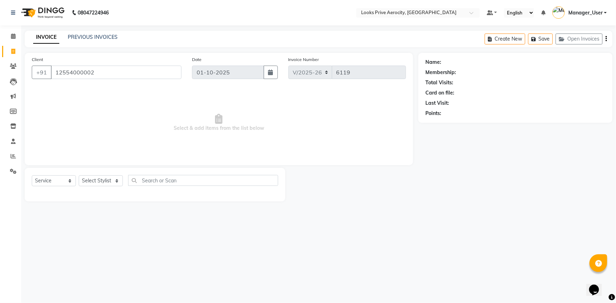
type input "12554000002"
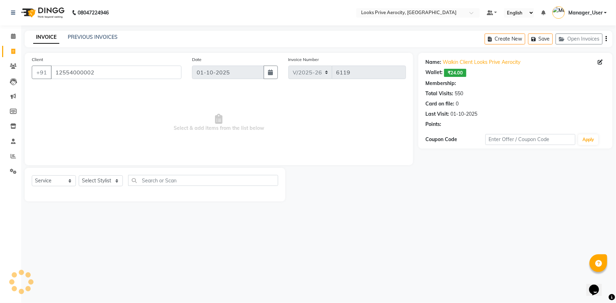
select select "1: Object"
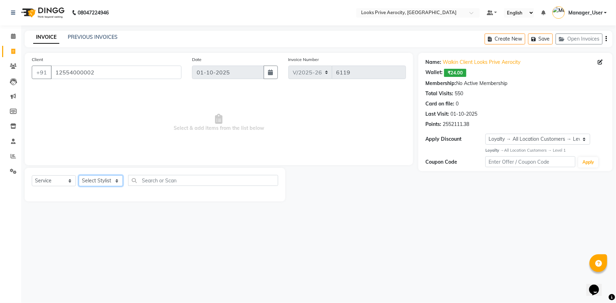
click at [95, 182] on select "Select Stylist Aman_Barber Amit Amu Dharma [PERSON_NAME] Eric_asst [PERSON_NAME…" at bounding box center [101, 180] width 44 height 11
click at [105, 182] on select "Select Stylist Aman_Barber Amit Amu Dharma [PERSON_NAME] Eric_asst [PERSON_NAME…" at bounding box center [101, 180] width 44 height 11
select select "66241"
click at [79, 175] on select "Select Stylist Aman_Barber Amit Amu Dharma [PERSON_NAME] Eric_asst [PERSON_NAME…" at bounding box center [101, 180] width 44 height 11
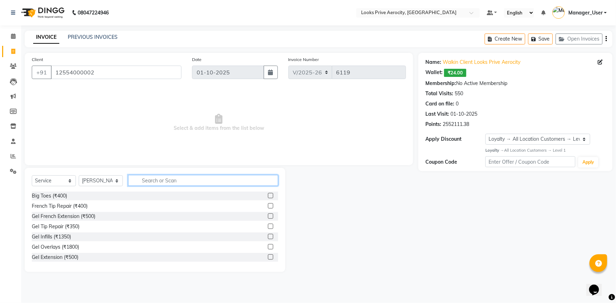
click at [148, 180] on input "text" at bounding box center [203, 180] width 150 height 11
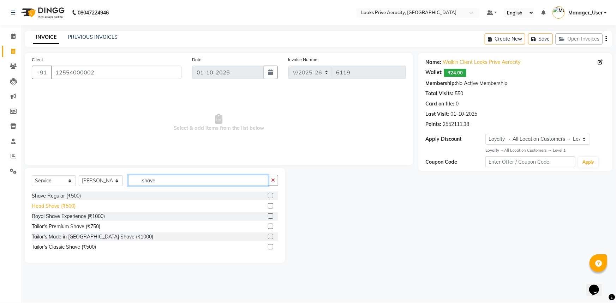
type input "shave"
click at [58, 203] on div "Head Shave (₹500)" at bounding box center [54, 206] width 44 height 7
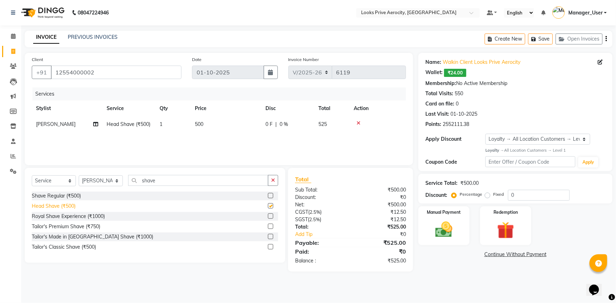
checkbox input "false"
click at [63, 197] on div "Shave Regular (₹500)" at bounding box center [56, 195] width 49 height 7
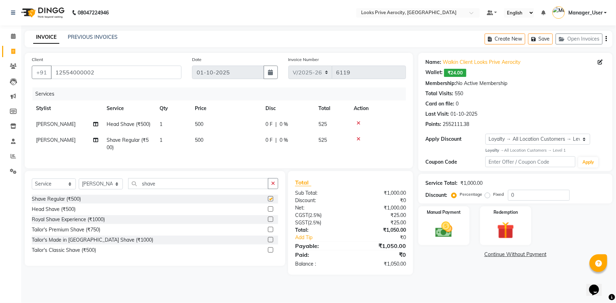
checkbox input "false"
click at [357, 121] on icon at bounding box center [358, 123] width 4 height 5
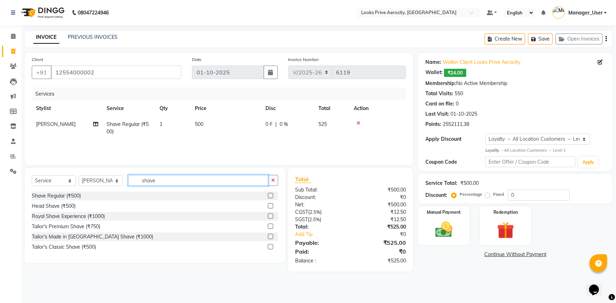
drag, startPoint x: 170, startPoint y: 183, endPoint x: 0, endPoint y: 181, distance: 170.1
click at [0, 182] on app-home "08047224946 Select Location × Looks Prive Aerocity, Delhi Default Panel My Pane…" at bounding box center [308, 141] width 616 height 282
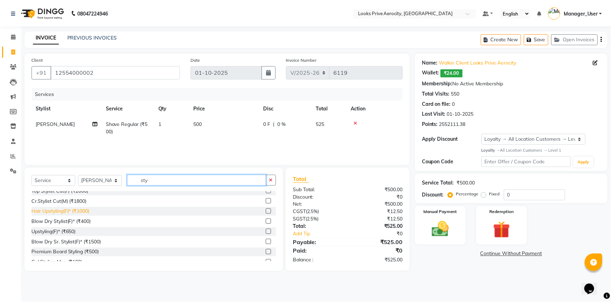
scroll to position [96, 0]
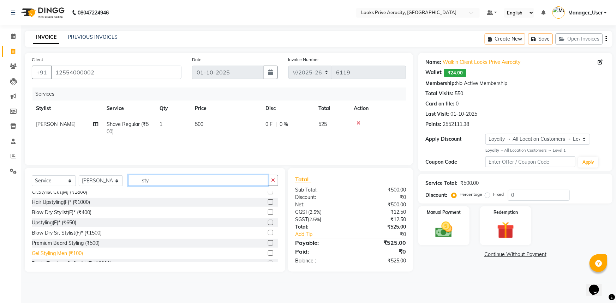
type input "sty"
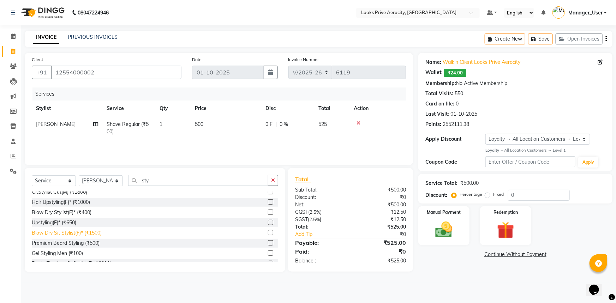
drag, startPoint x: 60, startPoint y: 251, endPoint x: 64, endPoint y: 248, distance: 5.2
click at [60, 252] on div "Gel Styling Men (₹100)" at bounding box center [57, 253] width 51 height 7
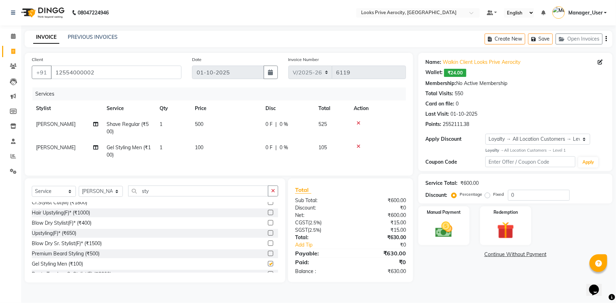
checkbox input "false"
click at [189, 151] on td "1" at bounding box center [172, 151] width 35 height 23
select select "66241"
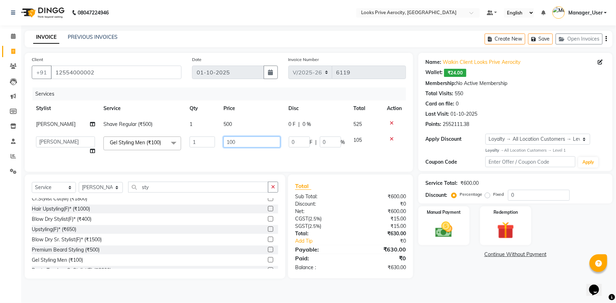
drag, startPoint x: 233, startPoint y: 142, endPoint x: 0, endPoint y: 149, distance: 233.3
click at [42, 149] on tr "Aman_Barber Amit Amu Dharma Erica CR Eric_asst Esha Ishita kapil khan Manager_U…" at bounding box center [219, 145] width 374 height 27
type input "350"
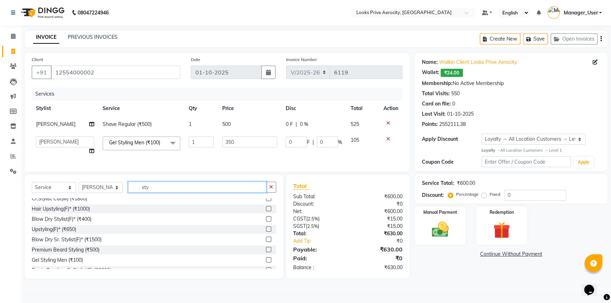
drag, startPoint x: 153, startPoint y: 193, endPoint x: 38, endPoint y: 193, distance: 115.0
click at [95, 194] on div "Select Service Product Membership Package Voucher Prepaid Gift Card Select Styl…" at bounding box center [154, 190] width 244 height 17
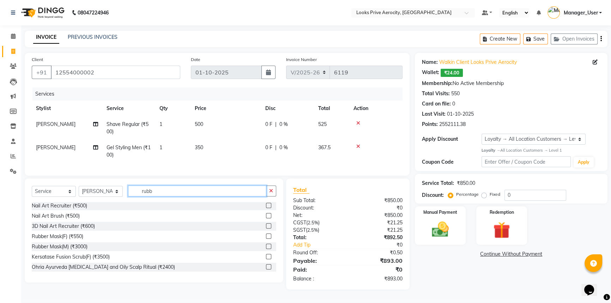
scroll to position [0, 0]
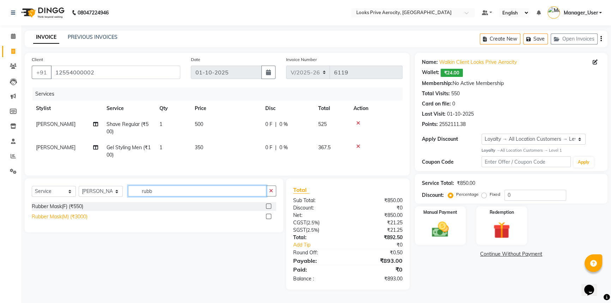
type input "rubb"
click at [74, 221] on div "Rubber Mask(M) (₹3000)" at bounding box center [60, 216] width 56 height 7
checkbox input "false"
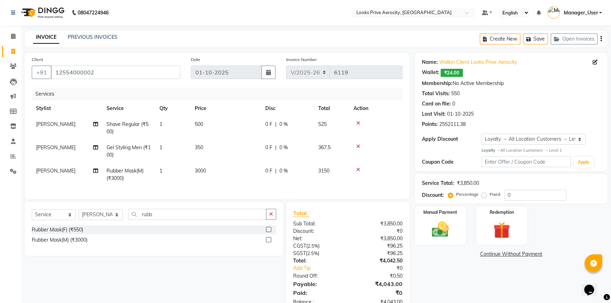
click at [180, 179] on td "1" at bounding box center [172, 174] width 35 height 23
select select "66241"
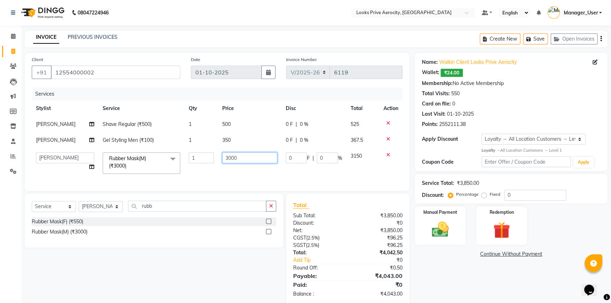
drag, startPoint x: 229, startPoint y: 158, endPoint x: 94, endPoint y: 152, distance: 134.9
click at [110, 153] on tr "Aman_Barber Amit Amu Dharma Erica CR Eric_asst Esha Ishita kapil khan Manager_U…" at bounding box center [217, 163] width 371 height 30
type input "1500"
click at [106, 214] on div "Select Service Product Membership Package Voucher Prepaid Gift Card Select Styl…" at bounding box center [154, 209] width 244 height 17
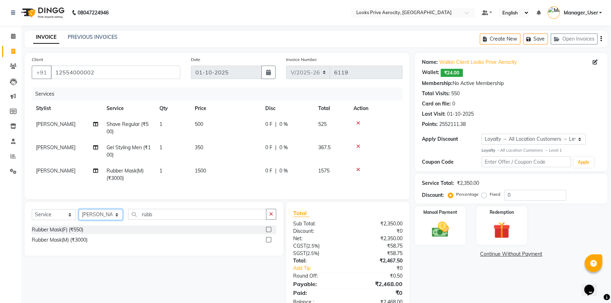
select select "43244"
click at [79, 214] on select "Select Stylist Aman_Barber Amit Amu Dharma [PERSON_NAME] Eric_asst [PERSON_NAME…" at bounding box center [101, 214] width 44 height 11
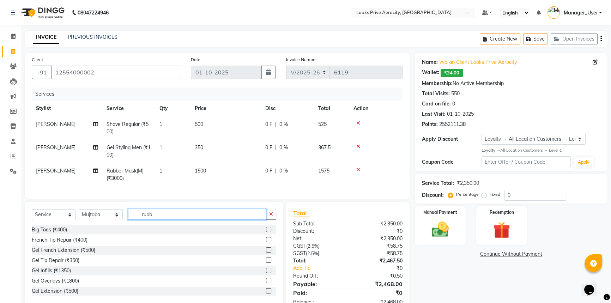
drag, startPoint x: 165, startPoint y: 219, endPoint x: 0, endPoint y: 222, distance: 164.8
click at [0, 223] on app-home "08047224946 Select Location × Looks Prive Aerocity, Delhi Default Panel My Pane…" at bounding box center [305, 162] width 611 height 324
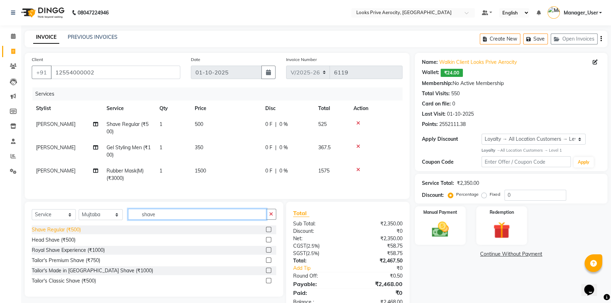
type input "shave"
click at [64, 234] on div "Shave Regular (₹500)" at bounding box center [56, 229] width 49 height 7
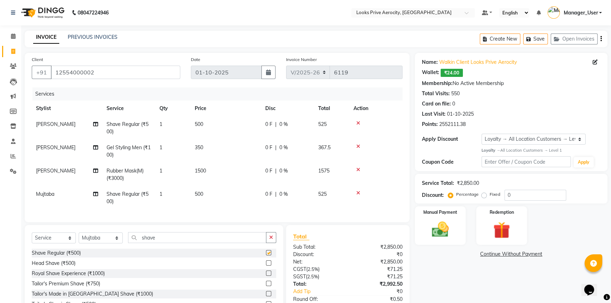
checkbox input "false"
drag, startPoint x: 161, startPoint y: 246, endPoint x: 70, endPoint y: 249, distance: 91.1
click at [71, 249] on div "Select Service Product Membership Package Voucher Prepaid Gift Card Select Styl…" at bounding box center [154, 240] width 244 height 17
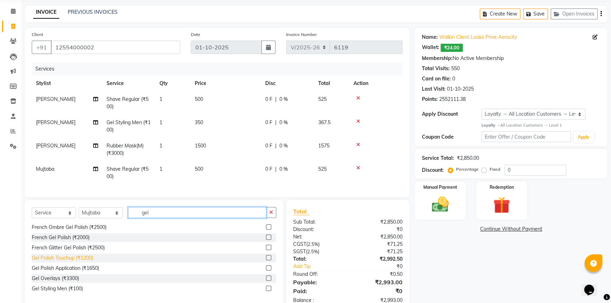
scroll to position [49, 0]
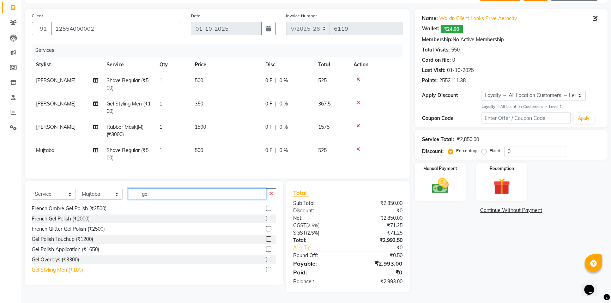
type input "gel"
click at [54, 272] on div "Gel Styling Men (₹100)" at bounding box center [57, 269] width 51 height 7
checkbox input "false"
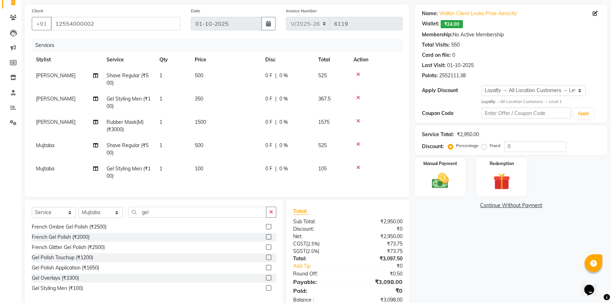
click at [203, 165] on td "100" at bounding box center [226, 172] width 71 height 23
select select "43244"
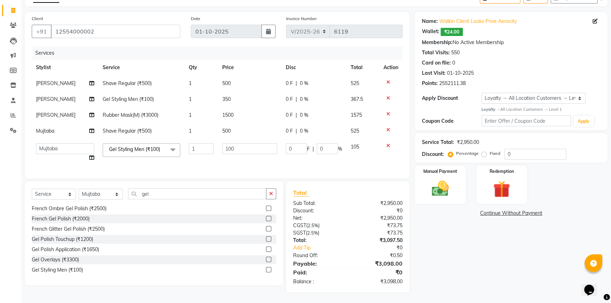
scroll to position [46, 0]
drag, startPoint x: 229, startPoint y: 145, endPoint x: 72, endPoint y: 152, distance: 157.9
click at [151, 151] on tr "Aman_Barber Amit Amu Dharma Erica CR Eric_asst Esha Ishita kapil khan Manager_U…" at bounding box center [217, 152] width 371 height 27
type input "350"
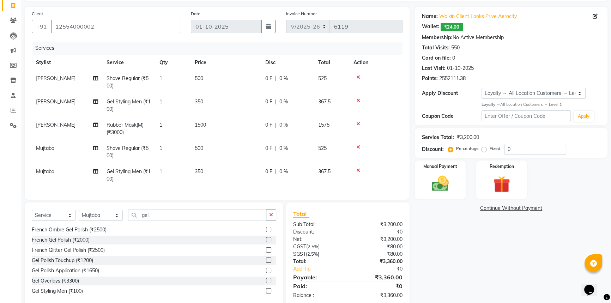
click at [227, 112] on tbody "Sanjeev Shave Regular (₹500) 1 500 0 F | 0 % 525 Sanjeev Gel Styling Men (₹100)…" at bounding box center [217, 129] width 371 height 116
click at [203, 125] on span "1500" at bounding box center [200, 125] width 11 height 6
select select "66241"
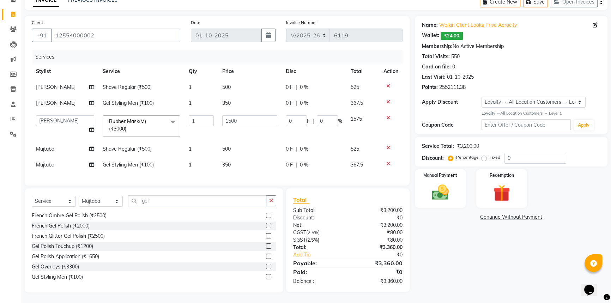
scroll to position [42, 0]
click at [231, 117] on input "1500" at bounding box center [249, 120] width 55 height 11
type input "1000"
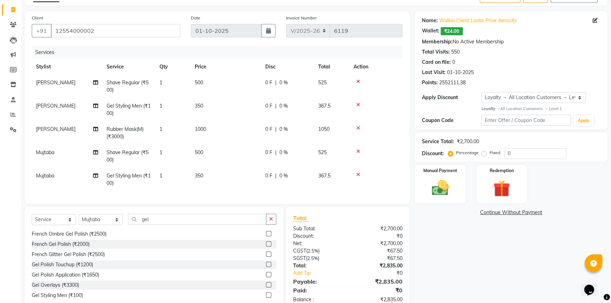
click at [234, 173] on div "Services Stylist Service Qty Price Disc Total Action Sanjeev Shave Regular (₹50…" at bounding box center [217, 121] width 371 height 151
drag, startPoint x: 158, startPoint y: 226, endPoint x: 49, endPoint y: 223, distance: 109.4
click at [61, 225] on div "Select Service Product Membership Package Voucher Prepaid Gift Card Select Styl…" at bounding box center [154, 222] width 244 height 17
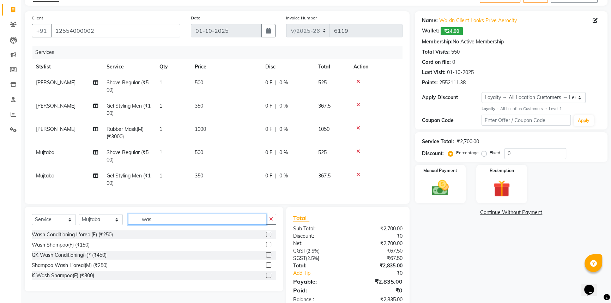
scroll to position [0, 0]
type input "wash"
click at [76, 249] on div "Wash Shampoo(F) (₹150)" at bounding box center [61, 244] width 58 height 7
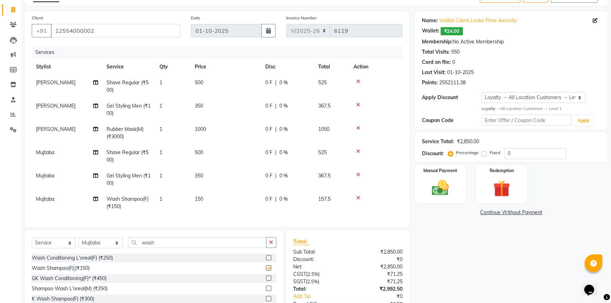
checkbox input "false"
click at [204, 199] on td "150" at bounding box center [226, 202] width 71 height 23
select select "43244"
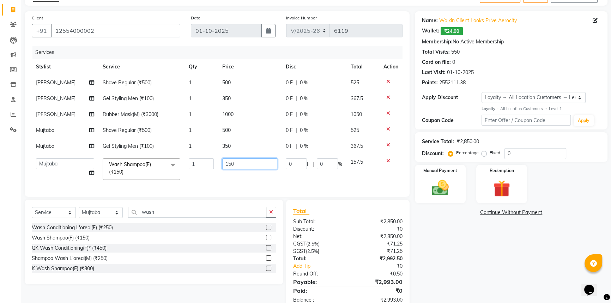
drag, startPoint x: 212, startPoint y: 167, endPoint x: 158, endPoint y: 169, distance: 54.4
click at [158, 169] on tr "Aman_Barber Amit Amu Dharma [PERSON_NAME] CR Eric_asst [PERSON_NAME] [PERSON_NA…" at bounding box center [217, 169] width 371 height 30
type input "350"
click at [221, 180] on tbody "Sanjeev Shave Regular (₹500) 1 500 0 F | 0 % 525 Sanjeev Gel Styling Men (₹100)…" at bounding box center [217, 129] width 371 height 109
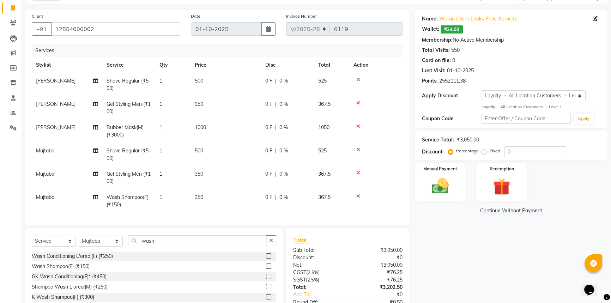
scroll to position [92, 0]
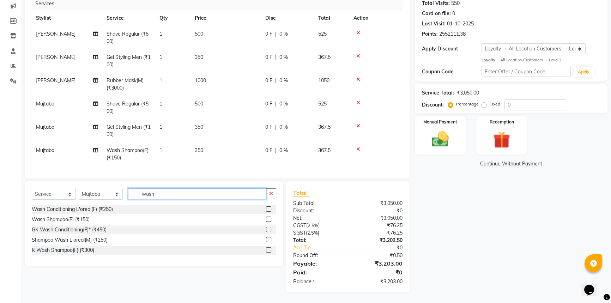
drag, startPoint x: 176, startPoint y: 195, endPoint x: 1, endPoint y: 254, distance: 184.6
click at [0, 235] on app-home "08047224946 Select Location × Looks Prive Aerocity, Delhi Default Panel My Pane…" at bounding box center [305, 106] width 611 height 393
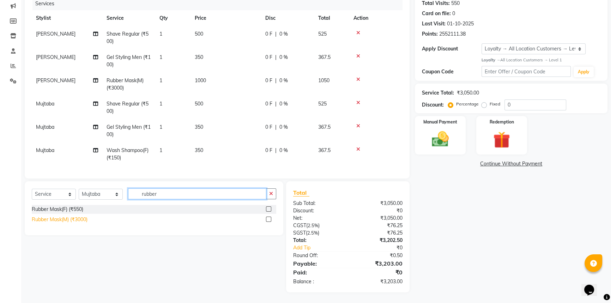
type input "rubber"
click at [78, 219] on div "Rubber Mask(M) (₹3000)" at bounding box center [60, 219] width 56 height 7
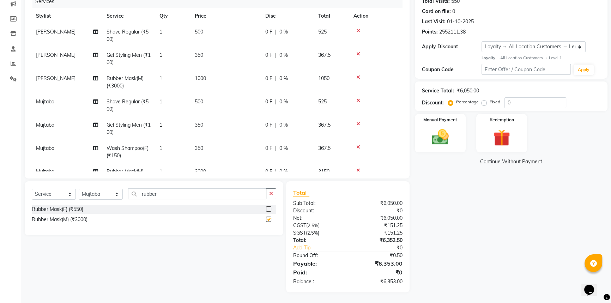
checkbox input "false"
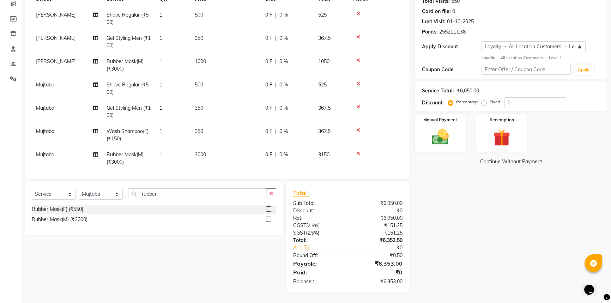
scroll to position [26, 0]
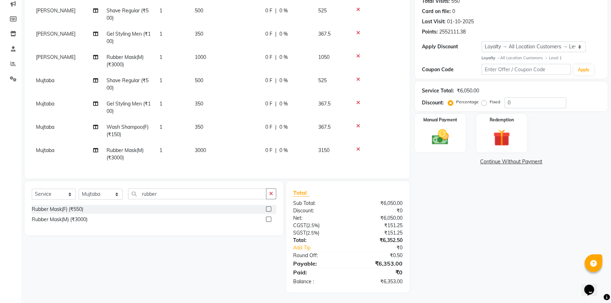
click at [212, 148] on td "3000" at bounding box center [226, 154] width 71 height 23
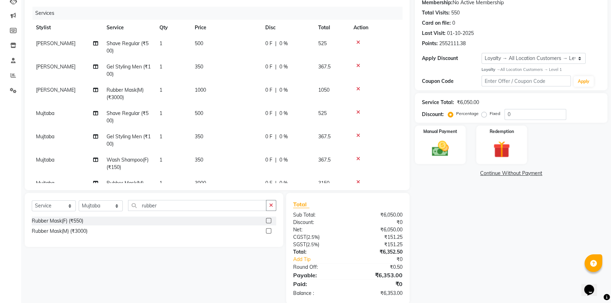
select select "43244"
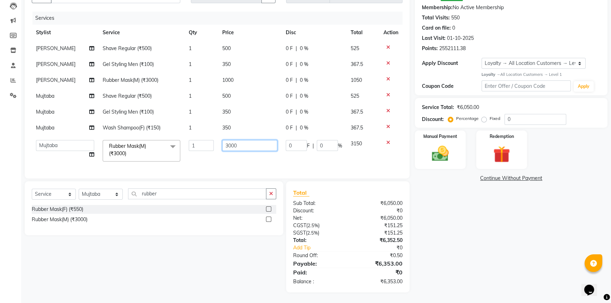
drag, startPoint x: 227, startPoint y: 140, endPoint x: 98, endPoint y: 164, distance: 131.2
click at [169, 151] on tr "Aman_Barber Amit Amu Dharma Erica CR Eric_asst Esha Ishita kapil khan Manager_U…" at bounding box center [217, 151] width 371 height 30
type input "1000"
click at [193, 161] on tbody "Sanjeev Shave Regular (₹500) 1 500 0 F | 0 % 525 Sanjeev Gel Styling Men (₹100)…" at bounding box center [217, 103] width 371 height 125
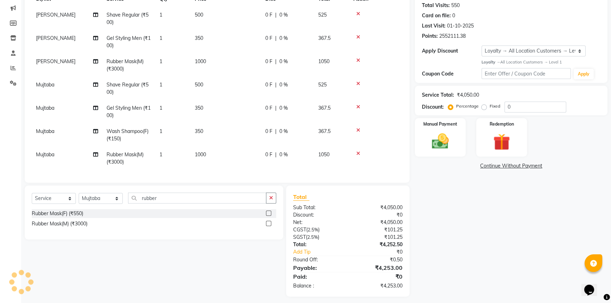
scroll to position [92, 0]
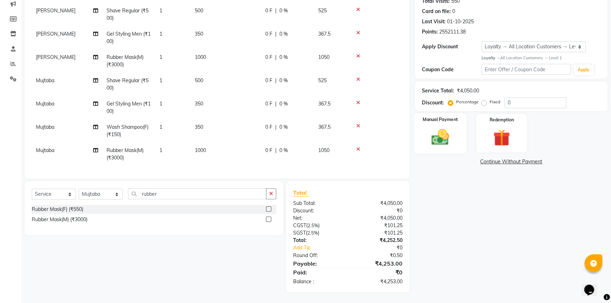
click at [445, 136] on img at bounding box center [440, 137] width 29 height 20
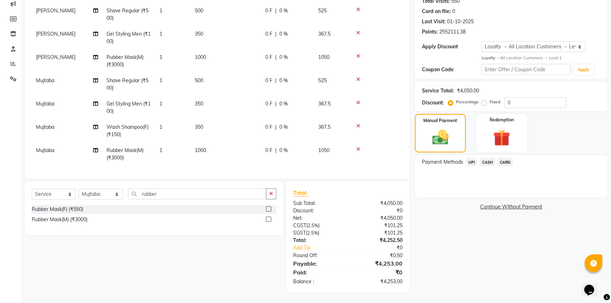
click at [485, 162] on span "CASH" at bounding box center [487, 162] width 15 height 8
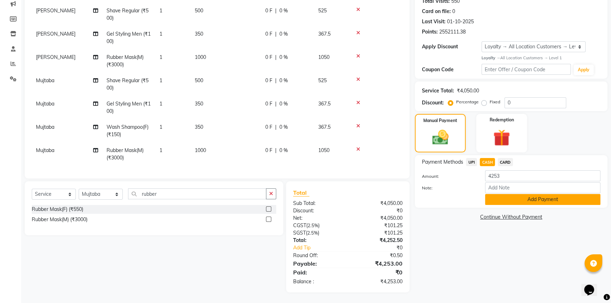
click at [501, 200] on button "Add Payment" at bounding box center [542, 199] width 115 height 11
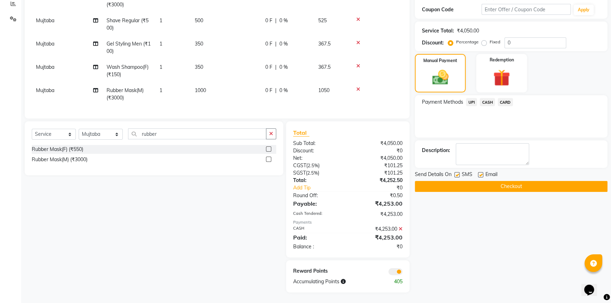
scroll to position [153, 0]
click at [497, 185] on button "Checkout" at bounding box center [511, 186] width 193 height 11
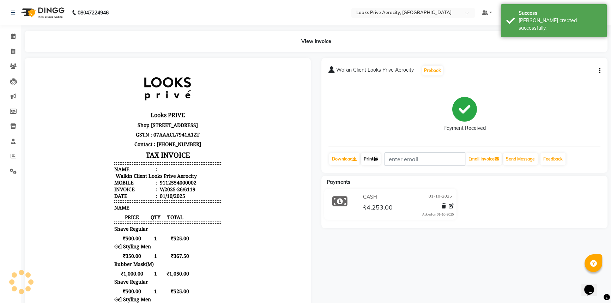
click at [376, 159] on icon at bounding box center [376, 159] width 4 height 4
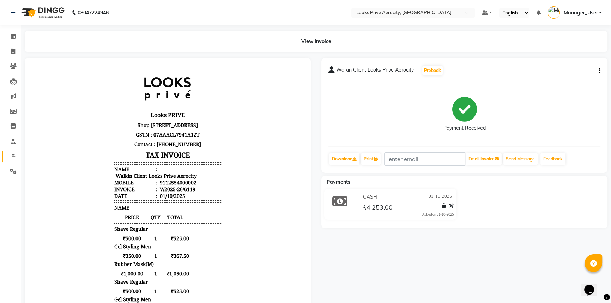
click at [12, 155] on icon at bounding box center [13, 155] width 5 height 5
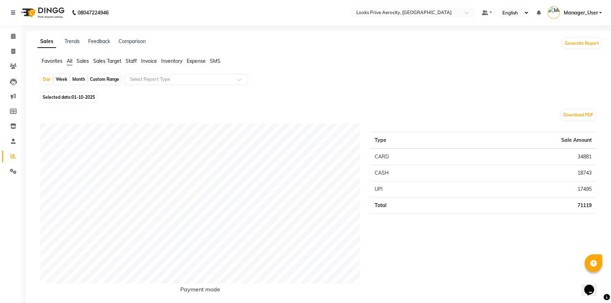
click at [74, 98] on span "01-10-2025" at bounding box center [83, 97] width 23 height 5
select select "10"
select select "2025"
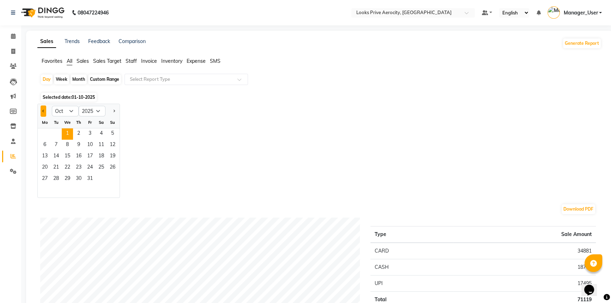
click at [42, 109] on button "Previous month" at bounding box center [44, 110] width 6 height 11
select select "9"
click at [58, 178] on span "30" at bounding box center [55, 179] width 11 height 11
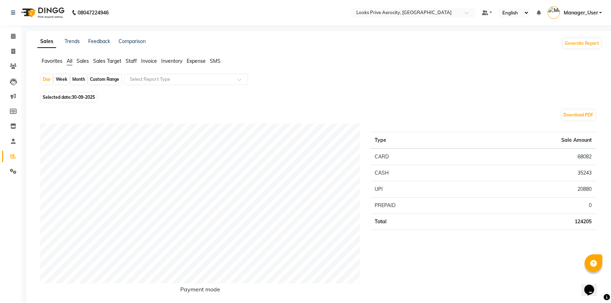
click at [132, 62] on span "Staff" at bounding box center [131, 61] width 11 height 6
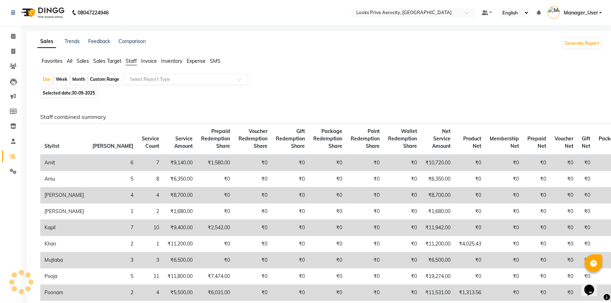
click at [138, 81] on input "text" at bounding box center [179, 79] width 102 height 7
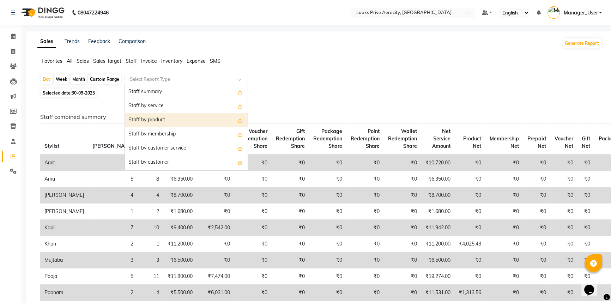
click at [144, 118] on div "Staff by product" at bounding box center [186, 120] width 123 height 14
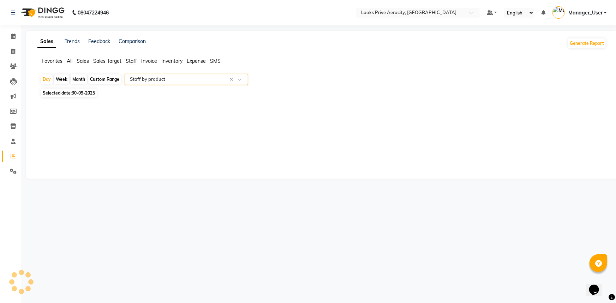
select select "full_report"
select select "csv"
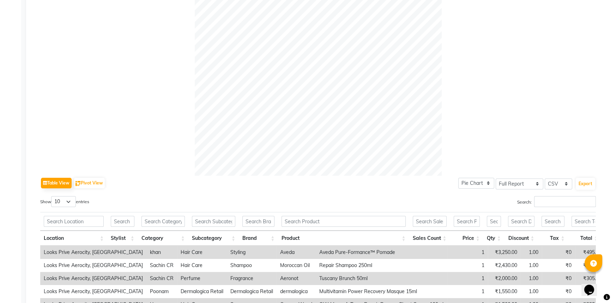
scroll to position [268, 0]
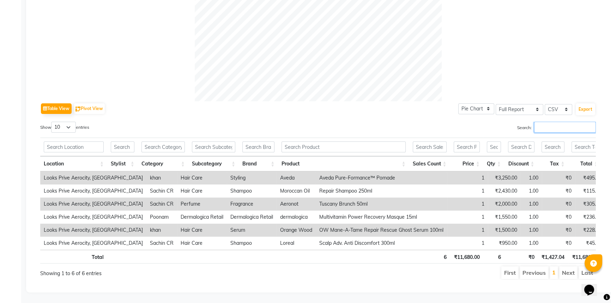
click at [544, 122] on input "Search:" at bounding box center [565, 127] width 62 height 11
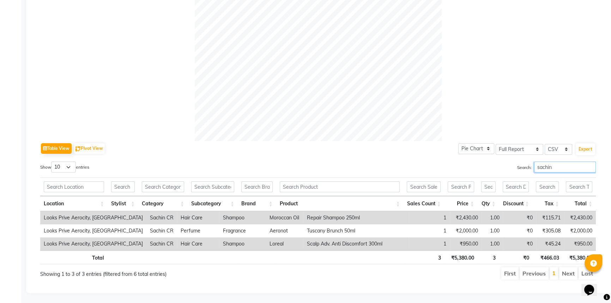
scroll to position [0, 0]
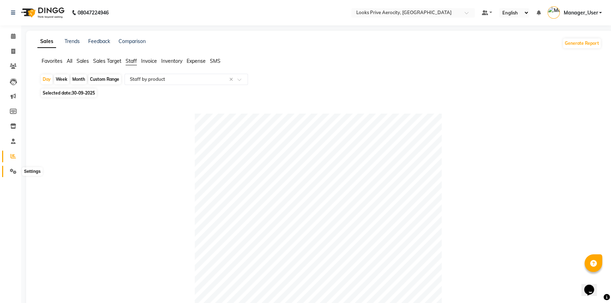
type input "sachin"
drag, startPoint x: 15, startPoint y: 173, endPoint x: 49, endPoint y: 174, distance: 33.9
click at [15, 173] on icon at bounding box center [13, 171] width 7 height 5
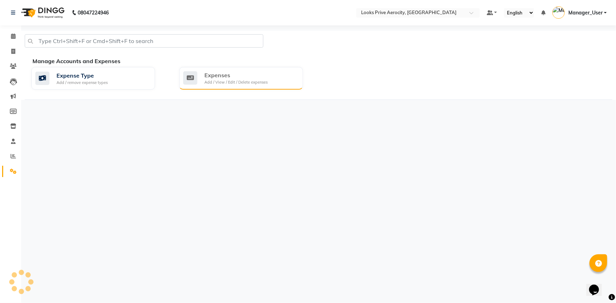
click at [240, 73] on div "Expenses" at bounding box center [235, 75] width 63 height 8
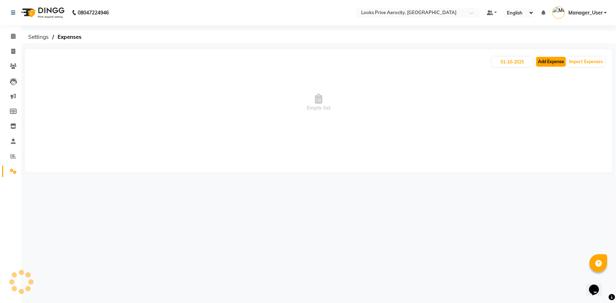
click at [554, 61] on button "Add Expense" at bounding box center [551, 62] width 30 height 10
select select "1"
select select "4876"
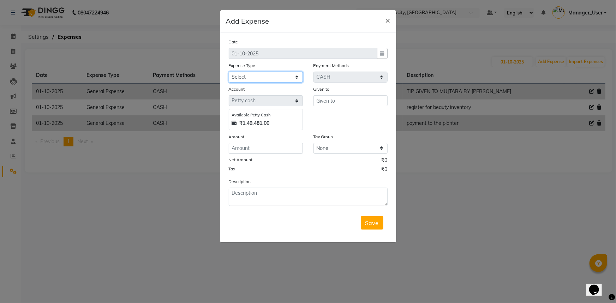
click at [261, 78] on select "Select Accommodation Aesthetics Bank Deposit BLINKIT Cash Handover Client Refun…" at bounding box center [266, 77] width 74 height 11
select select "24888"
click at [229, 72] on select "Select Accommodation Aesthetics Bank Deposit BLINKIT Cash Handover Client Refun…" at bounding box center [266, 77] width 74 height 11
click at [339, 102] on input "text" at bounding box center [350, 100] width 74 height 11
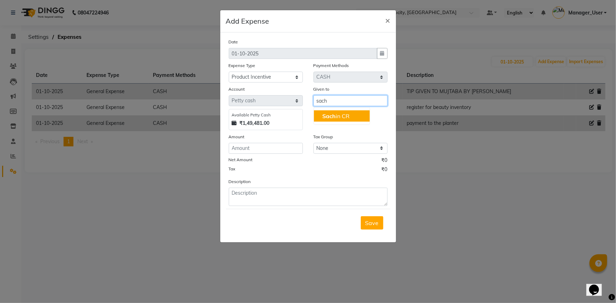
click at [331, 117] on span "Sach" at bounding box center [328, 116] width 13 height 7
type input "Sachin CR"
click at [250, 156] on div "Date 01-10-2025 Expense Type Select Accommodation Aesthetics Bank Deposit BLINK…" at bounding box center [308, 122] width 159 height 168
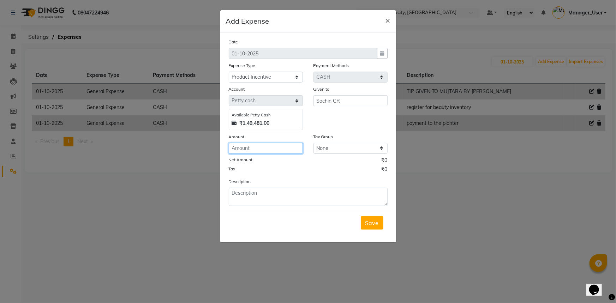
click at [260, 148] on input "number" at bounding box center [266, 148] width 74 height 11
type input "240"
click at [267, 201] on textarea at bounding box center [308, 197] width 159 height 18
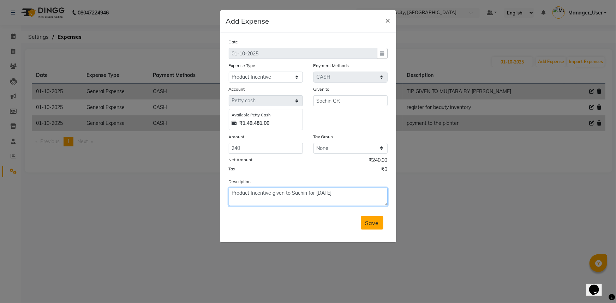
type textarea "Product Incentive given to Sachin for yesterday's"
click at [372, 222] on span "Save" at bounding box center [371, 222] width 13 height 7
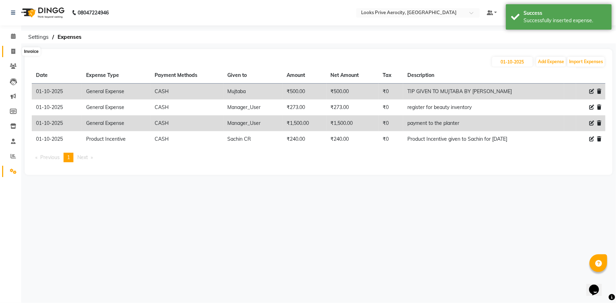
click at [11, 50] on icon at bounding box center [13, 51] width 4 height 5
select select "service"
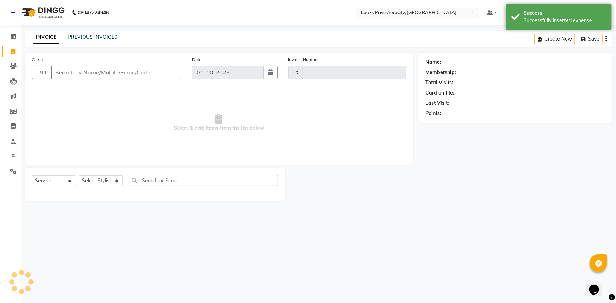
type input "6120"
select select "5913"
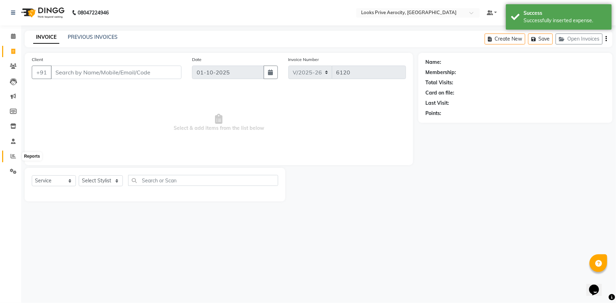
click at [14, 158] on icon at bounding box center [13, 155] width 5 height 5
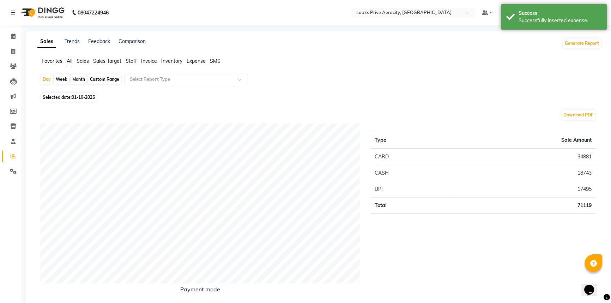
click at [133, 61] on span "Staff" at bounding box center [131, 61] width 11 height 6
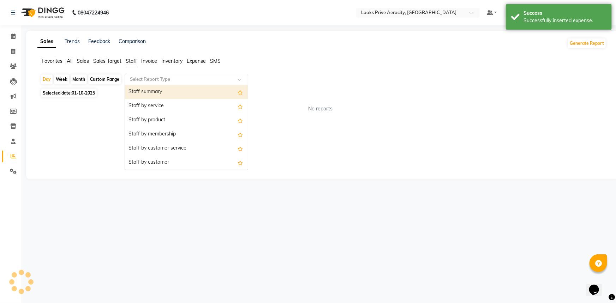
click at [135, 82] on input "text" at bounding box center [179, 79] width 102 height 7
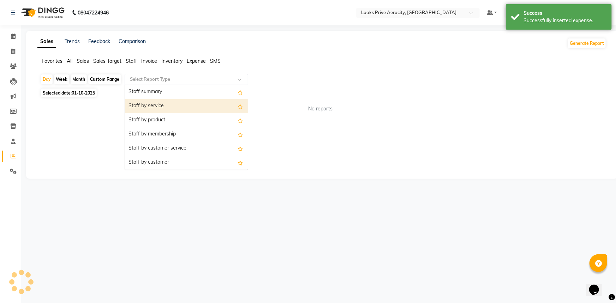
click at [137, 109] on div "Staff by service" at bounding box center [186, 106] width 123 height 14
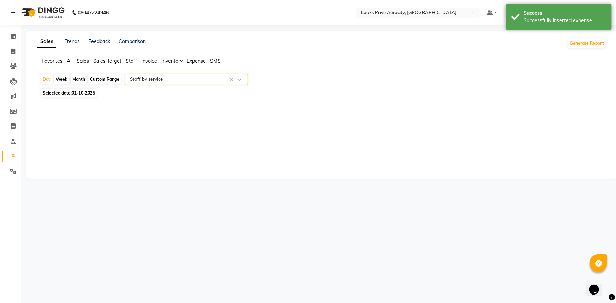
select select "full_report"
select select "csv"
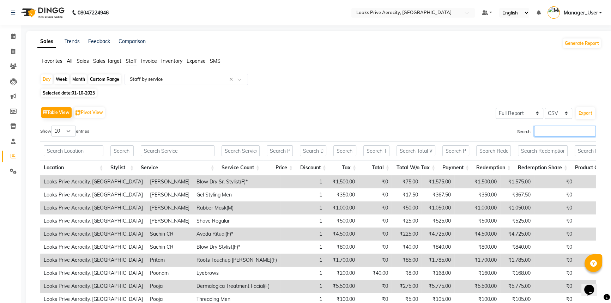
click at [550, 133] on input "Search:" at bounding box center [565, 131] width 62 height 11
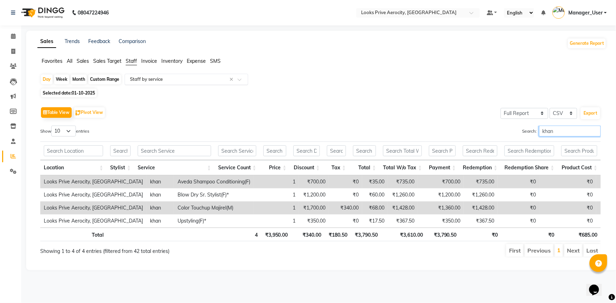
type input "khan"
click at [162, 80] on input "text" at bounding box center [179, 79] width 102 height 7
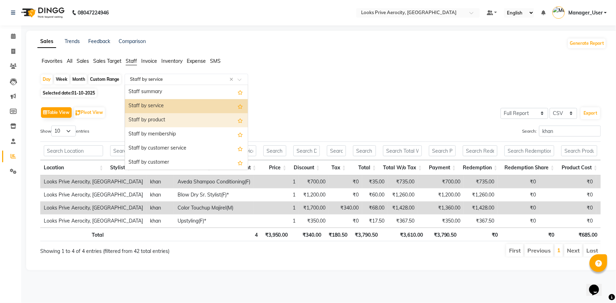
click at [159, 120] on div "Staff by product" at bounding box center [186, 120] width 123 height 14
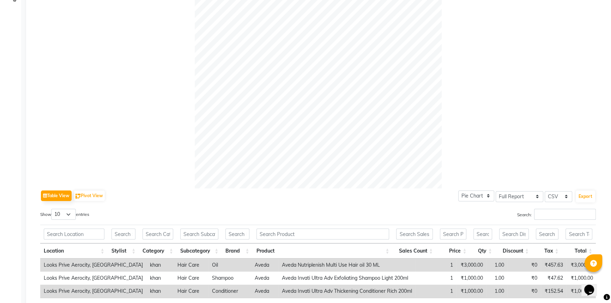
scroll to position [224, 0]
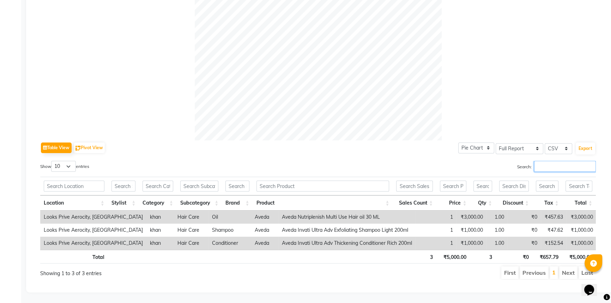
click at [572, 161] on input "Search:" at bounding box center [565, 166] width 62 height 11
type input "khan"
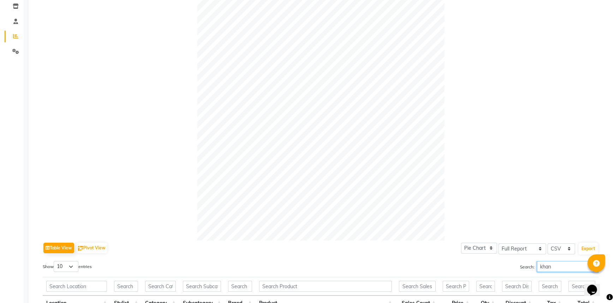
scroll to position [0, 0]
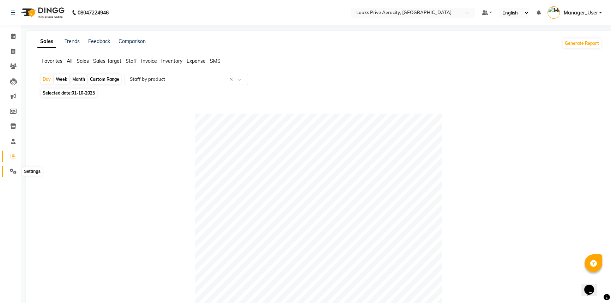
click at [13, 172] on icon at bounding box center [13, 171] width 7 height 5
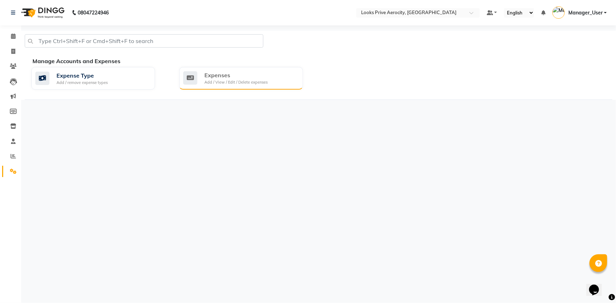
click at [221, 80] on div "Add / View / Edit / Delete expenses" at bounding box center [235, 82] width 63 height 6
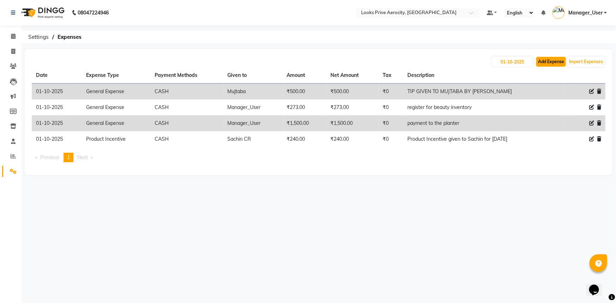
click at [546, 62] on button "Add Expense" at bounding box center [551, 62] width 30 height 10
select select "1"
select select "4876"
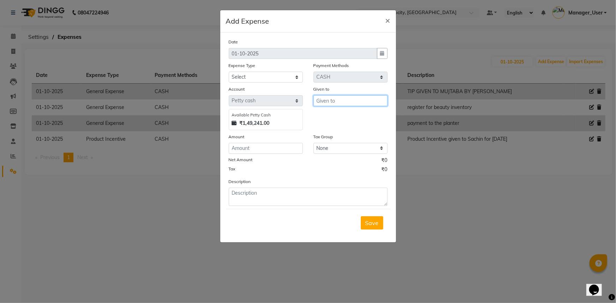
click at [324, 101] on input "text" at bounding box center [350, 100] width 74 height 11
click at [240, 79] on select "Select Accommodation Aesthetics Bank Deposit BLINKIT Cash Handover Client Refun…" at bounding box center [266, 77] width 74 height 11
select select "24888"
click at [229, 72] on select "Select Accommodation Aesthetics Bank Deposit BLINKIT Cash Handover Client Refun…" at bounding box center [266, 77] width 74 height 11
click at [330, 102] on input "text" at bounding box center [350, 100] width 74 height 11
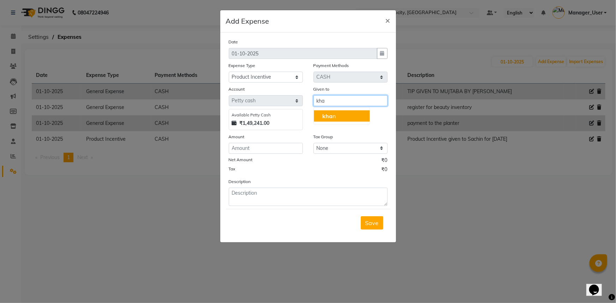
click at [348, 119] on button "kha n" at bounding box center [342, 115] width 56 height 11
type input "khan"
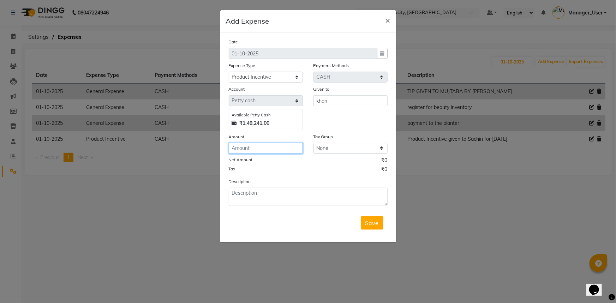
click at [287, 152] on input "number" at bounding box center [266, 148] width 74 height 11
type input "500"
click at [266, 205] on textarea at bounding box center [308, 197] width 159 height 18
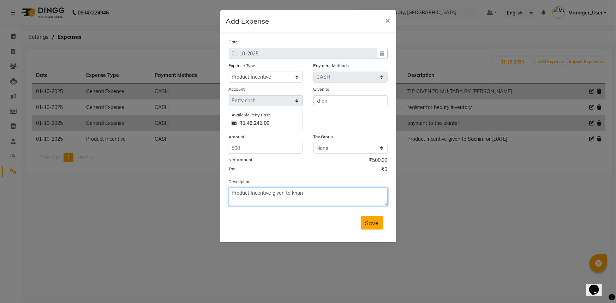
type textarea "Product Incentive given to khan"
click at [369, 226] on span "Save" at bounding box center [371, 222] width 13 height 7
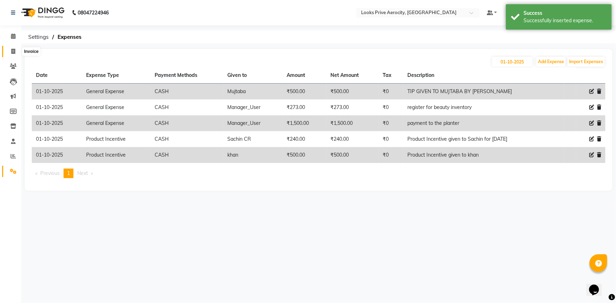
click at [13, 50] on icon at bounding box center [13, 51] width 4 height 5
select select "service"
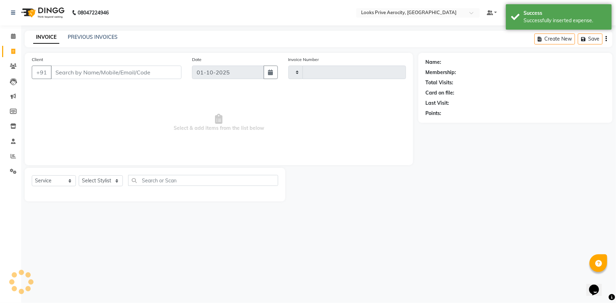
type input "6120"
select select "5913"
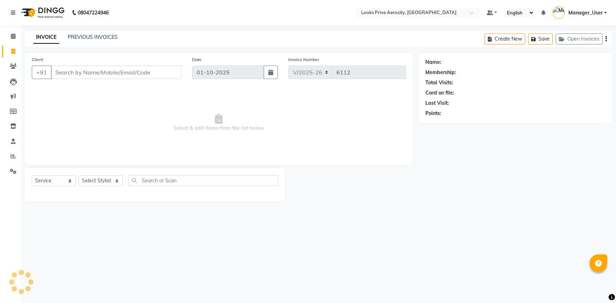
select select "5913"
select select "service"
click at [14, 38] on icon at bounding box center [13, 36] width 5 height 5
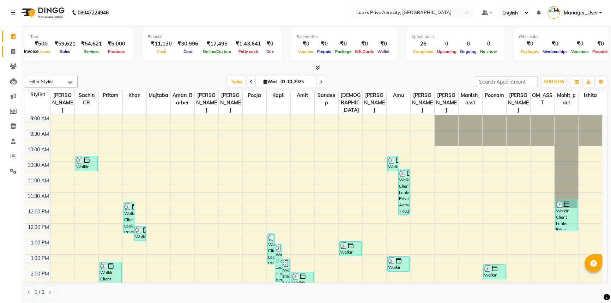
click at [10, 52] on span at bounding box center [13, 52] width 12 height 8
select select "service"
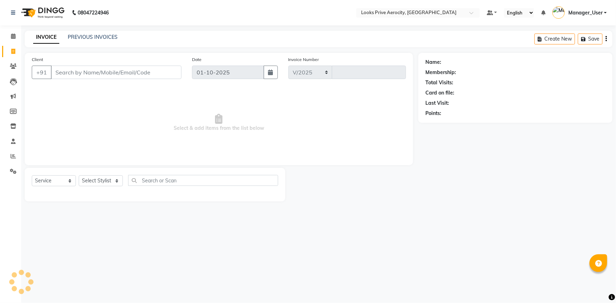
select select "5913"
type input "6112"
drag, startPoint x: 88, startPoint y: 73, endPoint x: 78, endPoint y: 70, distance: 10.0
click at [83, 72] on input "Client" at bounding box center [116, 72] width 131 height 13
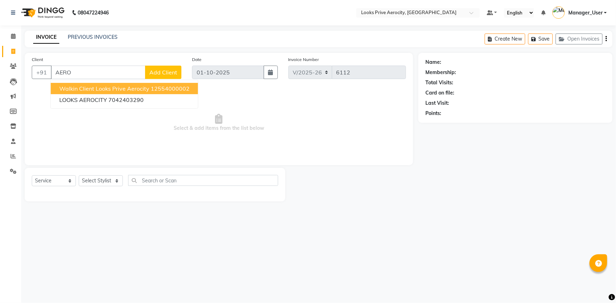
click at [128, 89] on span "Walkin Client Looks Prive Aerocity" at bounding box center [104, 88] width 90 height 7
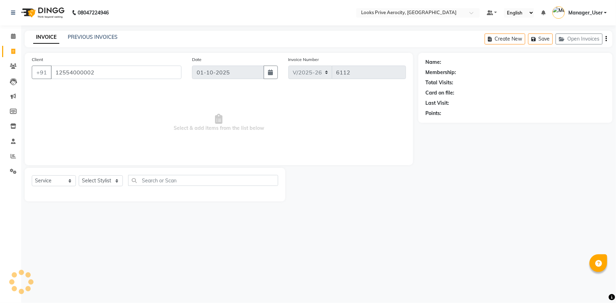
type input "12554000002"
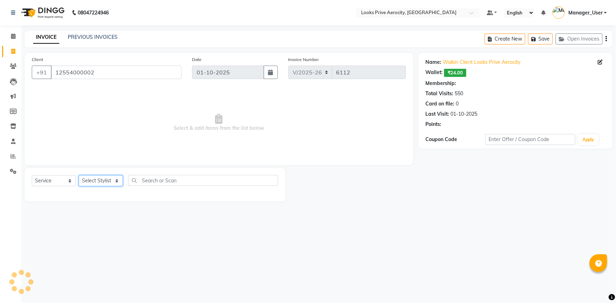
click at [107, 177] on select "Select Stylist Aman_Barber Amit Amu Dharma [PERSON_NAME] Eric_asst [PERSON_NAME…" at bounding box center [101, 180] width 44 height 11
select select "1: Object"
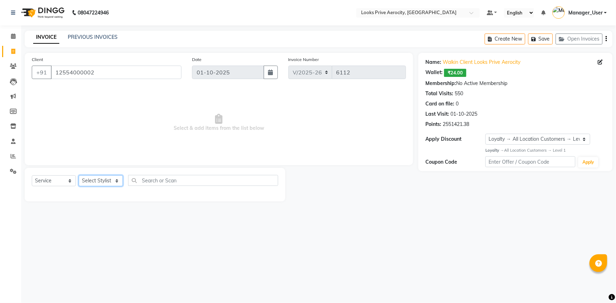
select select "65946"
click at [79, 175] on select "Select Stylist Aman_Barber Amit Amu Dharma [PERSON_NAME] Eric_asst [PERSON_NAME…" at bounding box center [101, 180] width 44 height 11
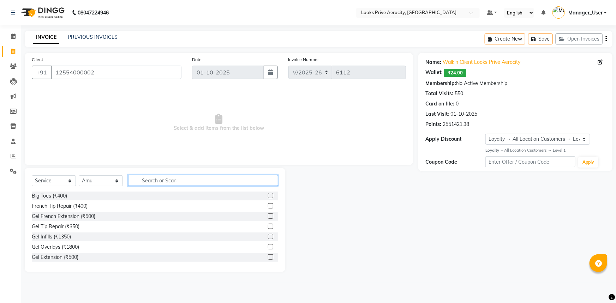
click at [165, 182] on input "text" at bounding box center [203, 180] width 150 height 11
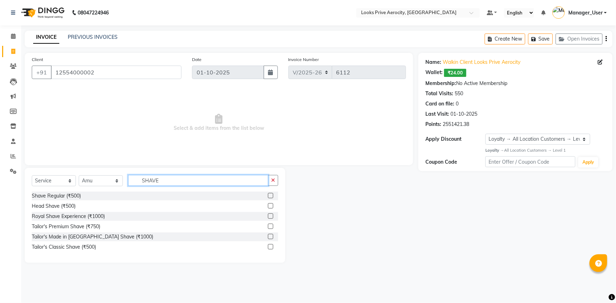
type input "SHAVE"
click at [268, 198] on label at bounding box center [270, 195] width 5 height 5
click at [268, 198] on input "checkbox" at bounding box center [270, 196] width 5 height 5
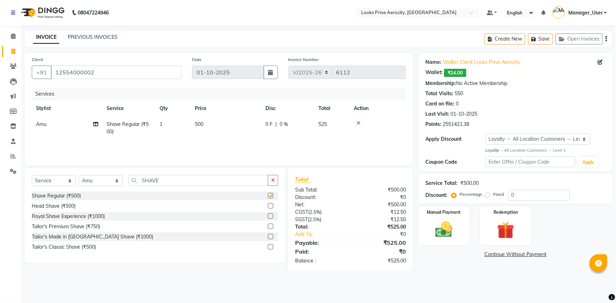
checkbox input "false"
drag, startPoint x: 172, startPoint y: 183, endPoint x: 107, endPoint y: 180, distance: 65.0
click at [107, 180] on div "Select Service Product Membership Package Voucher Prepaid Gift Card Select Styl…" at bounding box center [155, 183] width 246 height 17
type input "THREAD"
click at [273, 197] on label at bounding box center [270, 195] width 5 height 5
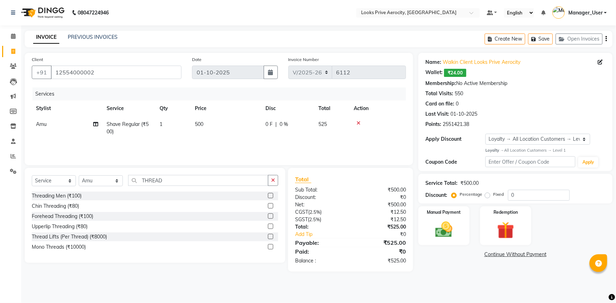
click at [272, 197] on input "checkbox" at bounding box center [270, 196] width 5 height 5
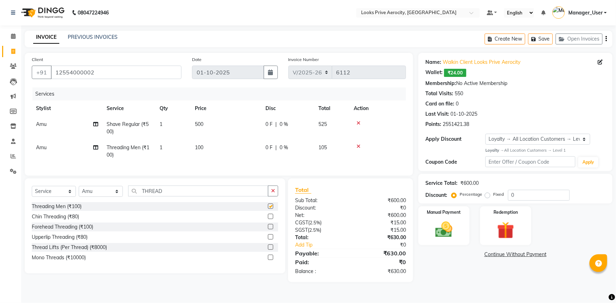
checkbox input "false"
click at [43, 146] on span "Amu" at bounding box center [41, 147] width 11 height 6
select select "65946"
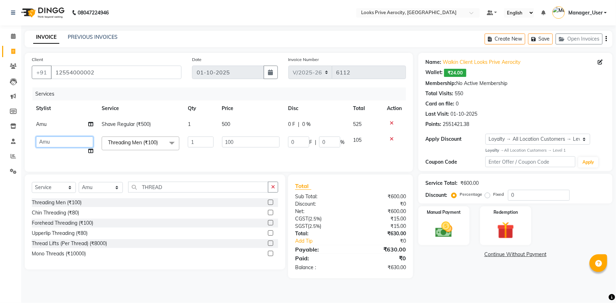
click at [56, 140] on select "Aman_Barber Amit Amu Dharma [PERSON_NAME] Eric_asst [PERSON_NAME] [PERSON_NAME]…" at bounding box center [64, 142] width 57 height 11
select select "43249"
click at [485, 278] on div "Name: Walkin Client Looks Prive Aerocity Wallet: ₹24.00 Membership: No Active M…" at bounding box center [517, 165] width 199 height 225
click at [454, 223] on img at bounding box center [443, 229] width 29 height 20
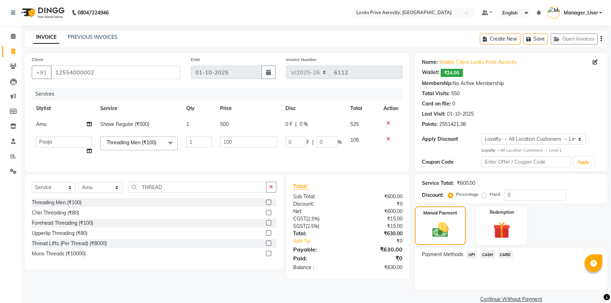
click at [506, 254] on span "CARD" at bounding box center [505, 254] width 15 height 8
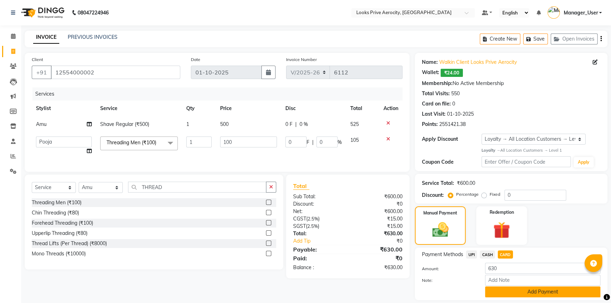
click at [530, 293] on button "Add Payment" at bounding box center [542, 291] width 115 height 11
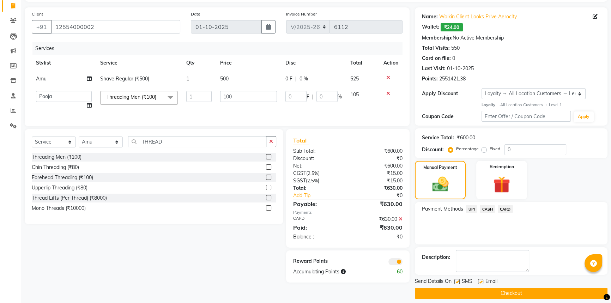
scroll to position [52, 0]
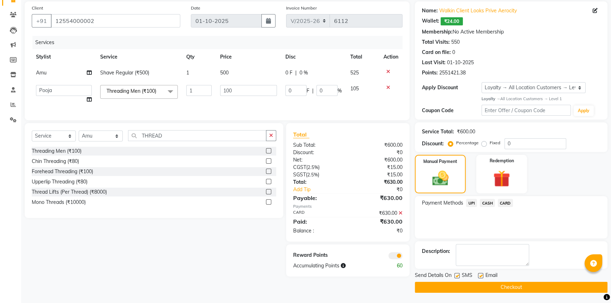
click at [515, 282] on button "Checkout" at bounding box center [511, 287] width 193 height 11
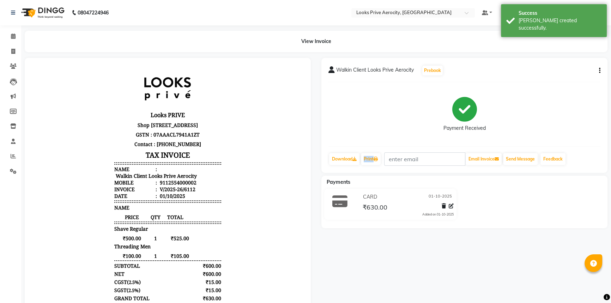
click at [385, 157] on div "Download Print Email Invoice Send Message Feedback" at bounding box center [464, 158] width 272 height 13
click at [377, 158] on icon at bounding box center [376, 159] width 4 height 4
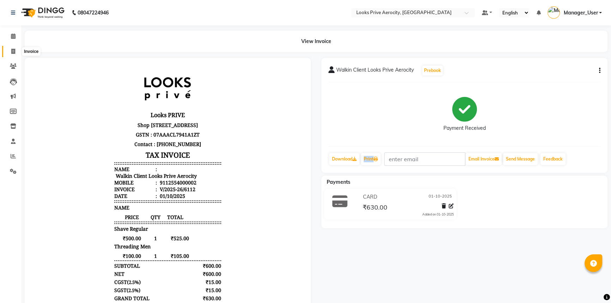
click at [12, 49] on icon at bounding box center [13, 51] width 4 height 5
select select "service"
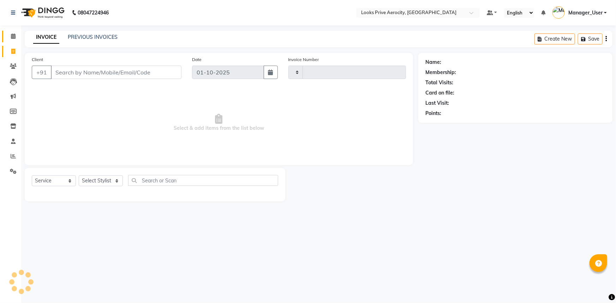
click at [14, 40] on link "Calendar" at bounding box center [10, 37] width 17 height 12
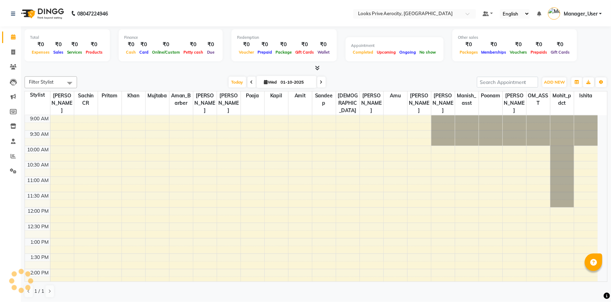
scroll to position [182, 0]
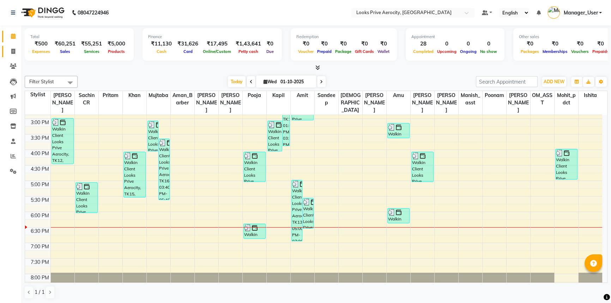
click at [12, 48] on span at bounding box center [13, 52] width 12 height 8
select select "service"
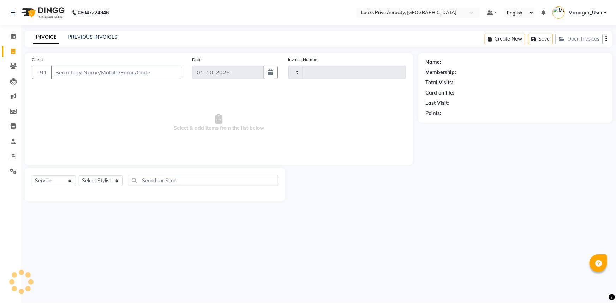
type input "6113"
click at [106, 77] on input "Client" at bounding box center [116, 72] width 131 height 13
select select "5913"
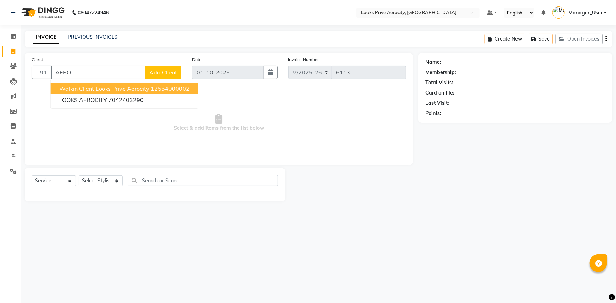
click at [115, 88] on span "Walkin Client Looks Prive Aerocity" at bounding box center [104, 88] width 90 height 7
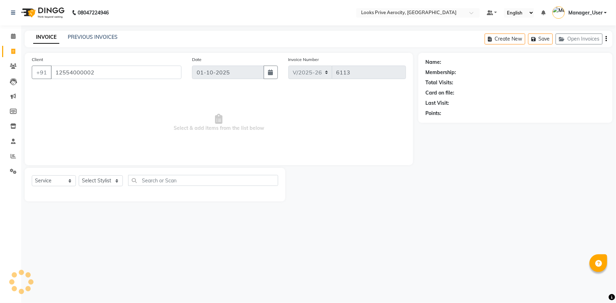
type input "12554000002"
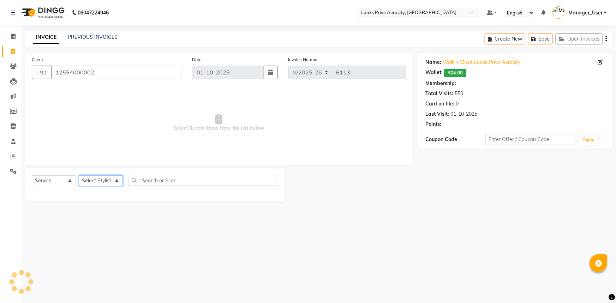
click at [108, 180] on select "Select Stylist Aman_Barber Amit Amu Dharma [PERSON_NAME] Eric_asst [PERSON_NAME…" at bounding box center [101, 180] width 44 height 11
select select "1: Object"
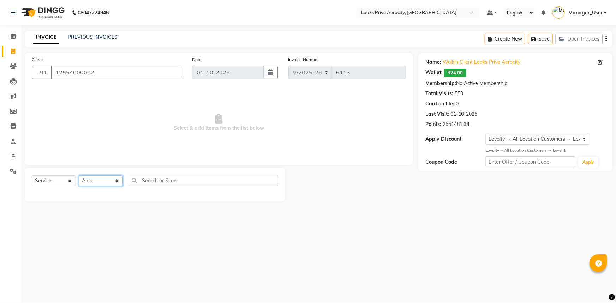
click at [79, 175] on select "Select Stylist Aman_Barber Amit Amu Dharma [PERSON_NAME] Eric_asst [PERSON_NAME…" at bounding box center [101, 180] width 44 height 11
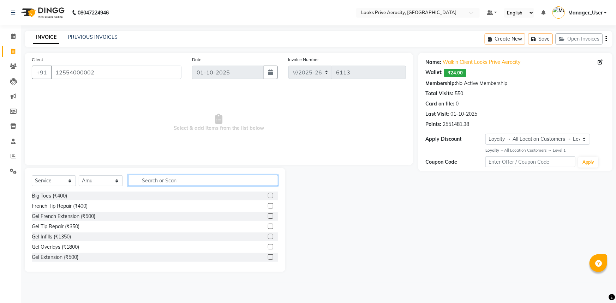
click at [174, 182] on input "text" at bounding box center [203, 180] width 150 height 11
click at [115, 179] on select "Select Stylist Aman_Barber Amit Amu Dharma [PERSON_NAME] Eric_asst [PERSON_NAME…" at bounding box center [101, 180] width 44 height 11
select select "43244"
click at [79, 175] on select "Select Stylist Aman_Barber Amit Amu Dharma [PERSON_NAME] Eric_asst [PERSON_NAME…" at bounding box center [101, 180] width 44 height 11
click at [169, 183] on input "text" at bounding box center [203, 180] width 150 height 11
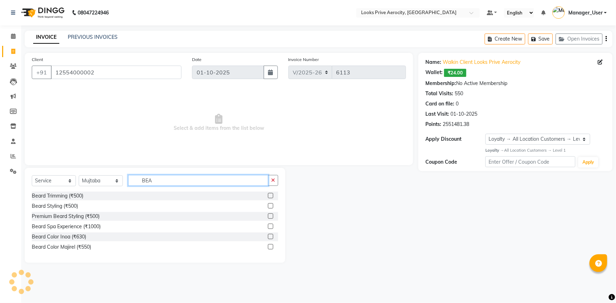
type input "BEA"
click at [270, 192] on div at bounding box center [273, 196] width 10 height 9
click at [270, 197] on label at bounding box center [270, 195] width 5 height 5
click at [270, 197] on input "checkbox" at bounding box center [270, 196] width 5 height 5
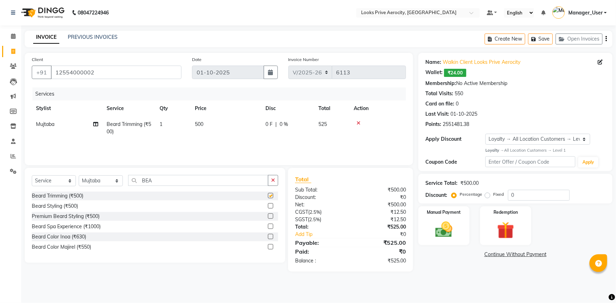
checkbox input "false"
click at [462, 236] on div "Manual Payment" at bounding box center [443, 226] width 53 height 41
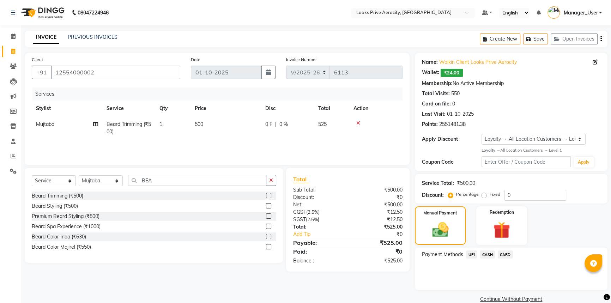
click at [509, 254] on span "CARD" at bounding box center [505, 254] width 15 height 8
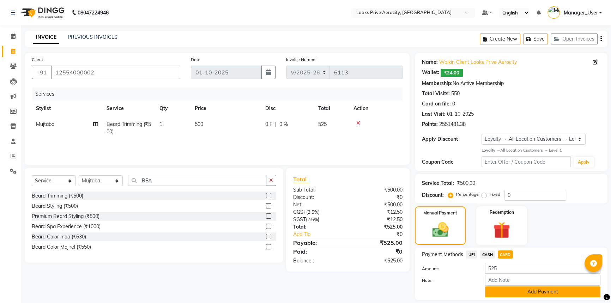
click at [545, 290] on button "Add Payment" at bounding box center [542, 291] width 115 height 11
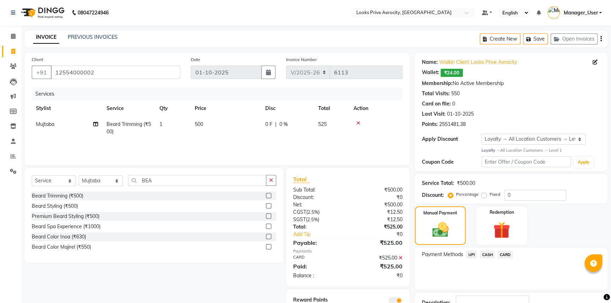
scroll to position [52, 0]
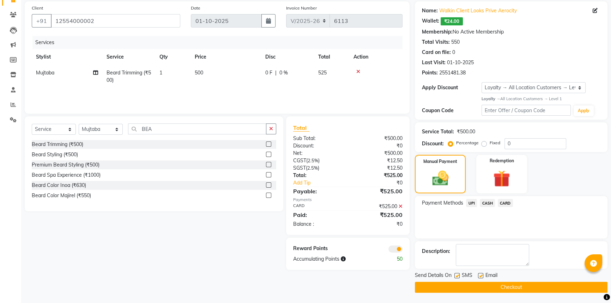
click at [521, 286] on button "Checkout" at bounding box center [511, 287] width 193 height 11
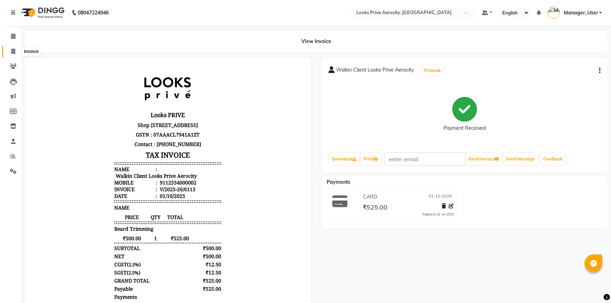
click at [15, 49] on icon at bounding box center [13, 51] width 4 height 5
select select "service"
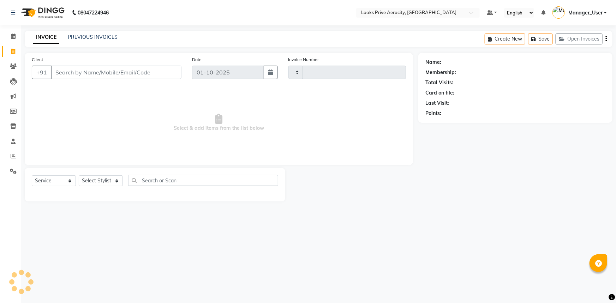
type input "6114"
select select "5913"
click at [102, 36] on link "PREVIOUS INVOICES" at bounding box center [93, 37] width 50 height 6
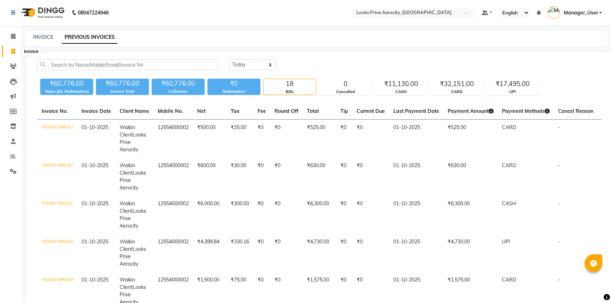
click at [12, 50] on icon at bounding box center [13, 51] width 4 height 5
select select "service"
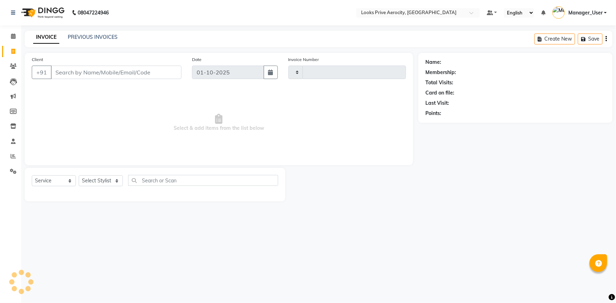
type input "6114"
select select "5913"
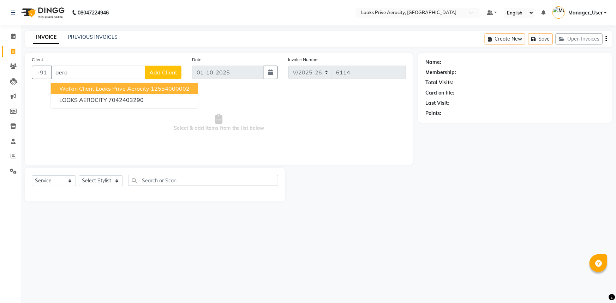
click at [73, 87] on span "Walkin Client Looks Prive Aerocity" at bounding box center [104, 88] width 90 height 7
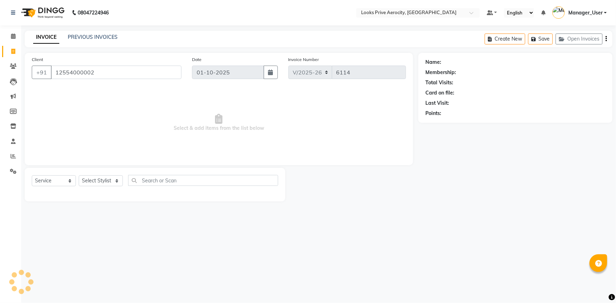
type input "12554000002"
select select "1: Object"
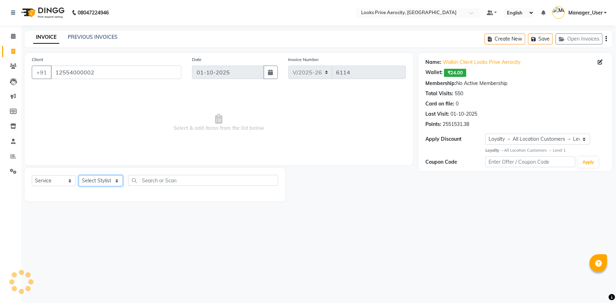
click at [90, 183] on select "Select Stylist Aman_Barber Amit Amu Dharma [PERSON_NAME] Eric_asst [PERSON_NAME…" at bounding box center [101, 180] width 44 height 11
select select "43252"
click at [79, 175] on select "Select Stylist Aman_Barber Amit Amu Dharma [PERSON_NAME] Eric_asst [PERSON_NAME…" at bounding box center [101, 180] width 44 height 11
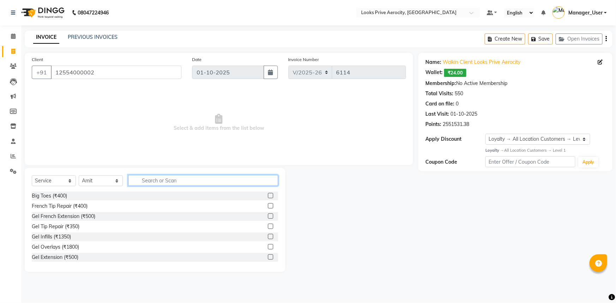
click at [151, 179] on input "text" at bounding box center [203, 180] width 150 height 11
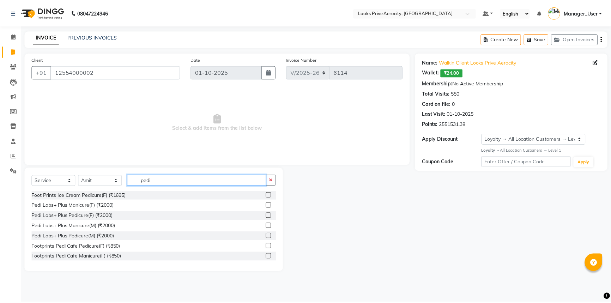
scroll to position [103, 0]
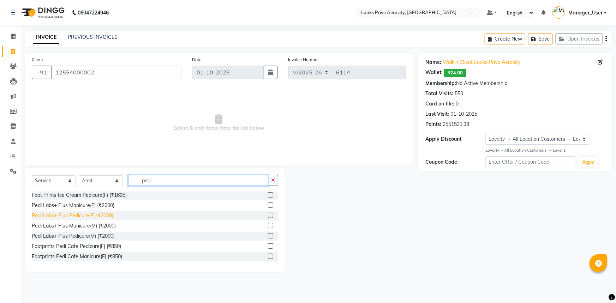
type input "pedi"
click at [67, 217] on div "Pedi Labs+ Plus Pedicure(F) (₹2000)" at bounding box center [72, 215] width 81 height 7
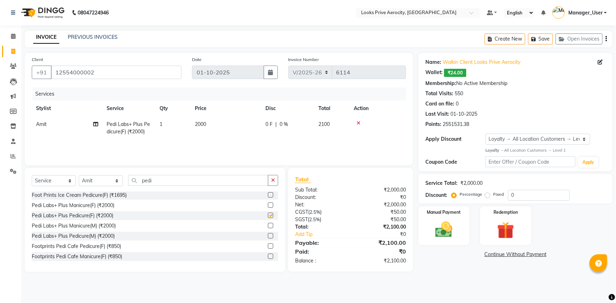
checkbox input "false"
drag, startPoint x: 429, startPoint y: 240, endPoint x: 447, endPoint y: 237, distance: 17.6
click at [430, 240] on div "Manual Payment" at bounding box center [443, 226] width 53 height 41
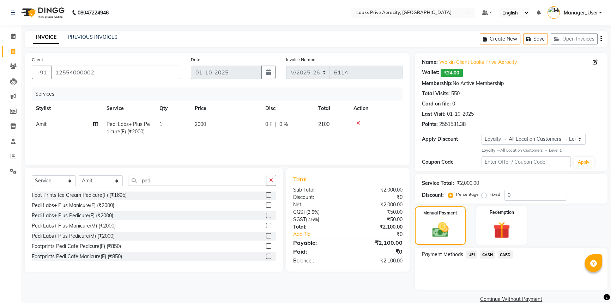
click at [501, 254] on span "CARD" at bounding box center [505, 254] width 15 height 8
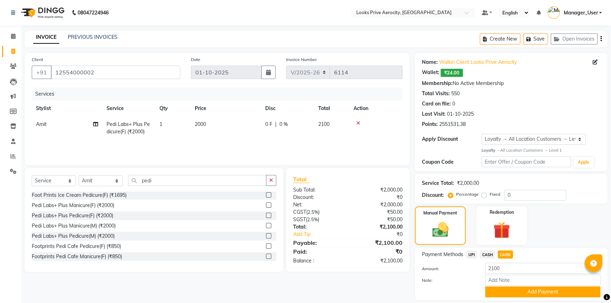
click at [509, 290] on button "Add Payment" at bounding box center [542, 291] width 115 height 11
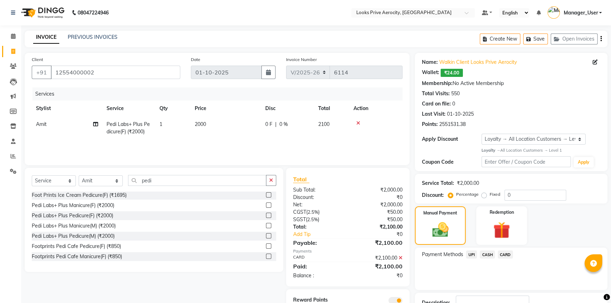
scroll to position [52, 0]
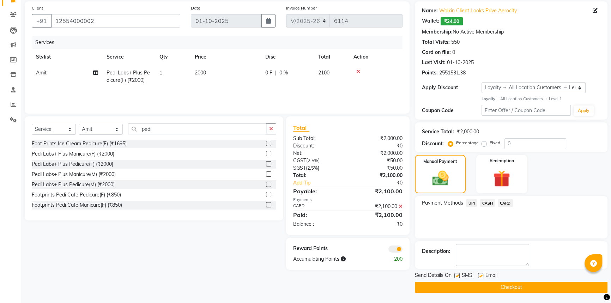
click at [506, 288] on button "Checkout" at bounding box center [511, 287] width 193 height 11
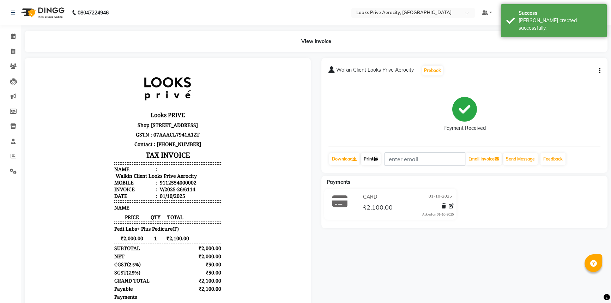
click at [378, 160] on icon at bounding box center [376, 159] width 4 height 4
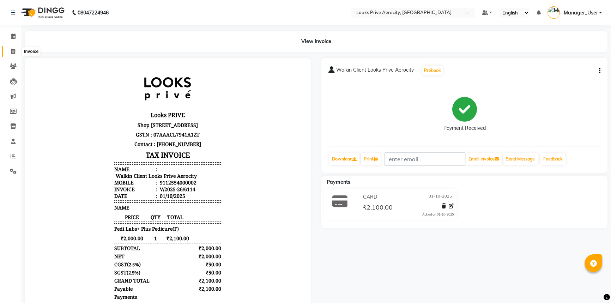
click at [12, 52] on icon at bounding box center [13, 51] width 4 height 5
select select "service"
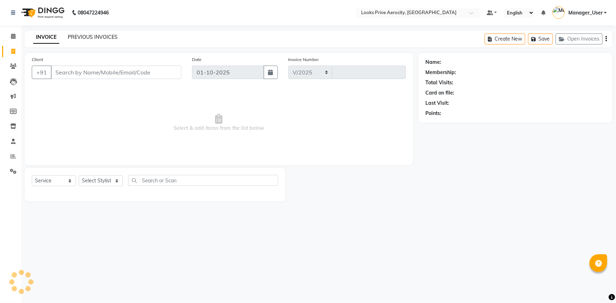
select select "5913"
type input "6115"
click at [86, 35] on link "PREVIOUS INVOICES" at bounding box center [93, 37] width 50 height 6
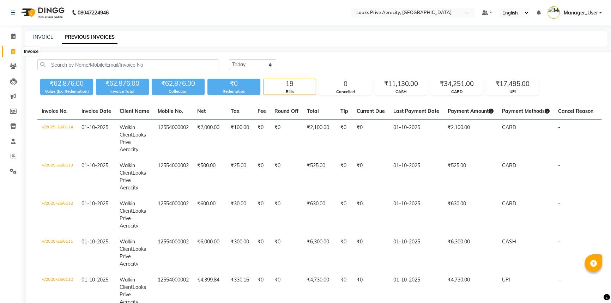
click at [14, 49] on icon at bounding box center [13, 51] width 4 height 5
select select "service"
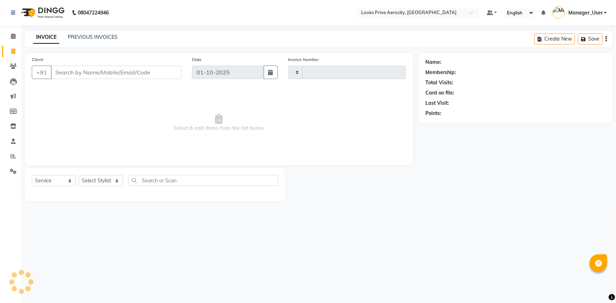
type input "6115"
select select "5913"
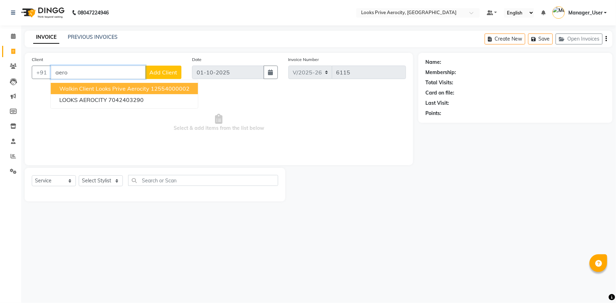
click at [93, 88] on span "Walkin Client Looks Prive Aerocity" at bounding box center [104, 88] width 90 height 7
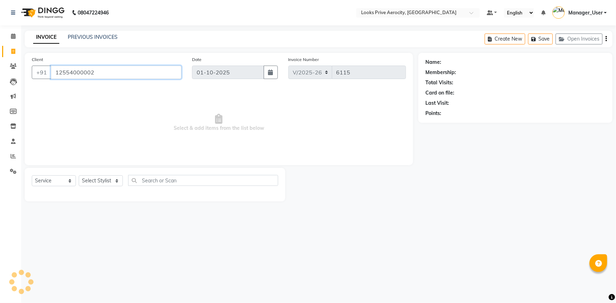
type input "12554000002"
click at [89, 183] on select "Select Stylist Aman_Barber Amit Amu Dharma [PERSON_NAME] Eric_asst [PERSON_NAME…" at bounding box center [101, 180] width 44 height 11
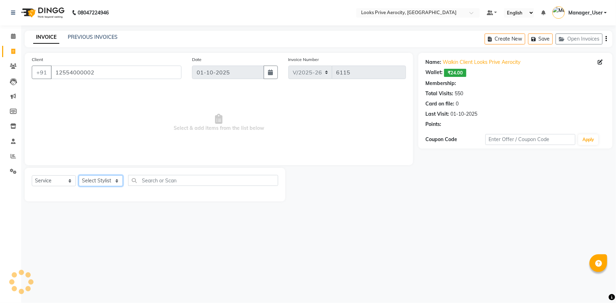
select select "68742"
click at [79, 175] on select "Select Stylist Aman_Barber Amit Amu Dharma [PERSON_NAME] Eric_asst [PERSON_NAME…" at bounding box center [101, 180] width 44 height 11
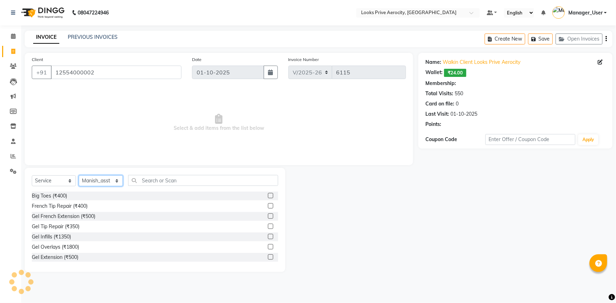
select select "1: Object"
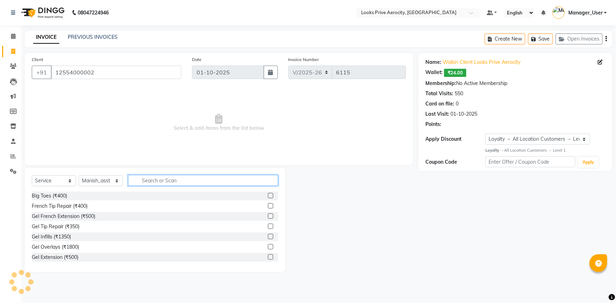
click at [146, 182] on input "text" at bounding box center [203, 180] width 150 height 11
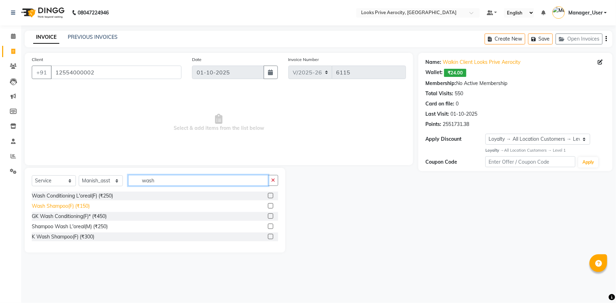
type input "wash"
click at [88, 207] on div "Wash Shampoo(F) (₹150)" at bounding box center [61, 206] width 58 height 7
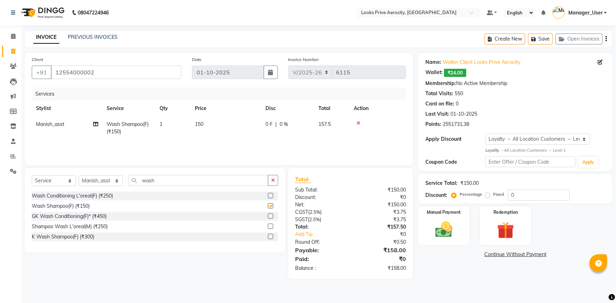
checkbox input "false"
click at [204, 132] on td "150" at bounding box center [226, 127] width 71 height 23
select select "68742"
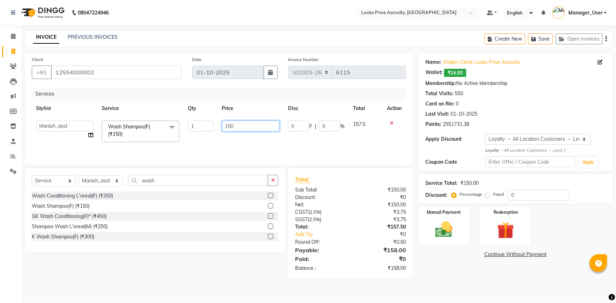
drag, startPoint x: 182, startPoint y: 133, endPoint x: 94, endPoint y: 139, distance: 88.4
click at [94, 139] on tr "Aman_Barber Amit Amu Dharma Erica CR Eric_asst Esha Ishita kapil khan Manager_U…" at bounding box center [219, 131] width 374 height 30
type input "3"
type input "600"
click at [202, 146] on div "Services Stylist Service Qty Price Disc Total Action Aman_Barber Amit Amu Dharm…" at bounding box center [219, 122] width 374 height 71
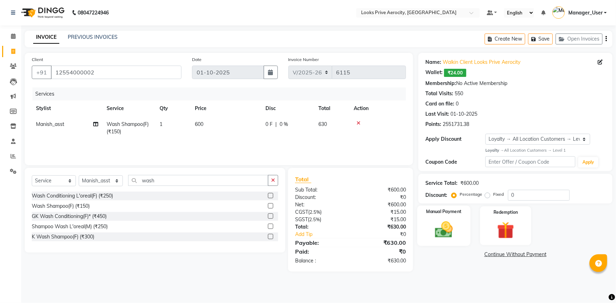
click at [436, 236] on img at bounding box center [443, 229] width 29 height 20
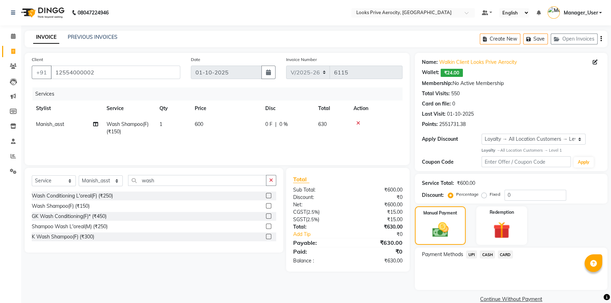
click at [504, 257] on span "CARD" at bounding box center [505, 254] width 15 height 8
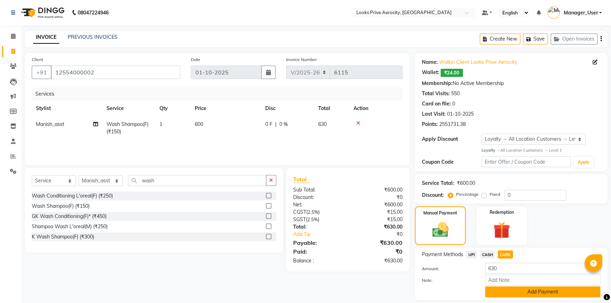
click at [512, 292] on button "Add Payment" at bounding box center [542, 291] width 115 height 11
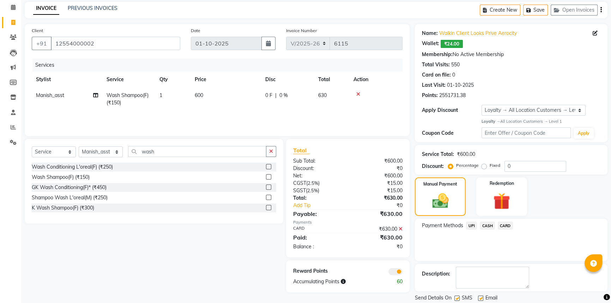
scroll to position [52, 0]
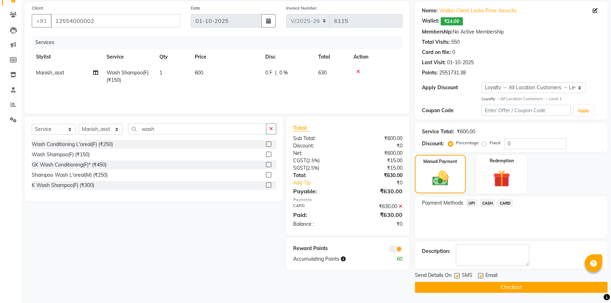
click at [512, 287] on button "Checkout" at bounding box center [511, 287] width 193 height 11
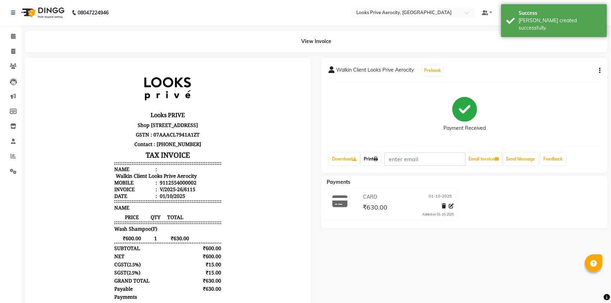
click at [367, 158] on link "Print" at bounding box center [371, 159] width 20 height 12
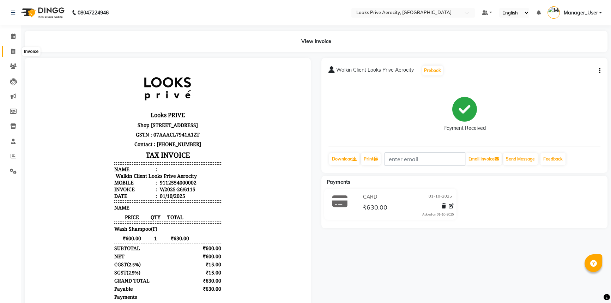
click at [14, 48] on span at bounding box center [13, 52] width 12 height 8
select select "service"
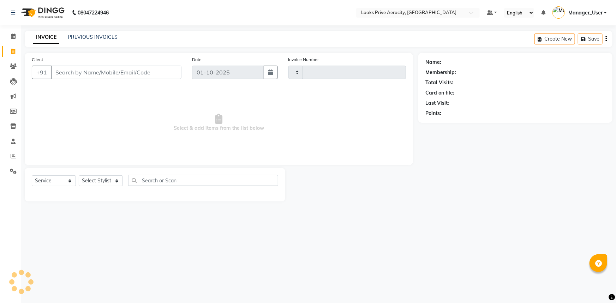
type input "6116"
select select "5913"
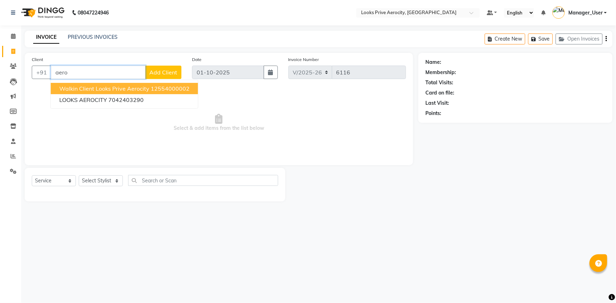
click at [63, 89] on span "Walkin Client Looks Prive Aerocity" at bounding box center [104, 88] width 90 height 7
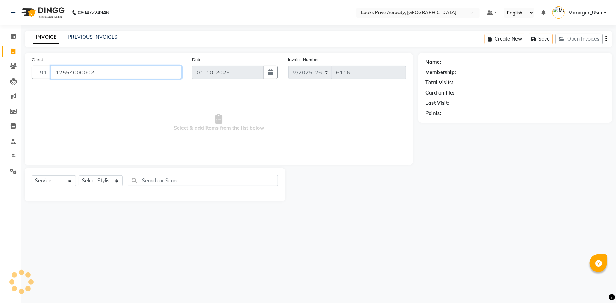
type input "12554000002"
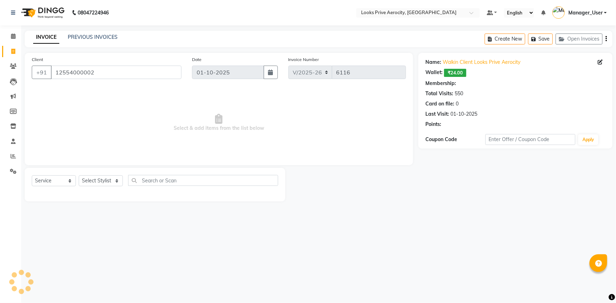
select select "1: Object"
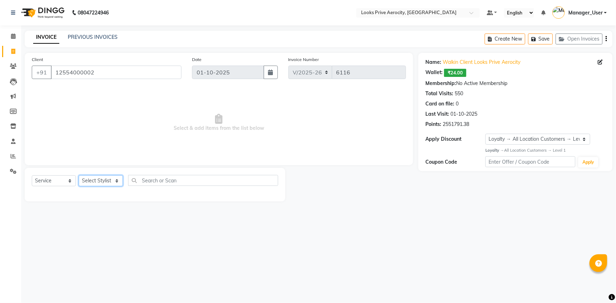
click at [98, 183] on select "Select Stylist Aman_Barber Amit Amu Dharma Erica CR Eric_asst Esha Ishita kapil…" at bounding box center [101, 180] width 44 height 11
select select "65946"
click at [79, 175] on select "Select Stylist Aman_Barber Amit Amu Dharma Erica CR Eric_asst Esha Ishita kapil…" at bounding box center [101, 180] width 44 height 11
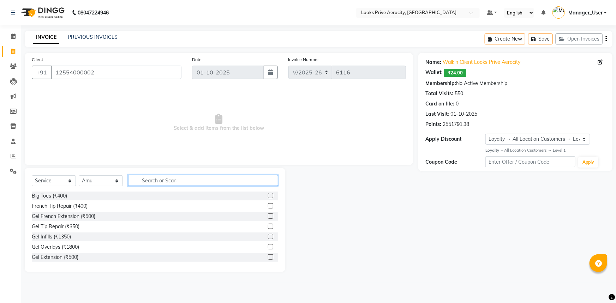
click at [151, 180] on input "text" at bounding box center [203, 180] width 150 height 11
type input "cut"
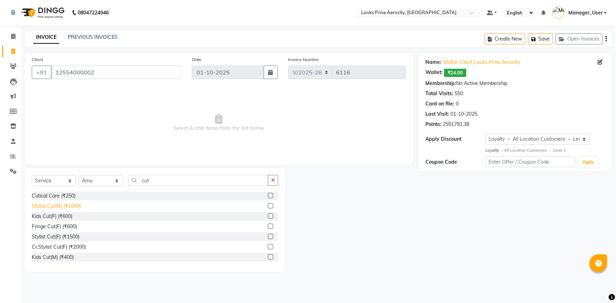
drag, startPoint x: 77, startPoint y: 205, endPoint x: 122, endPoint y: 194, distance: 46.1
click at [78, 205] on div "Stylist Cut(M) (₹1000)" at bounding box center [56, 206] width 49 height 7
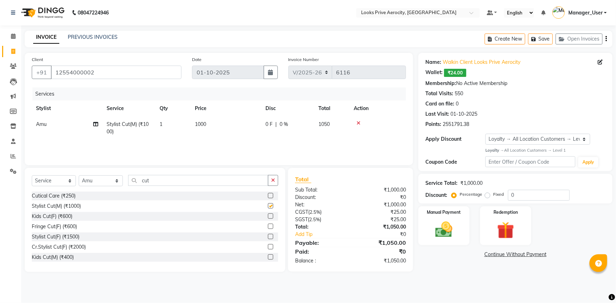
checkbox input "false"
drag, startPoint x: 145, startPoint y: 180, endPoint x: 0, endPoint y: 116, distance: 158.1
click at [71, 181] on div "Select Service Product Membership Package Voucher Prepaid Gift Card Select Styl…" at bounding box center [155, 183] width 246 height 17
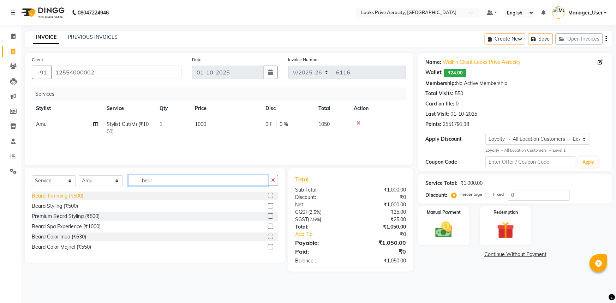
type input "bear"
click at [44, 196] on div "Beard Trimming (₹500)" at bounding box center [58, 195] width 52 height 7
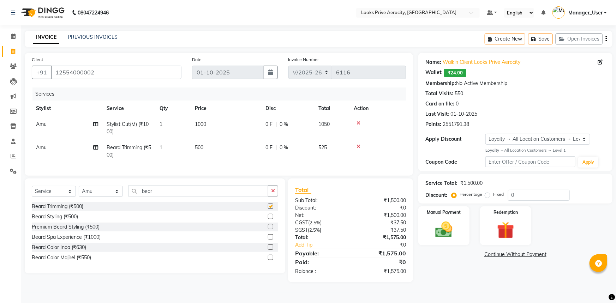
checkbox input "false"
click at [447, 225] on img at bounding box center [443, 229] width 29 height 20
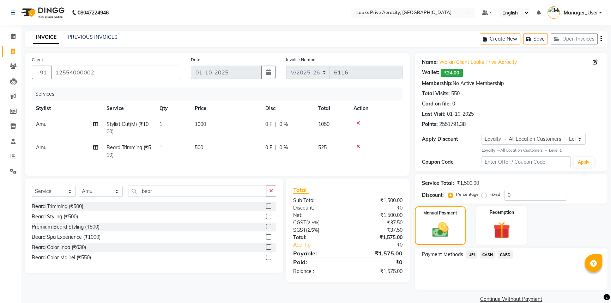
click at [485, 256] on span "CASH" at bounding box center [487, 254] width 15 height 8
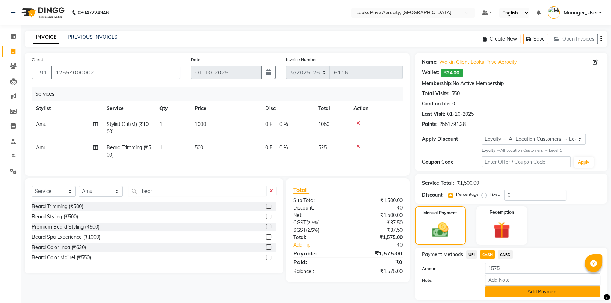
click at [501, 294] on button "Add Payment" at bounding box center [542, 291] width 115 height 11
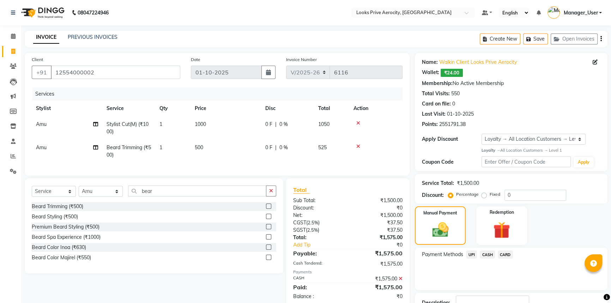
scroll to position [55, 0]
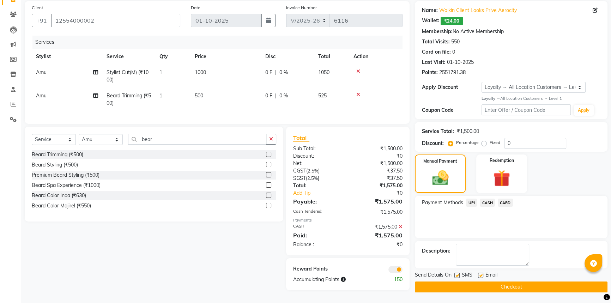
click at [502, 284] on button "Checkout" at bounding box center [511, 287] width 193 height 11
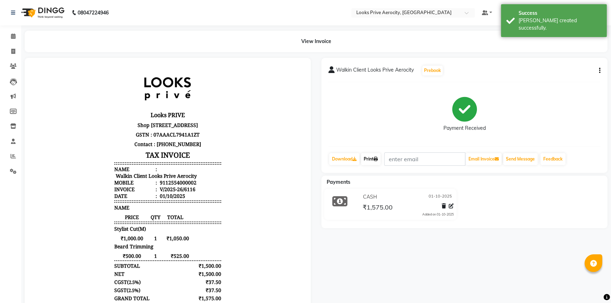
click at [376, 159] on icon at bounding box center [376, 159] width 4 height 4
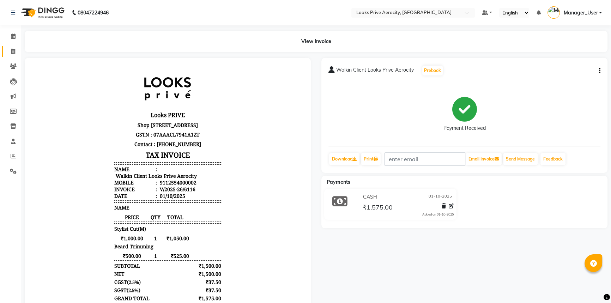
click at [12, 54] on icon at bounding box center [13, 51] width 4 height 5
select select "service"
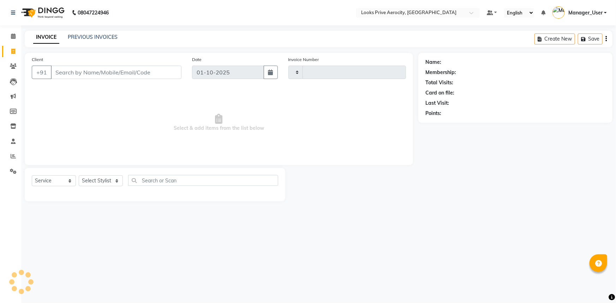
type input "6117"
select select "5913"
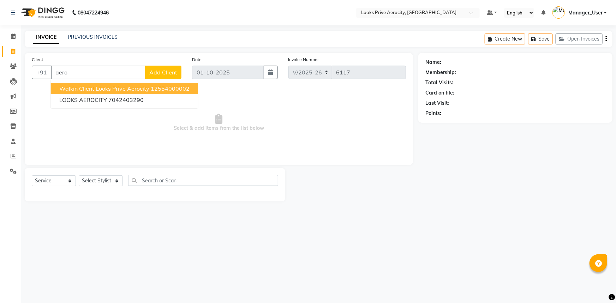
click at [151, 88] on ngb-highlight "12554000002" at bounding box center [170, 88] width 39 height 7
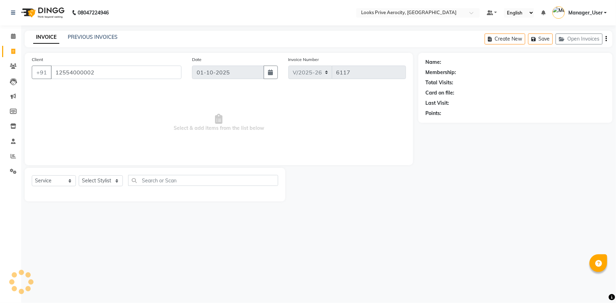
type input "12554000002"
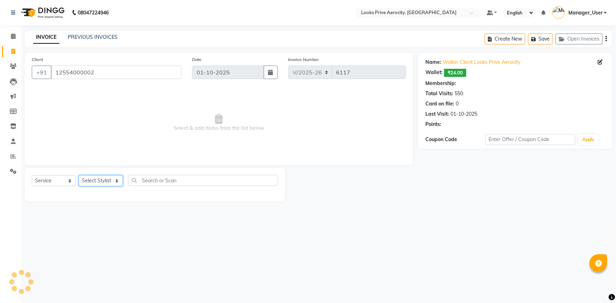
select select "1: Object"
click at [84, 183] on select "Select Stylist Aman_Barber Amit Amu Dharma Erica CR Eric_asst Esha Ishita kapil…" at bounding box center [101, 180] width 44 height 11
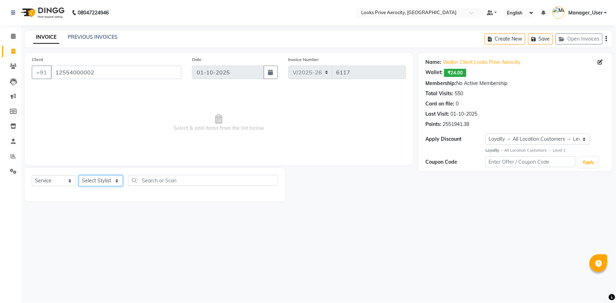
select select "43252"
click at [79, 175] on select "Select Stylist Aman_Barber Amit Amu Dharma Erica CR Eric_asst Esha Ishita kapil…" at bounding box center [101, 180] width 44 height 11
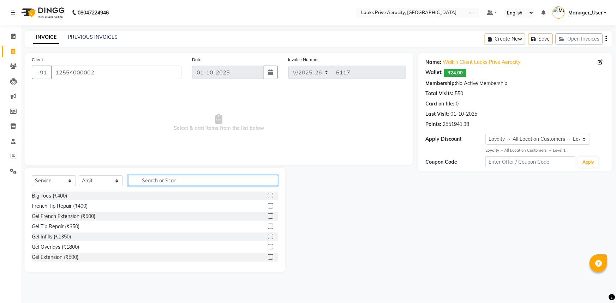
click at [157, 180] on input "text" at bounding box center [203, 180] width 150 height 11
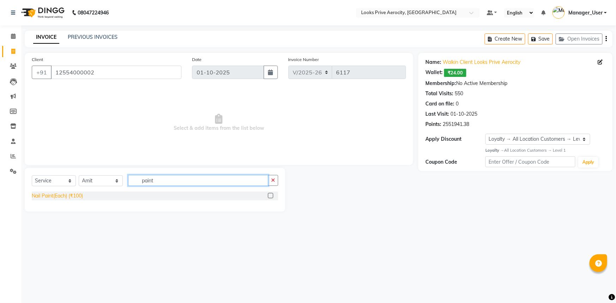
type input "paint"
drag, startPoint x: 56, startPoint y: 194, endPoint x: 62, endPoint y: 192, distance: 5.7
click at [57, 194] on div "Nail Paint(Each) (₹100)" at bounding box center [57, 195] width 51 height 7
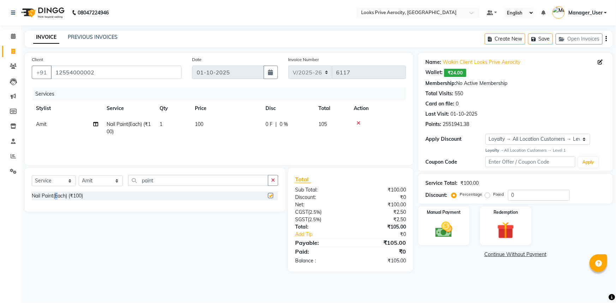
checkbox input "false"
click at [238, 129] on td "100" at bounding box center [226, 127] width 71 height 23
select select "43252"
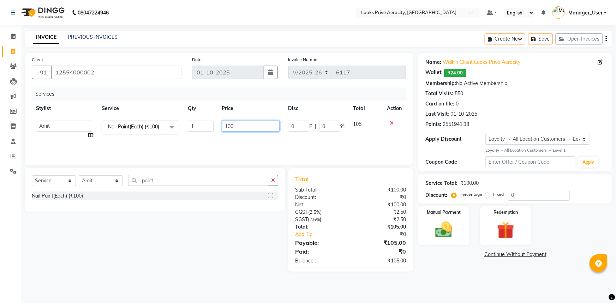
drag, startPoint x: 233, startPoint y: 127, endPoint x: 3, endPoint y: 165, distance: 233.5
click at [102, 143] on tr "Aman_Barber Amit Amu Dharma Erica CR Eric_asst Esha Ishita kapil khan Manager_U…" at bounding box center [219, 129] width 374 height 27
type input "350"
click at [159, 149] on div "Services Stylist Service Qty Price Disc Total Action Aman_Barber Amit Amu Dharm…" at bounding box center [219, 122] width 374 height 71
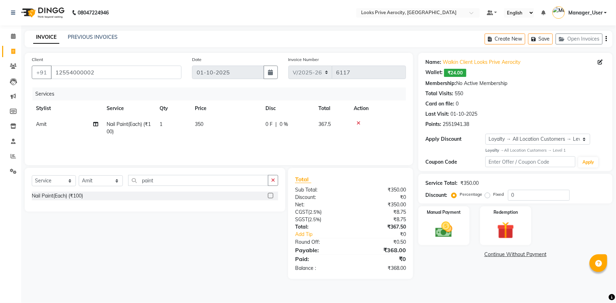
click at [169, 120] on td "1" at bounding box center [172, 127] width 35 height 23
select select "43252"
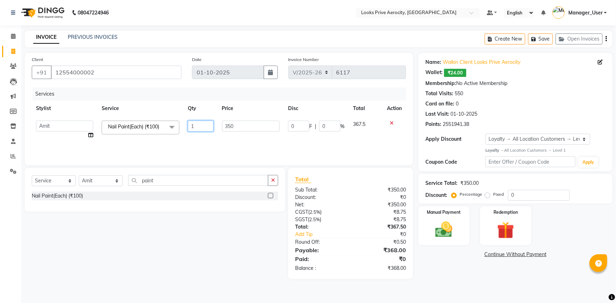
drag, startPoint x: 198, startPoint y: 127, endPoint x: 144, endPoint y: 125, distance: 54.0
click at [153, 126] on tr "Aman_Barber Amit Amu Dharma Erica CR Eric_asst Esha Ishita kapil khan Manager_U…" at bounding box center [219, 129] width 374 height 27
type input "2"
click at [176, 148] on div "Services Stylist Service Qty Price Disc Total Action Aman_Barber Amit Amu Dharm…" at bounding box center [219, 122] width 374 height 71
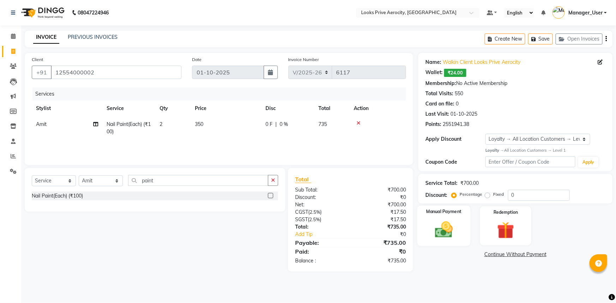
click at [445, 232] on img at bounding box center [443, 229] width 29 height 20
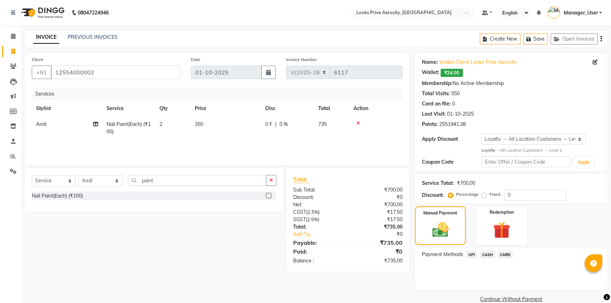
click at [489, 255] on span "CASH" at bounding box center [487, 254] width 15 height 8
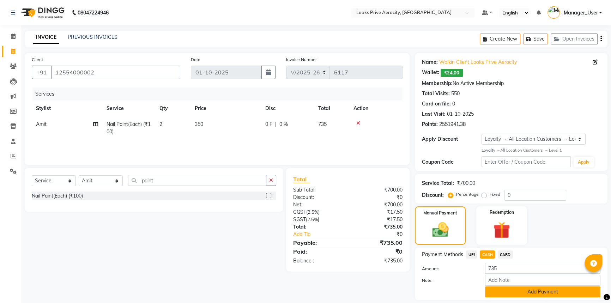
click at [494, 286] on button "Add Payment" at bounding box center [542, 291] width 115 height 11
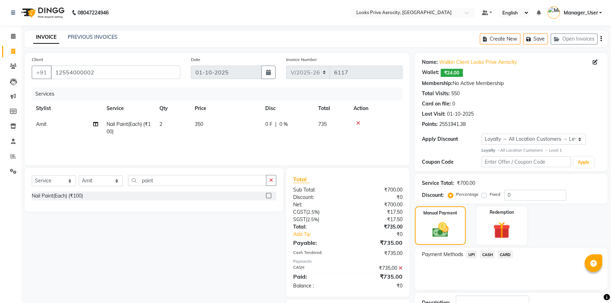
scroll to position [52, 0]
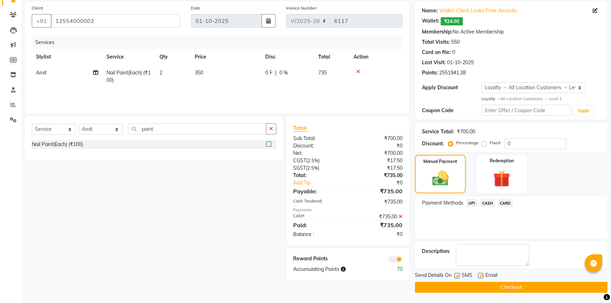
click at [493, 284] on button "Checkout" at bounding box center [511, 287] width 193 height 11
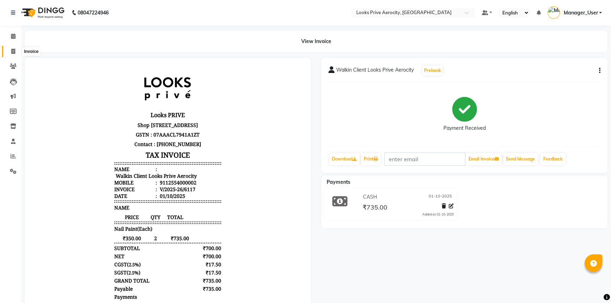
click at [14, 53] on icon at bounding box center [13, 51] width 4 height 5
select select "service"
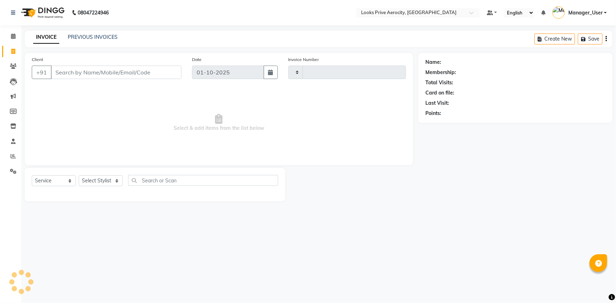
type input "6118"
select select "5913"
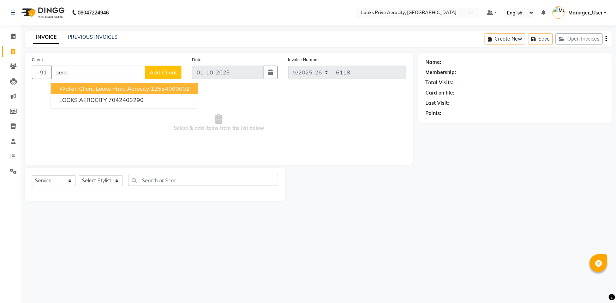
click at [65, 90] on span "Walkin Client Looks Prive Aerocity" at bounding box center [104, 88] width 90 height 7
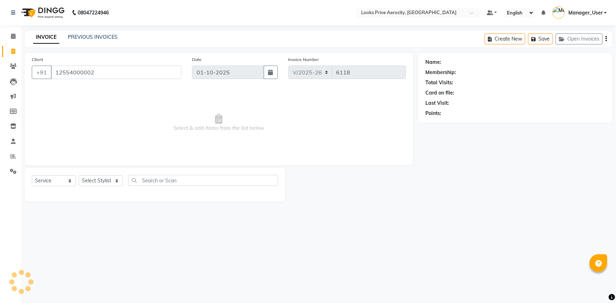
type input "12554000002"
select select "1: Object"
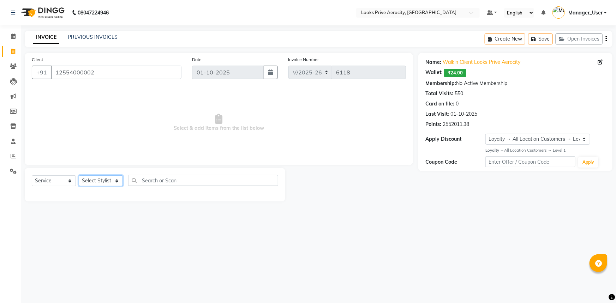
click at [97, 180] on select "Select Stylist Aman_Barber Amit Amu Dharma Erica CR Eric_asst Esha Ishita kapil…" at bounding box center [101, 180] width 44 height 11
select select "69143"
click at [79, 175] on select "Select Stylist Aman_Barber Amit Amu Dharma Erica CR Eric_asst Esha Ishita kapil…" at bounding box center [101, 180] width 44 height 11
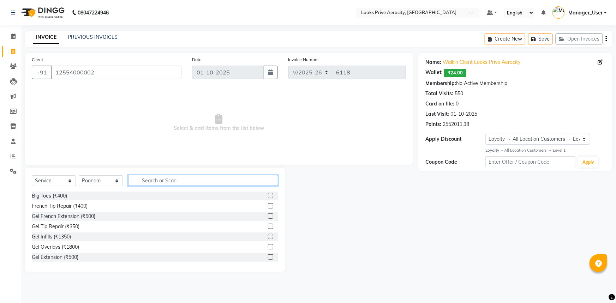
click at [149, 181] on input "text" at bounding box center [203, 180] width 150 height 11
type input "eye"
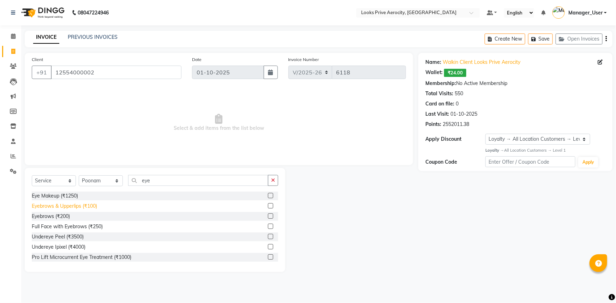
click at [78, 206] on div "Eyebrows & Upperlips (₹100)" at bounding box center [64, 206] width 65 height 7
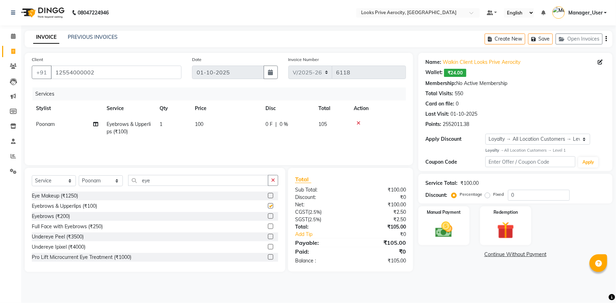
checkbox input "false"
click at [201, 129] on td "100" at bounding box center [226, 127] width 71 height 23
select select "69143"
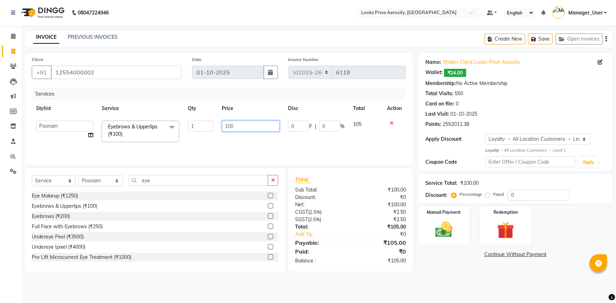
drag, startPoint x: 226, startPoint y: 127, endPoint x: 180, endPoint y: 144, distance: 49.9
click at [185, 143] on tr "Aman_Barber Amit Amu Dharma Erica CR Eric_asst Esha Ishita kapil khan Manager_U…" at bounding box center [219, 131] width 374 height 30
type input "200"
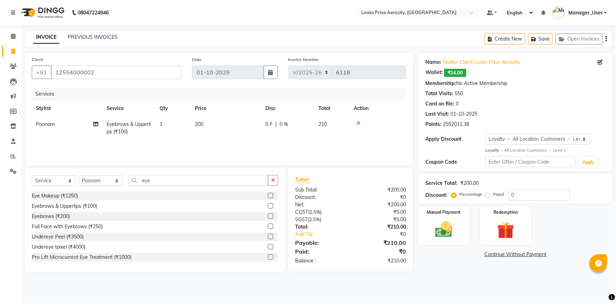
click at [240, 145] on div "Services Stylist Service Qty Price Disc Total Action Poonam Eyebrows & Upperlip…" at bounding box center [219, 122] width 374 height 71
drag, startPoint x: 138, startPoint y: 139, endPoint x: 425, endPoint y: 237, distance: 304.3
click at [425, 237] on div "Manual Payment" at bounding box center [443, 226] width 53 height 41
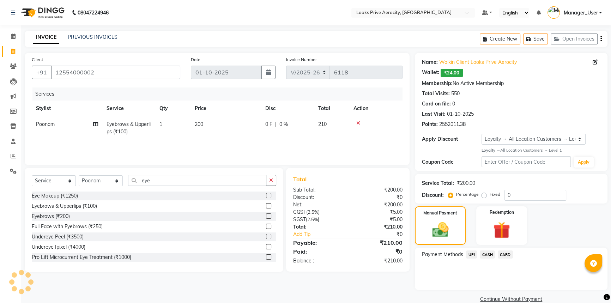
click at [488, 255] on span "CASH" at bounding box center [487, 254] width 15 height 8
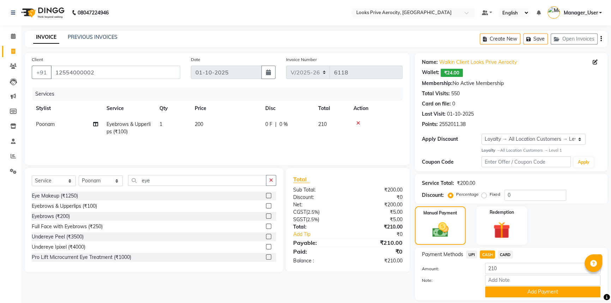
click at [511, 289] on button "Add Payment" at bounding box center [542, 291] width 115 height 11
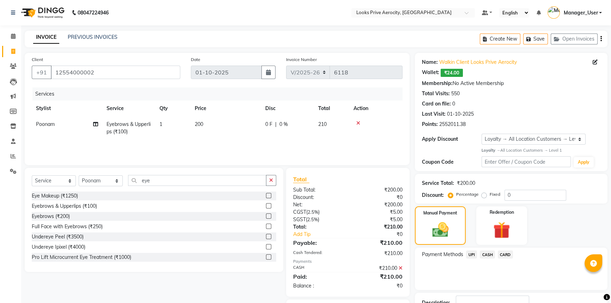
scroll to position [52, 0]
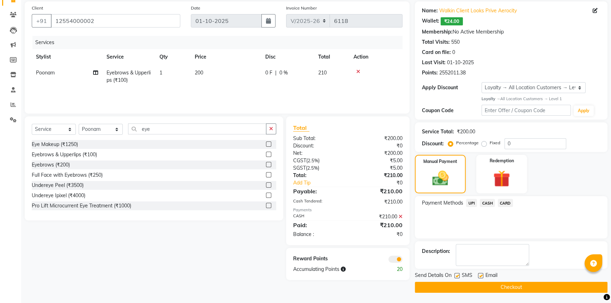
click at [509, 285] on button "Checkout" at bounding box center [511, 287] width 193 height 11
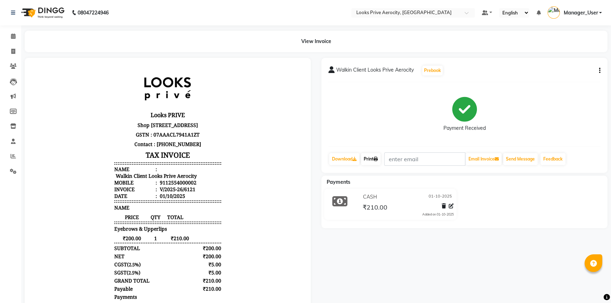
click at [372, 159] on link "Print" at bounding box center [371, 159] width 20 height 12
select select "service"
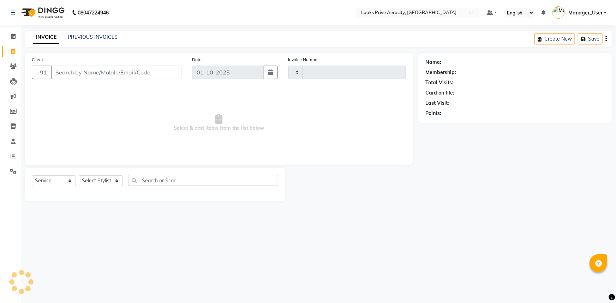
type input "6122"
select select "5913"
click at [97, 37] on link "PREVIOUS INVOICES" at bounding box center [93, 37] width 50 height 6
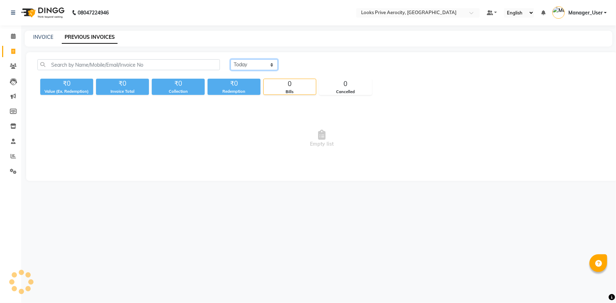
click at [252, 68] on select "Today Yesterday Custom Range" at bounding box center [253, 64] width 47 height 11
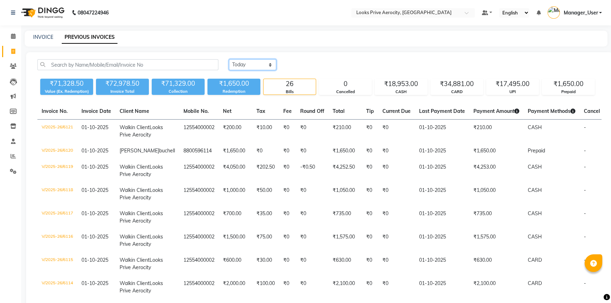
select select "yesterday"
click at [229, 59] on select "Today Yesterday Custom Range" at bounding box center [252, 64] width 47 height 11
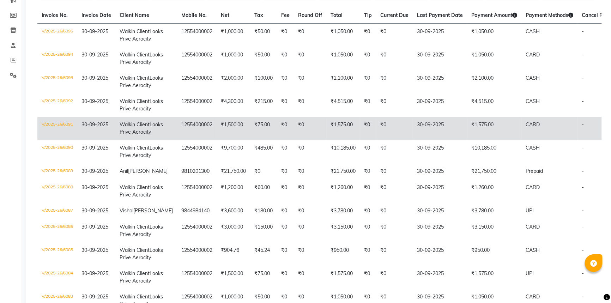
scroll to position [160, 0]
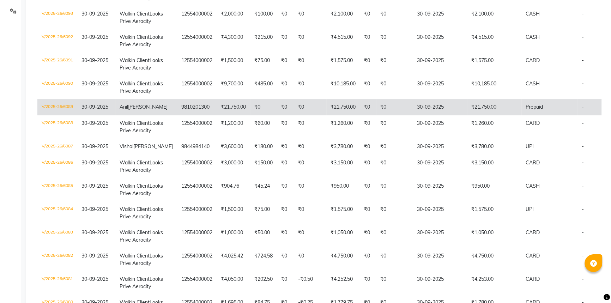
click at [413, 115] on td "30-09-2025" at bounding box center [440, 107] width 54 height 16
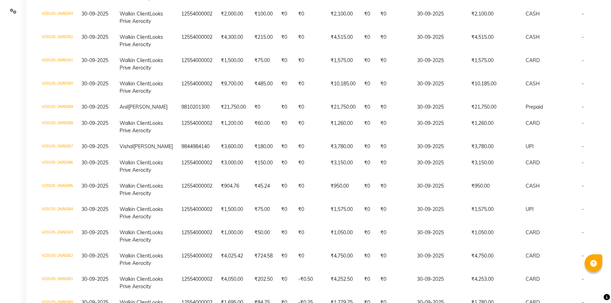
scroll to position [0, 0]
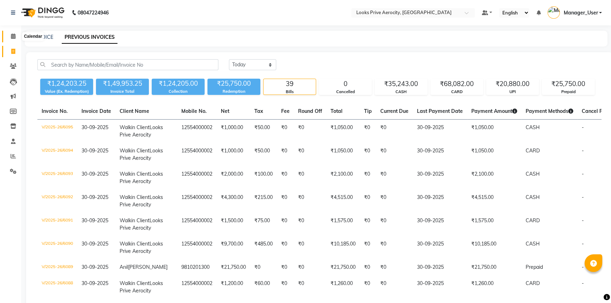
click at [15, 35] on icon at bounding box center [13, 36] width 5 height 5
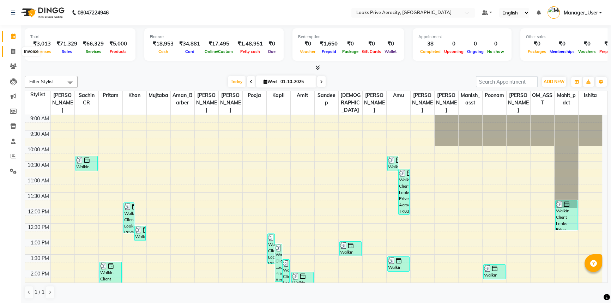
click at [10, 53] on span at bounding box center [13, 52] width 12 height 8
select select "service"
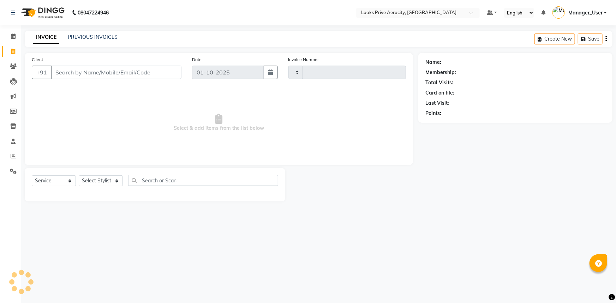
type input "6122"
select select "5913"
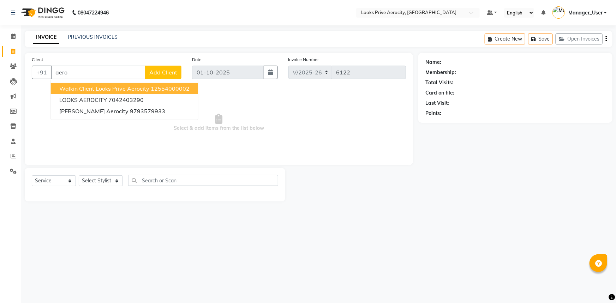
click at [102, 85] on span "Walkin Client Looks Prive Aerocity" at bounding box center [104, 88] width 90 height 7
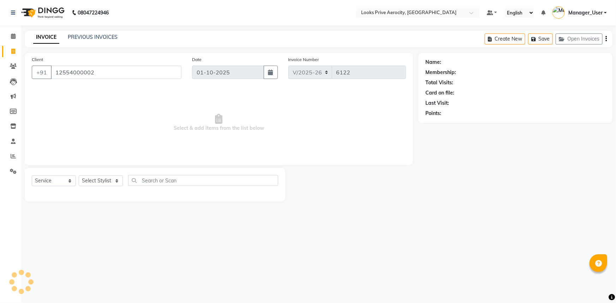
type input "12554000002"
click at [88, 178] on select "Select Stylist Aman_Barber Amit Amu Dharma Erica CR Eric_asst Esha Ishita kapil…" at bounding box center [101, 180] width 44 height 11
select select "43244"
click at [79, 175] on select "Select Stylist Aman_Barber Amit Amu Dharma Erica CR Eric_asst Esha Ishita kapil…" at bounding box center [101, 180] width 44 height 11
select select "1: Object"
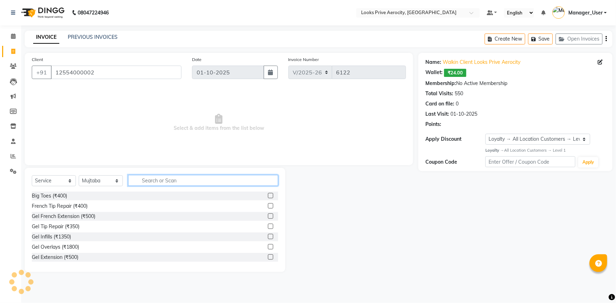
click at [151, 182] on input "text" at bounding box center [203, 180] width 150 height 11
type input "cut"
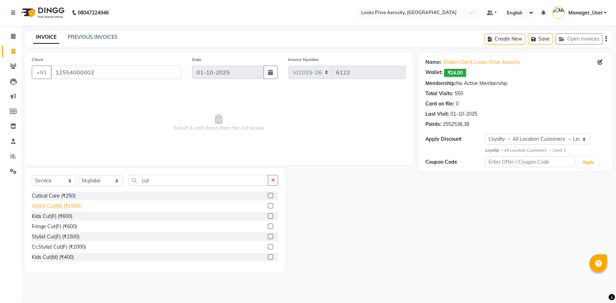
click at [59, 205] on div "Stylist Cut(M) (₹1000)" at bounding box center [56, 206] width 49 height 7
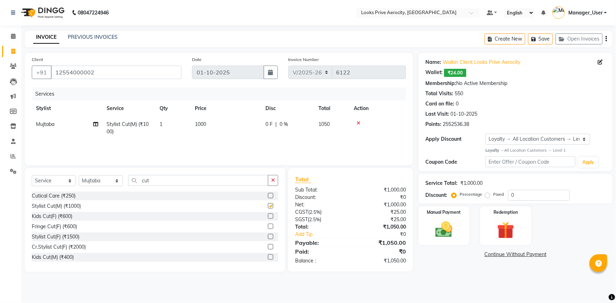
checkbox input "false"
drag, startPoint x: 439, startPoint y: 238, endPoint x: 451, endPoint y: 245, distance: 13.9
click at [439, 238] on img at bounding box center [443, 229] width 29 height 20
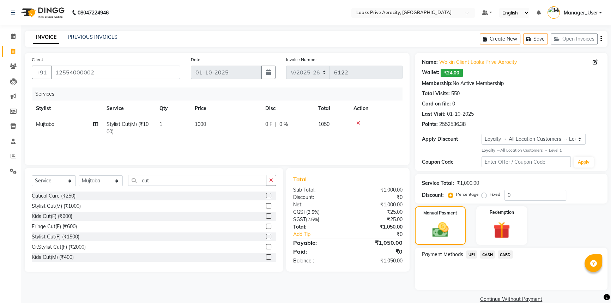
click at [490, 253] on span "CASH" at bounding box center [487, 254] width 15 height 8
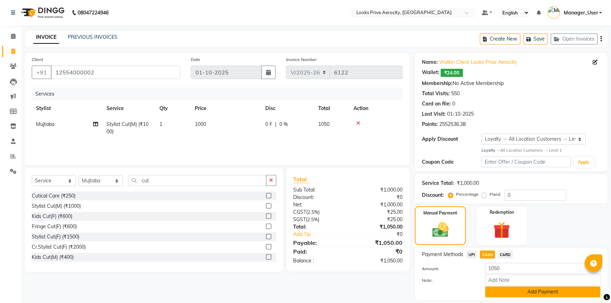
click at [499, 289] on button "Add Payment" at bounding box center [542, 291] width 115 height 11
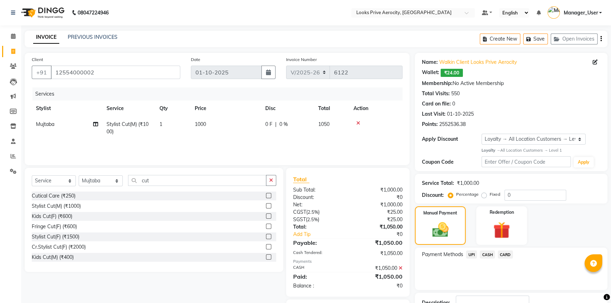
scroll to position [52, 0]
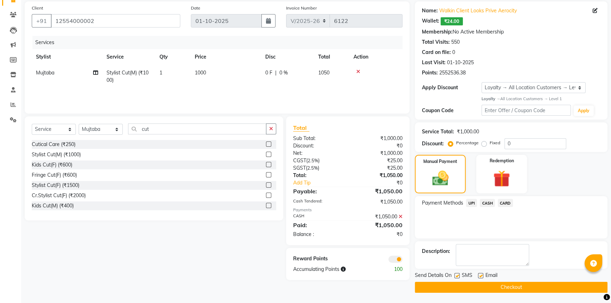
click at [497, 289] on button "Checkout" at bounding box center [511, 287] width 193 height 11
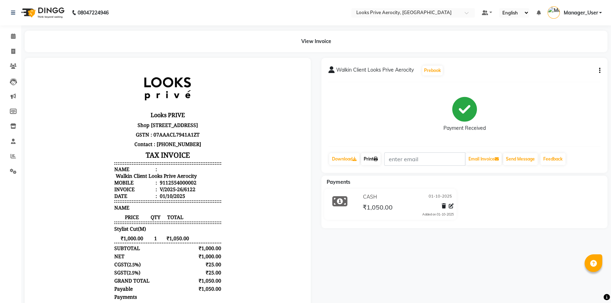
click at [371, 157] on link "Print" at bounding box center [371, 159] width 20 height 12
drag, startPoint x: 14, startPoint y: 53, endPoint x: 19, endPoint y: 56, distance: 6.1
click at [14, 53] on icon at bounding box center [13, 51] width 4 height 5
select select "service"
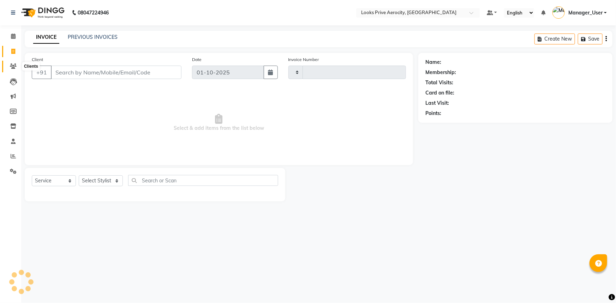
type input "6123"
select select "5913"
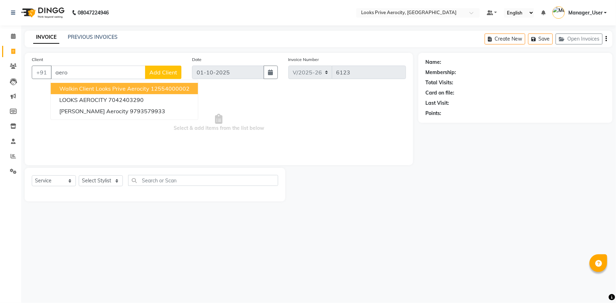
click at [94, 86] on span "Walkin Client Looks Prive Aerocity" at bounding box center [104, 88] width 90 height 7
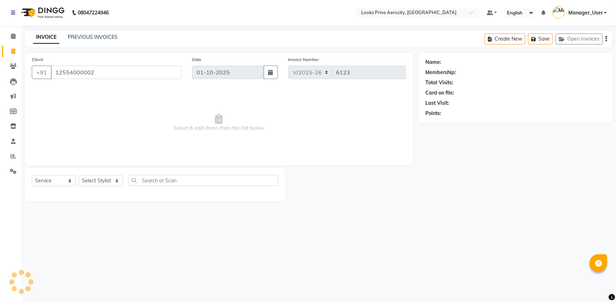
type input "12554000002"
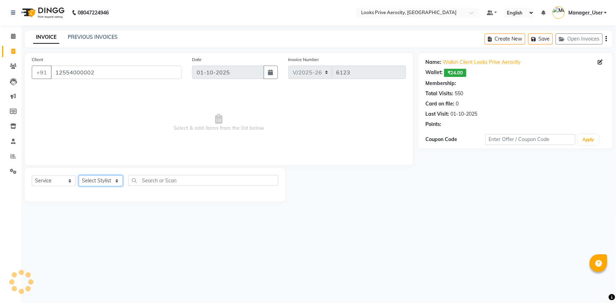
click at [98, 185] on select "Select Stylist Aman_Barber Amit Amu Dharma Erica CR Eric_asst Esha Ishita kapil…" at bounding box center [101, 180] width 44 height 11
select select "1: Object"
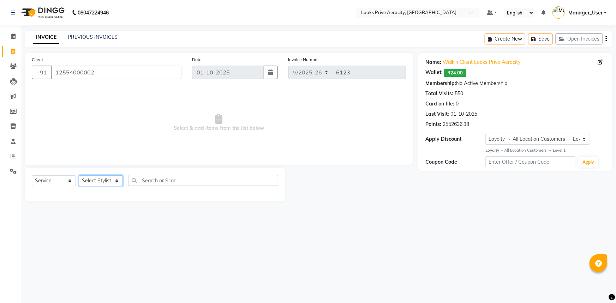
select select "66241"
click at [79, 175] on select "Select Stylist Aman_Barber Amit Amu Dharma Erica CR Eric_asst Esha Ishita kapil…" at bounding box center [101, 180] width 44 height 11
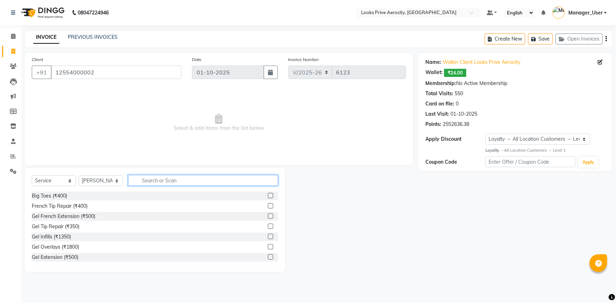
click at [162, 184] on input "text" at bounding box center [203, 180] width 150 height 11
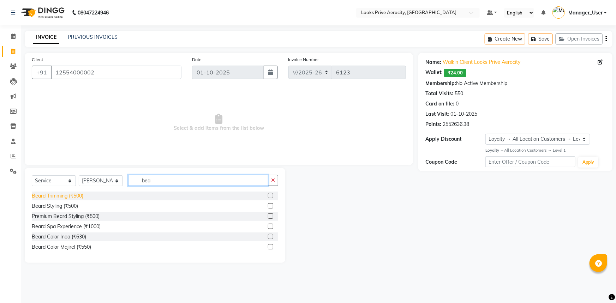
type input "bea"
click at [76, 195] on div "Beard Trimming (₹500)" at bounding box center [58, 195] width 52 height 7
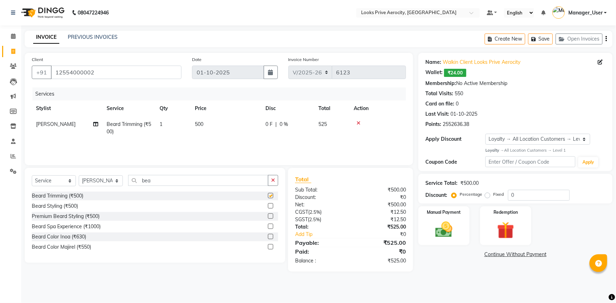
checkbox input "false"
click at [448, 233] on img at bounding box center [443, 229] width 29 height 20
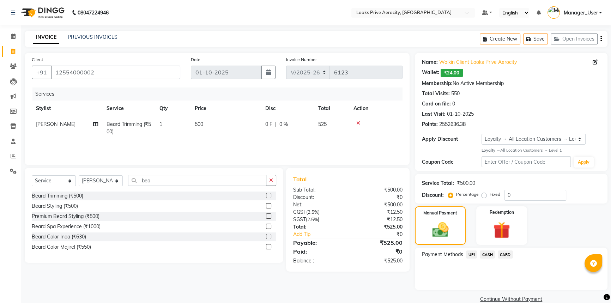
click at [502, 255] on span "CARD" at bounding box center [505, 254] width 15 height 8
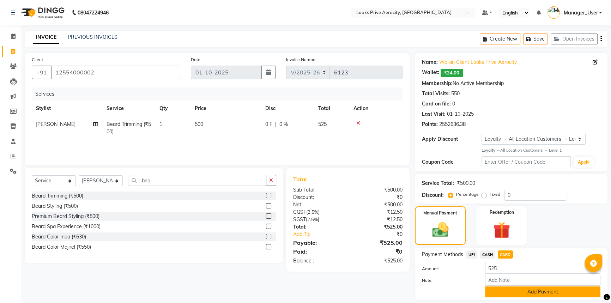
click at [517, 286] on div "Amount: 525 Note: Add Payment" at bounding box center [511, 280] width 179 height 35
click at [517, 292] on button "Add Payment" at bounding box center [542, 291] width 115 height 11
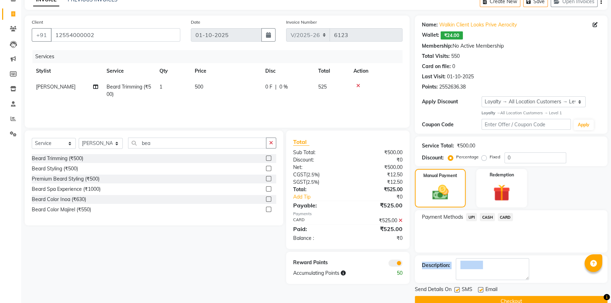
scroll to position [52, 0]
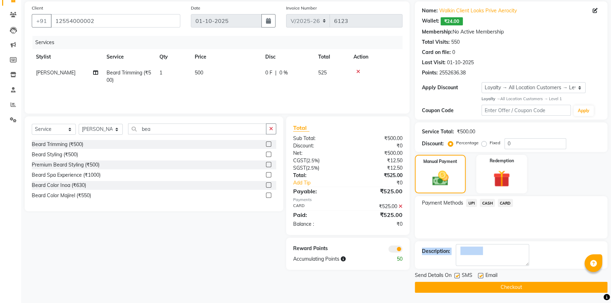
click at [506, 289] on button "Checkout" at bounding box center [511, 287] width 193 height 11
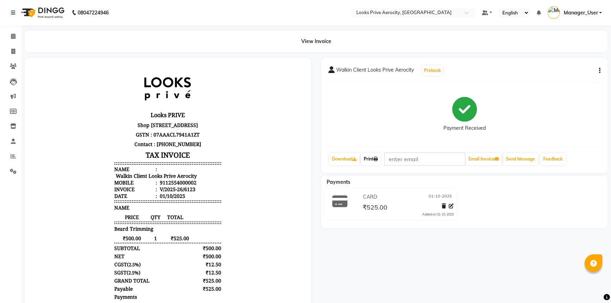
click at [376, 161] on link "Print" at bounding box center [371, 159] width 20 height 12
click at [15, 52] on icon at bounding box center [13, 51] width 4 height 5
select select "service"
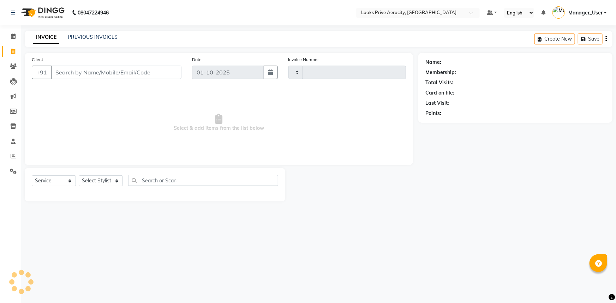
type input "6124"
select select "5913"
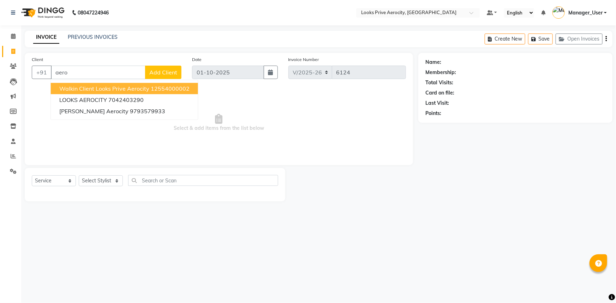
click at [73, 89] on span "Walkin Client Looks Prive Aerocity" at bounding box center [104, 88] width 90 height 7
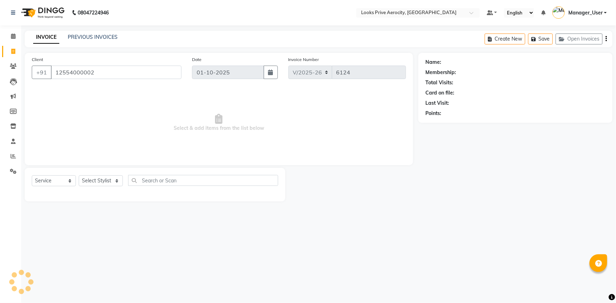
type input "12554000002"
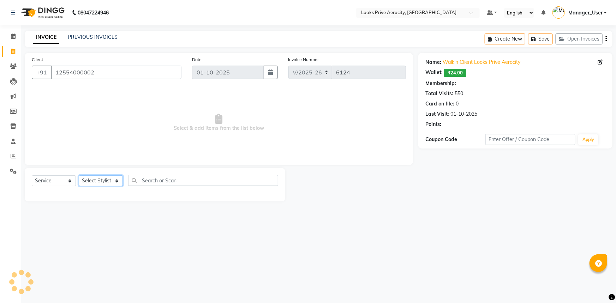
click at [90, 180] on select "Select Stylist Aman_Barber Amit Amu Dharma Erica CR Eric_asst Esha Ishita kapil…" at bounding box center [101, 180] width 44 height 11
select select "1: Object"
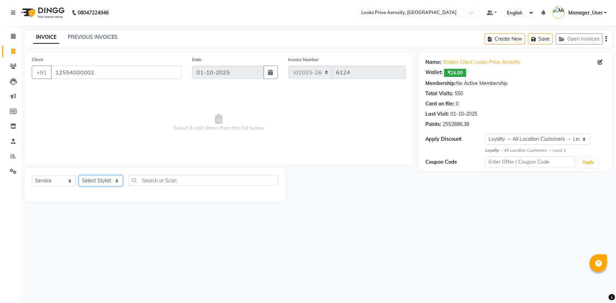
select select "43240"
click at [79, 175] on select "Select Stylist Aman_Barber Amit Amu Dharma Erica CR Eric_asst Esha Ishita kapil…" at bounding box center [101, 180] width 44 height 11
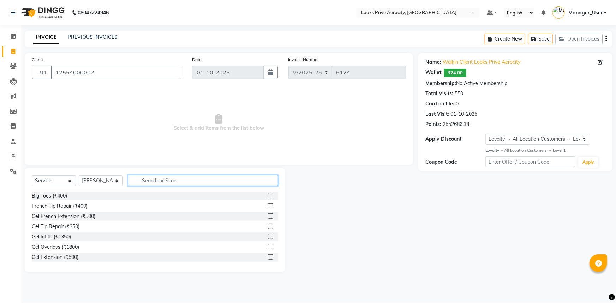
click at [148, 181] on input "text" at bounding box center [203, 180] width 150 height 11
type input "cut"
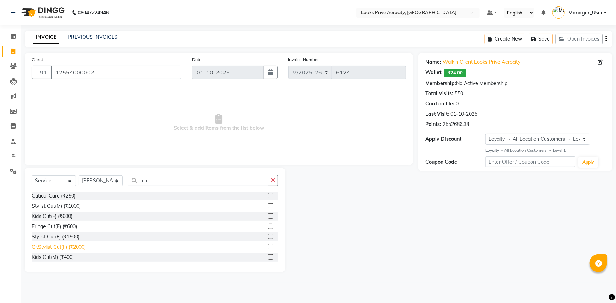
click at [81, 248] on div "Cr.Stylist Cut(F) (₹2000)" at bounding box center [59, 246] width 54 height 7
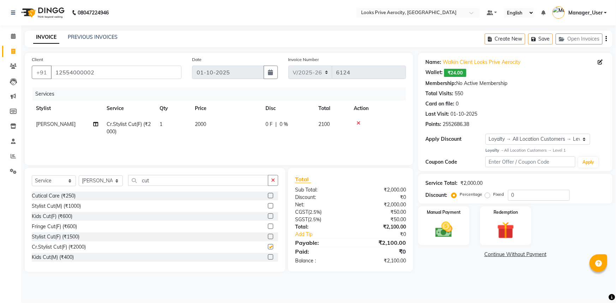
checkbox input "false"
click at [447, 224] on img at bounding box center [443, 229] width 29 height 20
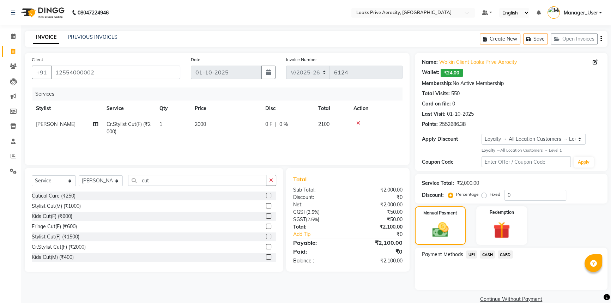
click at [489, 255] on span "CASH" at bounding box center [487, 254] width 15 height 8
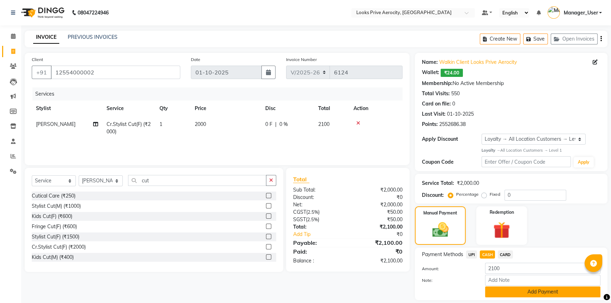
click at [505, 292] on button "Add Payment" at bounding box center [542, 291] width 115 height 11
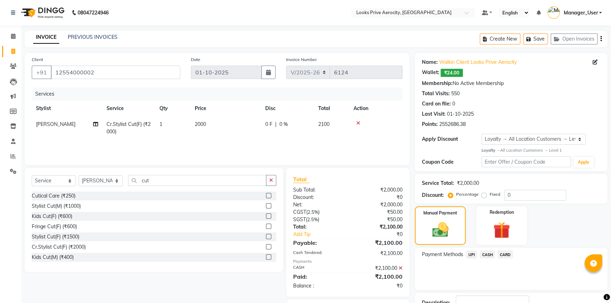
scroll to position [52, 0]
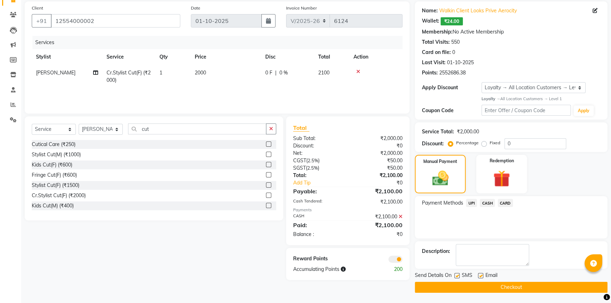
click at [505, 290] on button "Checkout" at bounding box center [511, 287] width 193 height 11
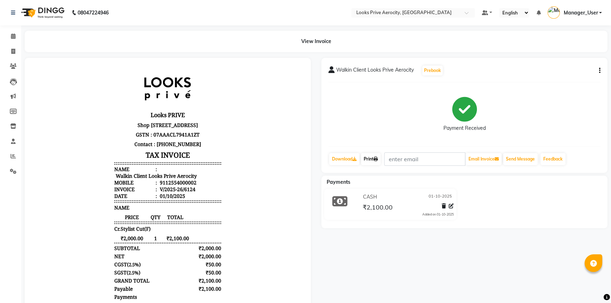
click at [372, 158] on link "Print" at bounding box center [371, 159] width 20 height 12
click at [14, 35] on icon at bounding box center [13, 36] width 5 height 5
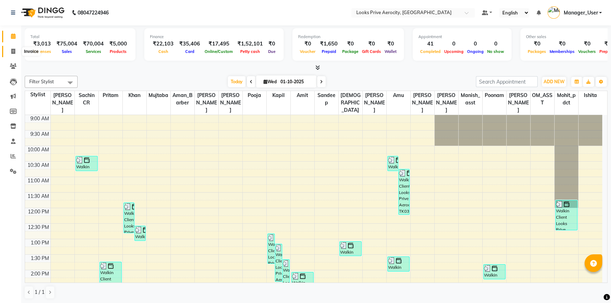
click at [13, 52] on icon at bounding box center [13, 51] width 4 height 5
select select "service"
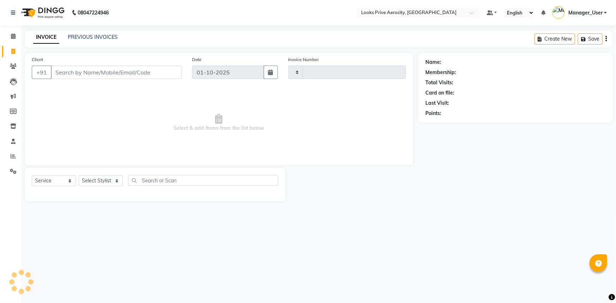
type input "6125"
select select "5913"
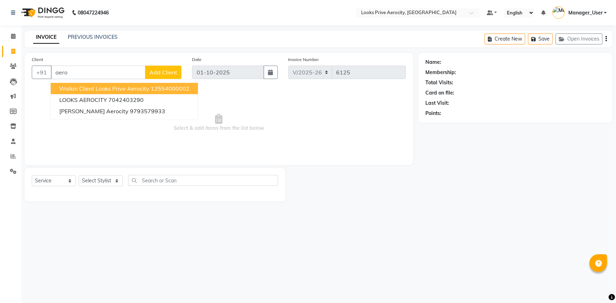
click at [61, 90] on span "Walkin Client Looks Prive Aerocity" at bounding box center [104, 88] width 90 height 7
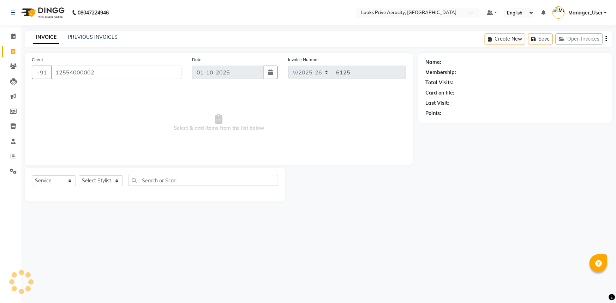
type input "12554000002"
click at [87, 183] on select "Select Stylist Aman_Barber Amit Amu Dharma Erica CR Eric_asst Esha Ishita kapil…" at bounding box center [101, 180] width 44 height 11
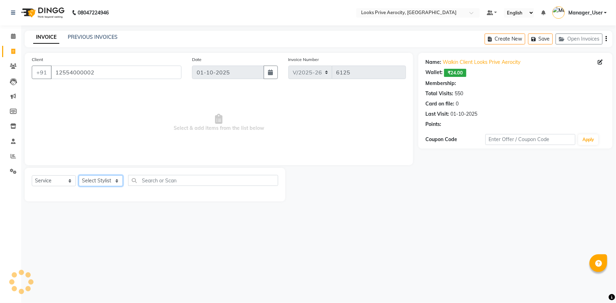
select select "1: Object"
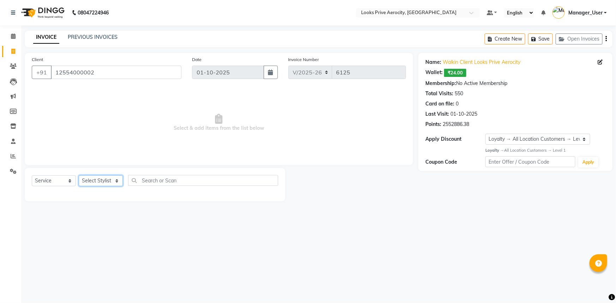
select select "43242"
click at [79, 175] on select "Select Stylist Aman_Barber Amit Amu Dharma Erica CR Eric_asst Esha Ishita kapil…" at bounding box center [101, 180] width 44 height 11
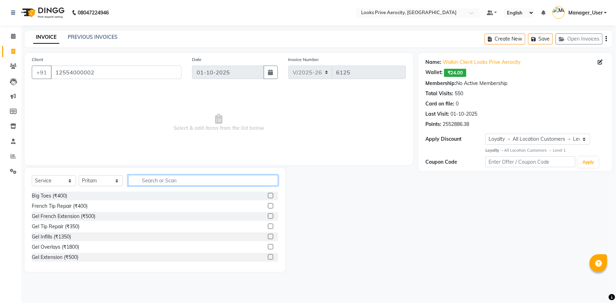
click at [144, 181] on input "text" at bounding box center [203, 180] width 150 height 11
type input "aveda"
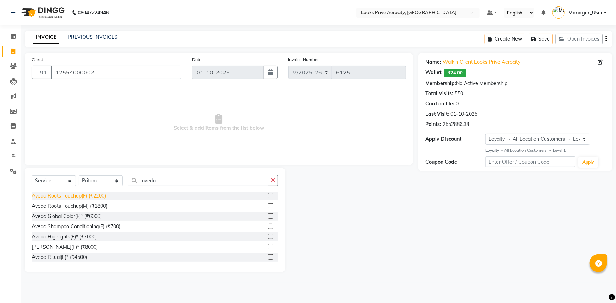
click at [67, 197] on div "Aveda Roots Touchup(F) (₹2200)" at bounding box center [69, 195] width 74 height 7
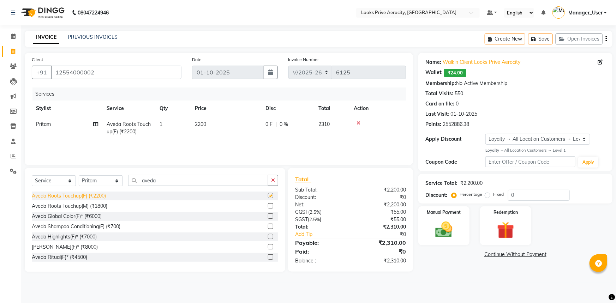
checkbox input "false"
click at [437, 236] on img at bounding box center [443, 229] width 29 height 20
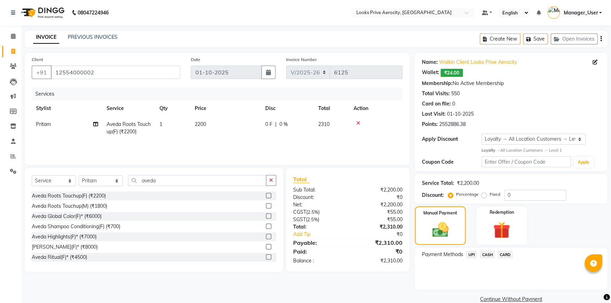
click at [505, 254] on span "CARD" at bounding box center [505, 254] width 15 height 8
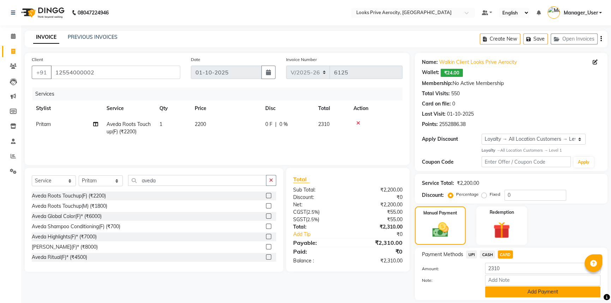
click at [507, 291] on button "Add Payment" at bounding box center [542, 291] width 115 height 11
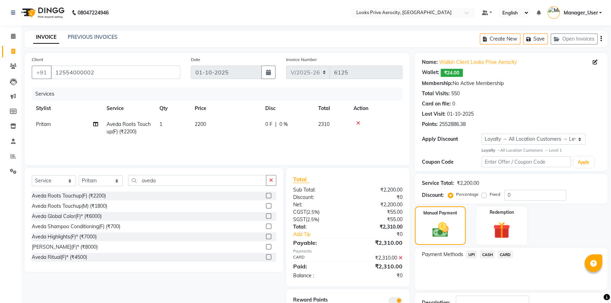
scroll to position [52, 0]
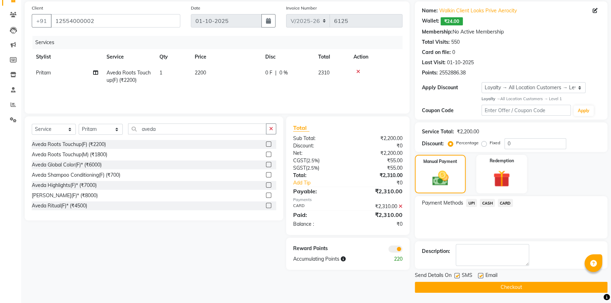
click at [506, 285] on button "Checkout" at bounding box center [511, 287] width 193 height 11
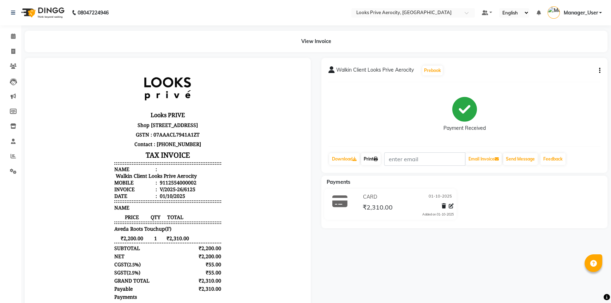
click at [374, 159] on link "Print" at bounding box center [371, 159] width 20 height 12
click at [12, 38] on icon at bounding box center [13, 36] width 5 height 5
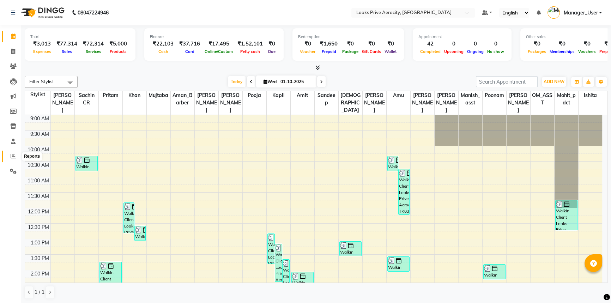
click at [16, 157] on icon at bounding box center [13, 155] width 5 height 5
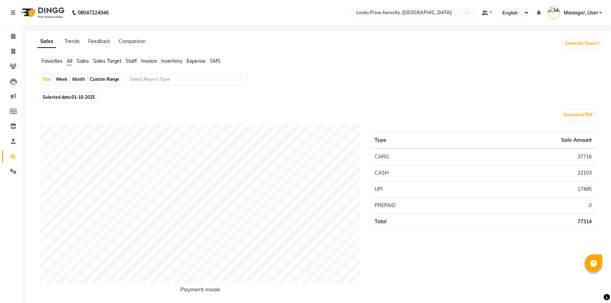
click at [133, 61] on span "Staff" at bounding box center [131, 61] width 11 height 6
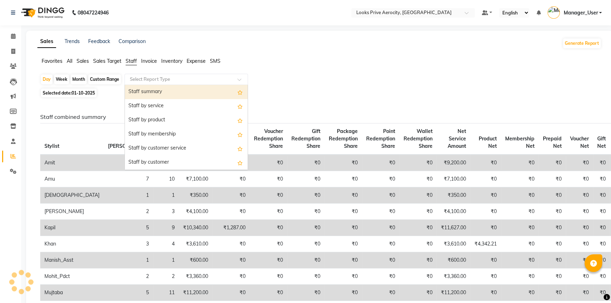
click at [139, 83] on div "Select Report Type" at bounding box center [186, 79] width 123 height 11
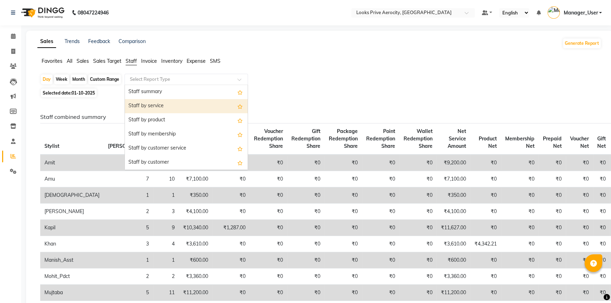
click at [157, 109] on div "Staff by service" at bounding box center [186, 106] width 123 height 14
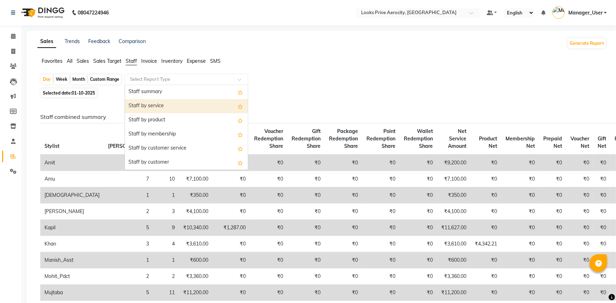
select select "full_report"
select select "csv"
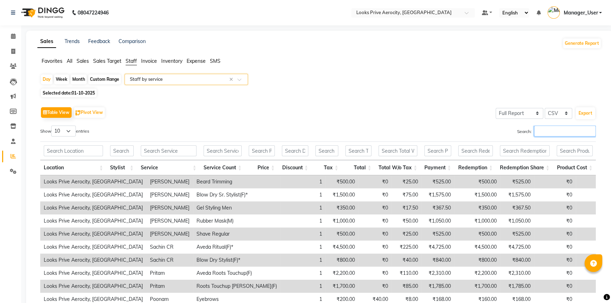
click at [545, 134] on input "Search:" at bounding box center [565, 131] width 62 height 11
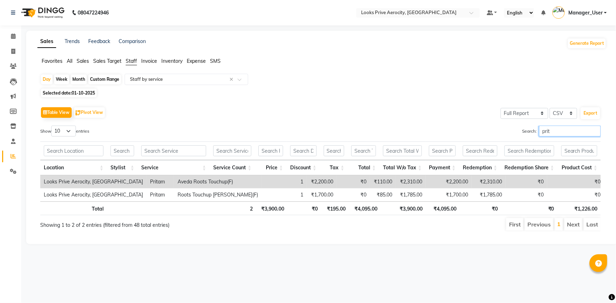
type input "prit"
click at [11, 30] on li "Calendar" at bounding box center [10, 36] width 21 height 15
click at [13, 35] on icon at bounding box center [13, 36] width 5 height 5
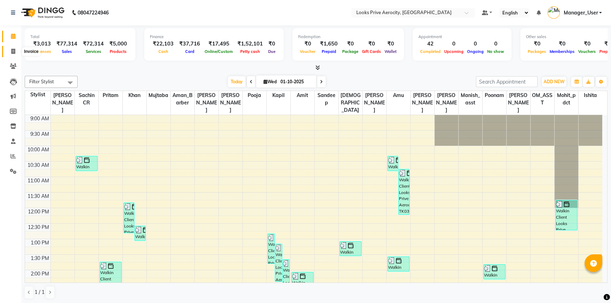
click at [14, 52] on icon at bounding box center [13, 51] width 4 height 5
select select "service"
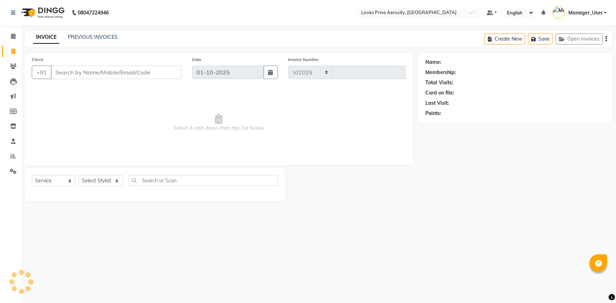
select select "5913"
type input "6126"
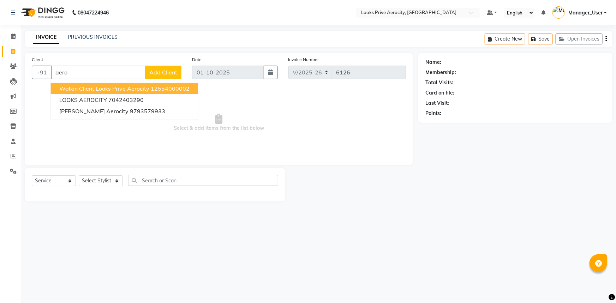
click at [76, 87] on span "Walkin Client Looks Prive Aerocity" at bounding box center [104, 88] width 90 height 7
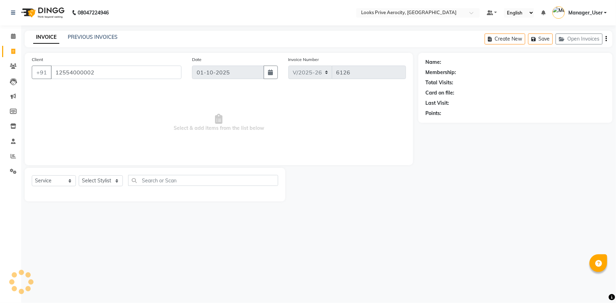
type input "12554000002"
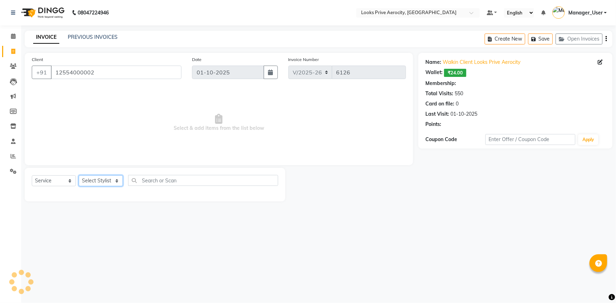
click at [89, 180] on select "Select Stylist Aman_Barber Amit Amu Dharma Erica CR Eric_asst Esha Ishita kapil…" at bounding box center [101, 180] width 44 height 11
select select "1: Object"
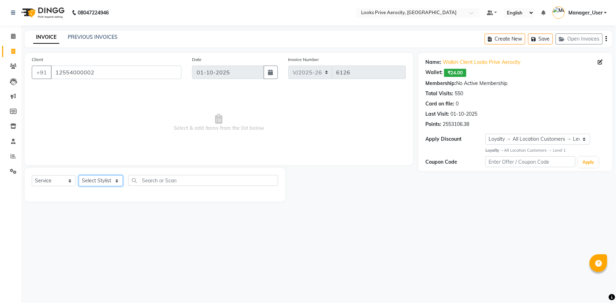
select select "43244"
click at [79, 175] on select "Select Stylist Aman_Barber Amit Amu Dharma Erica CR Eric_asst Esha Ishita kapil…" at bounding box center [101, 180] width 44 height 11
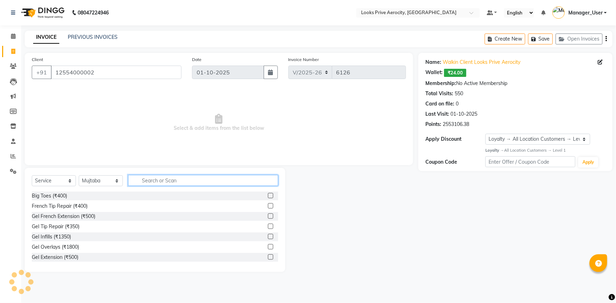
drag, startPoint x: 155, startPoint y: 183, endPoint x: 152, endPoint y: 177, distance: 6.6
click at [155, 182] on input "text" at bounding box center [203, 180] width 150 height 11
type input "cut"
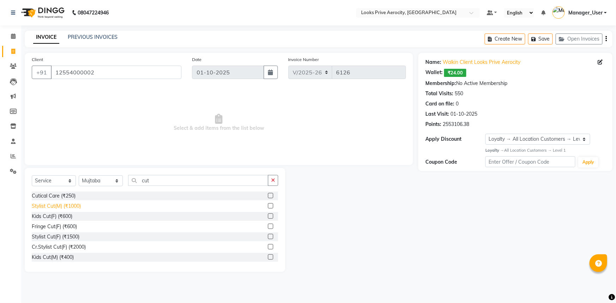
click at [75, 208] on div "Stylist Cut(M) (₹1000)" at bounding box center [56, 206] width 49 height 7
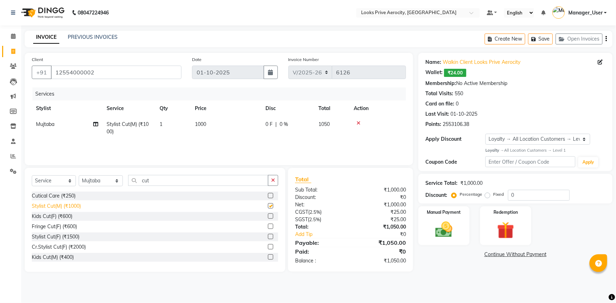
checkbox input "false"
click at [457, 226] on img at bounding box center [443, 229] width 29 height 20
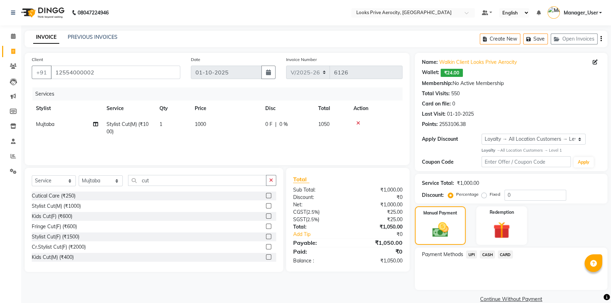
click at [488, 256] on span "CASH" at bounding box center [487, 254] width 15 height 8
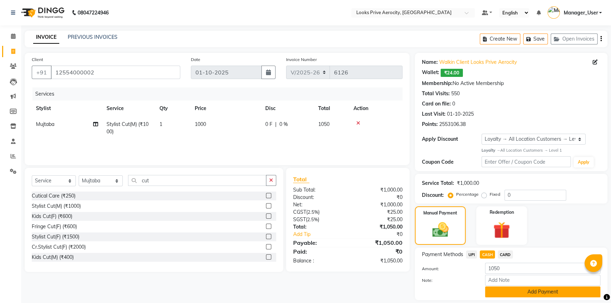
click at [508, 295] on button "Add Payment" at bounding box center [542, 291] width 115 height 11
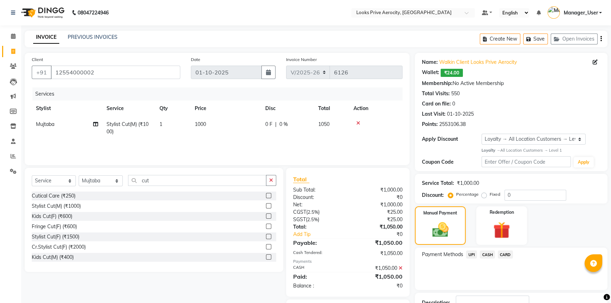
scroll to position [52, 0]
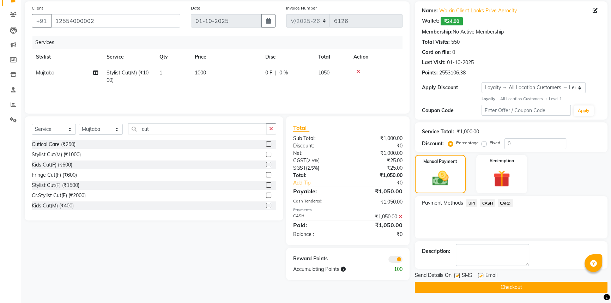
click at [506, 286] on button "Checkout" at bounding box center [511, 287] width 193 height 11
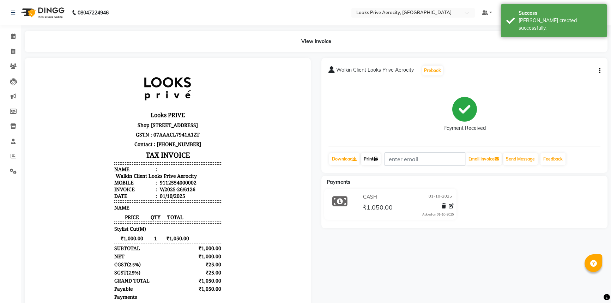
click at [372, 157] on link "Print" at bounding box center [371, 159] width 20 height 12
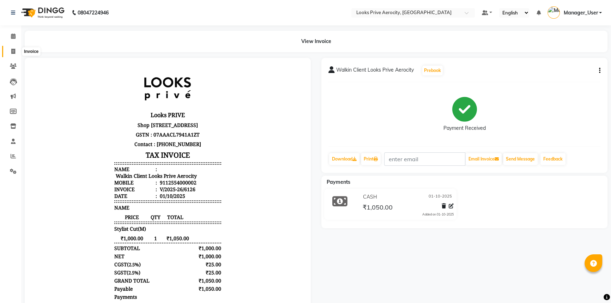
click at [13, 53] on icon at bounding box center [13, 51] width 4 height 5
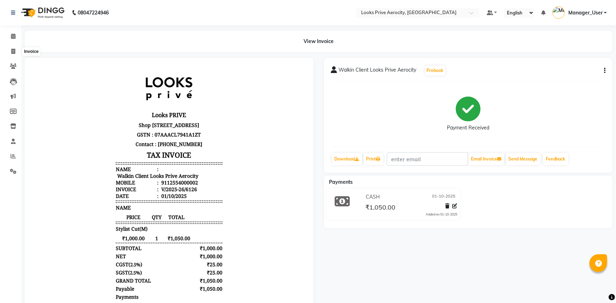
select select "service"
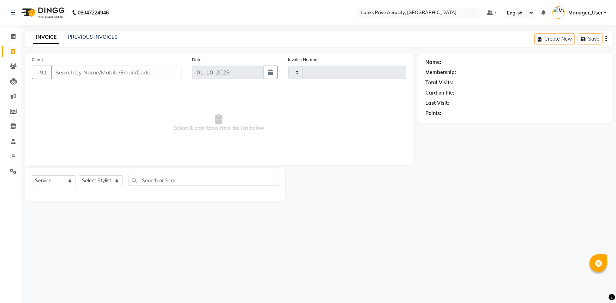
type input "6127"
select select "5913"
click at [102, 37] on link "PREVIOUS INVOICES" at bounding box center [93, 37] width 50 height 6
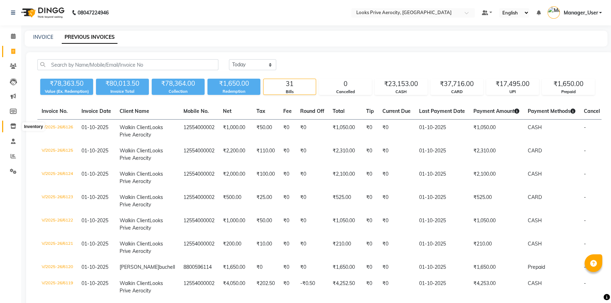
click at [15, 127] on icon at bounding box center [13, 125] width 6 height 5
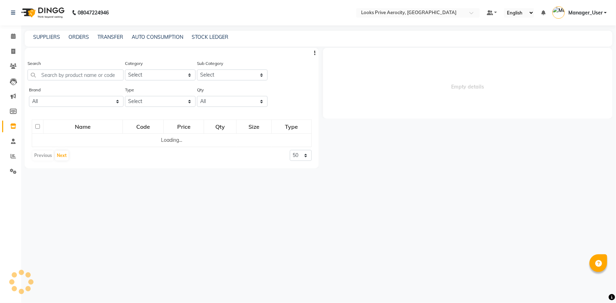
select select
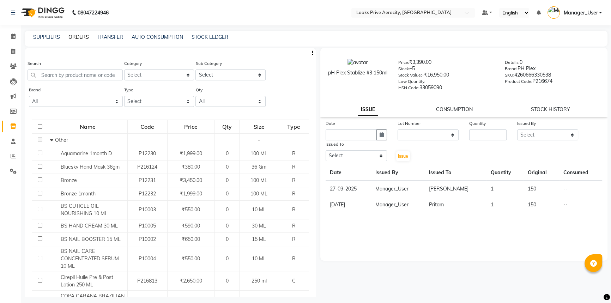
click at [74, 35] on link "ORDERS" at bounding box center [78, 37] width 20 height 6
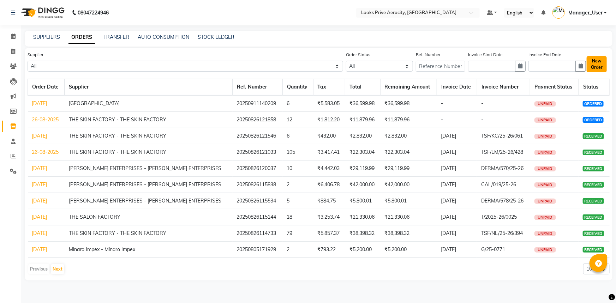
click at [598, 67] on button "New Order" at bounding box center [596, 64] width 20 height 16
select select "true"
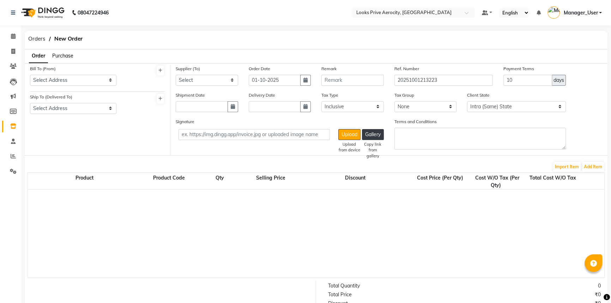
select select "2550"
click at [63, 77] on select "Select Address LOOK SALON PVT LTD 17A, 22 AJMAL KHAN ROAD BLOCK-7 W.E.A DELHI L…" at bounding box center [73, 80] width 86 height 11
select select "897"
click at [30, 75] on select "Select Address LOOK SALON PVT LTD 17A, 22 AJMAL KHAN ROAD BLOCK-7 W.E.A DELHI L…" at bounding box center [73, 80] width 86 height 11
click at [61, 103] on select "Select Address LOOKS PRIVE AEROCITY" at bounding box center [73, 108] width 86 height 11
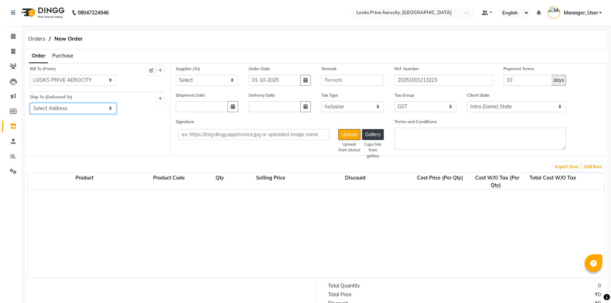
select select "891"
click at [30, 103] on select "Select Address LOOKS PRIVE AEROCITY" at bounding box center [73, 108] width 86 height 11
click at [199, 81] on select "Select LOREAL INDIA PRAVITE LIMITED Vamona Developers Private Limited Samruddhi…" at bounding box center [207, 80] width 62 height 11
select select "2165"
click at [176, 75] on select "Select LOREAL INDIA PRAVITE LIMITED Vamona Developers Private Limited Samruddhi…" at bounding box center [207, 80] width 62 height 11
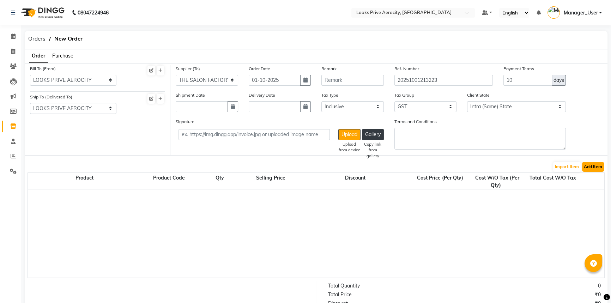
click at [593, 167] on button "Add Item" at bounding box center [593, 167] width 22 height 10
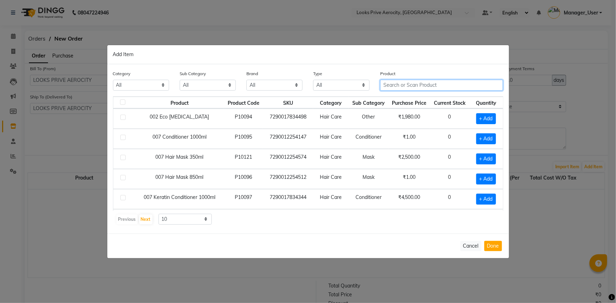
click at [388, 88] on input "text" at bounding box center [441, 85] width 123 height 11
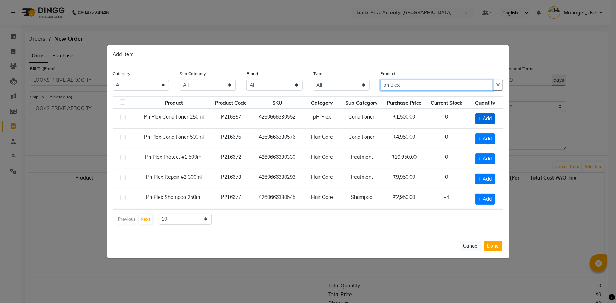
type input "ph plex"
click at [475, 117] on span "+ Add" at bounding box center [485, 118] width 20 height 11
checkbox input "true"
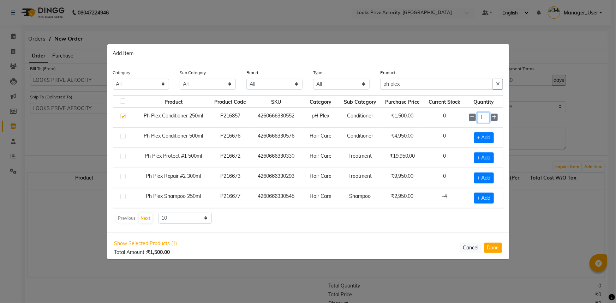
drag, startPoint x: 484, startPoint y: 120, endPoint x: 424, endPoint y: 117, distance: 59.4
click at [454, 117] on tr "Ph Plex Conditioner 250ml P216857 4260666330552 pH Plex Conditioner ₹1,500.00 0…" at bounding box center [307, 118] width 389 height 20
type input "6"
click at [491, 247] on button "Done" at bounding box center [493, 248] width 18 height 10
select select "3891"
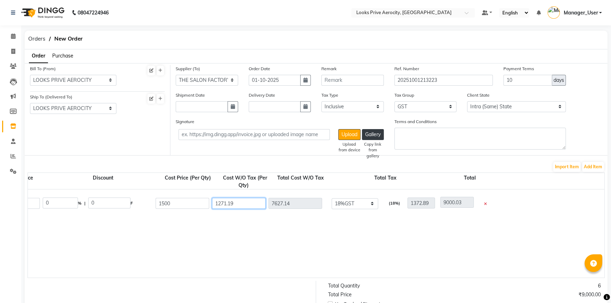
drag, startPoint x: 244, startPoint y: 206, endPoint x: 1, endPoint y: 228, distance: 243.8
click at [25, 227] on form "Bill To (From) Select Address LOOK SALON PVT LTD 17A, 22 AJMAL KHAN ROAD BLOCK-…" at bounding box center [316, 256] width 583 height 387
type input "1"
type input "6"
type input "1378.89"
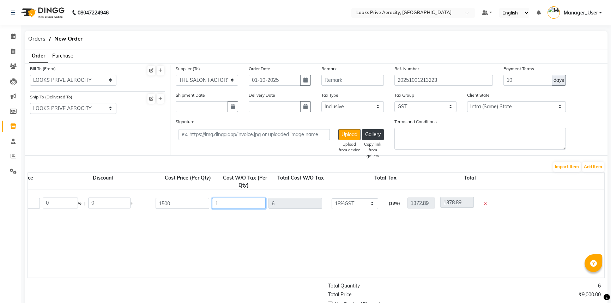
type input "15"
type input "90"
type input "1462.89"
type input "150"
type input "900"
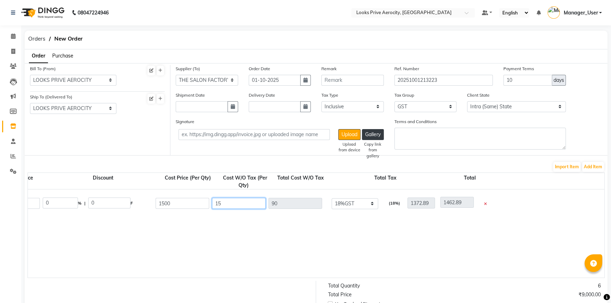
type input "2272.89"
type input "1500"
type input "9000"
type input "10372.89"
type input "1500"
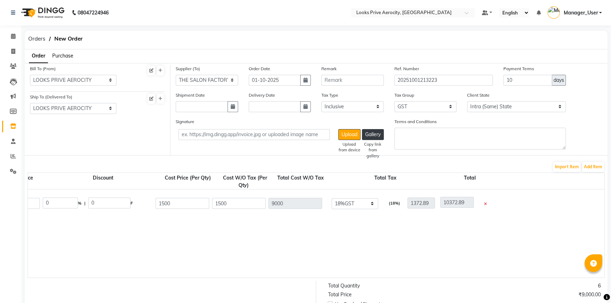
type input "1770"
type input "1620"
type input "10620"
click at [270, 241] on div "Ph Plex Conditioner 250ml 250 ML P216857 6 1500 0 % | 0 F 1770 1500 9000 None G…" at bounding box center [416, 233] width 1280 height 88
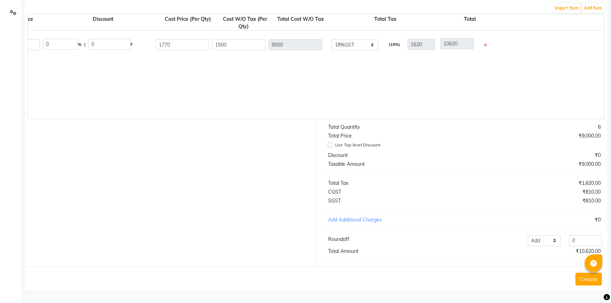
click at [584, 280] on button "Create" at bounding box center [588, 279] width 26 height 13
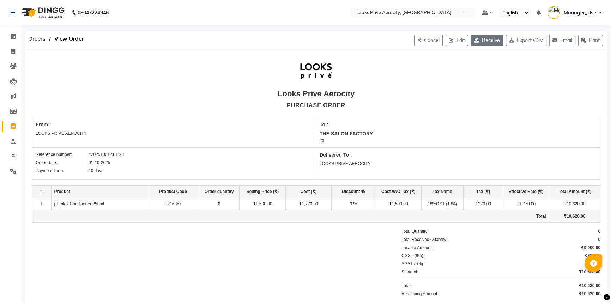
click at [482, 43] on button "Receive" at bounding box center [487, 40] width 32 height 11
select select "897"
select select "891"
select select "2165"
select select "true"
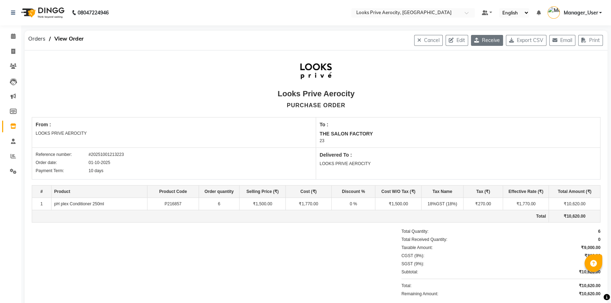
select select "3891"
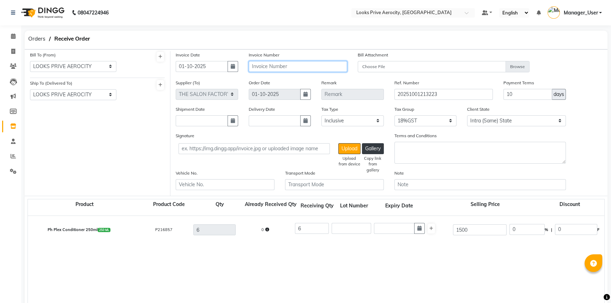
click at [260, 69] on input "text" at bounding box center [298, 66] width 99 height 11
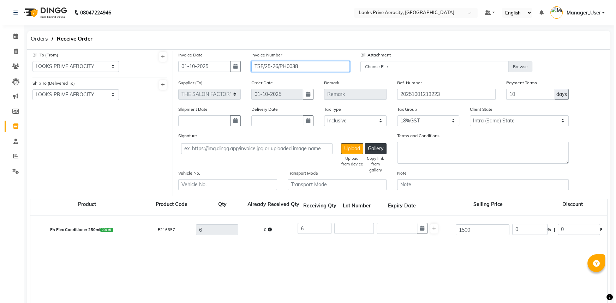
scroll to position [191, 0]
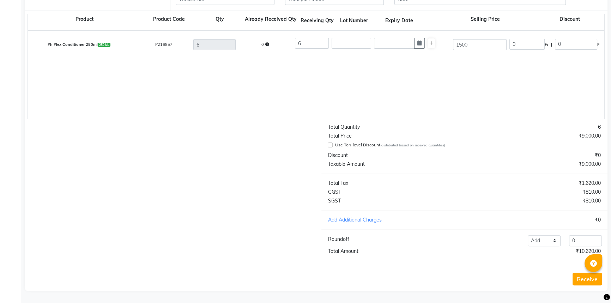
type input "TSF/25-26/PH0038"
click at [580, 276] on button "Receive" at bounding box center [587, 279] width 29 height 13
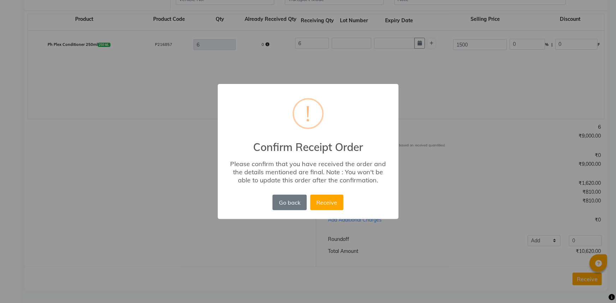
click at [323, 202] on button "Receive" at bounding box center [326, 203] width 33 height 16
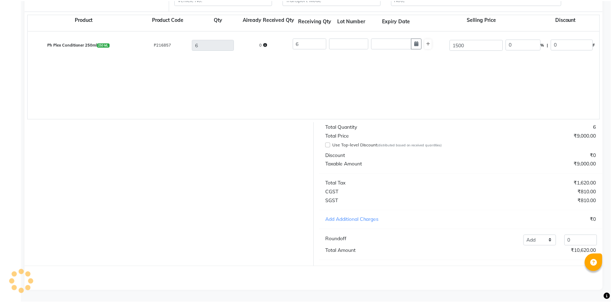
scroll to position [0, 0]
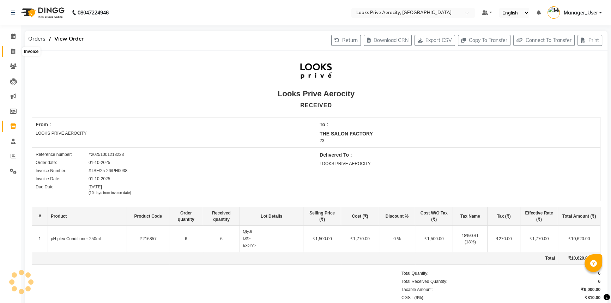
click at [10, 49] on span at bounding box center [13, 52] width 12 height 8
select select "service"
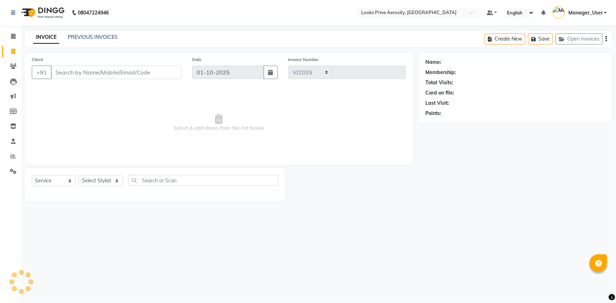
select select "5913"
type input "6127"
click at [14, 34] on icon at bounding box center [13, 36] width 5 height 5
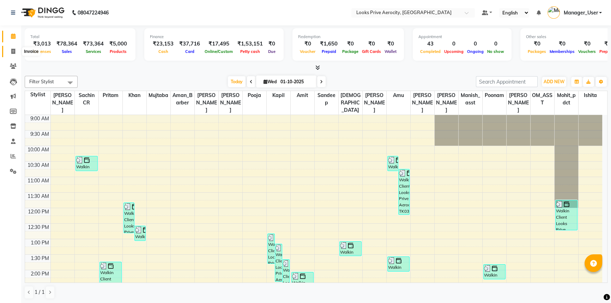
click at [13, 53] on icon at bounding box center [13, 51] width 4 height 5
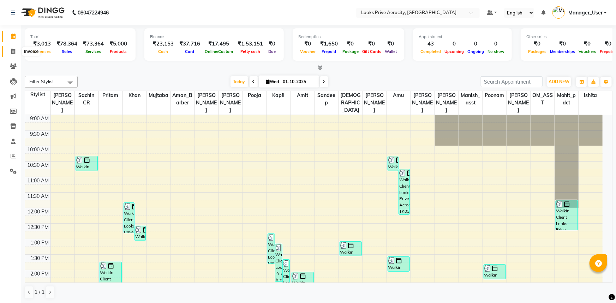
select select "service"
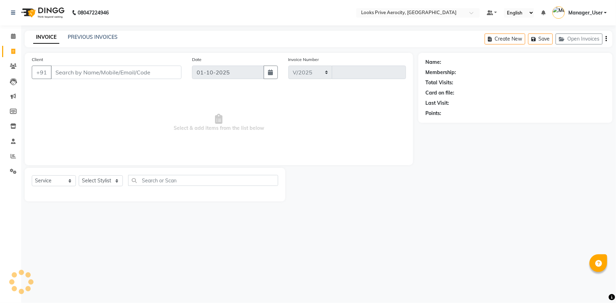
select select "5913"
type input "6127"
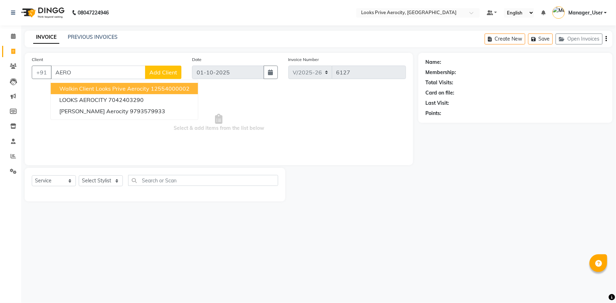
click at [75, 85] on span "Walkin Client Looks Prive Aerocity" at bounding box center [104, 88] width 90 height 7
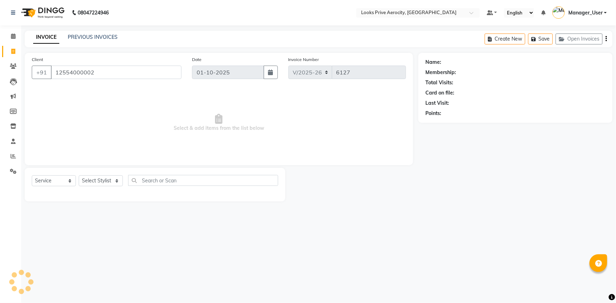
type input "12554000002"
click at [96, 183] on select "Select Stylist Aman_Barber Amit Amu Dharma Erica CR Eric_asst Esha Ishita kapil…" at bounding box center [101, 180] width 44 height 11
select select "43244"
click at [79, 175] on select "Select Stylist Aman_Barber Amit Amu Dharma Erica CR Eric_asst Esha Ishita kapil…" at bounding box center [101, 180] width 44 height 11
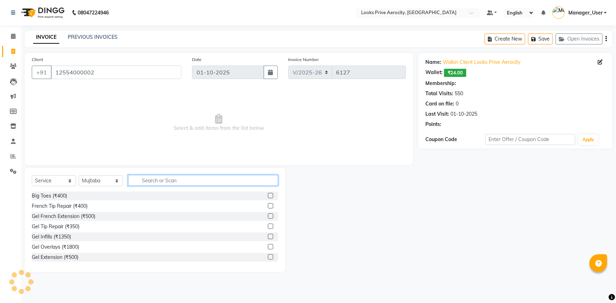
click at [151, 179] on input "text" at bounding box center [203, 180] width 150 height 11
select select "1: Object"
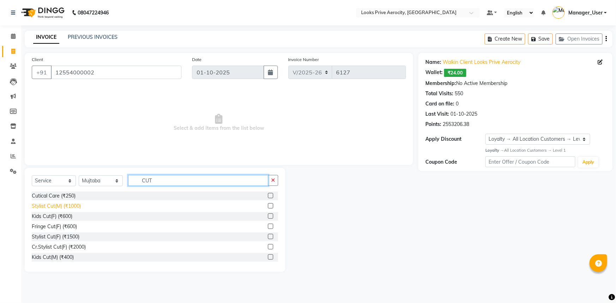
type input "CUT"
click at [79, 205] on div "Stylist Cut(M) (₹1000)" at bounding box center [56, 206] width 49 height 7
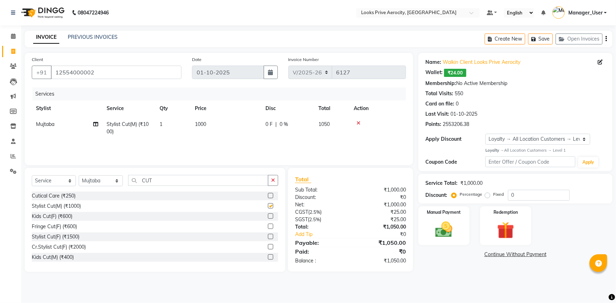
checkbox input "false"
drag, startPoint x: 160, startPoint y: 180, endPoint x: 1, endPoint y: 190, distance: 159.1
click at [67, 191] on div "Select Service Product Membership Package Voucher Prepaid Gift Card Select Styl…" at bounding box center [155, 220] width 260 height 104
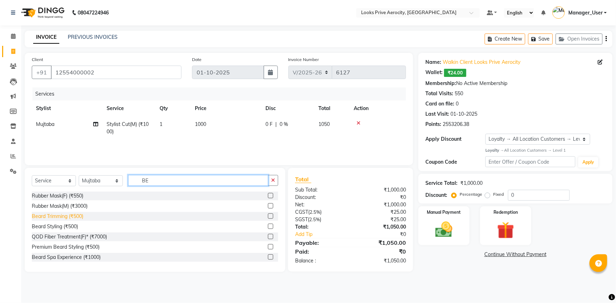
type input "BE"
click at [59, 218] on div "Beard Trimming (₹500)" at bounding box center [58, 216] width 52 height 7
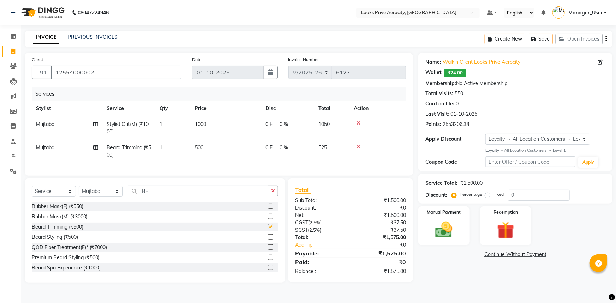
checkbox input "false"
drag, startPoint x: 455, startPoint y: 238, endPoint x: 465, endPoint y: 239, distance: 9.2
click at [455, 238] on img at bounding box center [443, 229] width 29 height 20
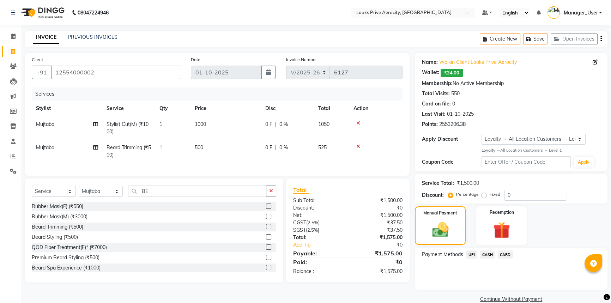
click at [501, 256] on span "CARD" at bounding box center [505, 254] width 15 height 8
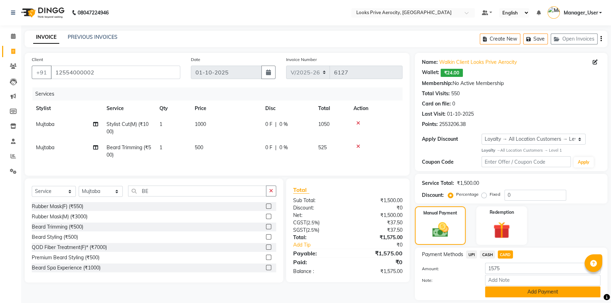
scroll to position [22, 0]
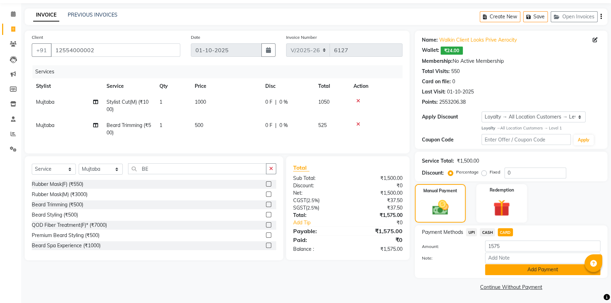
click at [507, 268] on button "Add Payment" at bounding box center [542, 269] width 115 height 11
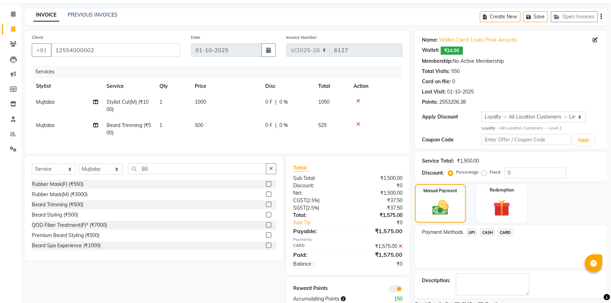
scroll to position [52, 0]
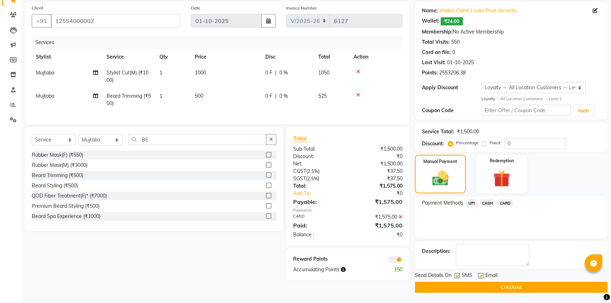
click at [477, 282] on button "Checkout" at bounding box center [511, 287] width 193 height 11
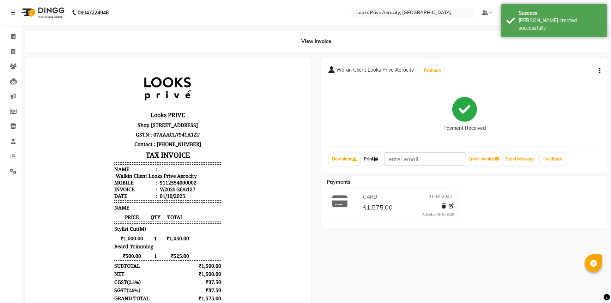
click at [370, 160] on link "Print" at bounding box center [371, 159] width 20 height 12
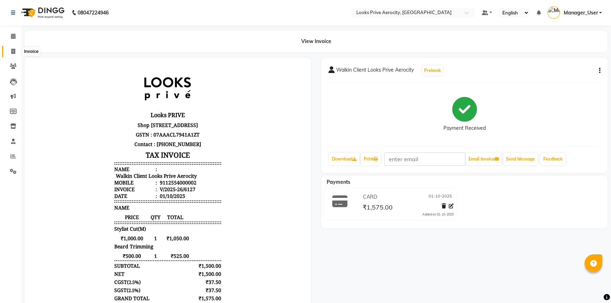
click at [14, 53] on icon at bounding box center [13, 51] width 4 height 5
select select "service"
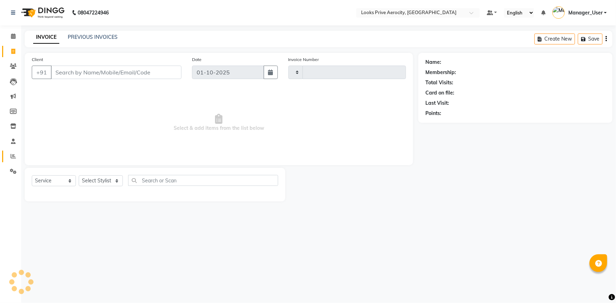
type input "6128"
select select "5913"
click at [14, 158] on icon at bounding box center [13, 155] width 5 height 5
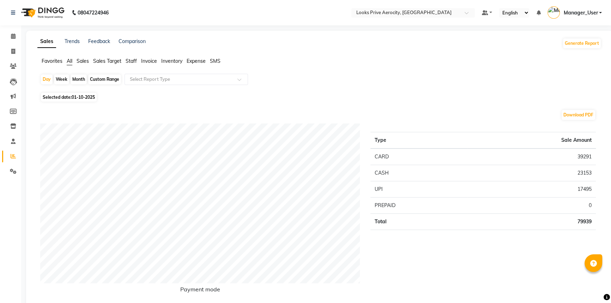
click at [133, 62] on span "Staff" at bounding box center [131, 61] width 11 height 6
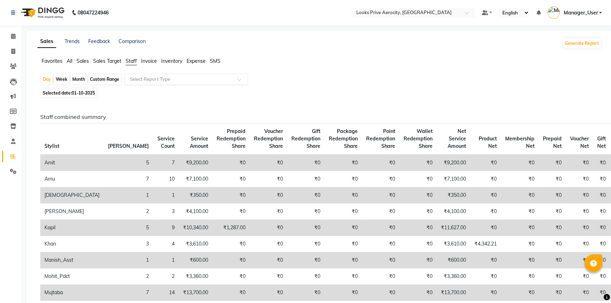
click at [133, 84] on div "Select Report Type" at bounding box center [186, 79] width 123 height 11
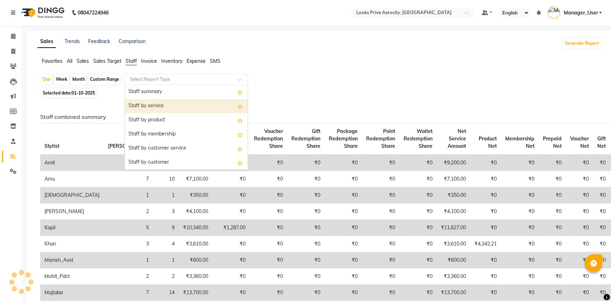
click at [139, 106] on div "Staff by service" at bounding box center [186, 106] width 123 height 14
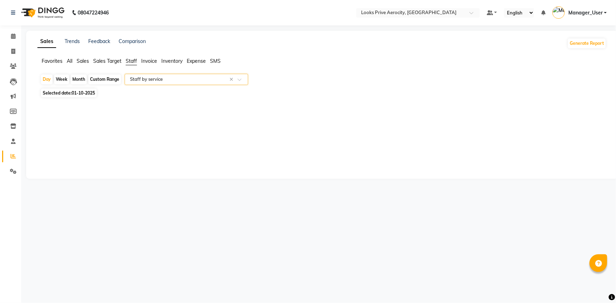
select select "full_report"
select select "csv"
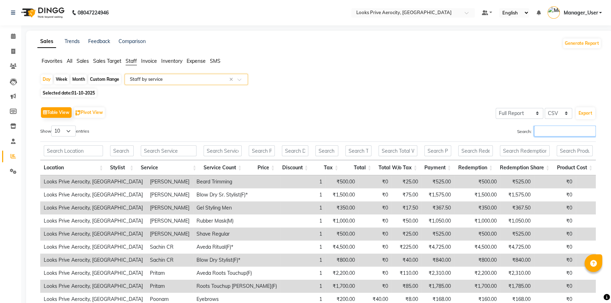
click at [543, 130] on input "Search:" at bounding box center [565, 131] width 62 height 11
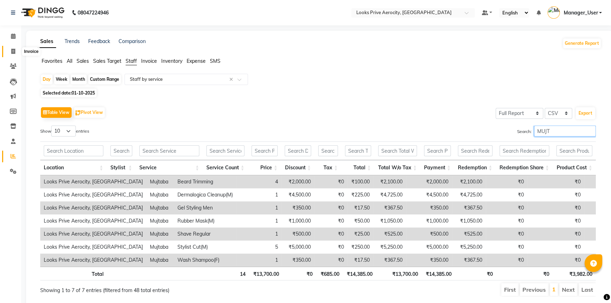
type input "MUJT"
click at [13, 51] on icon at bounding box center [13, 51] width 4 height 5
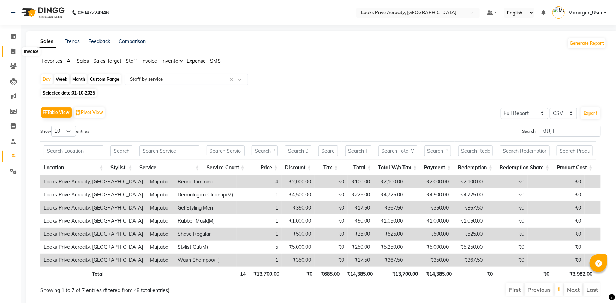
select select "service"
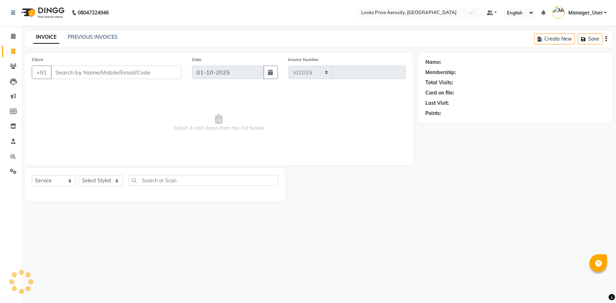
select select "5913"
type input "6128"
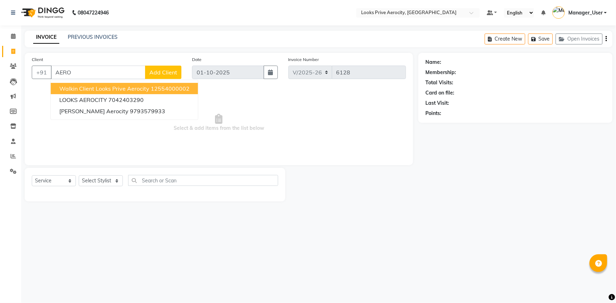
click at [135, 91] on span "Walkin Client Looks Prive Aerocity" at bounding box center [104, 88] width 90 height 7
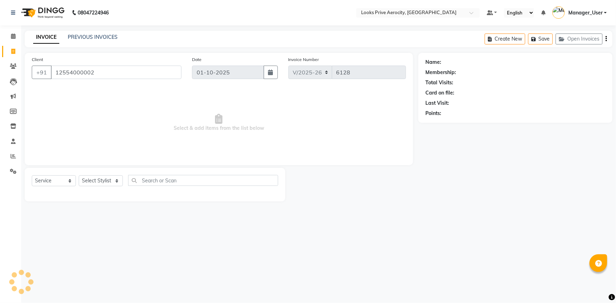
type input "12554000002"
select select "1: Object"
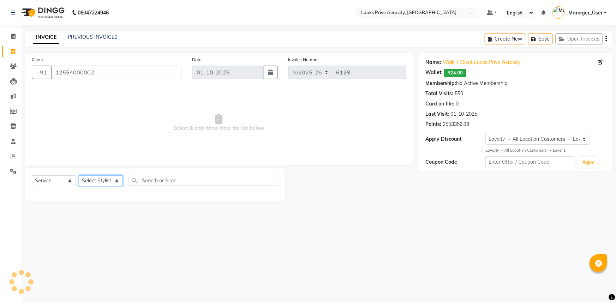
click at [96, 182] on select "Select Stylist Aman_Barber Amit Amu Dharma Erica CR Eric_asst Esha Ishita kapil…" at bounding box center [101, 180] width 44 height 11
select select "76840"
click at [79, 175] on select "Select Stylist Aman_Barber Amit Amu Dharma Erica CR Eric_asst Esha Ishita kapil…" at bounding box center [101, 180] width 44 height 11
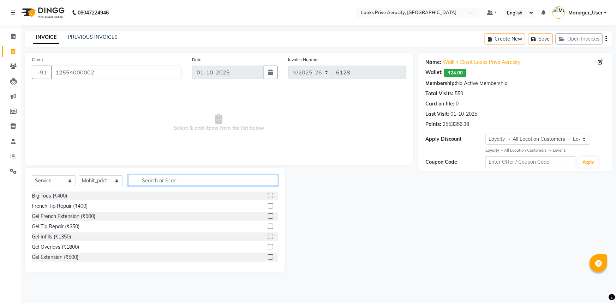
click at [145, 183] on input "text" at bounding box center [203, 180] width 150 height 11
type input "PEDI"
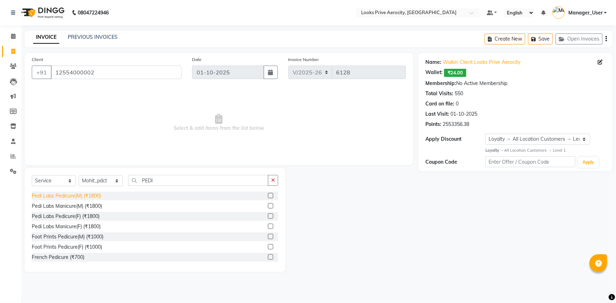
click at [66, 196] on div "Pedi Labs Pedicure(M) (₹1800)" at bounding box center [66, 195] width 69 height 7
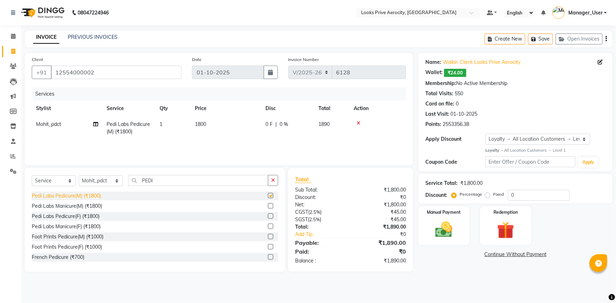
checkbox input "false"
click at [452, 232] on img at bounding box center [443, 229] width 29 height 20
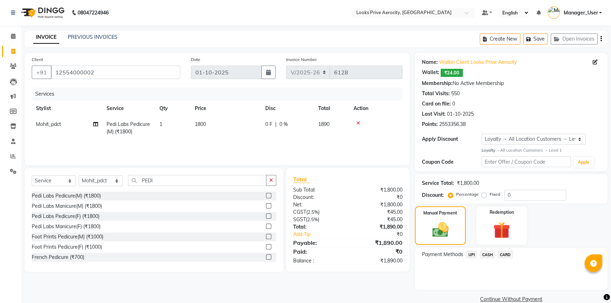
click at [507, 253] on span "CARD" at bounding box center [505, 254] width 15 height 8
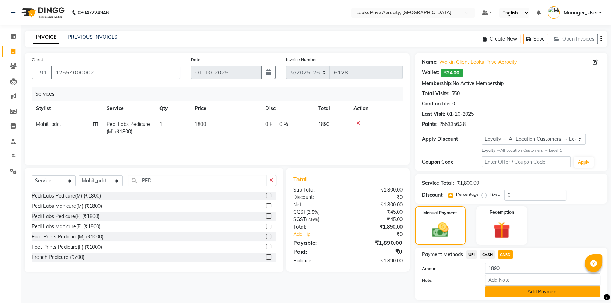
click at [514, 292] on button "Add Payment" at bounding box center [542, 291] width 115 height 11
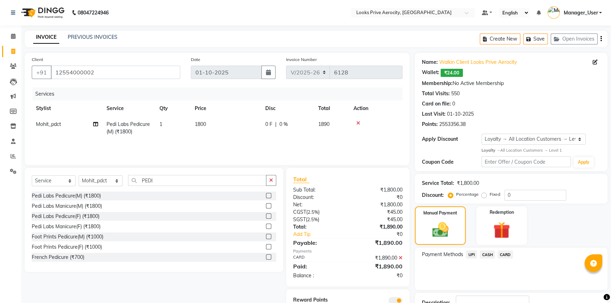
scroll to position [52, 0]
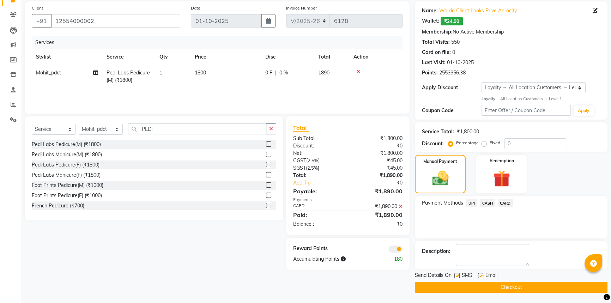
click at [502, 287] on button "Checkout" at bounding box center [511, 287] width 193 height 11
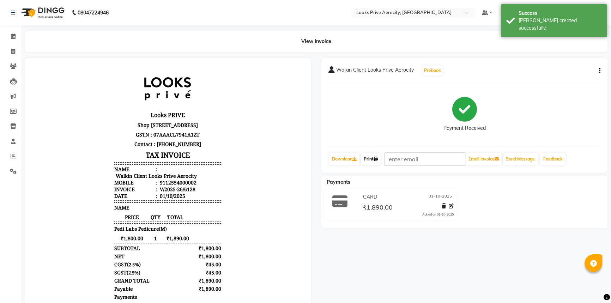
click at [369, 159] on link "Print" at bounding box center [371, 159] width 20 height 12
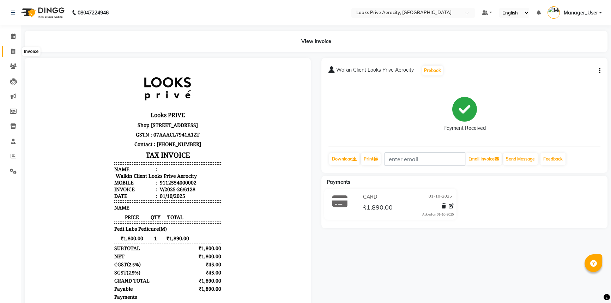
click at [14, 53] on icon at bounding box center [13, 51] width 4 height 5
select select "service"
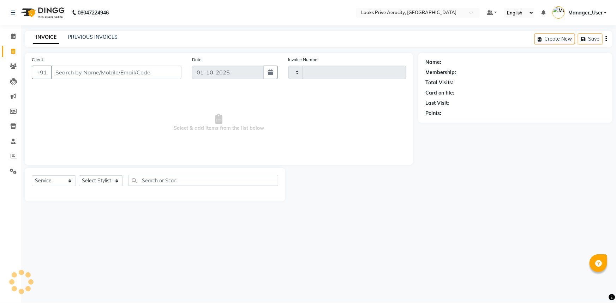
type input "6129"
select select "5913"
click at [84, 36] on link "PREVIOUS INVOICES" at bounding box center [93, 37] width 50 height 6
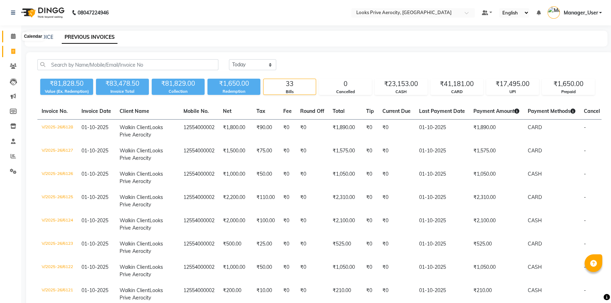
click at [15, 36] on icon at bounding box center [13, 36] width 5 height 5
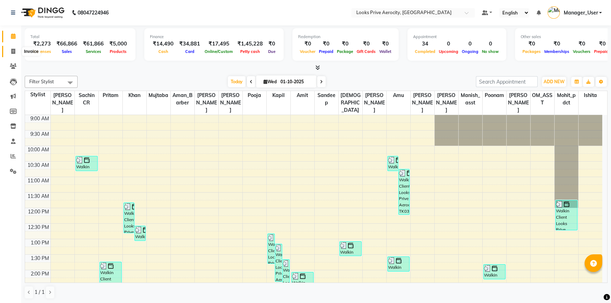
click at [14, 51] on icon at bounding box center [13, 51] width 4 height 5
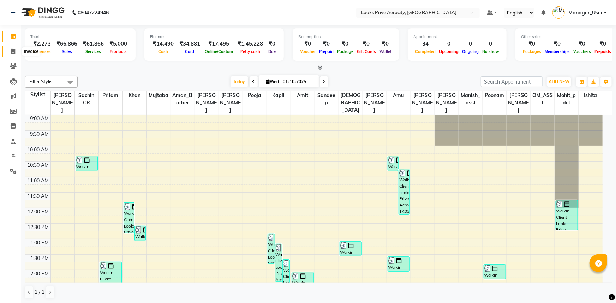
select select "service"
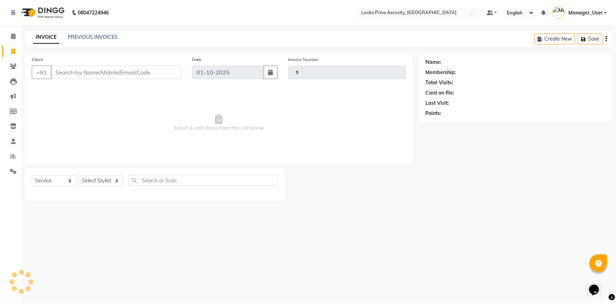
type input "6119"
select select "5913"
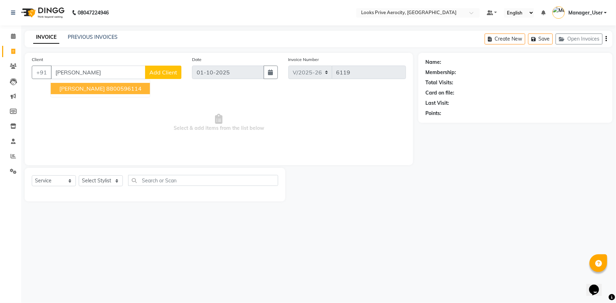
click at [119, 88] on ngb-highlight "8800596114" at bounding box center [123, 88] width 35 height 7
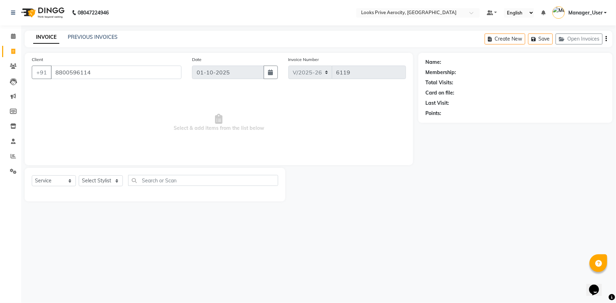
type input "8800596114"
select select "1: Object"
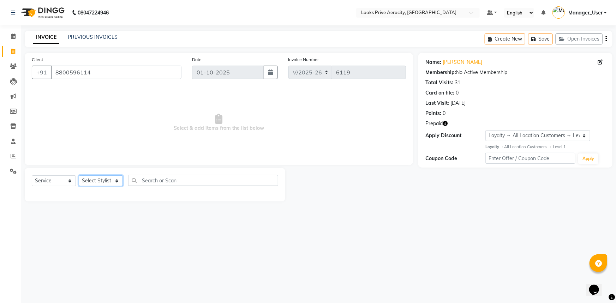
click at [92, 183] on select "Select Stylist Aman_Barber Amit Amu Dharma [PERSON_NAME] Eric_asst [PERSON_NAME…" at bounding box center [101, 180] width 44 height 11
select select "43250"
click at [79, 175] on select "Select Stylist Aman_Barber Amit Amu Dharma [PERSON_NAME] Eric_asst [PERSON_NAME…" at bounding box center [101, 180] width 44 height 11
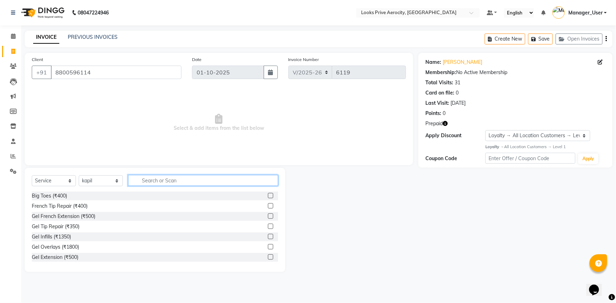
click at [146, 181] on input "text" at bounding box center [203, 180] width 150 height 11
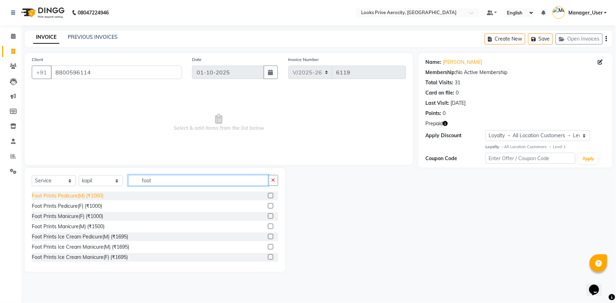
type input "foot"
click at [58, 197] on div "Foot Prints Pedicure(M) (₹1000)" at bounding box center [68, 195] width 72 height 7
checkbox input "false"
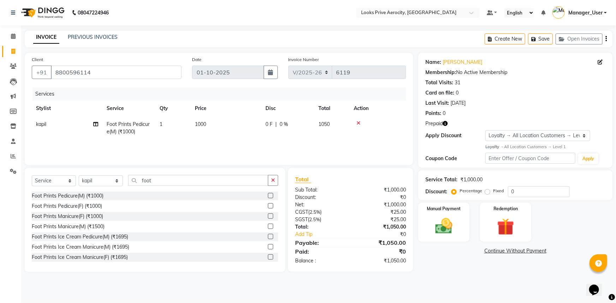
click at [220, 143] on div "Services Stylist Service Qty Price Disc Total Action kapil Foot Prints Pedicure…" at bounding box center [219, 122] width 374 height 71
click at [205, 123] on span "1000" at bounding box center [200, 124] width 11 height 6
select select "43250"
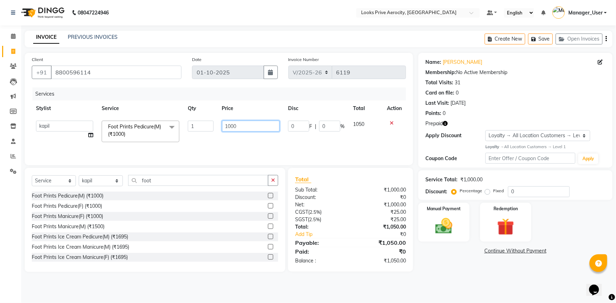
drag, startPoint x: 231, startPoint y: 126, endPoint x: 224, endPoint y: 131, distance: 8.1
click at [226, 127] on input "1000" at bounding box center [251, 126] width 58 height 11
type input "1300"
drag, startPoint x: 73, startPoint y: 198, endPoint x: 0, endPoint y: 198, distance: 72.7
click at [15, 200] on app-home "08047224946 Select Location × Looks Prive Aerocity, [GEOGRAPHIC_DATA] Default P…" at bounding box center [308, 141] width 616 height 283
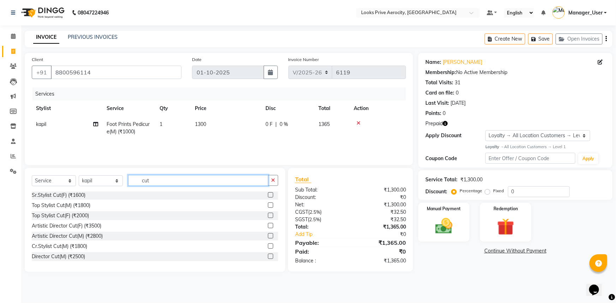
scroll to position [50, 0]
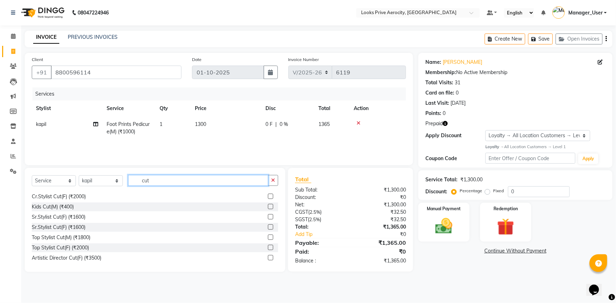
drag, startPoint x: 154, startPoint y: 180, endPoint x: 90, endPoint y: 193, distance: 65.5
click at [96, 193] on div "Select Service Product Membership Package Voucher Prepaid Gift Card Select Styl…" at bounding box center [155, 220] width 260 height 104
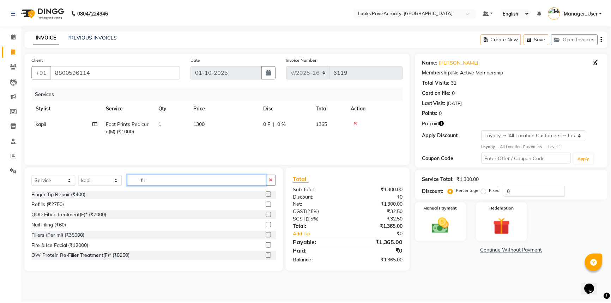
scroll to position [0, 0]
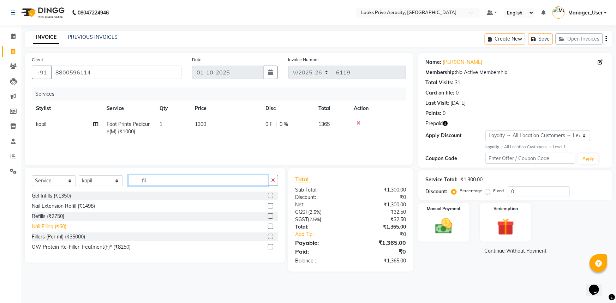
type input "fil"
click at [56, 227] on div "Nail Filing (₹60)" at bounding box center [49, 226] width 35 height 7
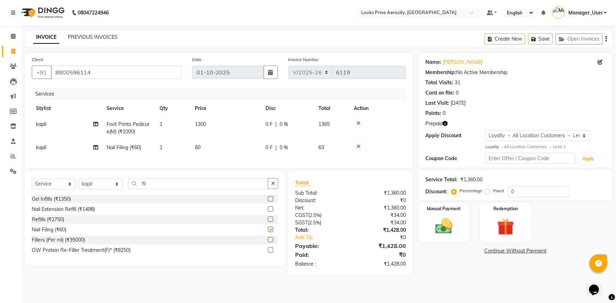
checkbox input "false"
click at [217, 139] on td "1300" at bounding box center [226, 127] width 71 height 23
select select "43250"
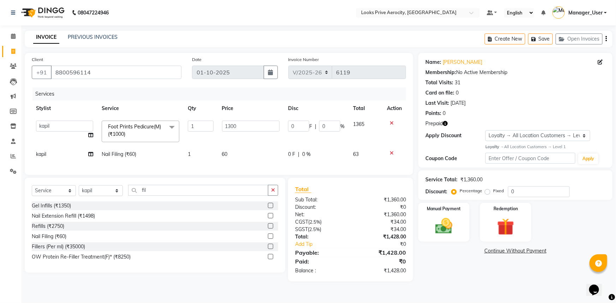
click at [225, 150] on td "60" at bounding box center [251, 154] width 66 height 16
select select "43250"
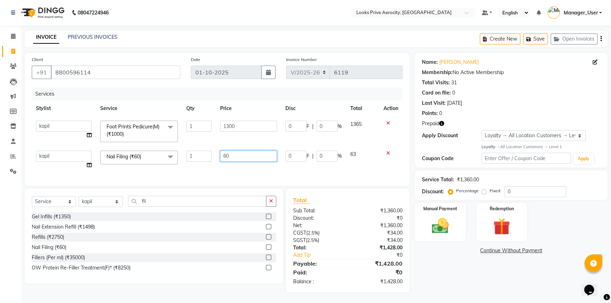
click at [232, 154] on input "60" at bounding box center [248, 156] width 57 height 11
drag, startPoint x: 229, startPoint y: 156, endPoint x: 84, endPoint y: 180, distance: 146.6
click at [85, 179] on div "Services Stylist Service Qty Price Disc Total Action Aman_Barber Amit Amu Dharm…" at bounding box center [217, 132] width 371 height 91
type input "350"
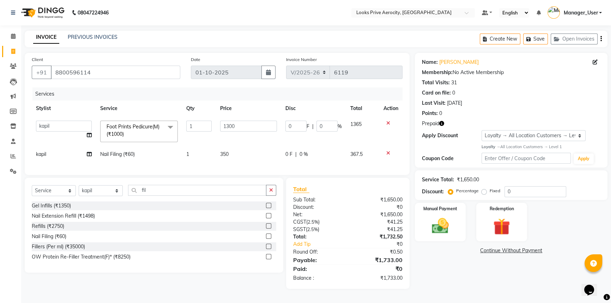
click at [226, 173] on div "Client [PHONE_NUMBER] Date [DATE] Invoice Number V/2025 V/[PHONE_NUMBER] Servic…" at bounding box center [217, 114] width 385 height 122
click at [506, 229] on img at bounding box center [502, 227] width 29 height 22
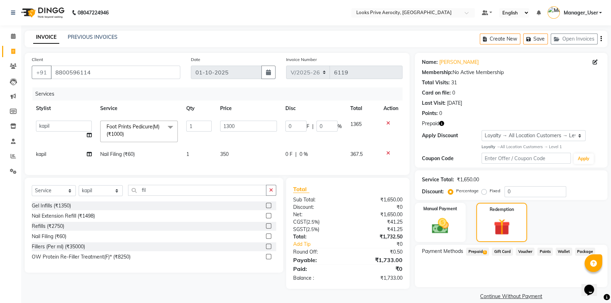
click at [476, 252] on span "Prepaid 1" at bounding box center [477, 252] width 23 height 8
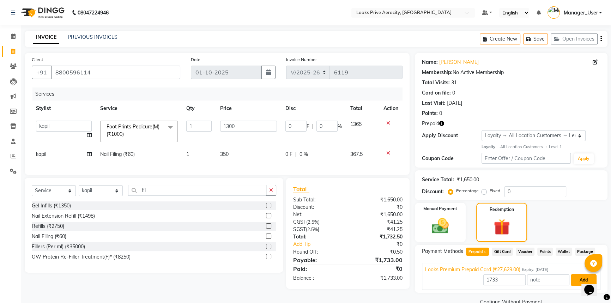
click at [575, 282] on button "Add" at bounding box center [584, 280] width 26 height 12
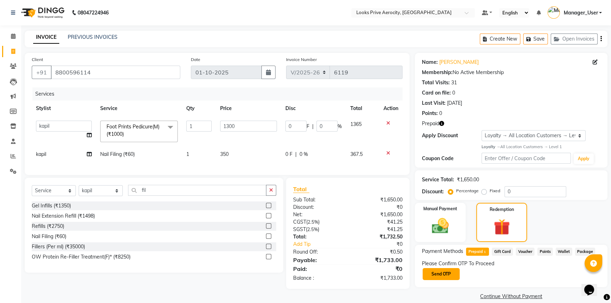
click at [437, 274] on button "Send OTP" at bounding box center [441, 274] width 37 height 12
click at [429, 270] on input "text" at bounding box center [457, 273] width 71 height 11
click at [479, 252] on span "Prepaid 1" at bounding box center [477, 252] width 23 height 8
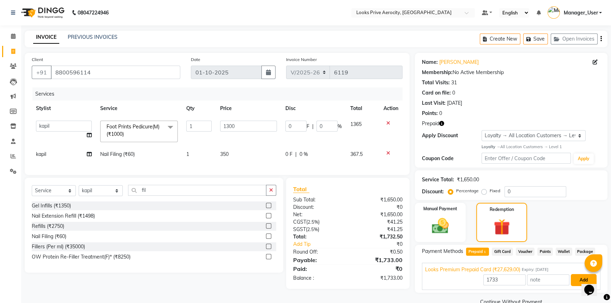
click at [578, 279] on button "Add" at bounding box center [584, 280] width 26 height 12
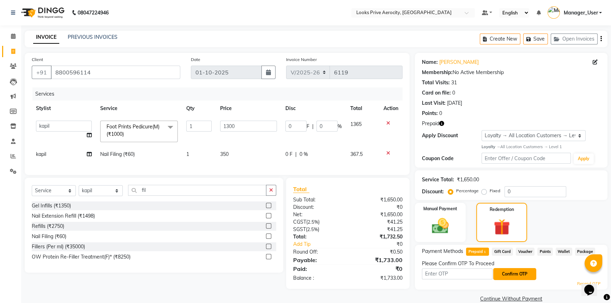
click at [512, 273] on button "Confirm OTP" at bounding box center [514, 274] width 43 height 12
drag, startPoint x: 443, startPoint y: 274, endPoint x: 439, endPoint y: 277, distance: 4.3
click at [443, 274] on input "text" at bounding box center [457, 273] width 71 height 11
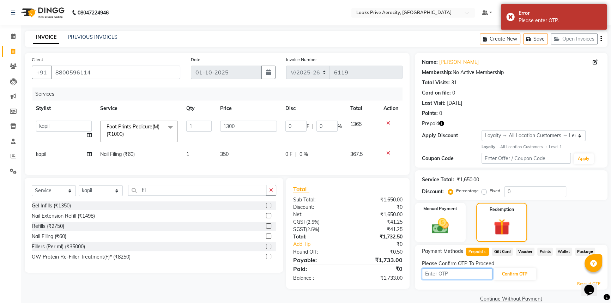
click at [432, 271] on input "text" at bounding box center [457, 273] width 71 height 11
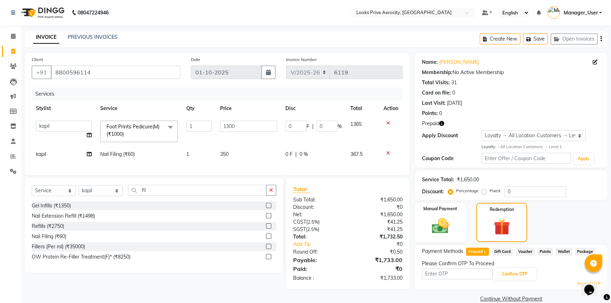
click at [578, 283] on link "Resend OTP" at bounding box center [588, 284] width 23 height 6
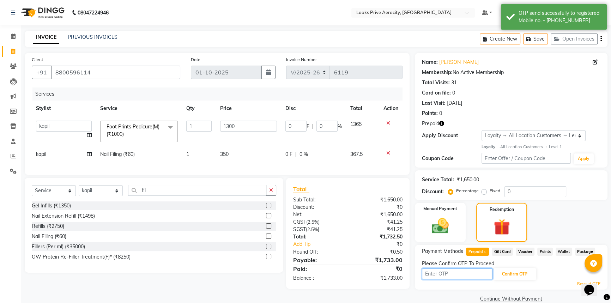
click at [430, 270] on input "text" at bounding box center [457, 273] width 71 height 11
type input "2358"
click at [520, 273] on button "Confirm OTP" at bounding box center [514, 274] width 43 height 12
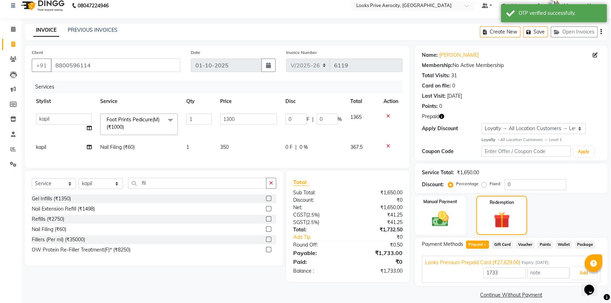
scroll to position [14, 0]
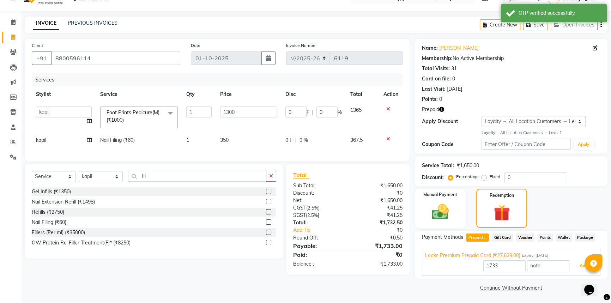
click at [584, 266] on button "Add" at bounding box center [584, 266] width 26 height 12
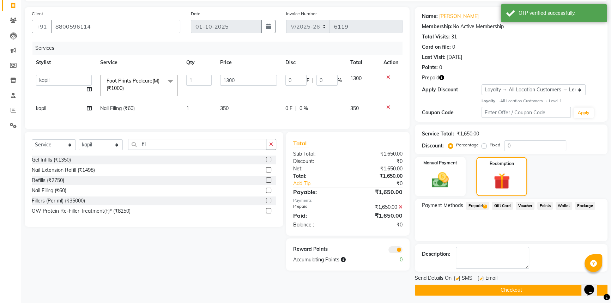
scroll to position [49, 0]
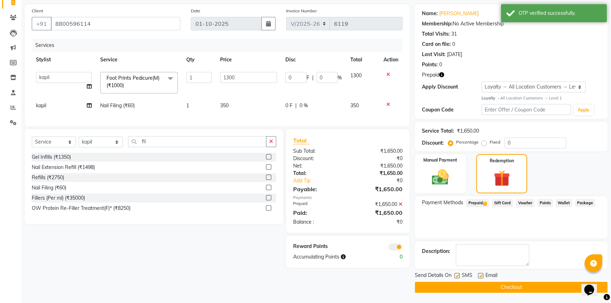
click at [489, 280] on div "Send Details On SMS Email Checkout" at bounding box center [511, 282] width 193 height 21
click at [490, 286] on button "Checkout" at bounding box center [511, 287] width 193 height 11
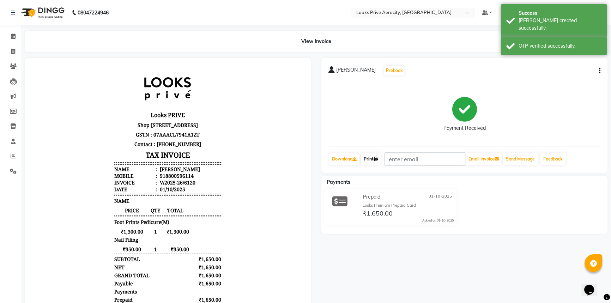
click at [374, 159] on link "Print" at bounding box center [371, 159] width 20 height 12
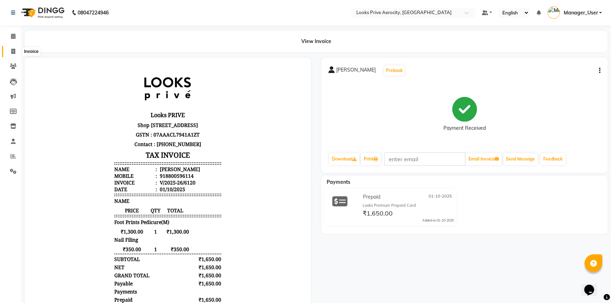
click at [13, 50] on icon at bounding box center [13, 51] width 4 height 5
select select "service"
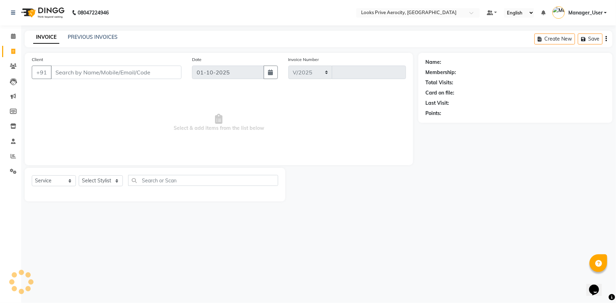
select select "5913"
type input "6122"
click at [85, 38] on link "PREVIOUS INVOICES" at bounding box center [93, 37] width 50 height 6
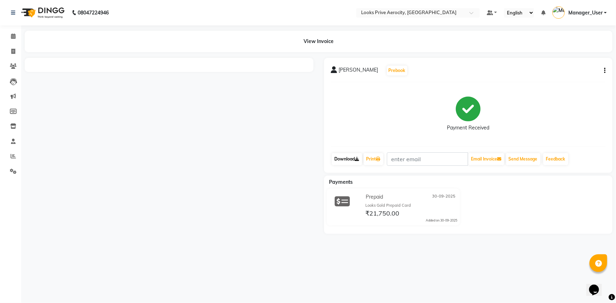
click at [354, 160] on link "Download" at bounding box center [347, 159] width 30 height 12
